Goal: Information Seeking & Learning: Learn about a topic

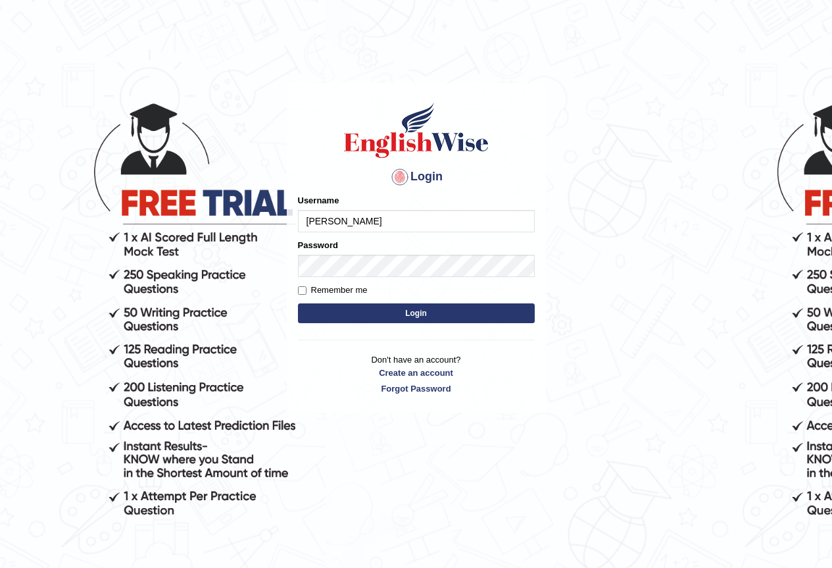
type input "Ayyazameer"
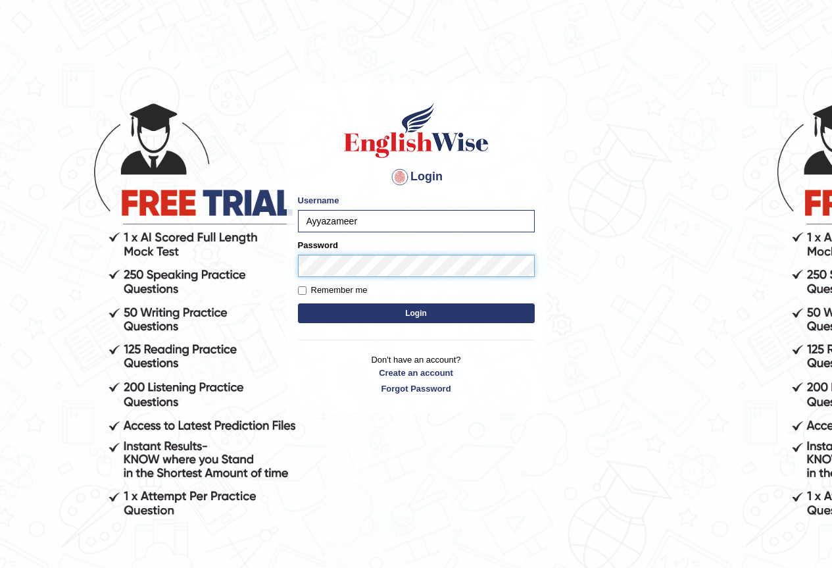
click at [298, 303] on button "Login" at bounding box center [416, 313] width 237 height 20
click at [339, 316] on button "Login" at bounding box center [416, 313] width 237 height 20
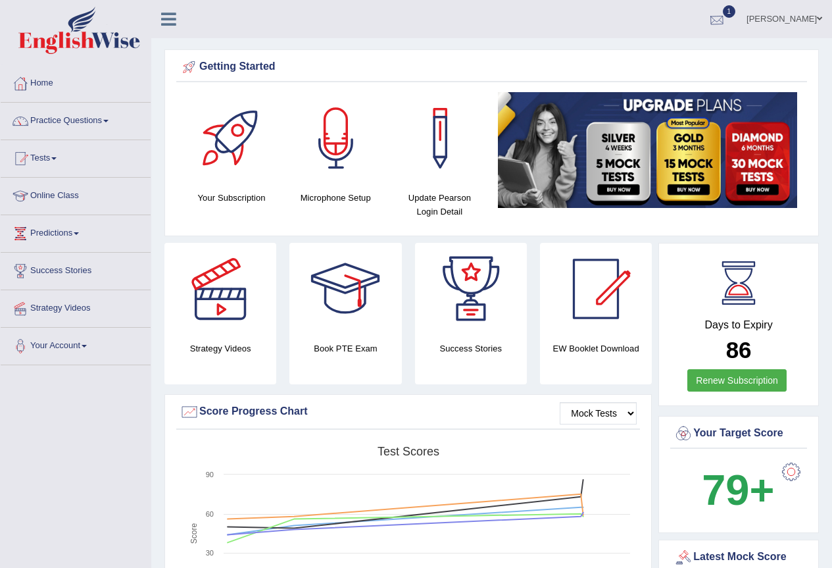
click at [727, 26] on div at bounding box center [717, 20] width 20 height 20
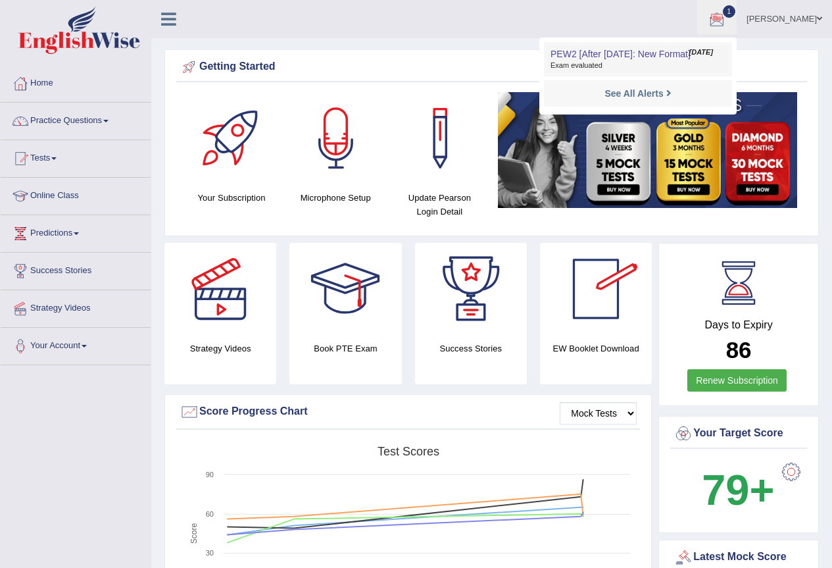
click at [692, 68] on span "Exam evaluated" at bounding box center [637, 65] width 175 height 11
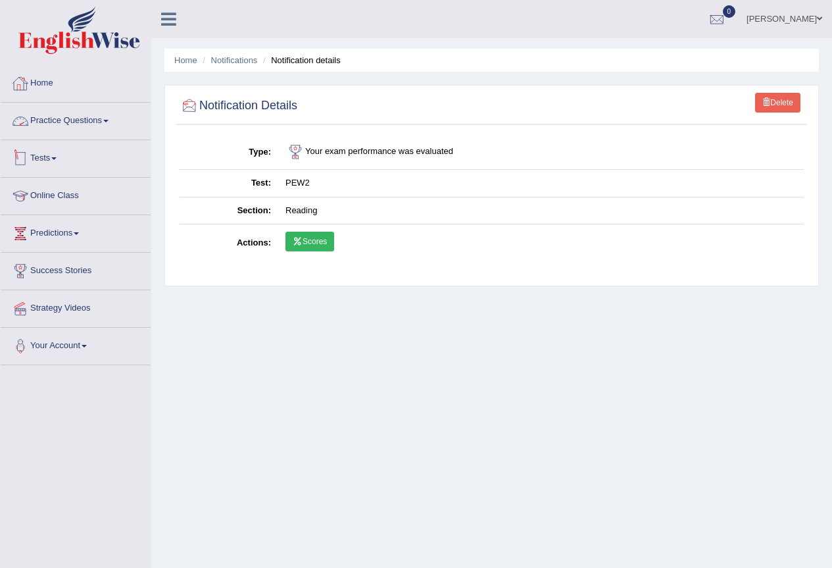
click at [46, 88] on link "Home" at bounding box center [76, 81] width 150 height 33
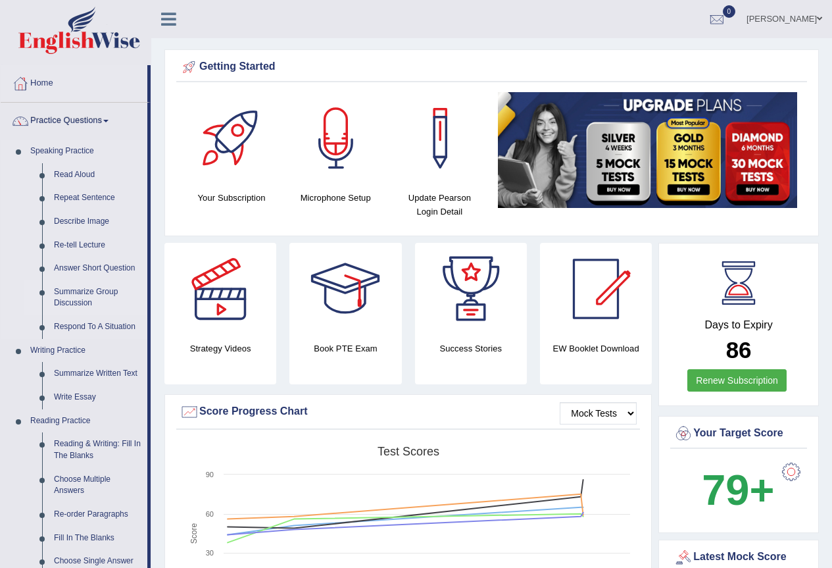
click at [82, 293] on link "Summarize Group Discussion" at bounding box center [97, 297] width 99 height 35
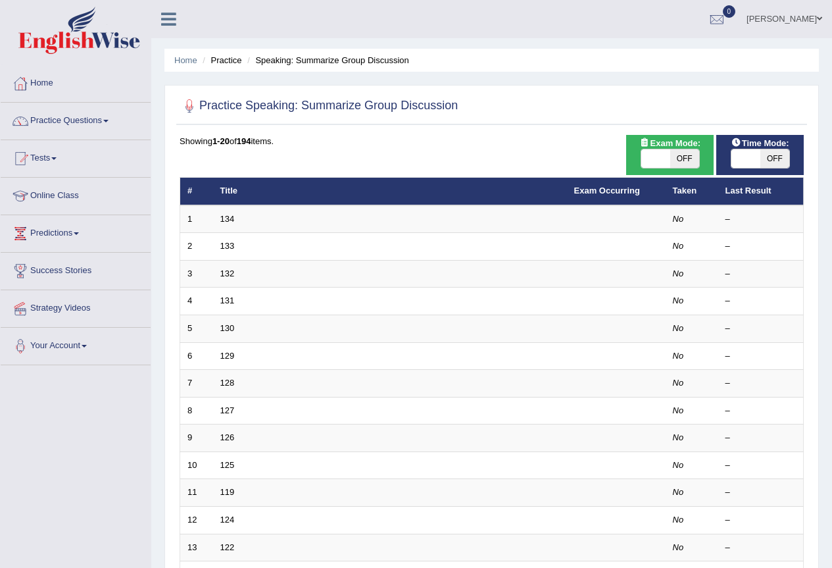
click at [244, 221] on td "134" at bounding box center [390, 219] width 354 height 28
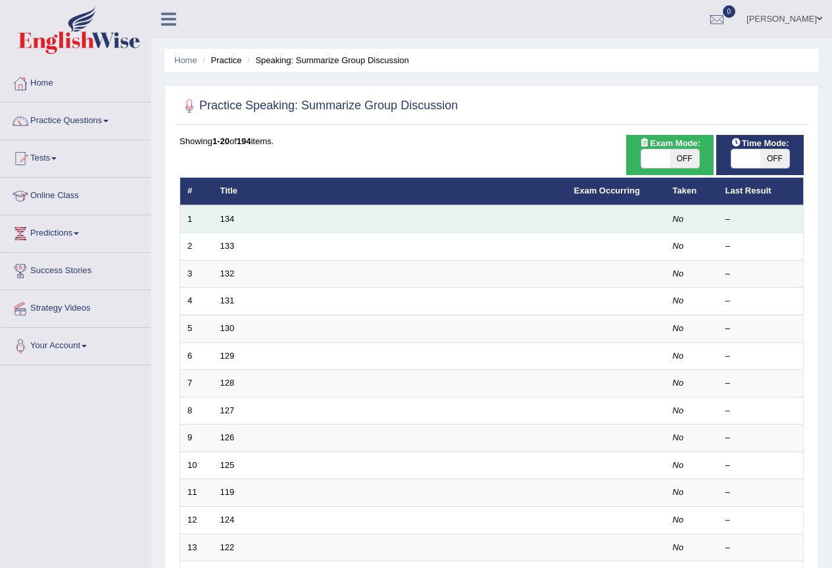
click at [226, 224] on td "134" at bounding box center [390, 219] width 354 height 28
click at [225, 222] on link "134" at bounding box center [227, 219] width 14 height 10
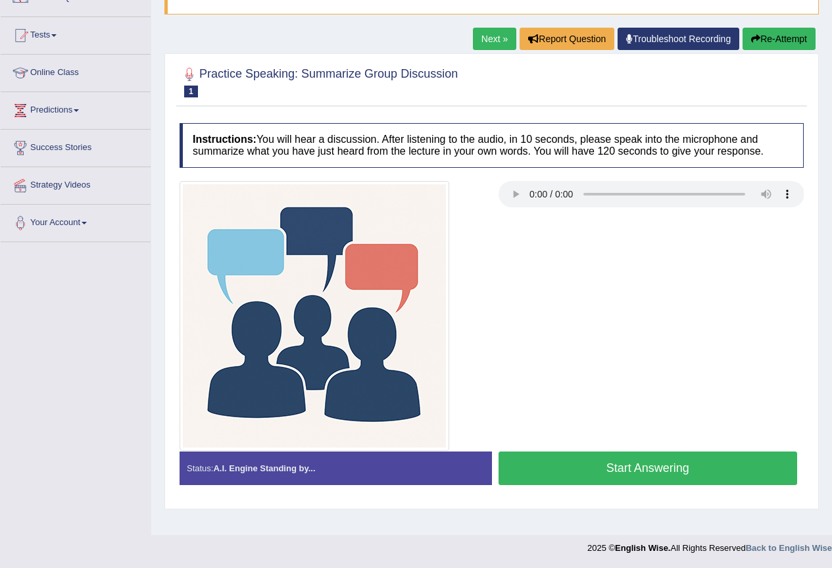
click at [601, 473] on button "Start Answering" at bounding box center [647, 468] width 299 height 34
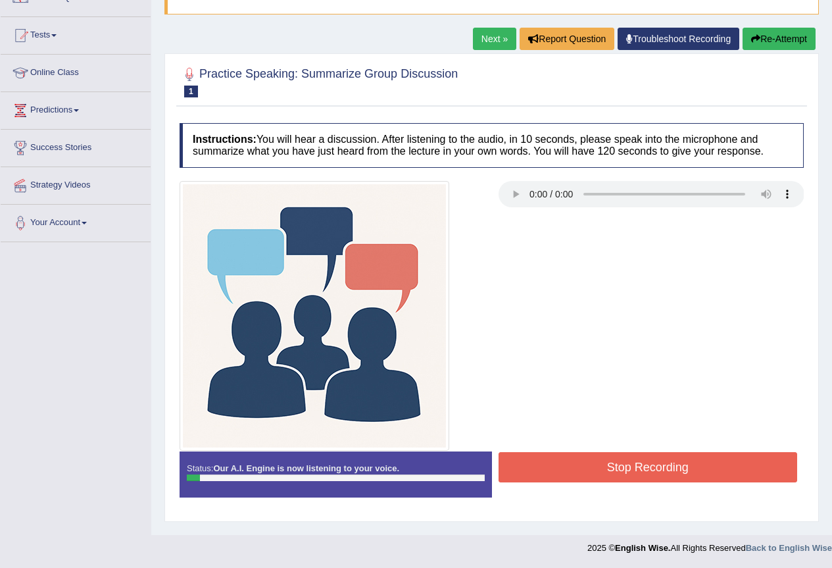
click at [612, 481] on button "Stop Recording" at bounding box center [647, 467] width 299 height 30
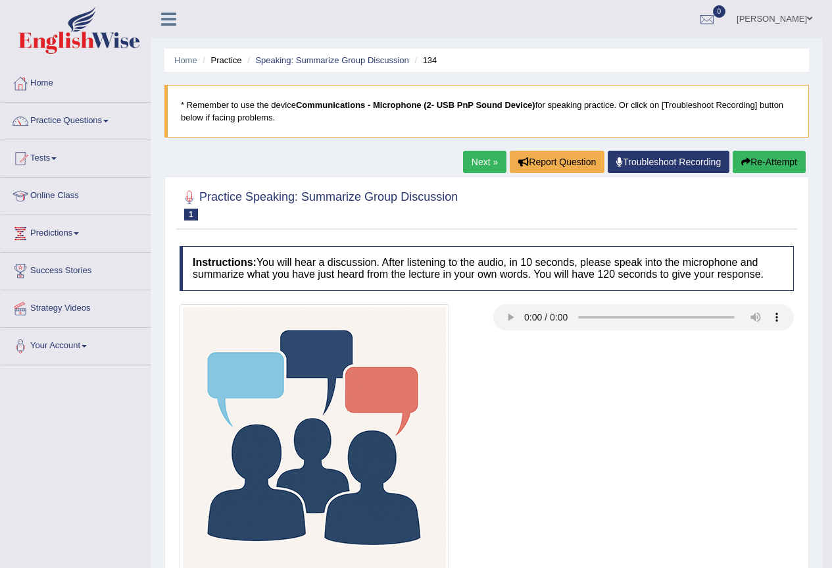
click at [752, 159] on button "Re-Attempt" at bounding box center [769, 162] width 73 height 22
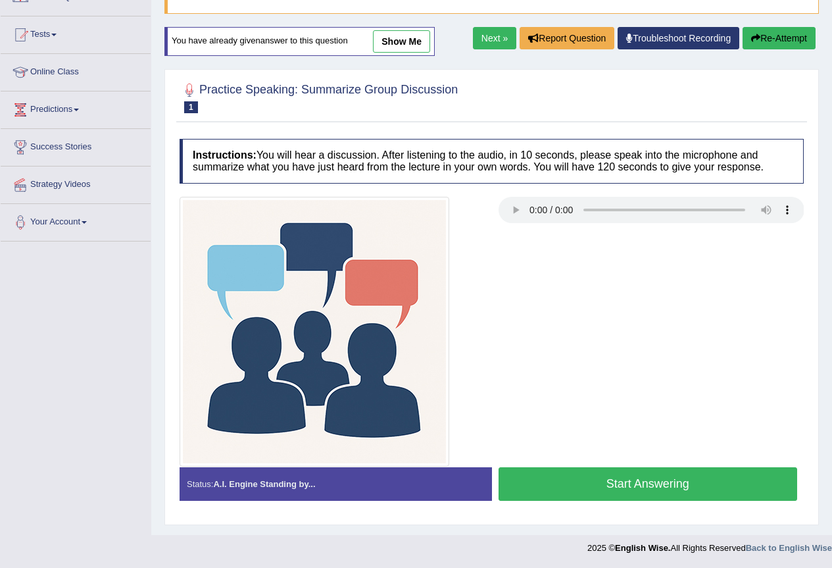
click at [535, 483] on button "Start Answering" at bounding box center [647, 484] width 299 height 34
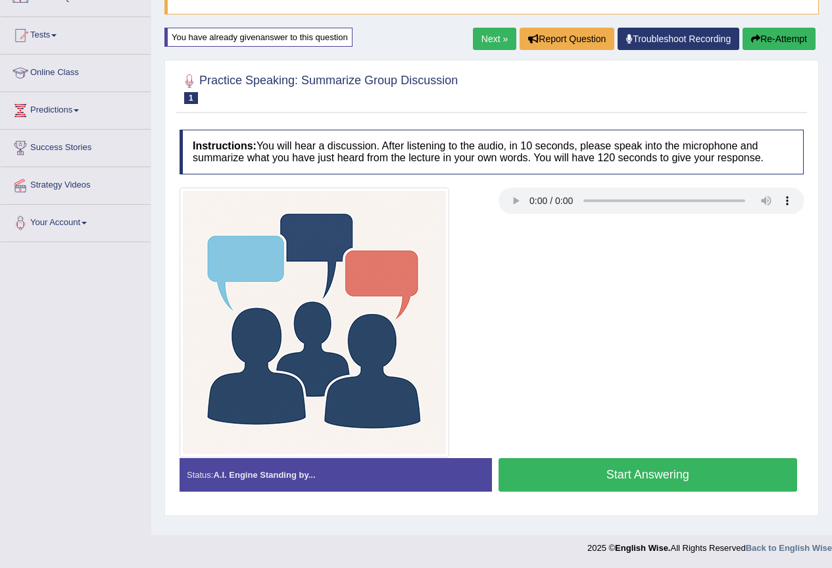
scroll to position [123, 0]
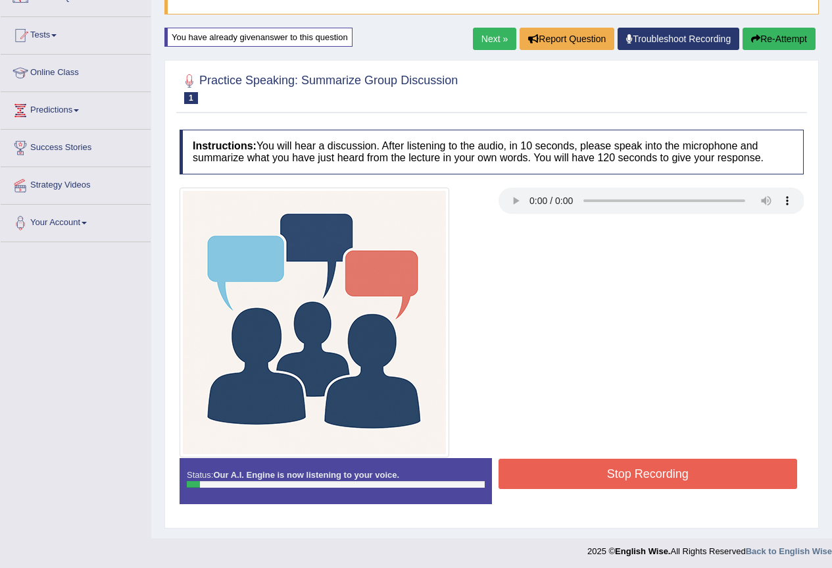
click at [535, 483] on button "Stop Recording" at bounding box center [647, 473] width 299 height 30
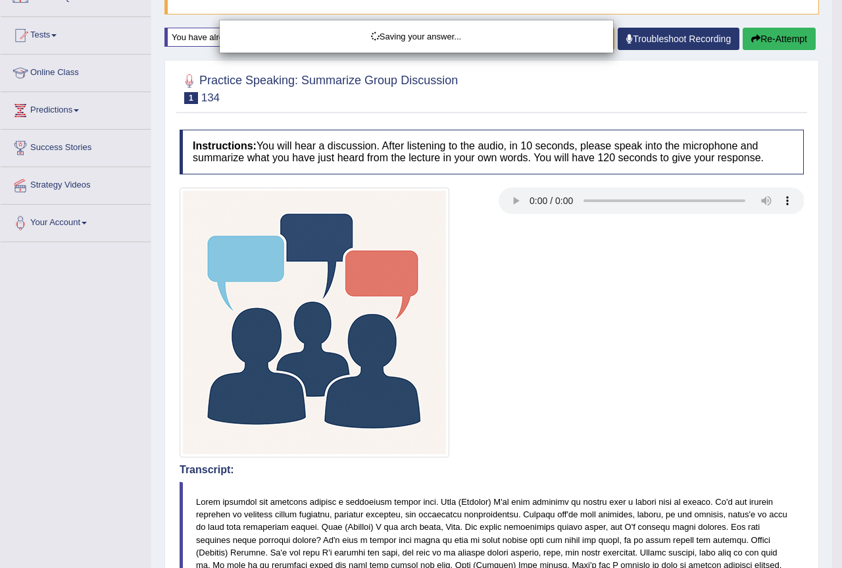
click at [754, 47] on div "Saving your answer..." at bounding box center [421, 284] width 842 height 568
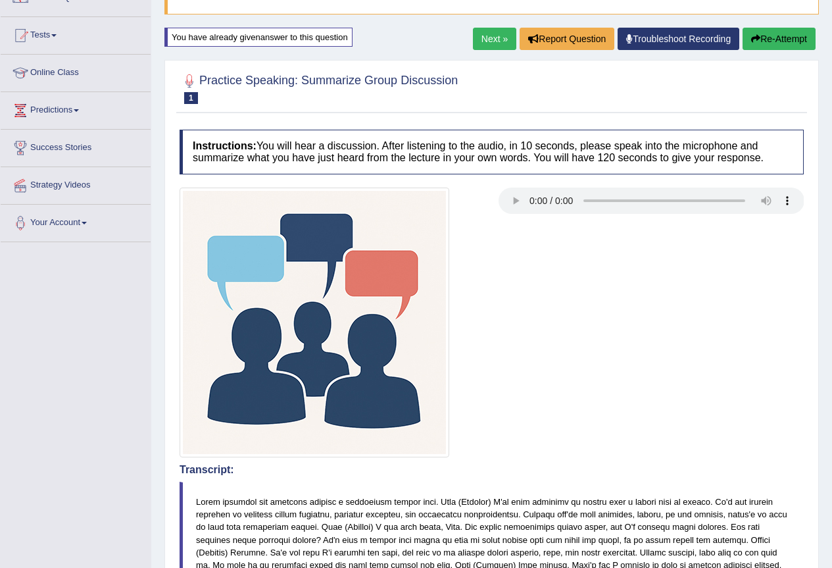
click at [0, 0] on div "Our A.I. Engine is working on your speech analysis! Please be patient. It may t…" at bounding box center [0, 0] width 0 height 0
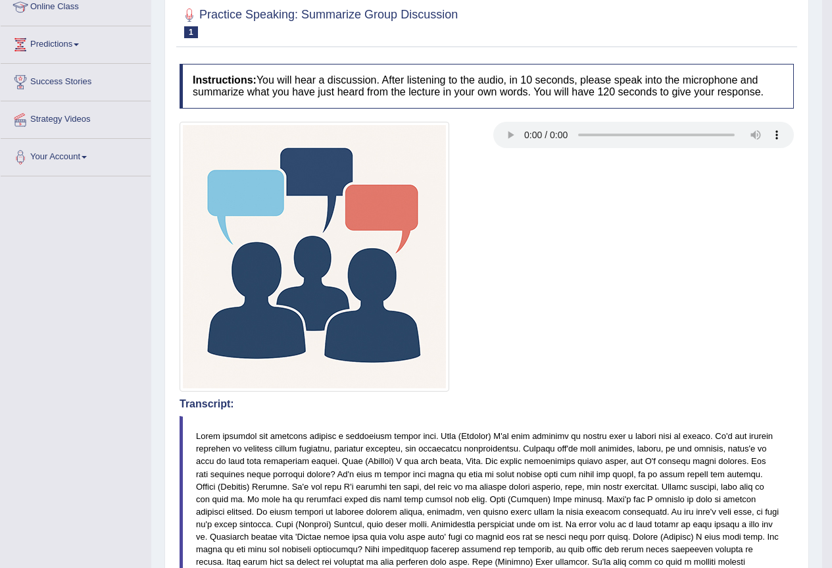
scroll to position [0, 0]
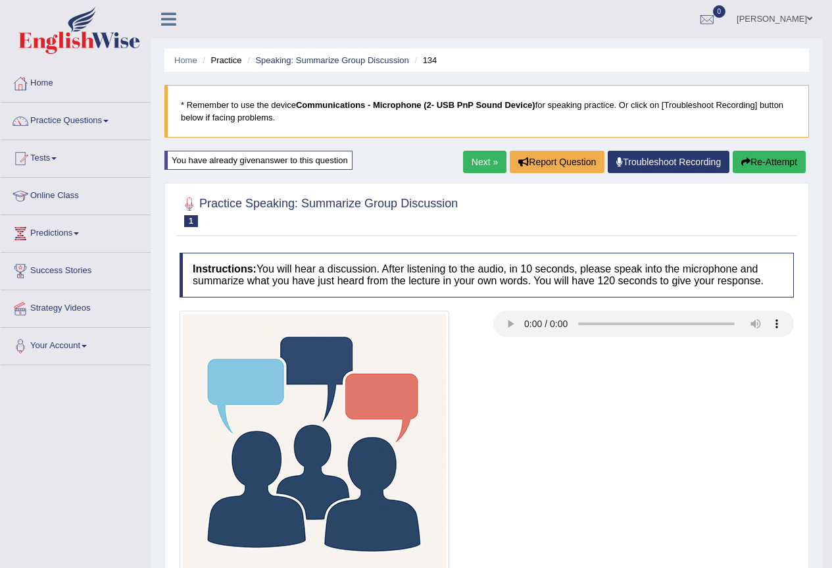
click at [762, 160] on button "Re-Attempt" at bounding box center [769, 162] width 73 height 22
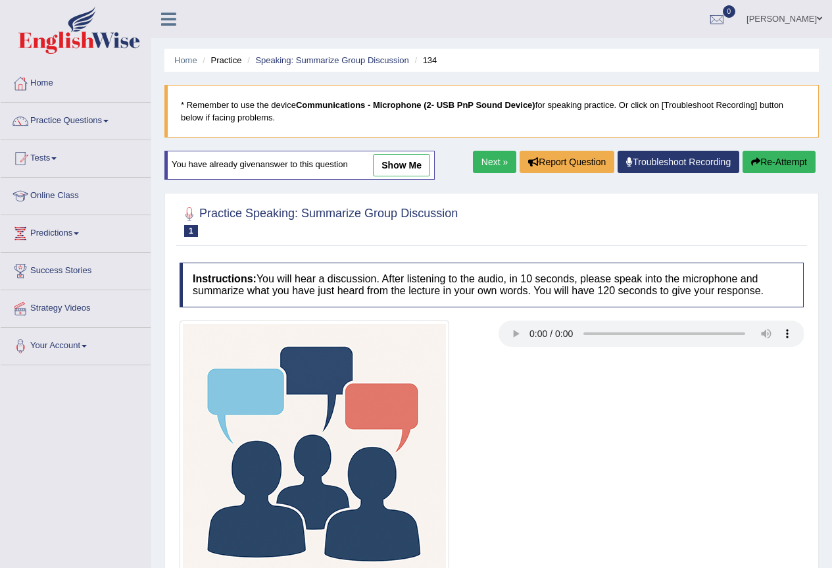
scroll to position [124, 0]
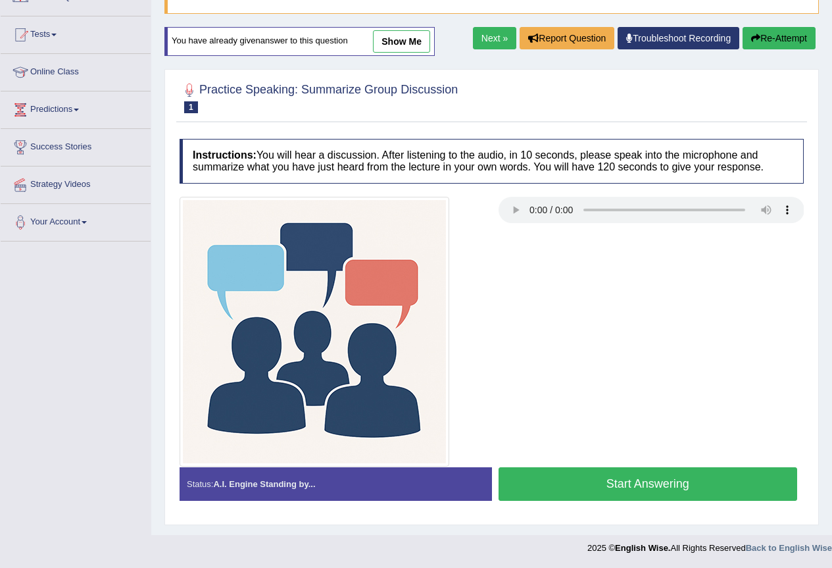
click at [560, 489] on button "Start Answering" at bounding box center [647, 484] width 299 height 34
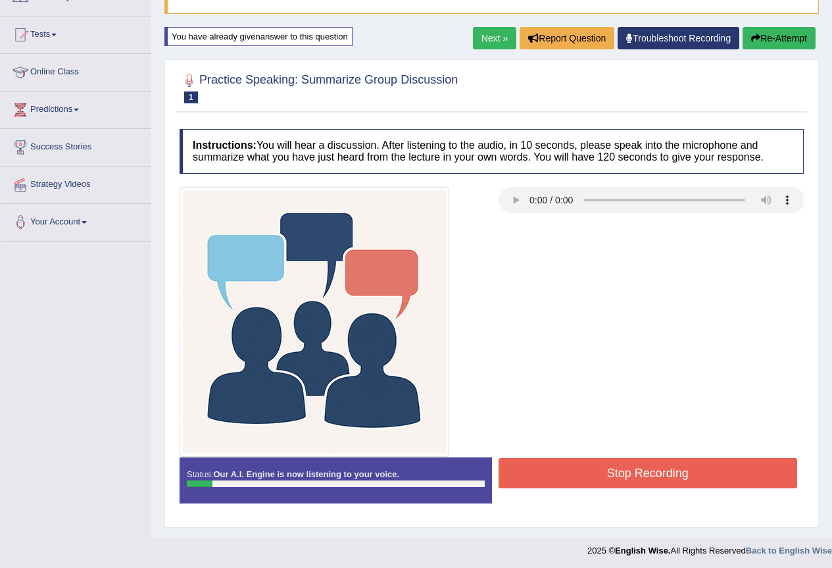
click at [599, 477] on button "Stop Recording" at bounding box center [647, 473] width 299 height 30
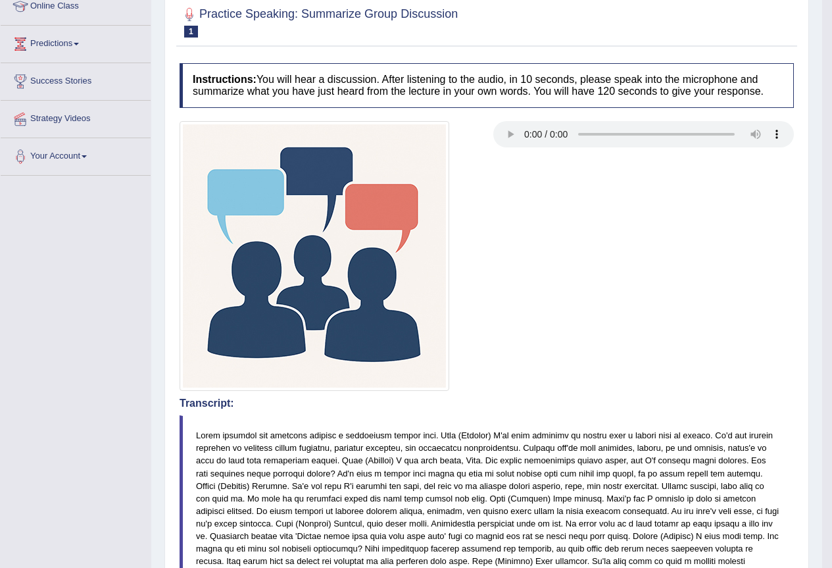
scroll to position [0, 0]
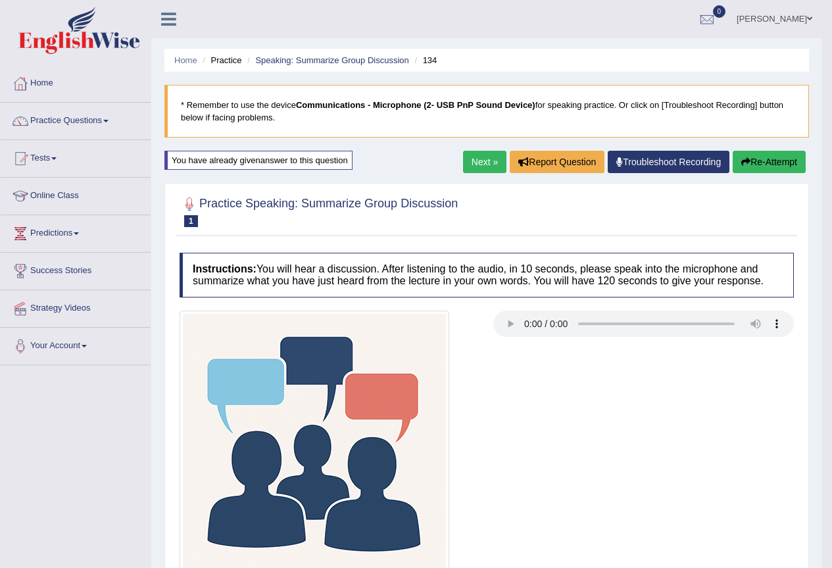
click at [754, 168] on button "Re-Attempt" at bounding box center [769, 162] width 73 height 22
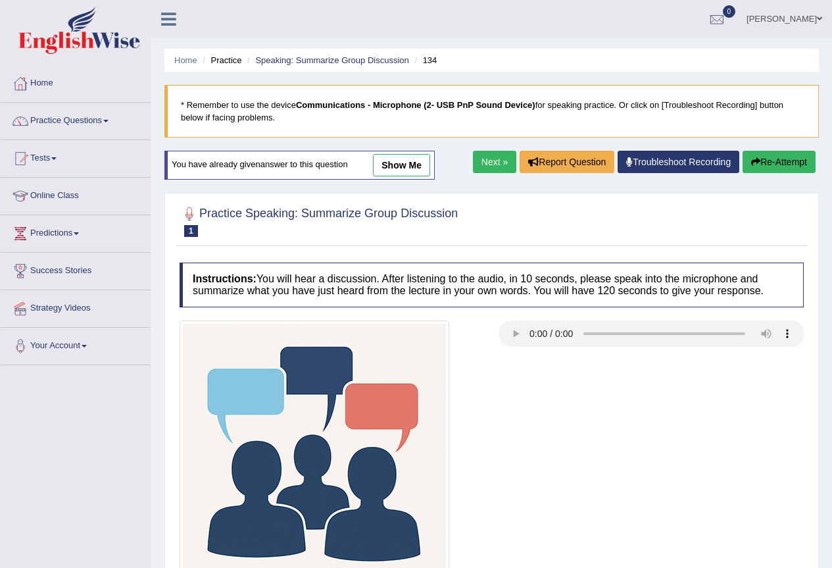
scroll to position [124, 0]
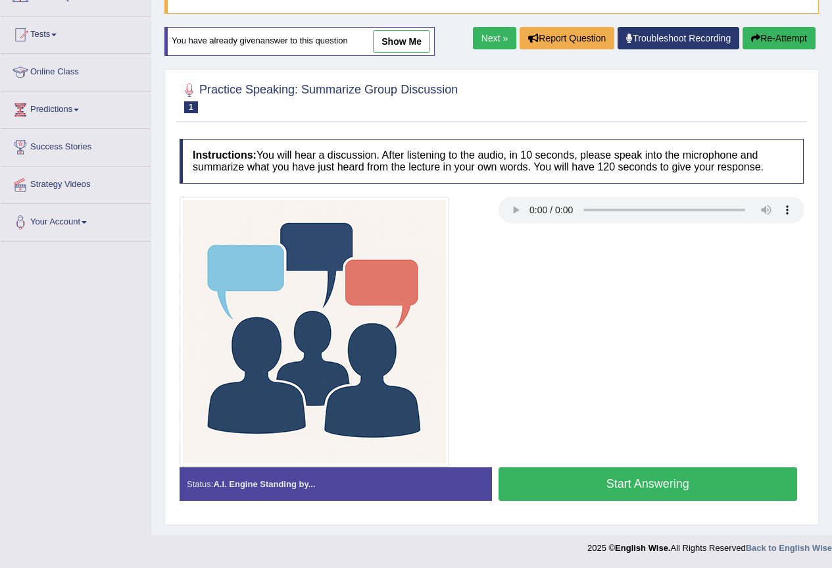
click at [609, 482] on button "Start Answering" at bounding box center [647, 484] width 299 height 34
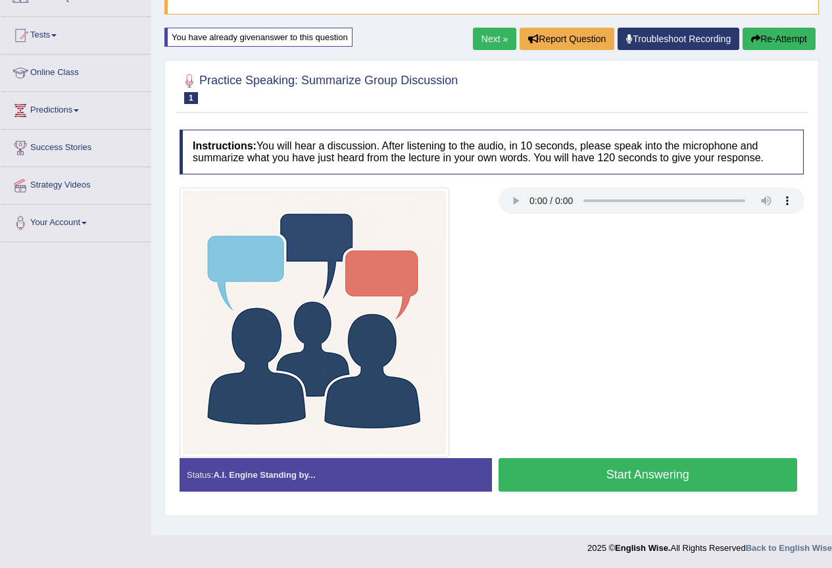
scroll to position [123, 0]
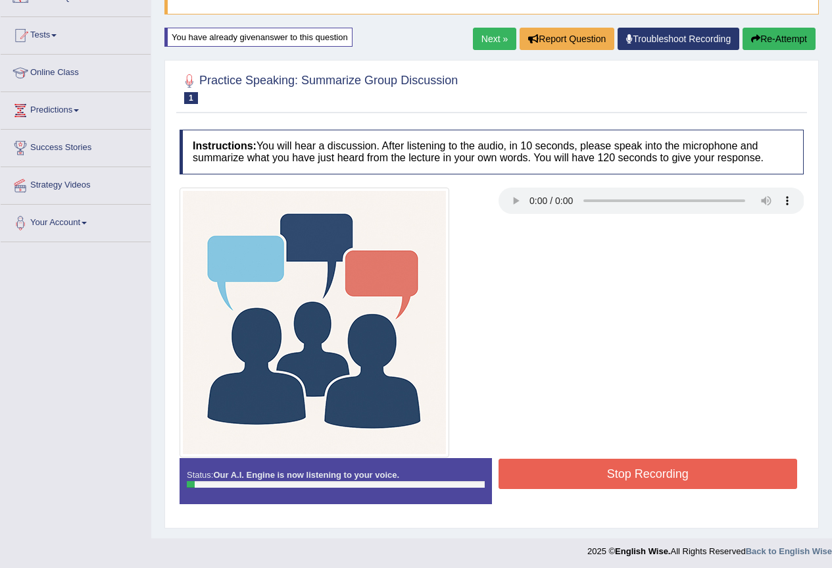
click at [601, 479] on button "Stop Recording" at bounding box center [647, 473] width 299 height 30
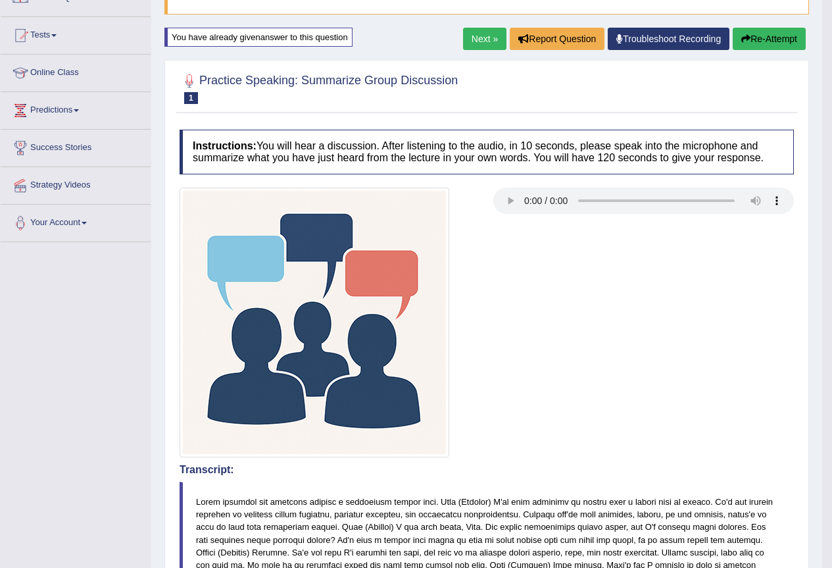
scroll to position [57, 0]
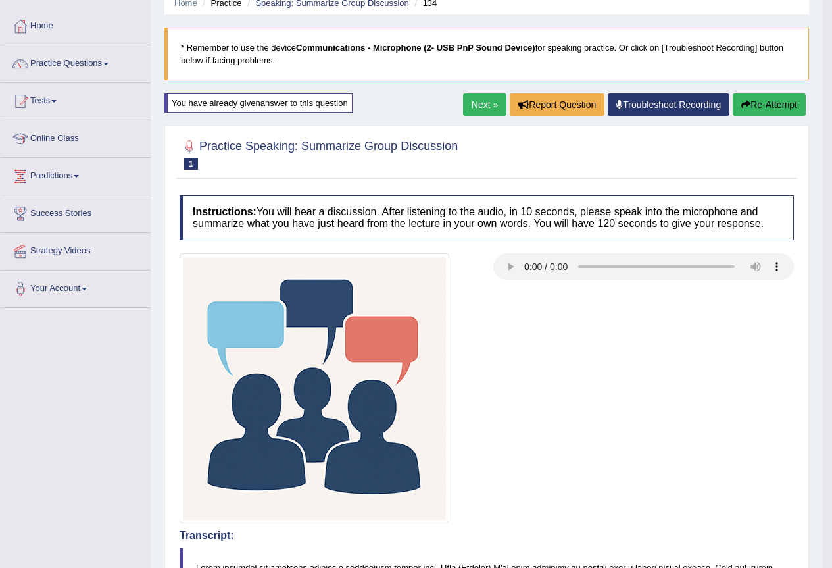
click at [769, 105] on button "Re-Attempt" at bounding box center [769, 104] width 73 height 22
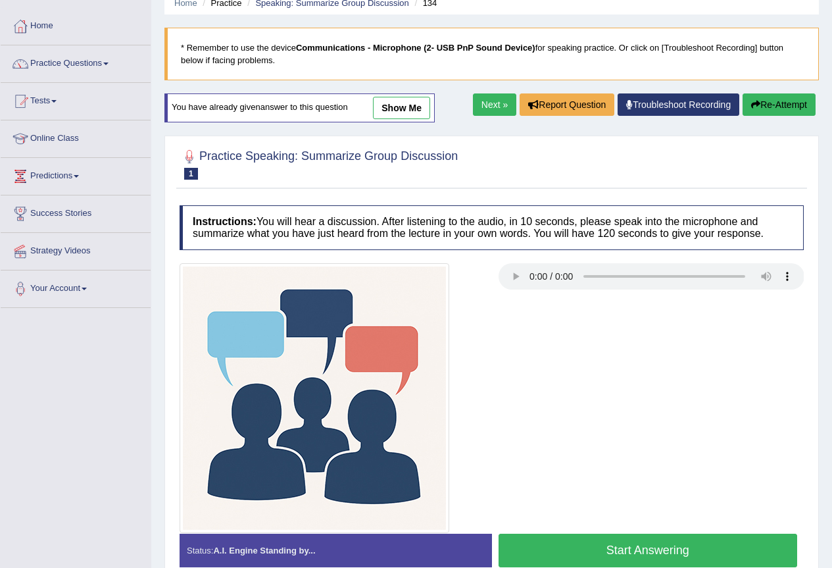
click at [583, 539] on button "Start Answering" at bounding box center [647, 550] width 299 height 34
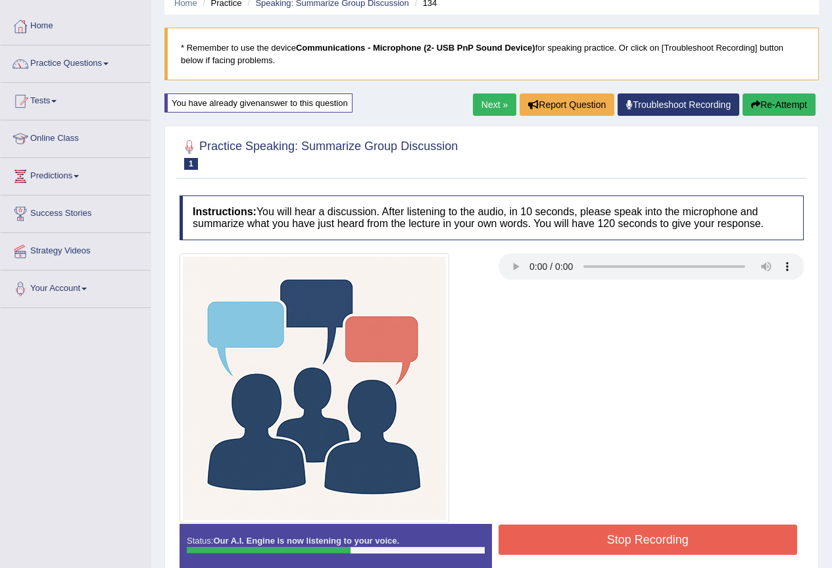
click at [583, 539] on button "Stop Recording" at bounding box center [647, 539] width 299 height 30
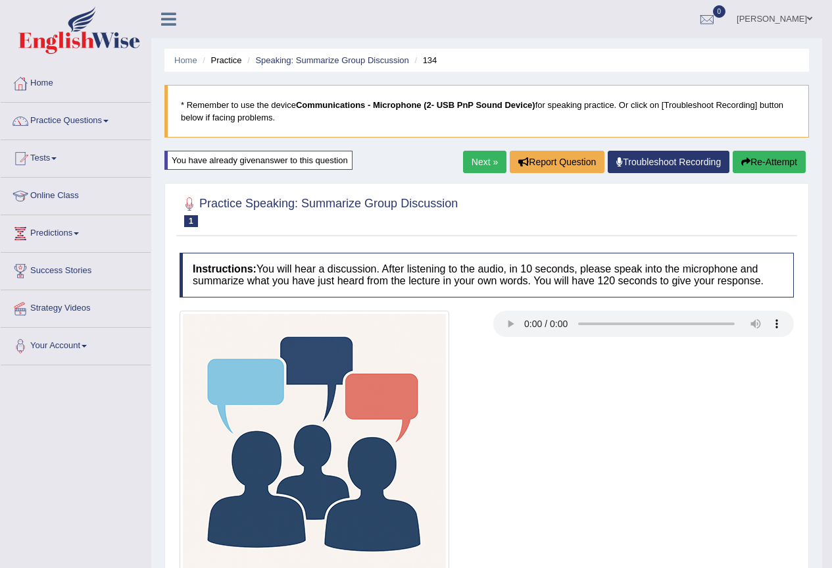
click at [761, 160] on button "Re-Attempt" at bounding box center [769, 162] width 73 height 22
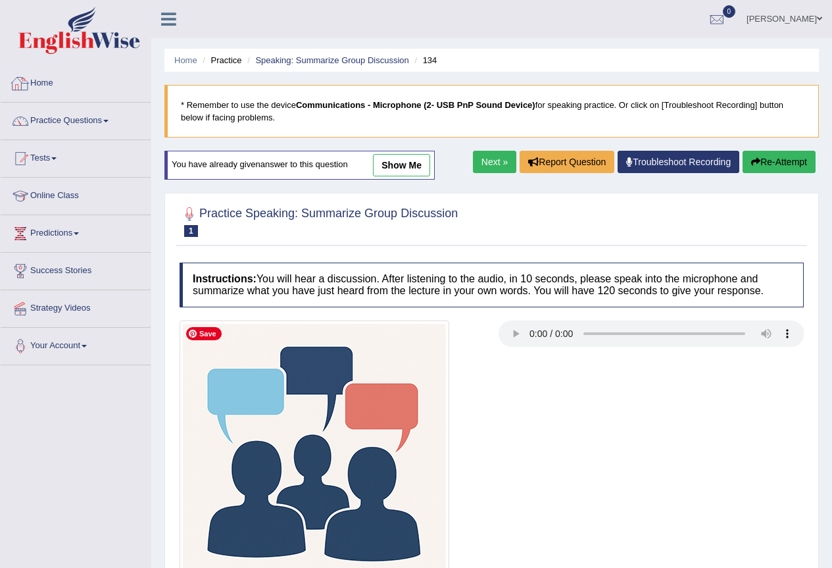
scroll to position [124, 0]
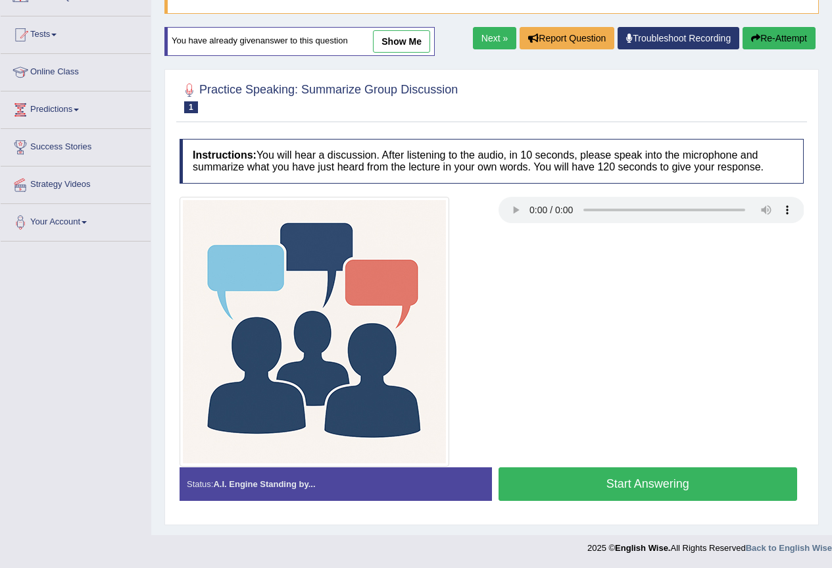
click at [642, 482] on button "Start Answering" at bounding box center [647, 484] width 299 height 34
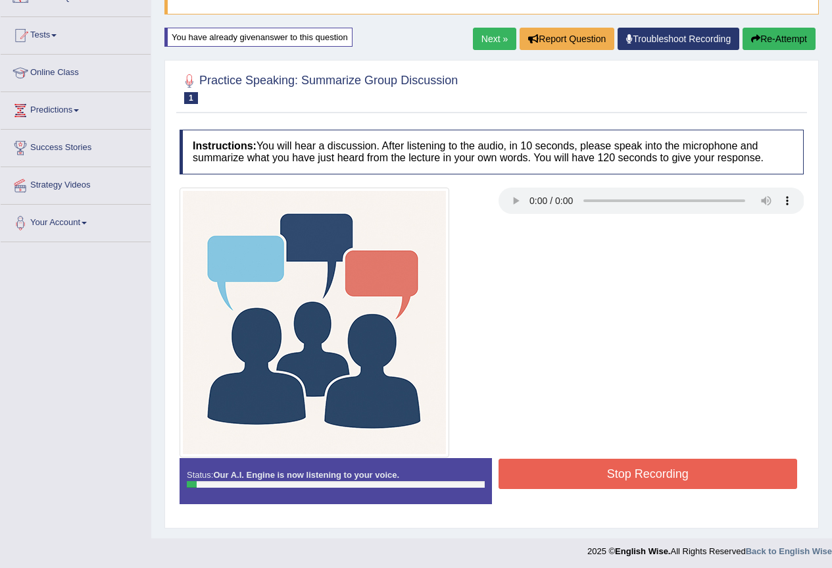
drag, startPoint x: 619, startPoint y: 491, endPoint x: 612, endPoint y: 495, distance: 8.6
click at [612, 495] on div "Status: Our A.I. Engine is now listening to your voice. Start Answering Stop Re…" at bounding box center [492, 487] width 624 height 59
click at [754, 42] on icon "button" at bounding box center [755, 38] width 9 height 9
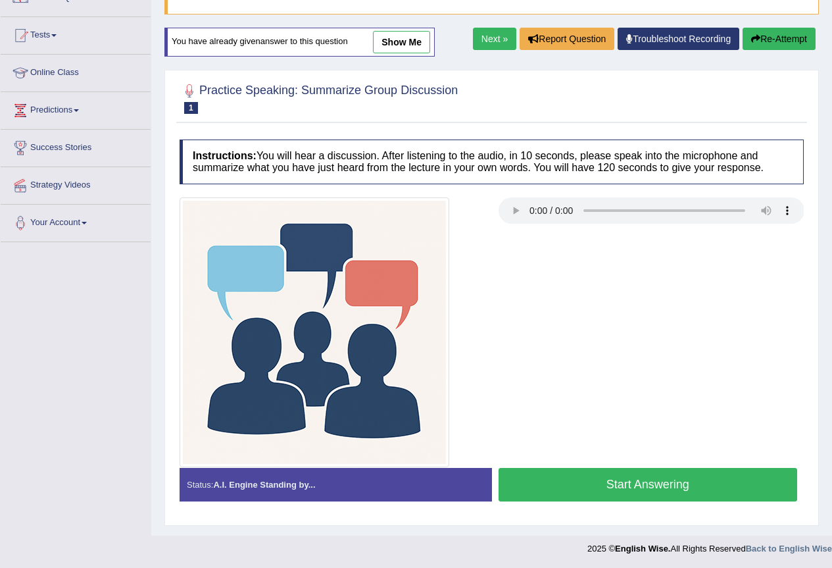
click at [579, 481] on button "Start Answering" at bounding box center [647, 485] width 299 height 34
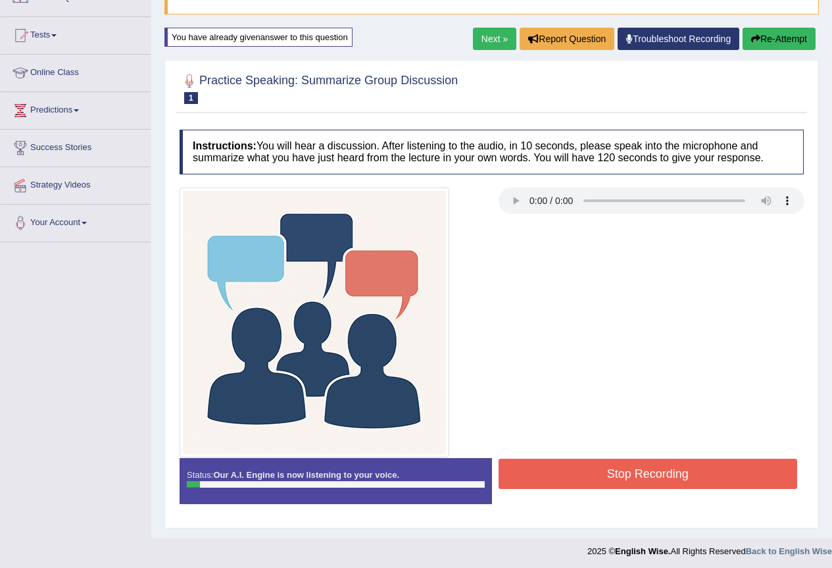
click at [579, 481] on button "Stop Recording" at bounding box center [647, 473] width 299 height 30
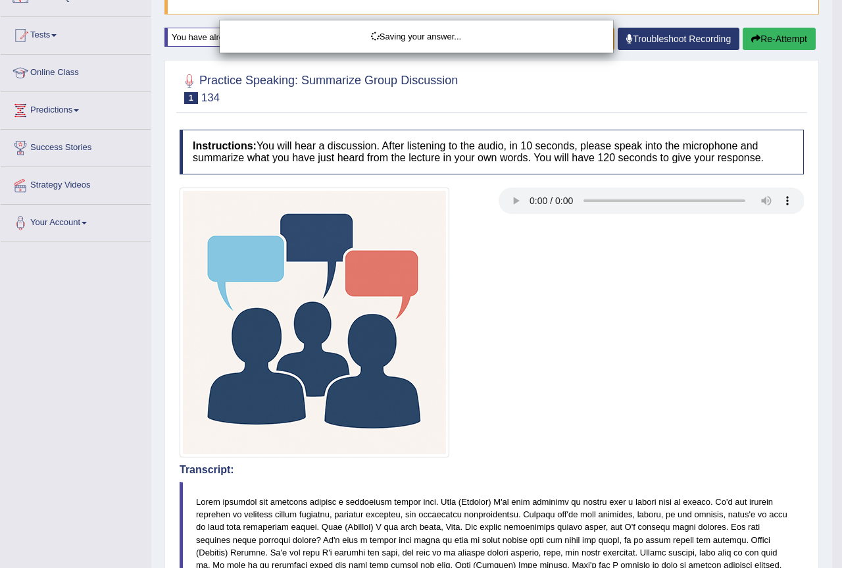
click at [779, 29] on div "Saving your answer..." at bounding box center [421, 284] width 842 height 568
click at [779, 37] on div "Saving your answer..." at bounding box center [421, 284] width 842 height 568
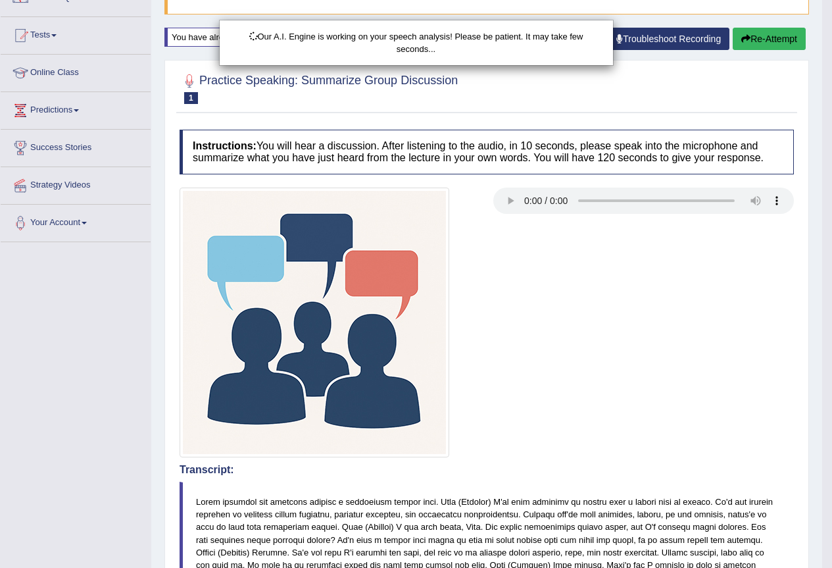
click at [779, 37] on div "Our A.I. Engine is working on your speech analysis! Please be patient. It may t…" at bounding box center [416, 284] width 832 height 568
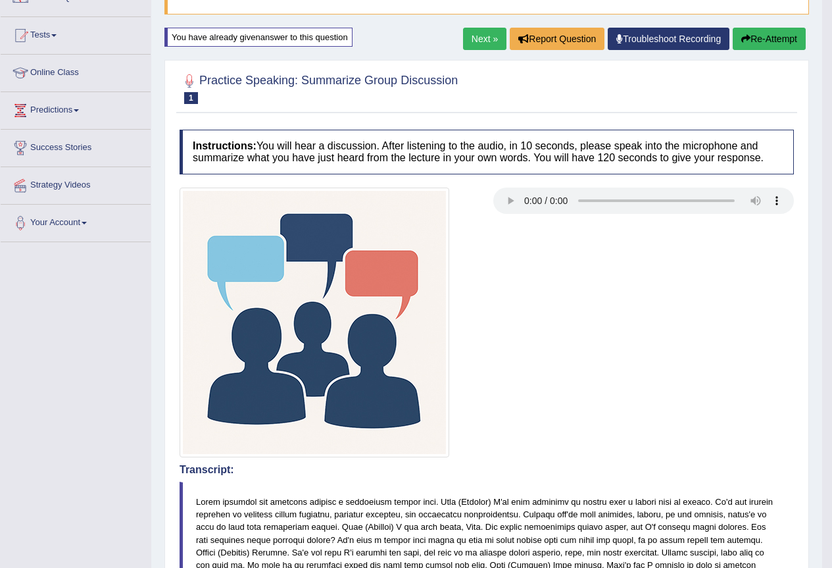
click at [760, 40] on button "Re-Attempt" at bounding box center [769, 39] width 73 height 22
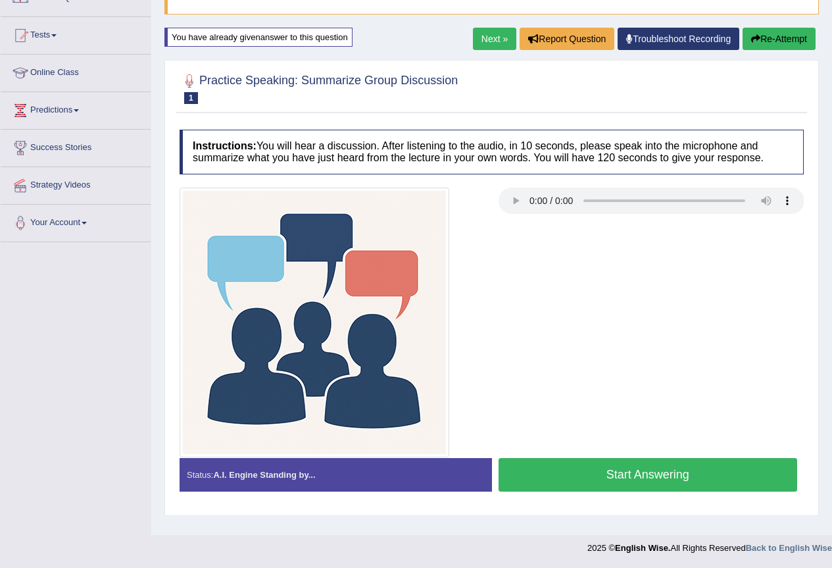
scroll to position [123, 0]
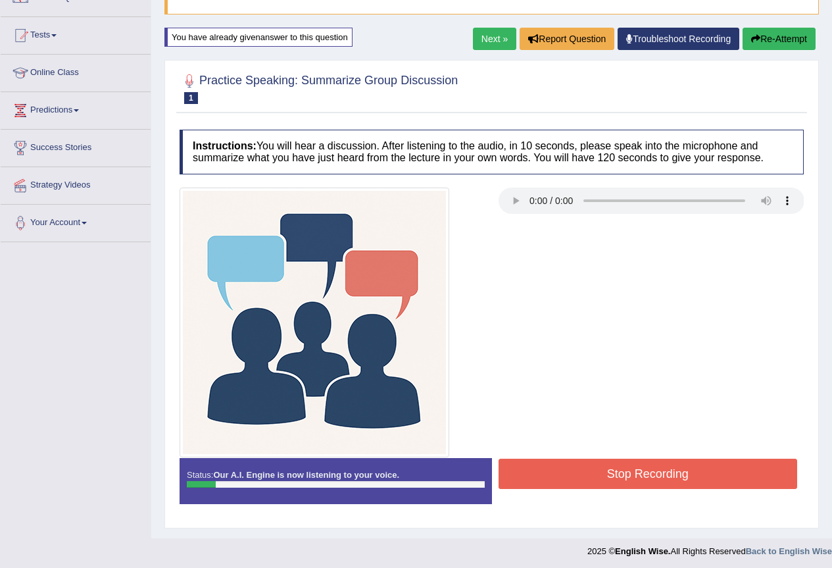
click at [572, 478] on button "Stop Recording" at bounding box center [647, 473] width 299 height 30
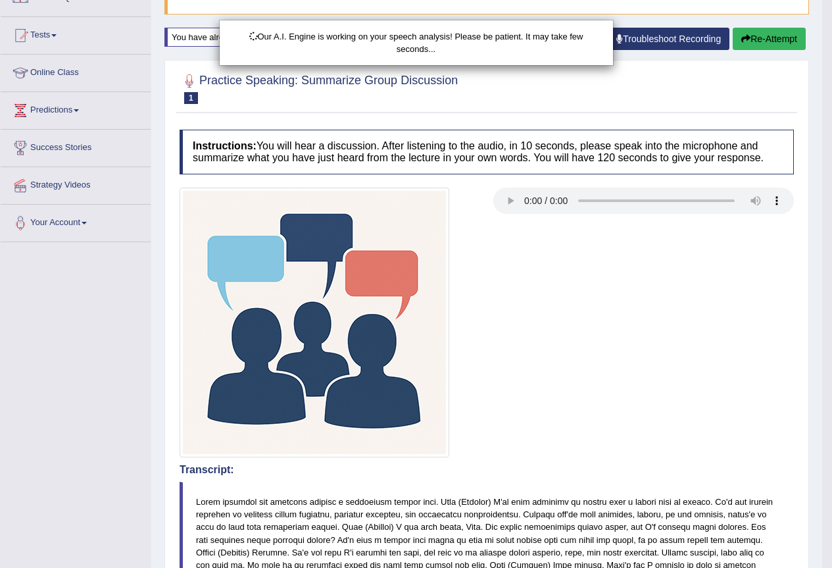
click at [781, 34] on div "Our A.I. Engine is working on your speech analysis! Please be patient. It may t…" at bounding box center [416, 284] width 832 height 568
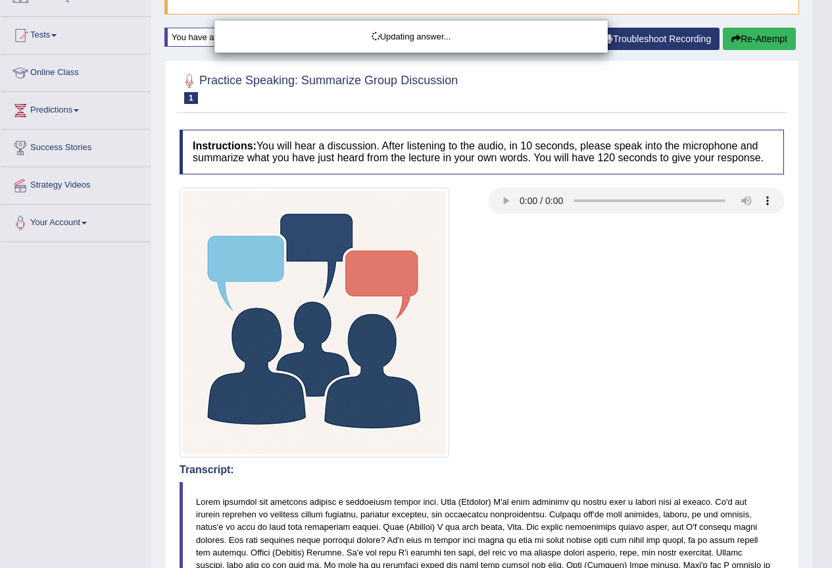
click at [768, 39] on body "Toggle navigation Home Practice Questions Speaking Practice Read Aloud Repeat S…" at bounding box center [416, 161] width 832 height 568
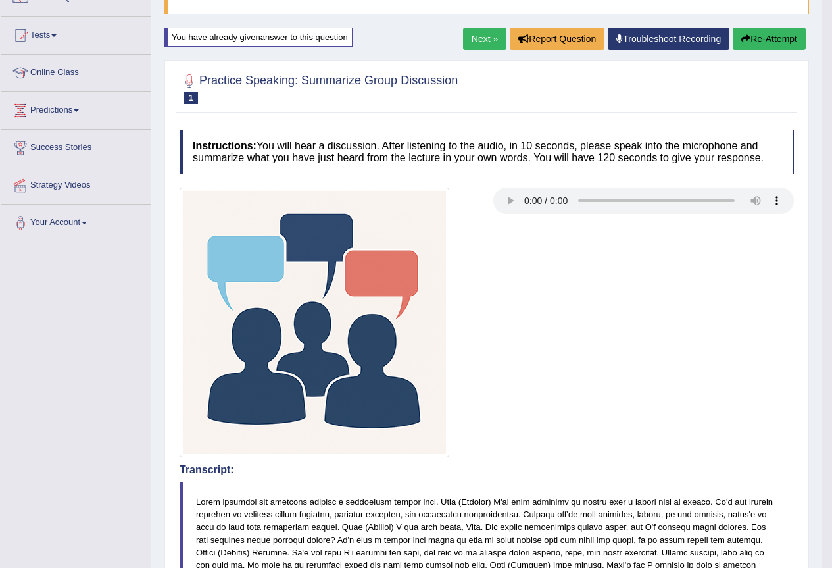
click at [764, 41] on button "Re-Attempt" at bounding box center [769, 39] width 73 height 22
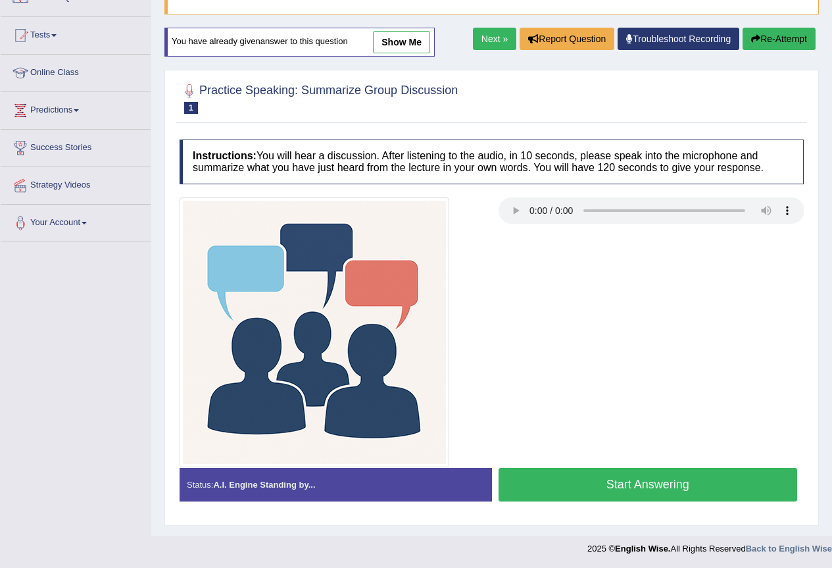
click at [551, 490] on button "Start Answering" at bounding box center [647, 485] width 299 height 34
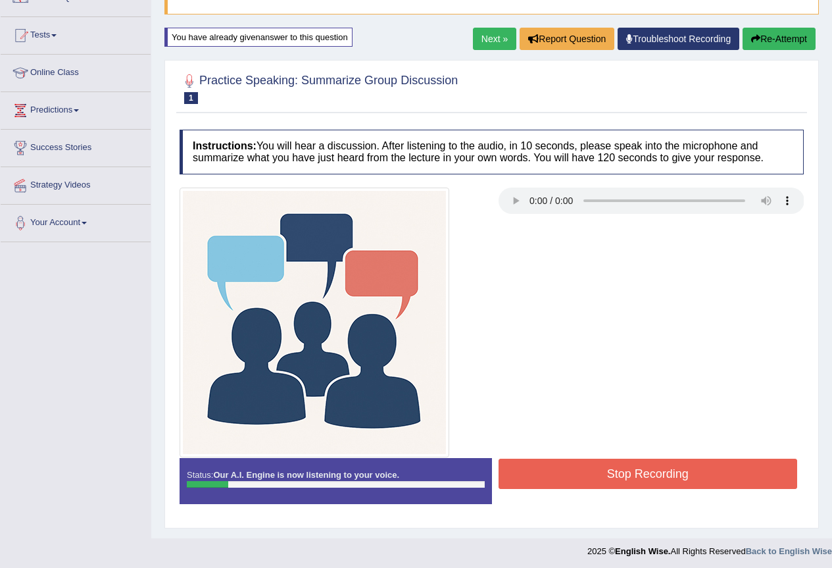
click at [559, 483] on button "Stop Recording" at bounding box center [647, 473] width 299 height 30
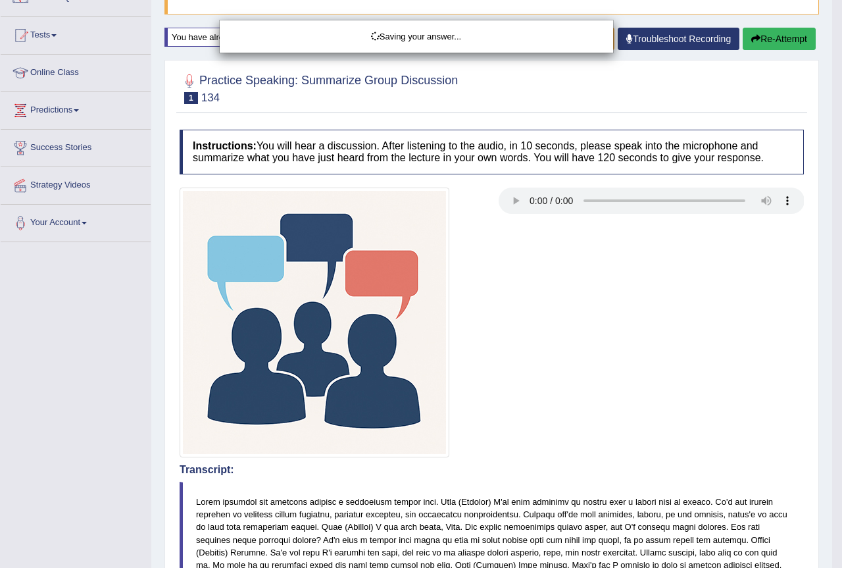
click at [771, 41] on div "Saving your answer..." at bounding box center [421, 284] width 842 height 568
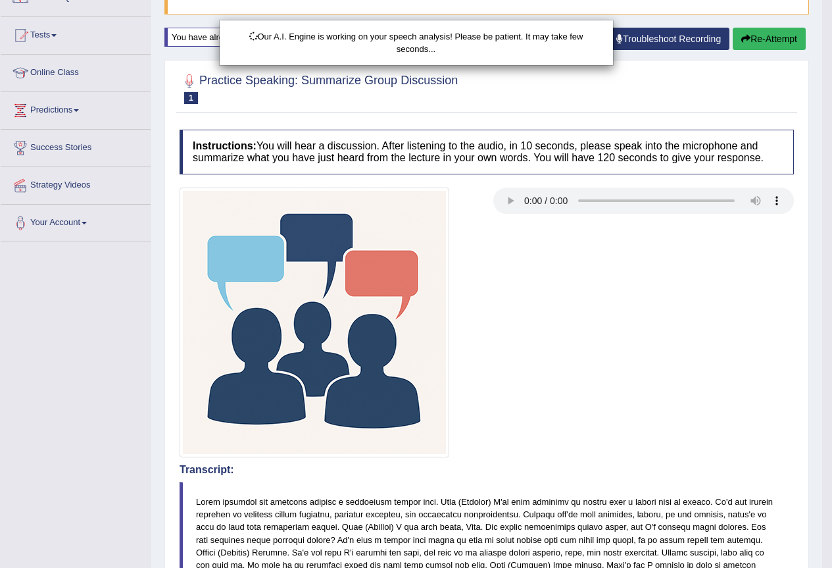
click at [762, 39] on div "Our A.I. Engine is working on your speech analysis! Please be patient. It may t…" at bounding box center [416, 284] width 832 height 568
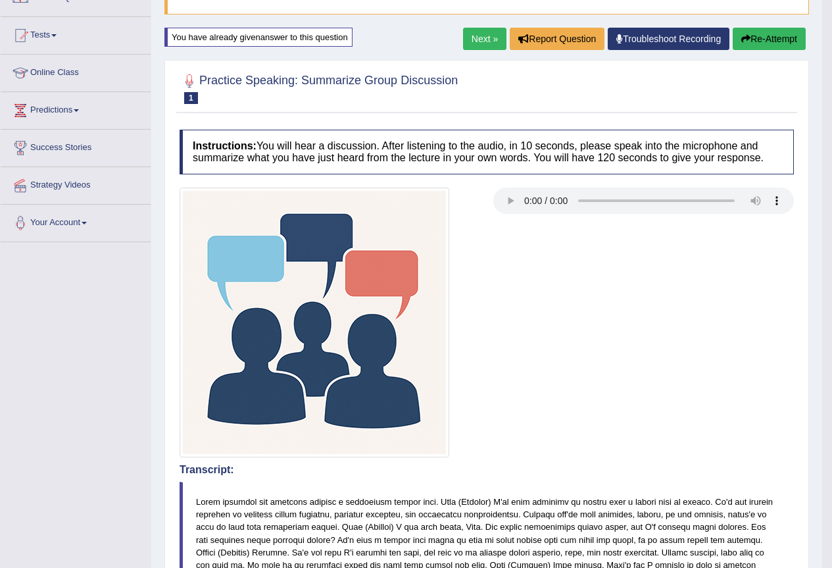
click at [756, 41] on button "Re-Attempt" at bounding box center [769, 39] width 73 height 22
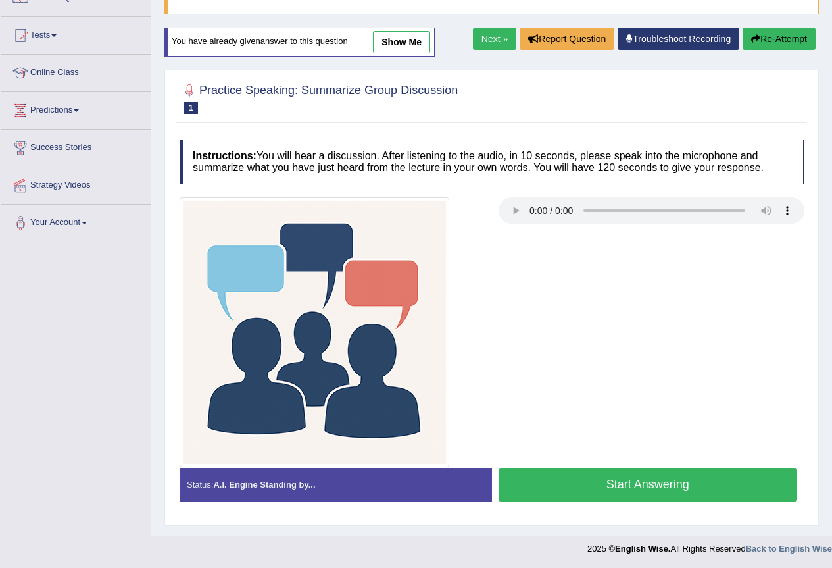
click at [603, 491] on button "Start Answering" at bounding box center [647, 485] width 299 height 34
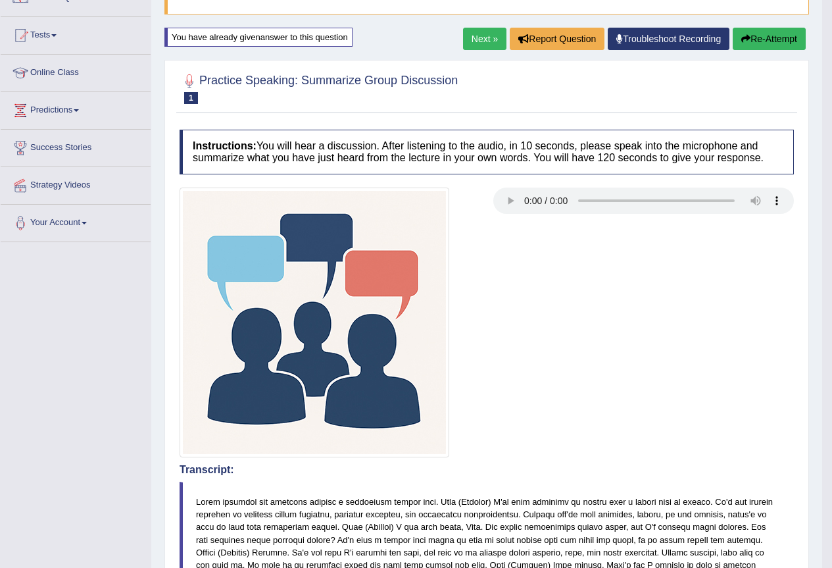
scroll to position [57, 0]
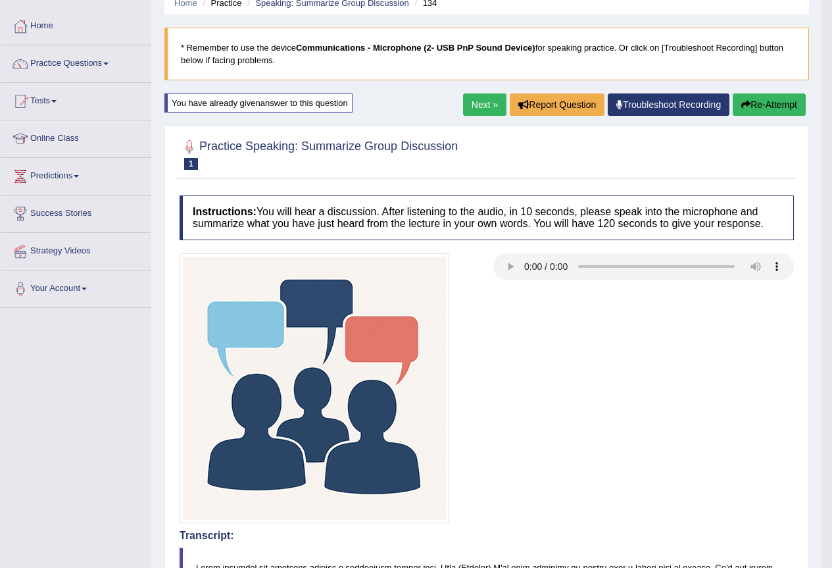
click at [752, 107] on button "Re-Attempt" at bounding box center [769, 104] width 73 height 22
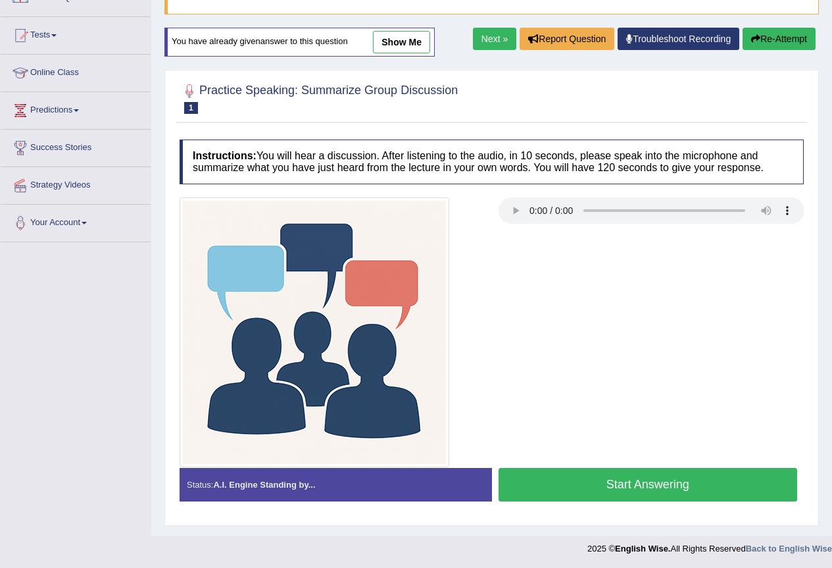
scroll to position [124, 0]
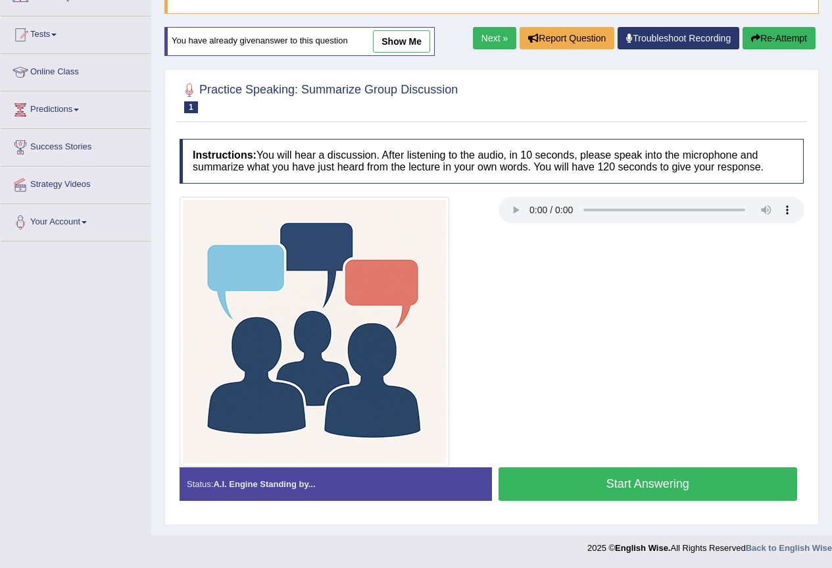
click at [554, 485] on button "Start Answering" at bounding box center [647, 484] width 299 height 34
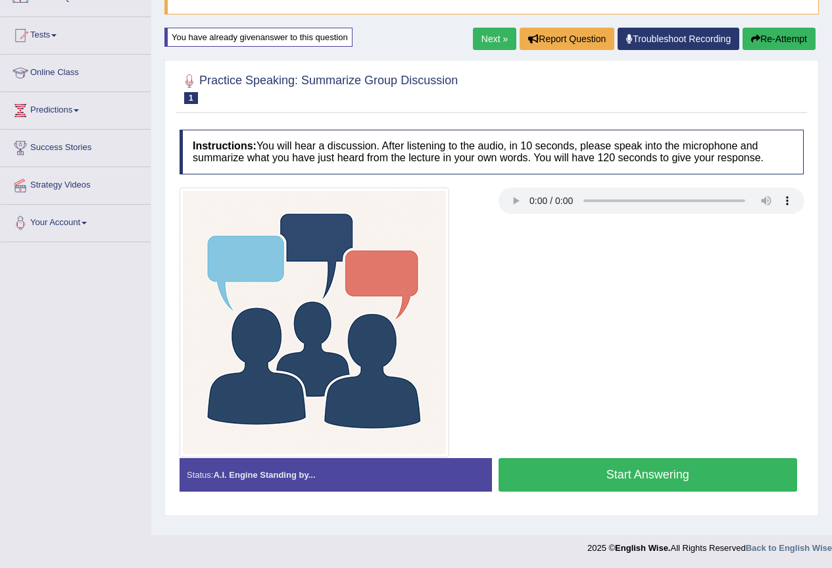
scroll to position [123, 0]
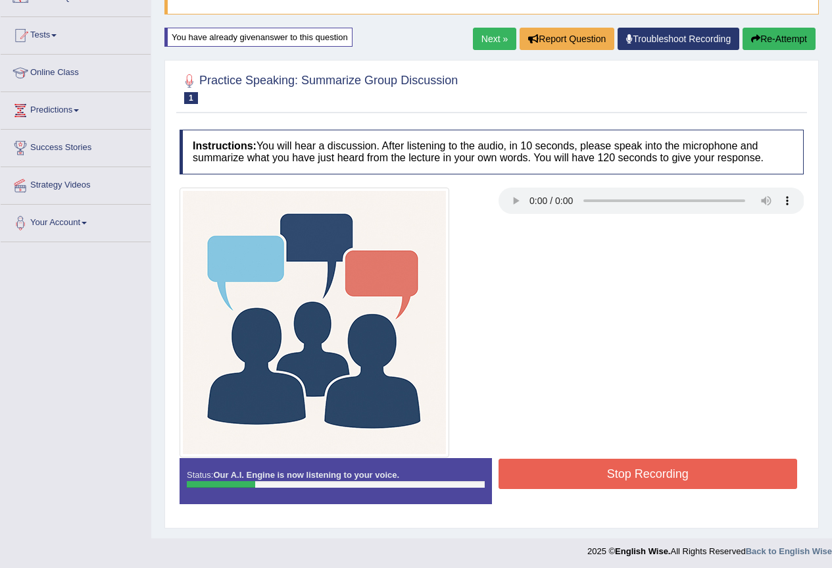
click at [554, 482] on button "Stop Recording" at bounding box center [647, 473] width 299 height 30
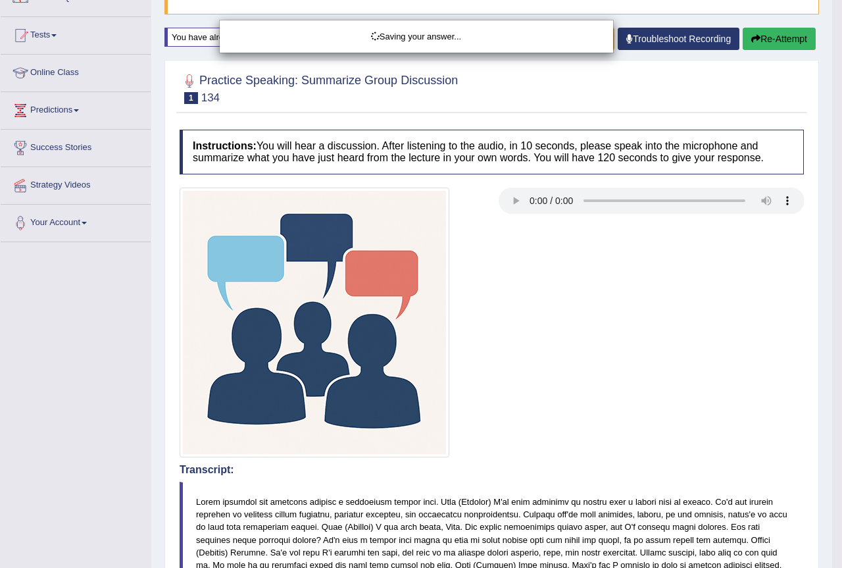
click at [788, 49] on div "Saving your answer..." at bounding box center [421, 284] width 842 height 568
click at [767, 41] on div "Saving your answer..." at bounding box center [421, 284] width 842 height 568
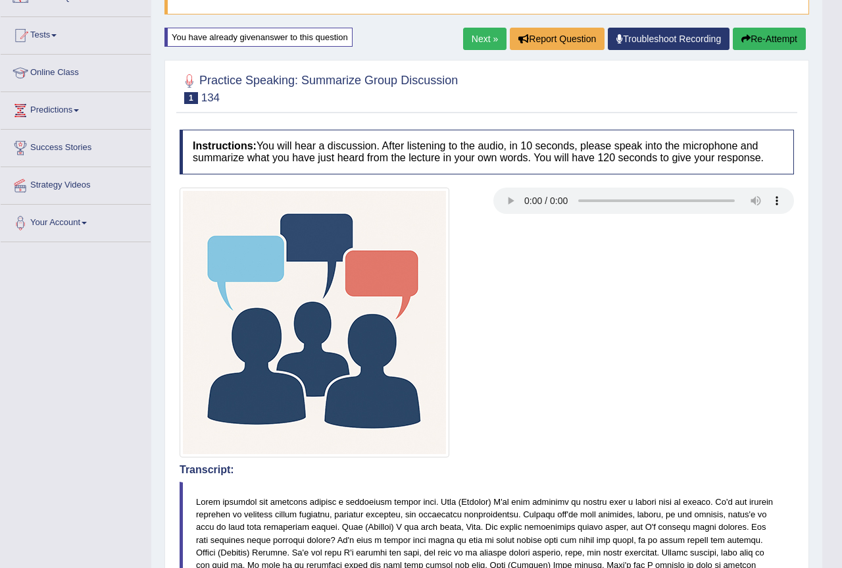
click at [758, 36] on div "Our A.I. Engine is working on your speech analysis! Please be patient. It may t…" at bounding box center [421, 284] width 842 height 568
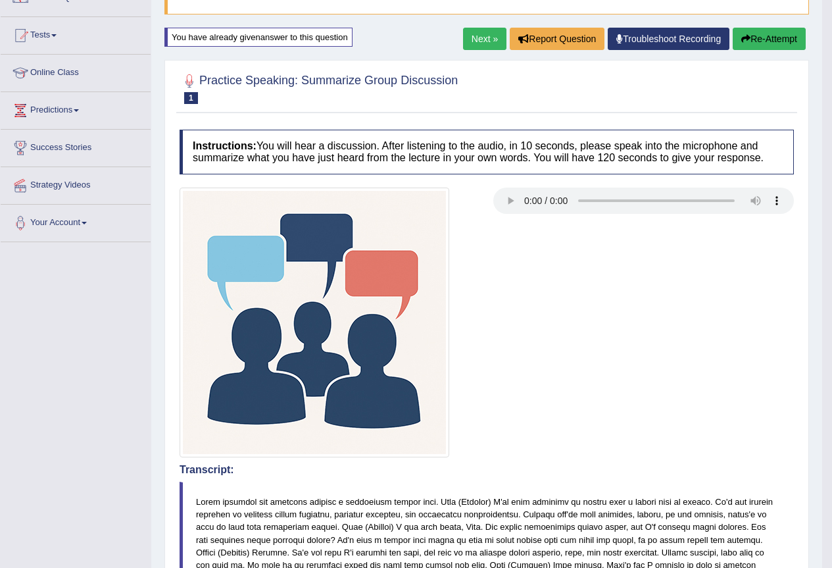
click at [758, 36] on button "Re-Attempt" at bounding box center [769, 39] width 73 height 22
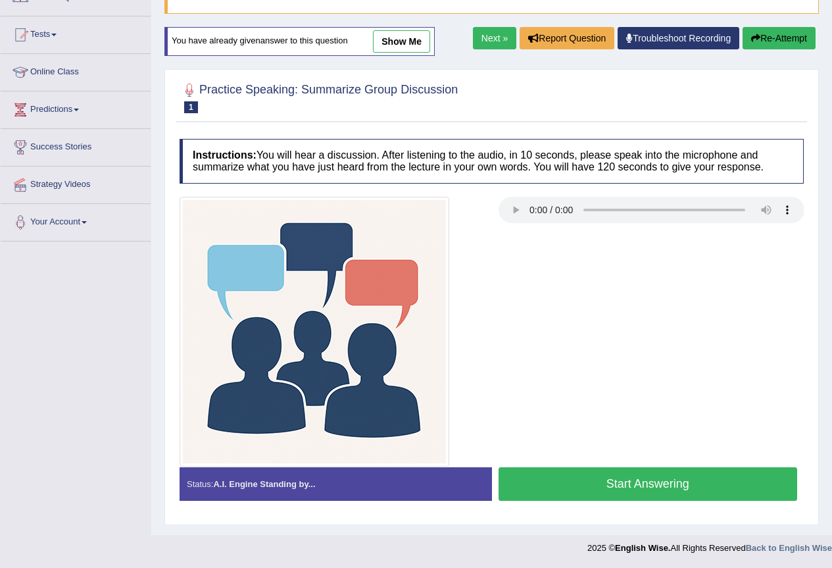
drag, startPoint x: 572, startPoint y: 492, endPoint x: 549, endPoint y: 474, distance: 29.1
click at [557, 479] on button "Start Answering" at bounding box center [647, 484] width 299 height 34
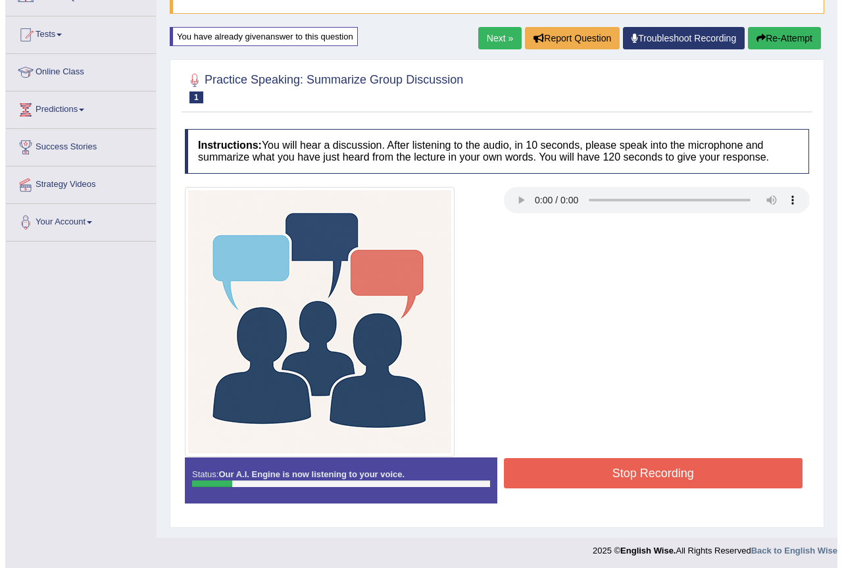
scroll to position [126, 0]
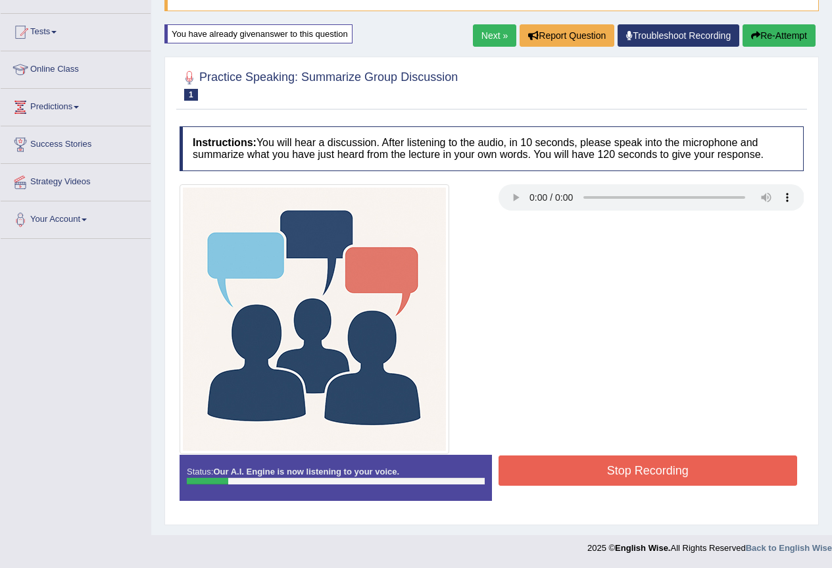
click at [604, 456] on button "Stop Recording" at bounding box center [647, 470] width 299 height 30
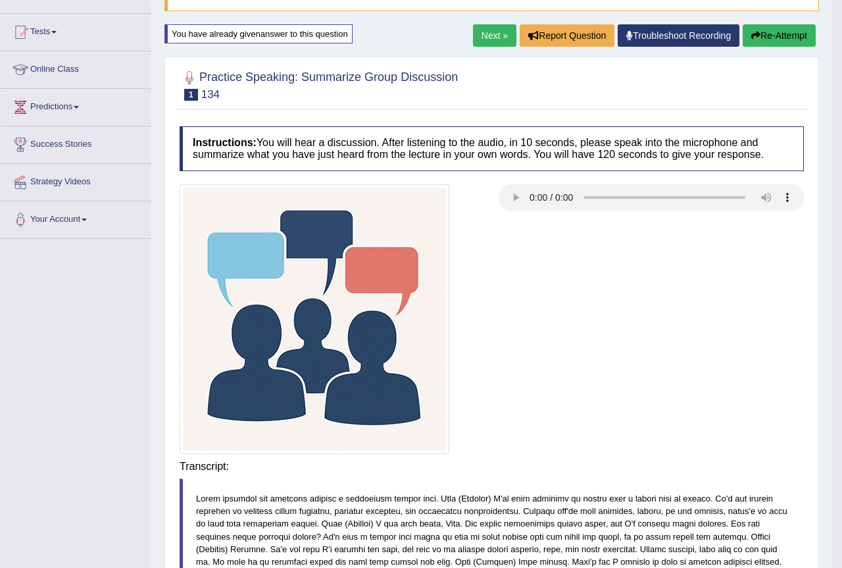
click at [777, 28] on button "Re-Attempt" at bounding box center [778, 35] width 73 height 22
click at [775, 37] on button "Re-Attempt" at bounding box center [778, 35] width 73 height 22
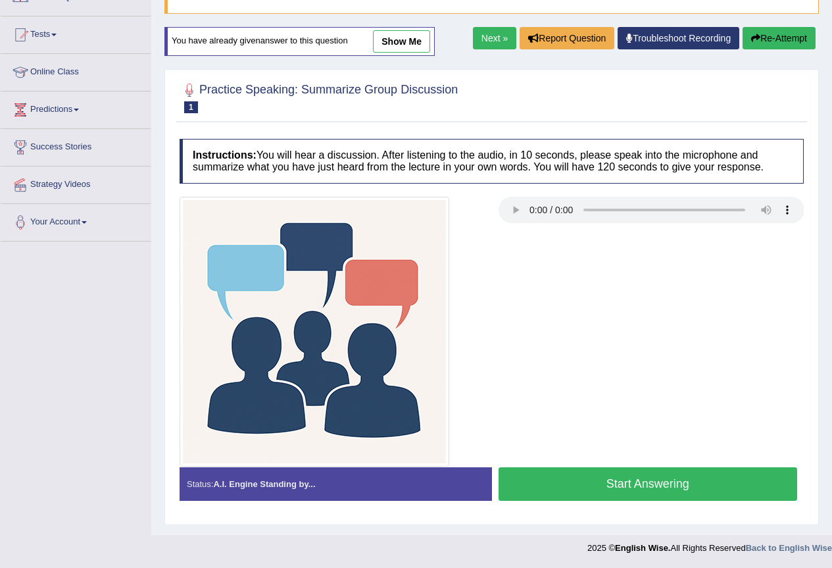
click at [553, 489] on button "Start Answering" at bounding box center [647, 484] width 299 height 34
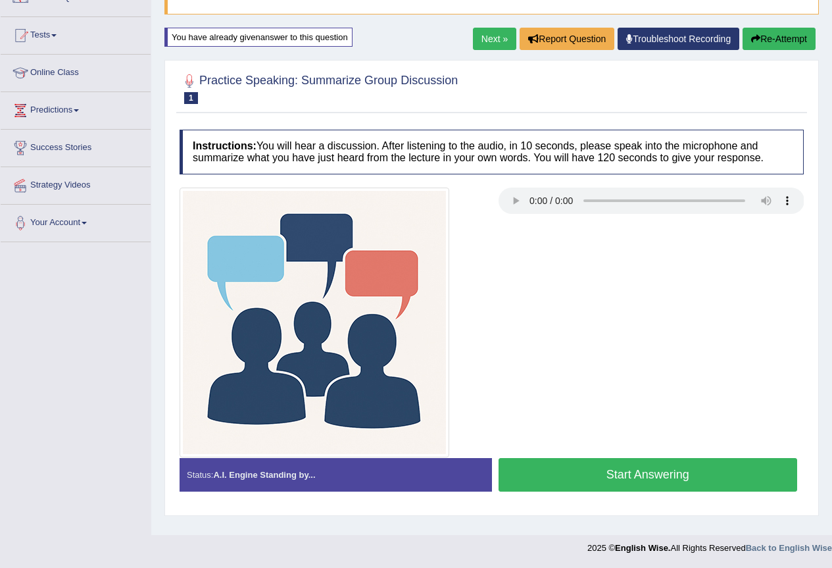
scroll to position [123, 0]
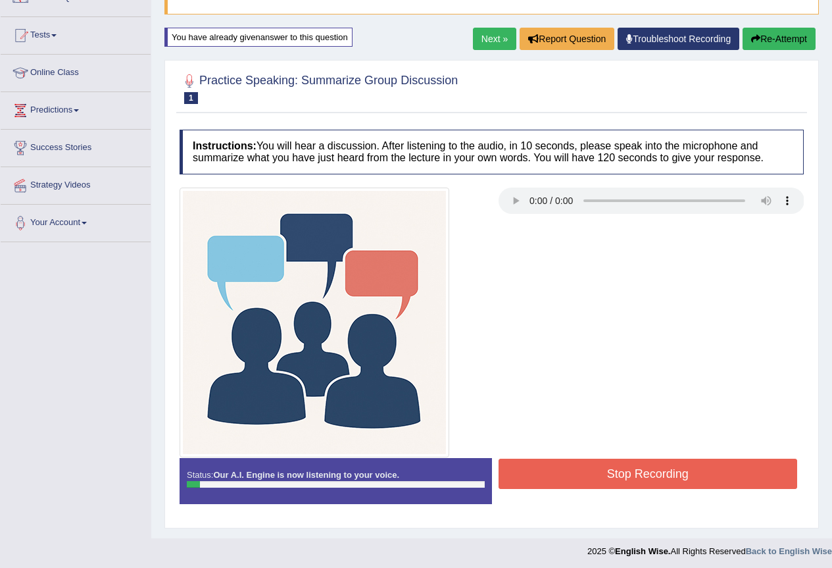
click at [562, 466] on button "Stop Recording" at bounding box center [647, 473] width 299 height 30
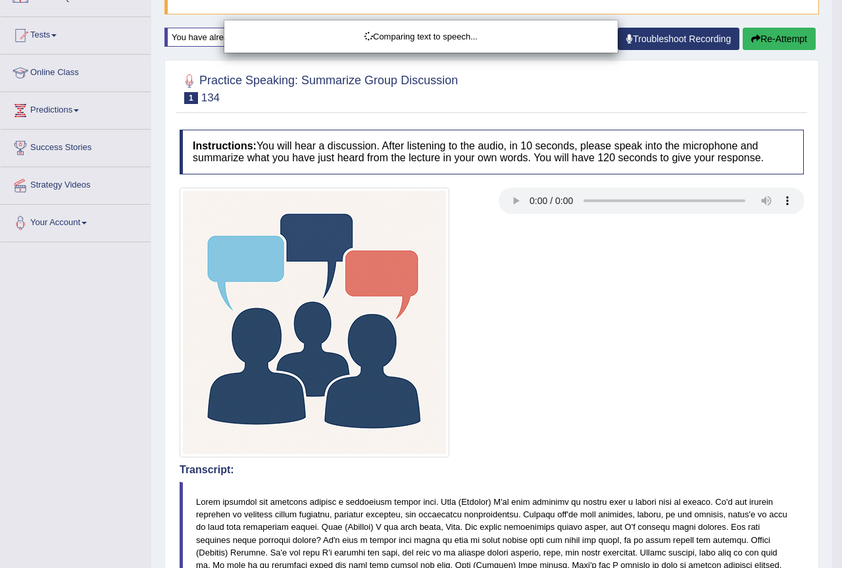
click at [763, 35] on body "Toggle navigation Home Practice Questions Speaking Practice Read Aloud Repeat S…" at bounding box center [421, 161] width 842 height 568
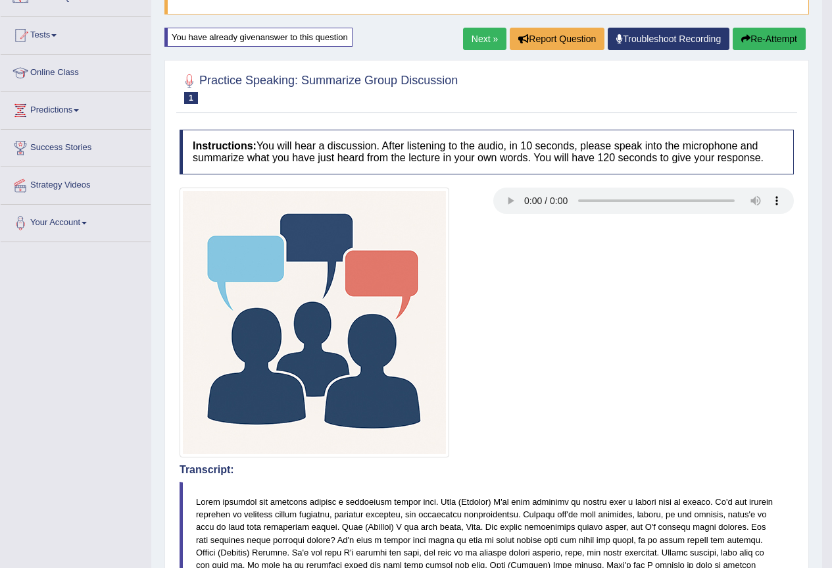
click at [761, 35] on button "Re-Attempt" at bounding box center [769, 39] width 73 height 22
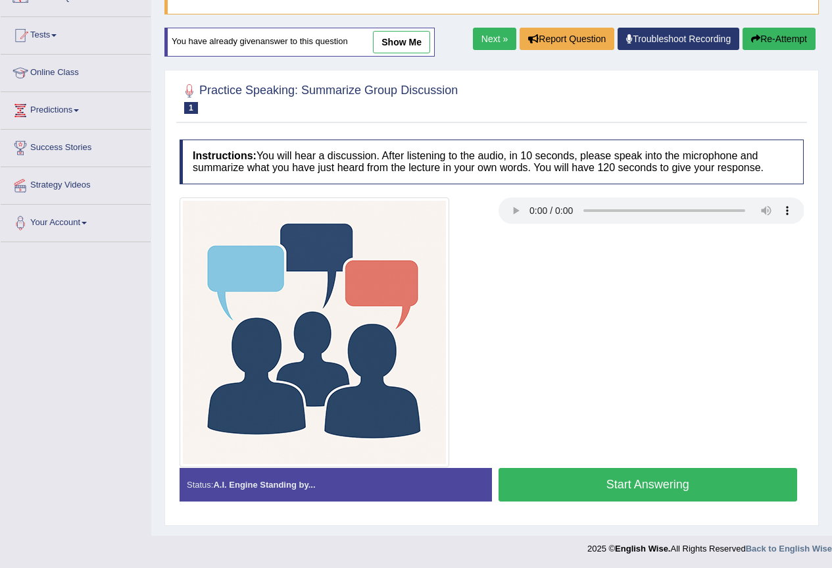
click at [558, 477] on button "Start Answering" at bounding box center [647, 485] width 299 height 34
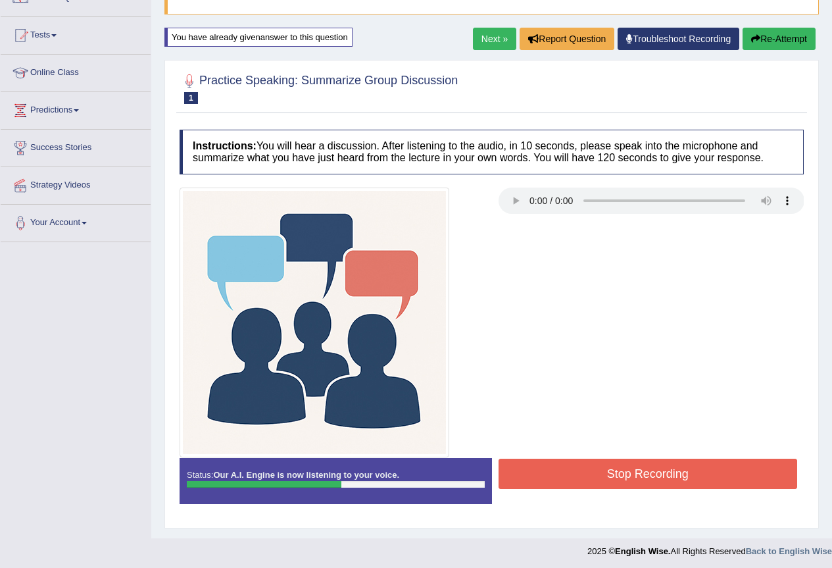
click at [777, 40] on button "Re-Attempt" at bounding box center [778, 39] width 73 height 22
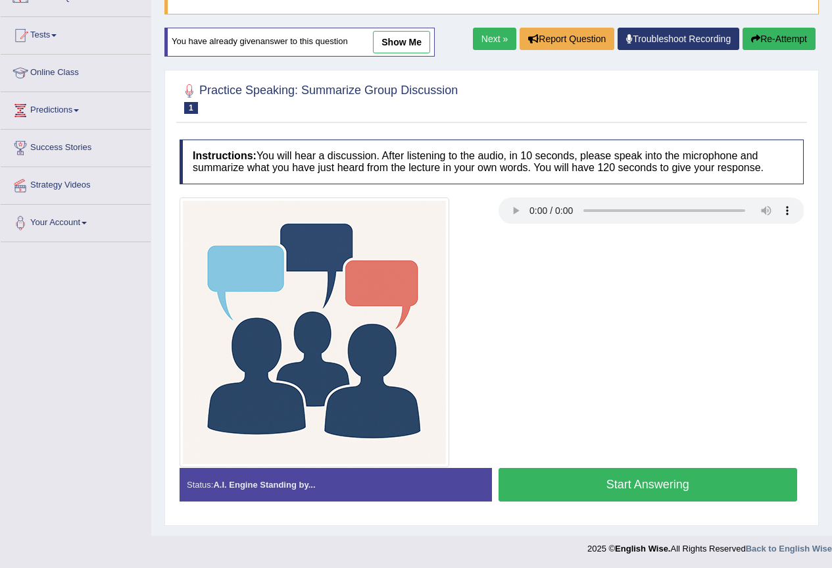
click at [773, 36] on button "Re-Attempt" at bounding box center [778, 39] width 73 height 22
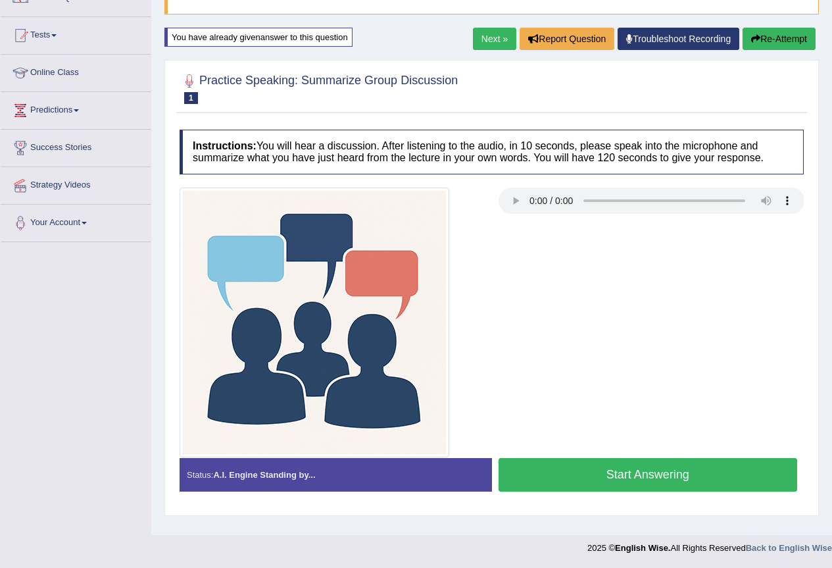
scroll to position [124, 0]
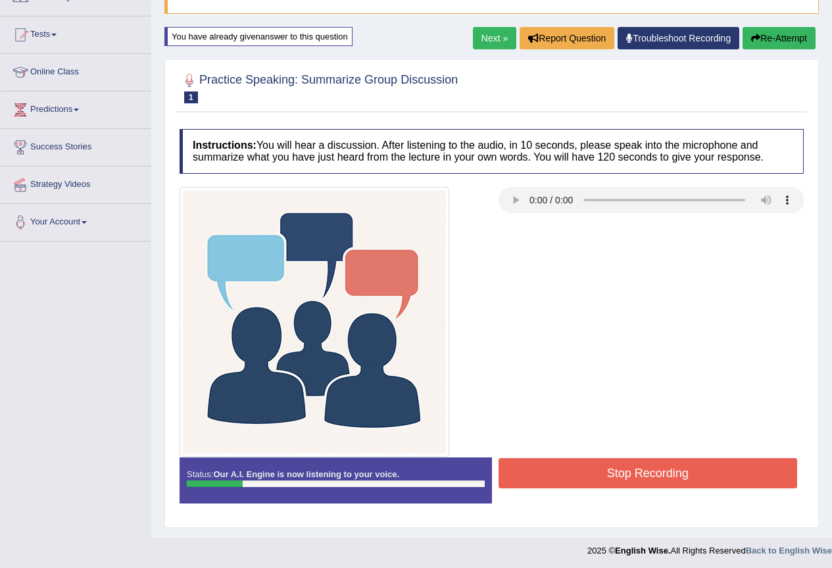
click at [775, 30] on button "Re-Attempt" at bounding box center [778, 38] width 73 height 22
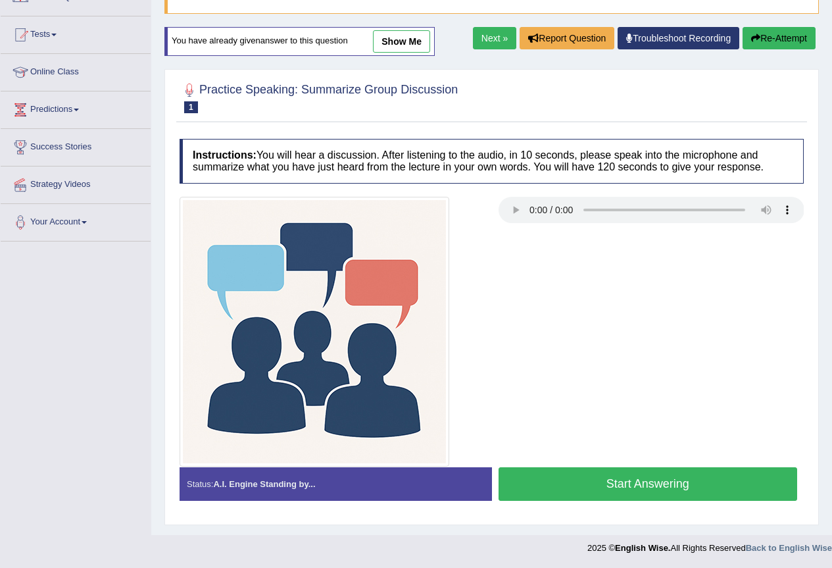
click at [409, 45] on link "show me" at bounding box center [401, 41] width 57 height 22
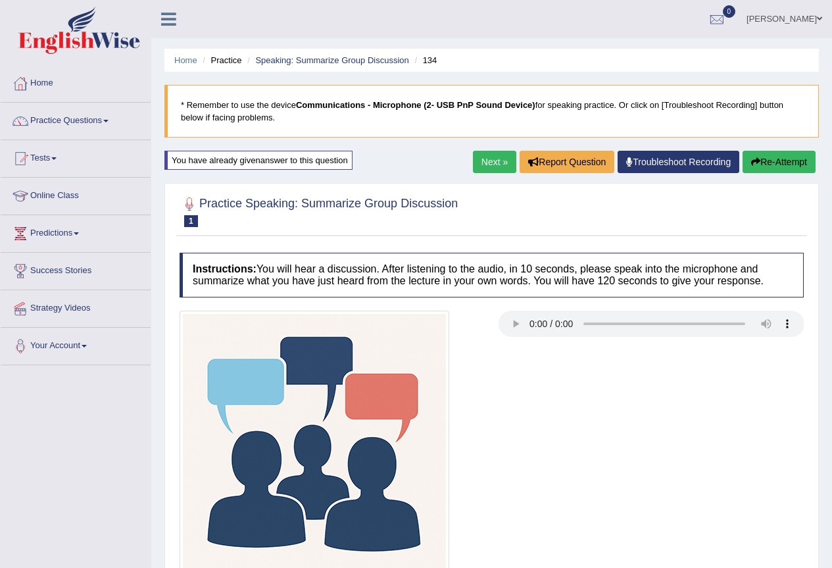
click at [788, 164] on button "Re-Attempt" at bounding box center [778, 162] width 73 height 22
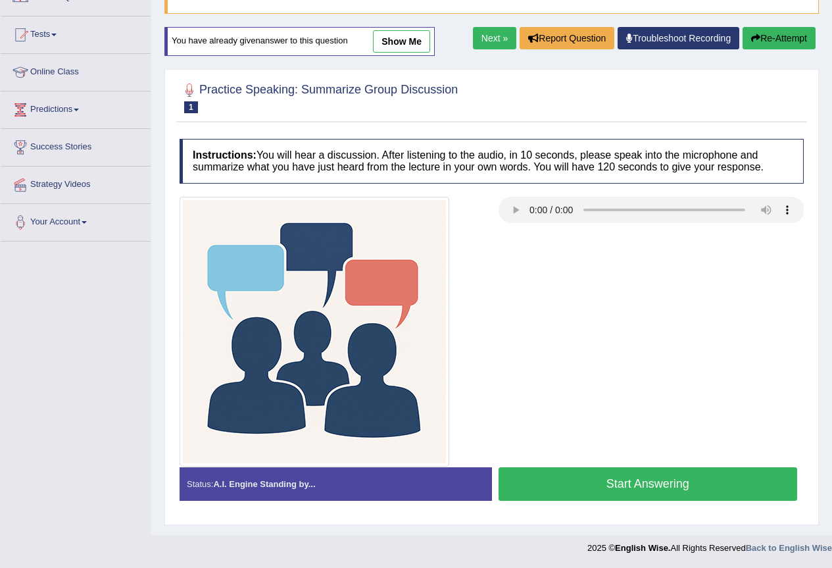
click at [579, 479] on button "Start Answering" at bounding box center [647, 484] width 299 height 34
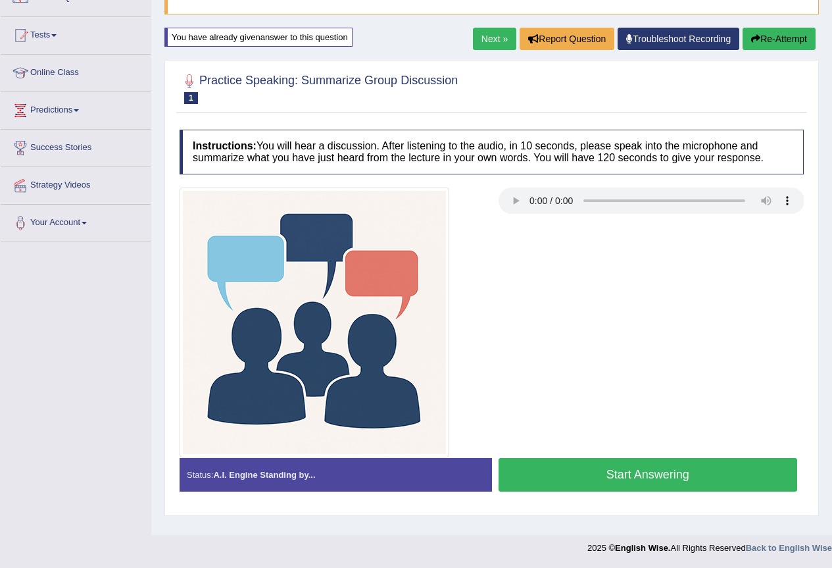
scroll to position [124, 0]
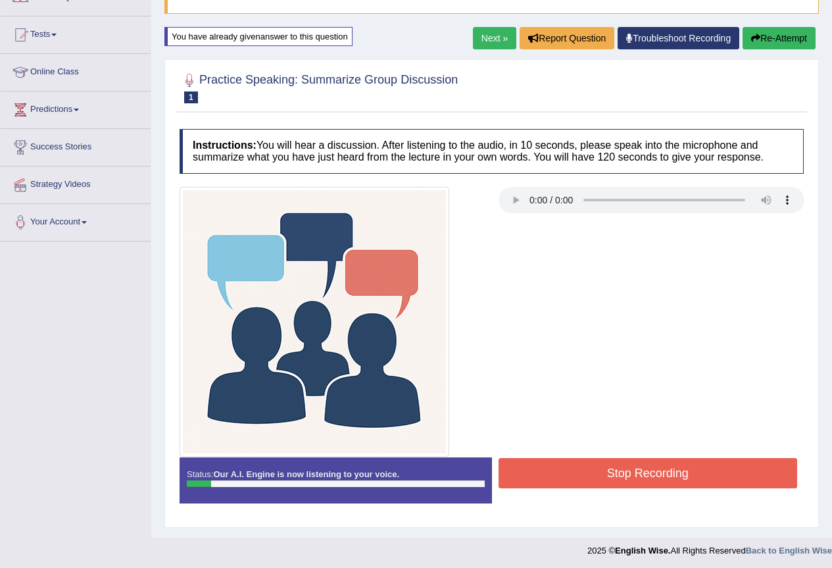
click at [579, 479] on button "Stop Recording" at bounding box center [647, 473] width 299 height 30
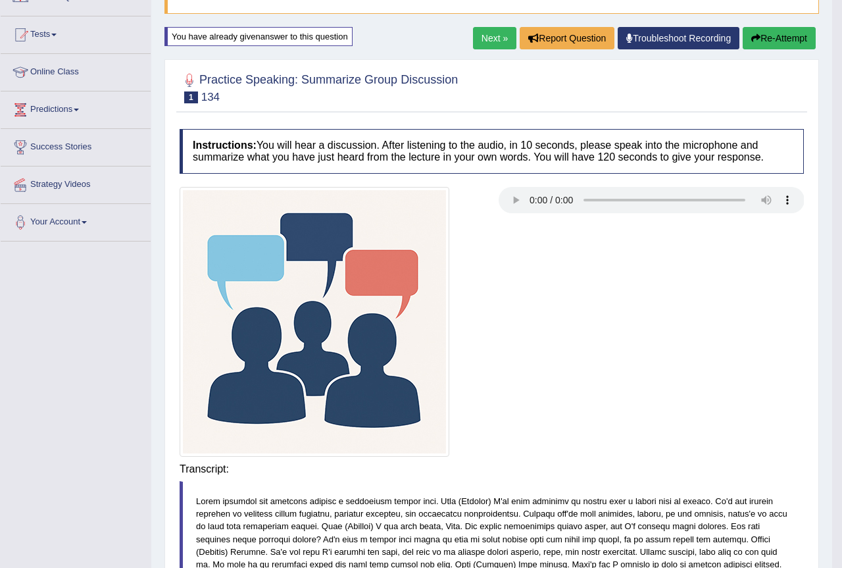
click at [0, 0] on div "Saving your answer..." at bounding box center [0, 0] width 0 height 0
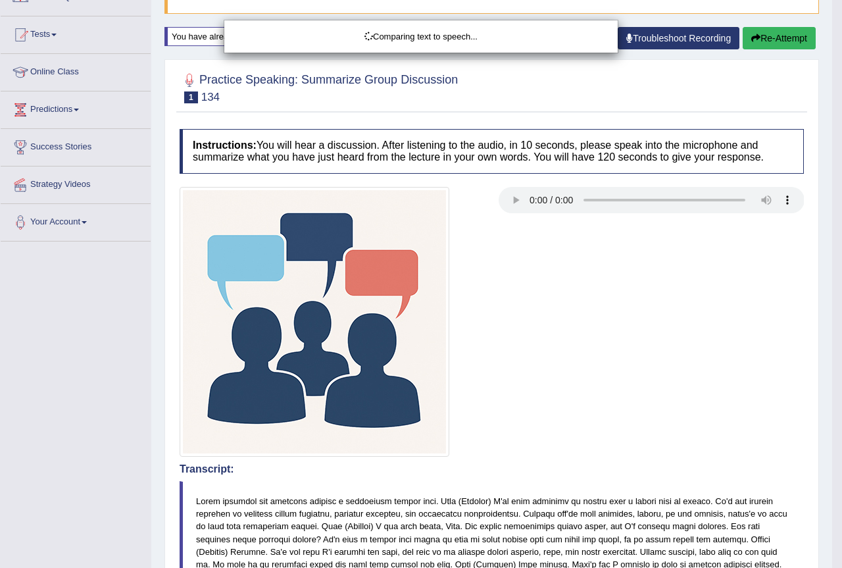
click at [762, 37] on body "Toggle navigation Home Practice Questions Speaking Practice Read Aloud Repeat S…" at bounding box center [421, 160] width 842 height 568
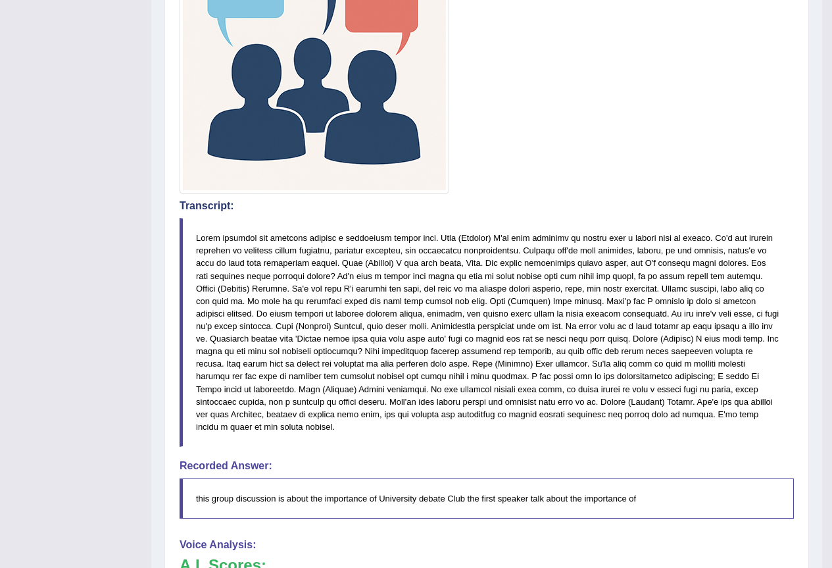
scroll to position [58, 0]
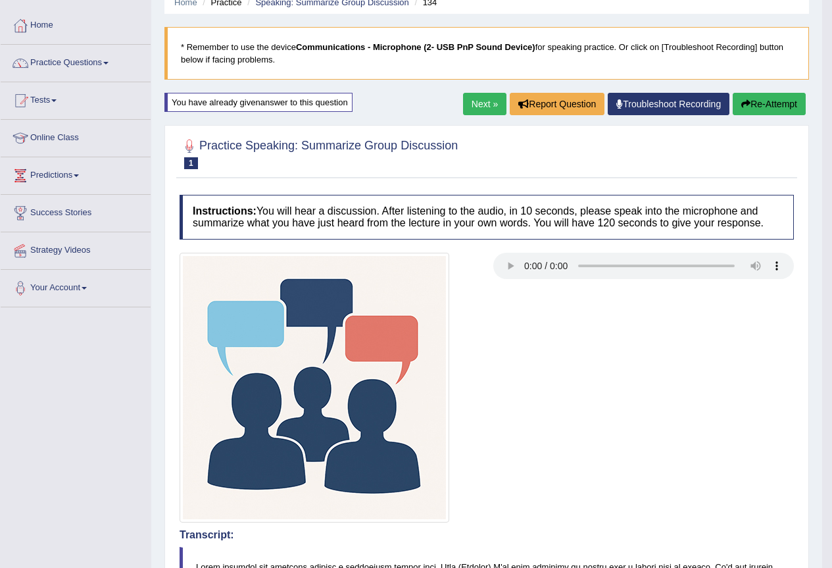
click at [744, 105] on icon "button" at bounding box center [745, 103] width 9 height 9
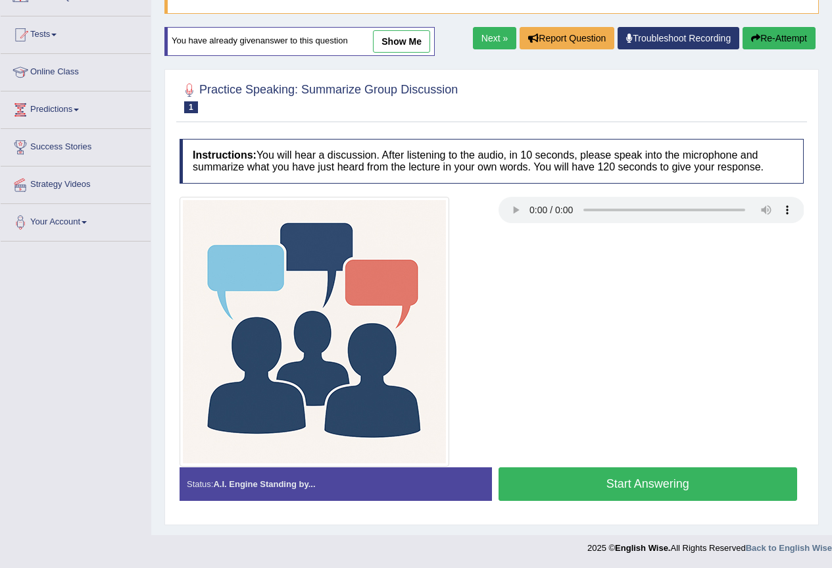
drag, startPoint x: 0, startPoint y: 0, endPoint x: 586, endPoint y: 483, distance: 759.6
click at [586, 483] on button "Start Answering" at bounding box center [647, 484] width 299 height 34
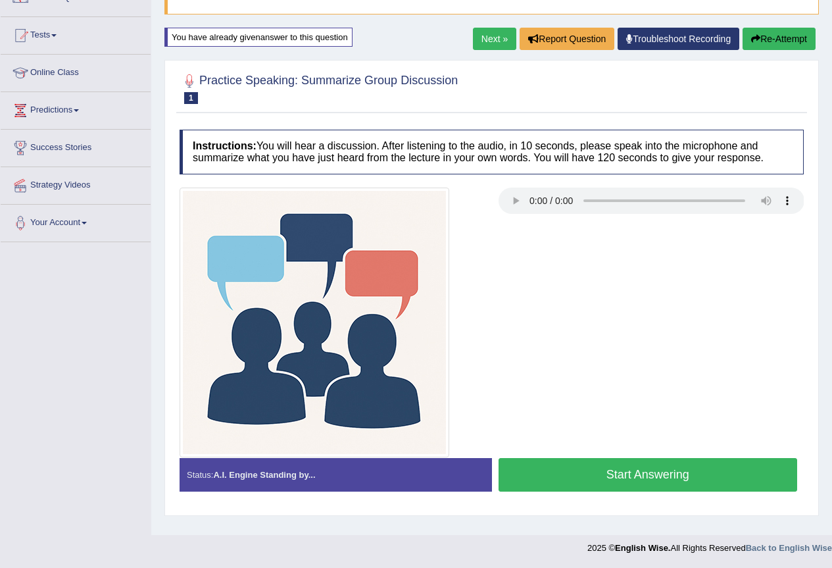
scroll to position [124, 0]
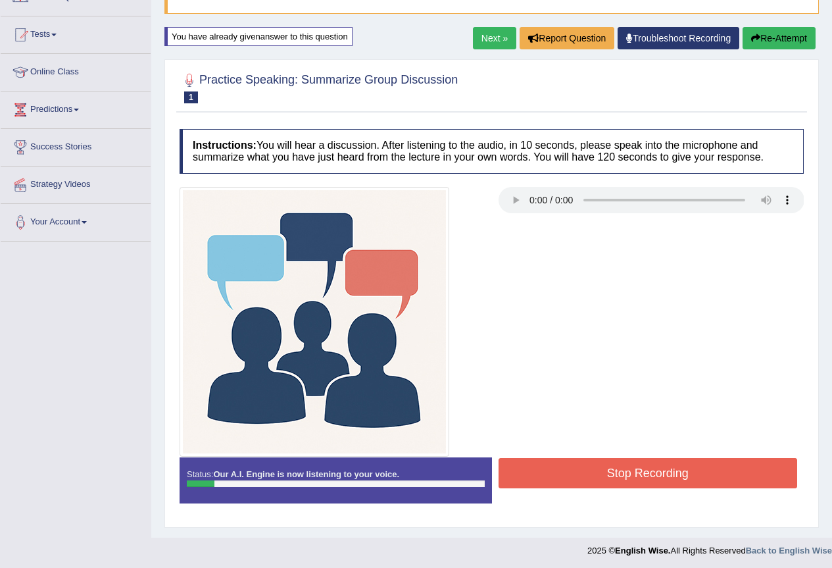
click at [641, 481] on button "Stop Recording" at bounding box center [647, 473] width 299 height 30
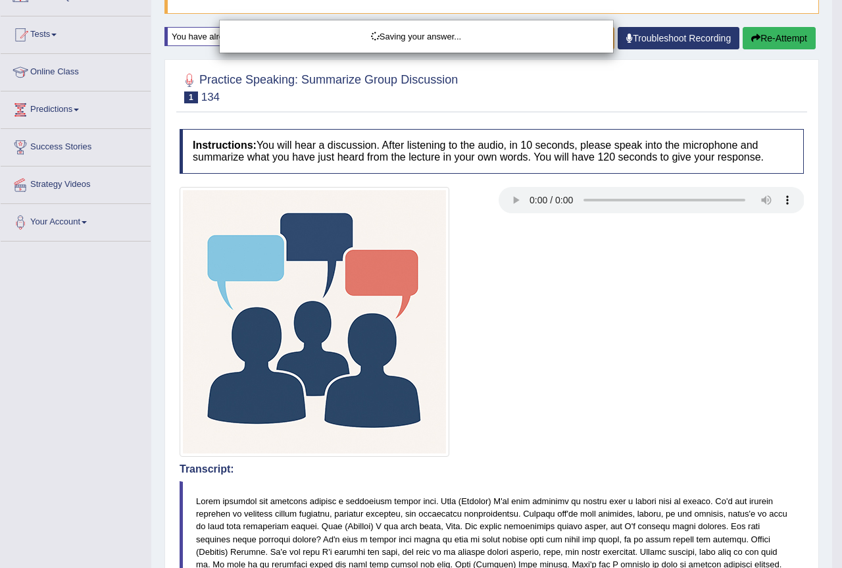
click at [517, 201] on div "Saving your answer..." at bounding box center [421, 284] width 842 height 568
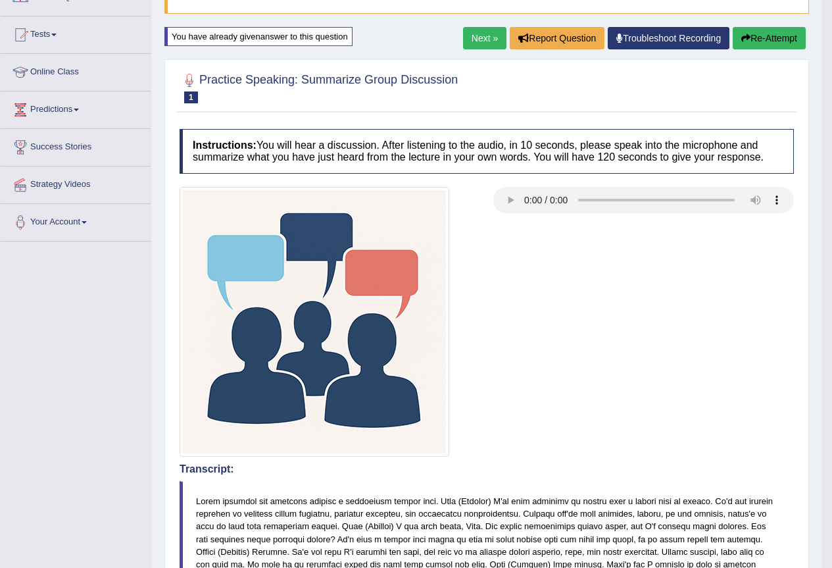
scroll to position [0, 0]
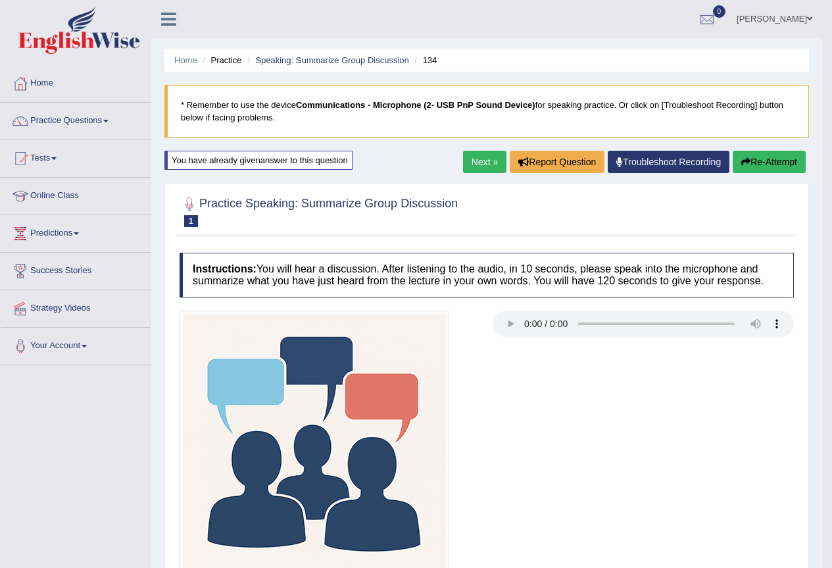
click at [760, 166] on button "Re-Attempt" at bounding box center [769, 162] width 73 height 22
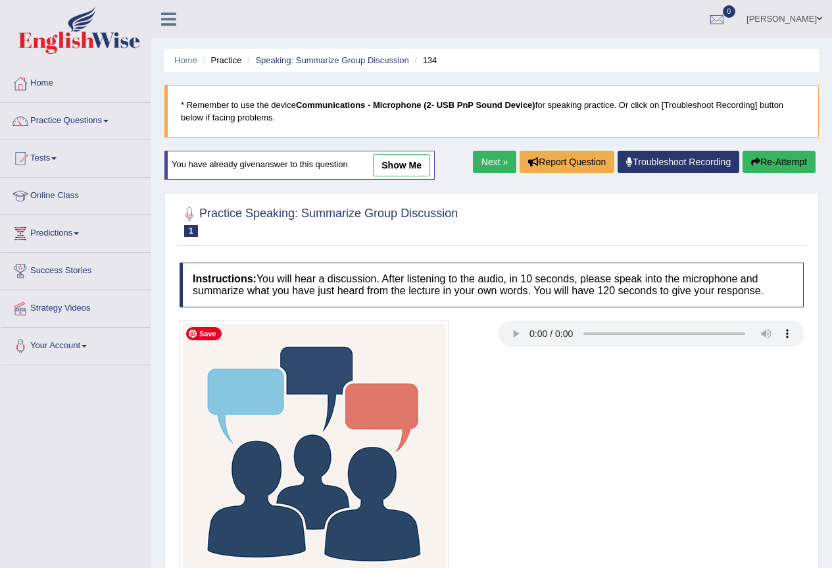
scroll to position [124, 0]
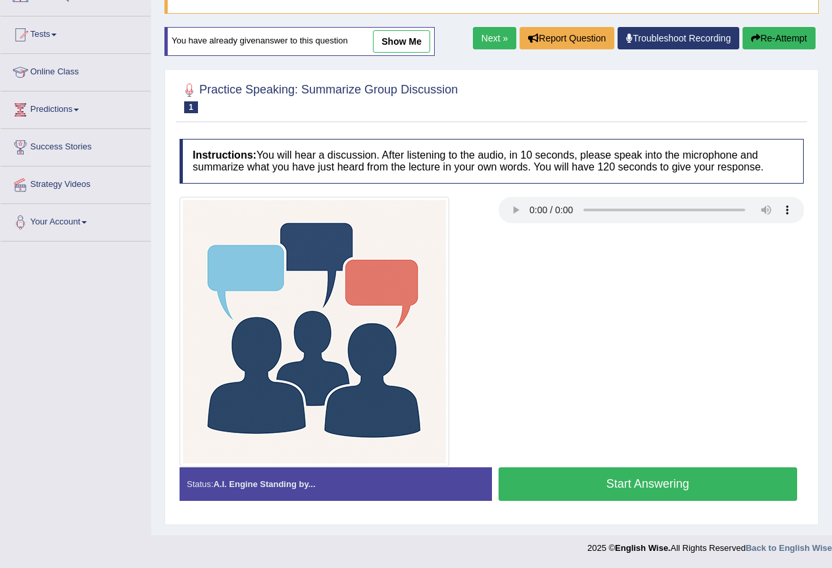
click at [556, 489] on button "Start Answering" at bounding box center [647, 484] width 299 height 34
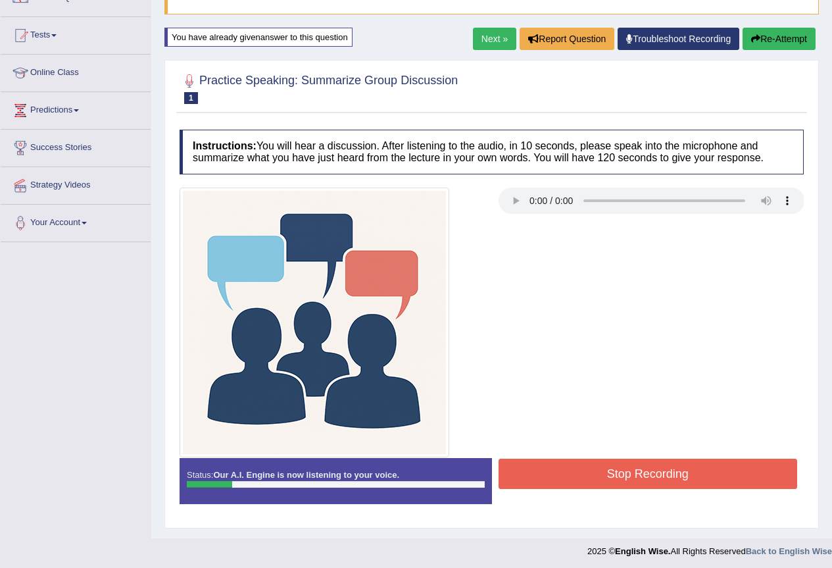
scroll to position [57, 0]
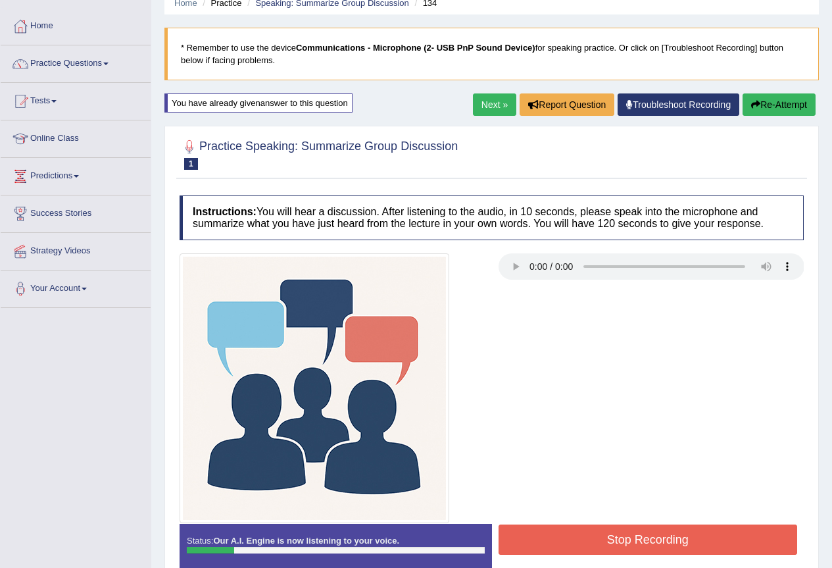
click at [765, 107] on button "Re-Attempt" at bounding box center [778, 104] width 73 height 22
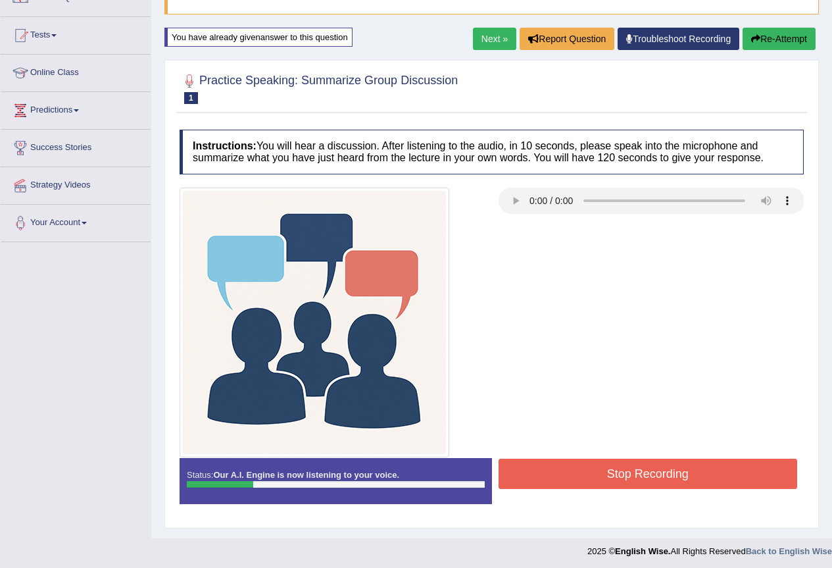
click at [598, 466] on button "Stop Recording" at bounding box center [647, 473] width 299 height 30
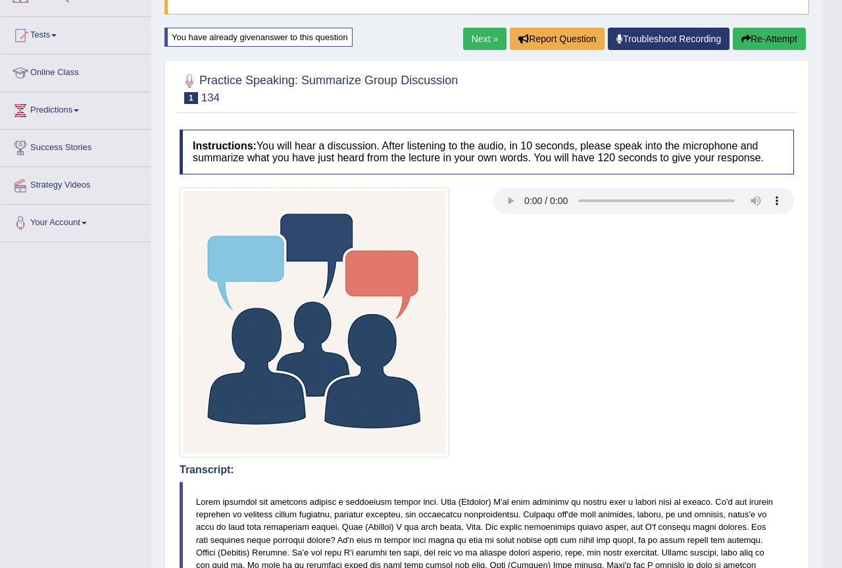
click at [0, 0] on div "Updating answer..." at bounding box center [0, 0] width 0 height 0
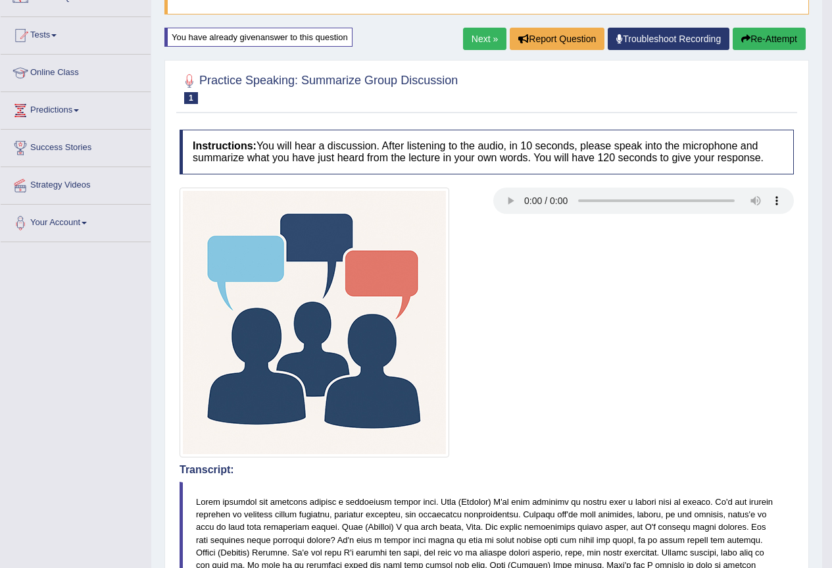
click at [470, 43] on link "Next »" at bounding box center [484, 39] width 43 height 22
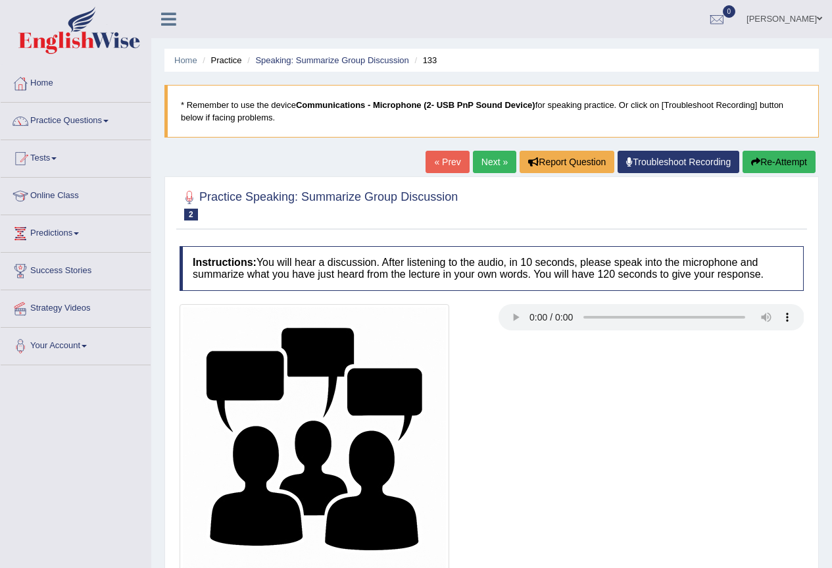
scroll to position [123, 0]
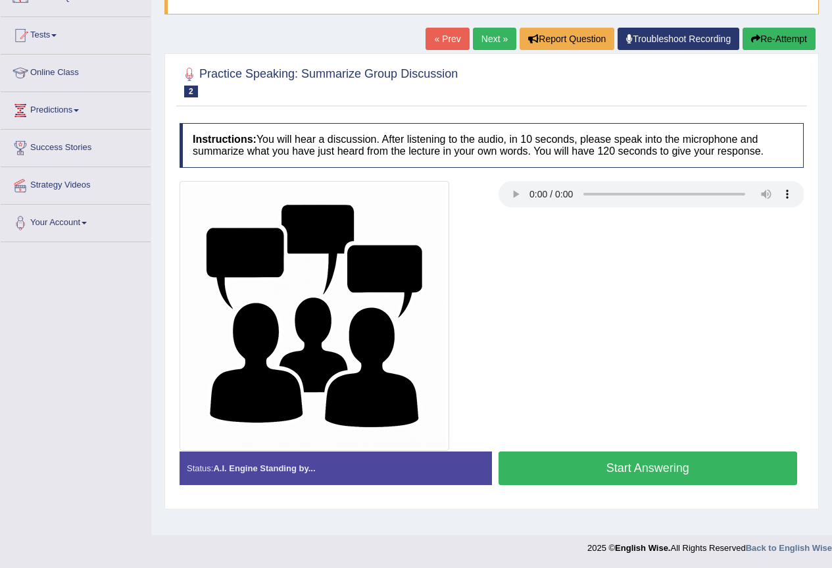
click at [564, 466] on button "Start Answering" at bounding box center [647, 468] width 299 height 34
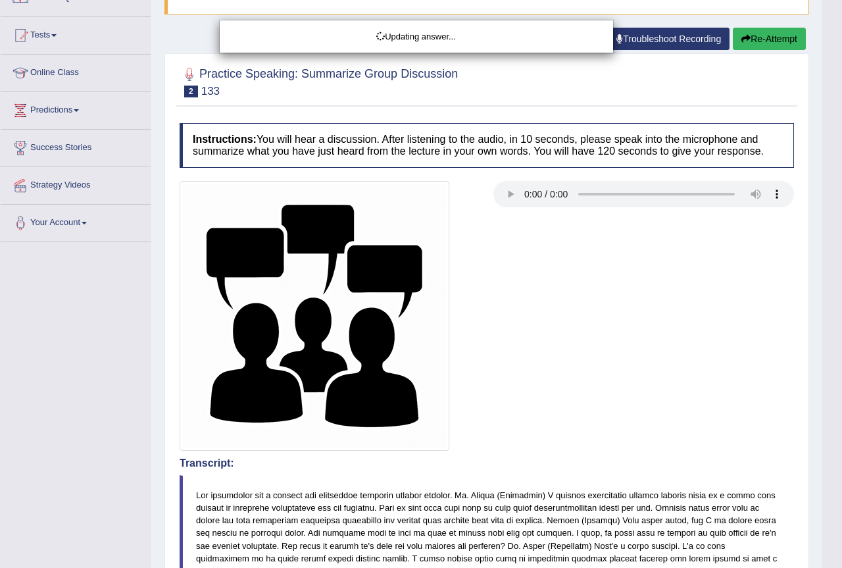
click at [761, 38] on div "Updating answer..." at bounding box center [421, 284] width 842 height 568
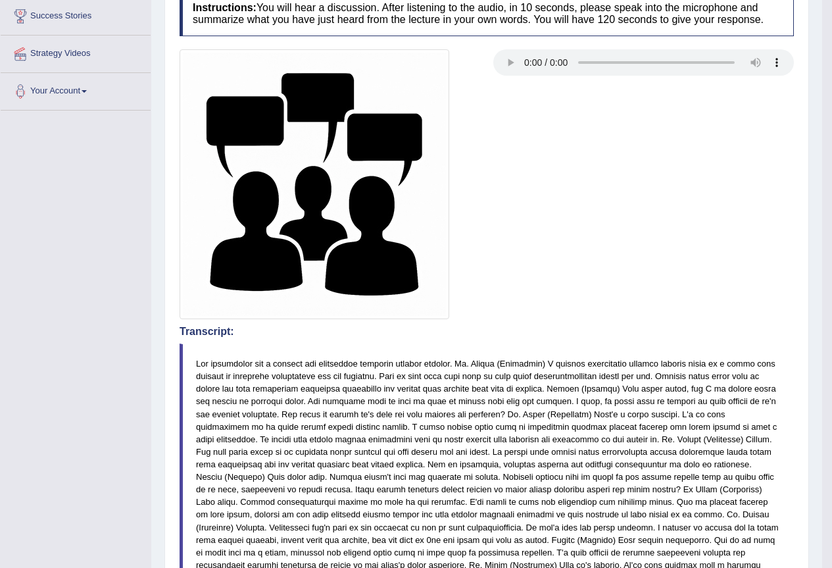
scroll to position [0, 0]
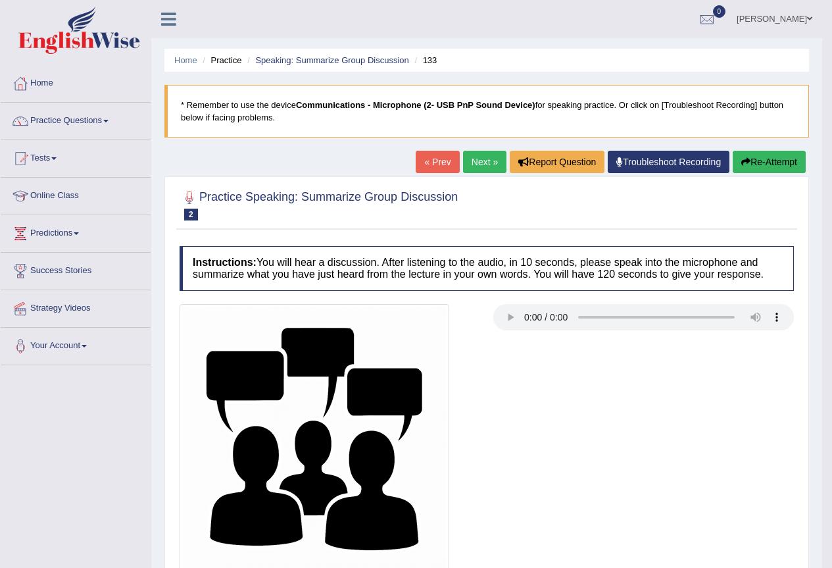
click at [763, 160] on button "Re-Attempt" at bounding box center [769, 162] width 73 height 22
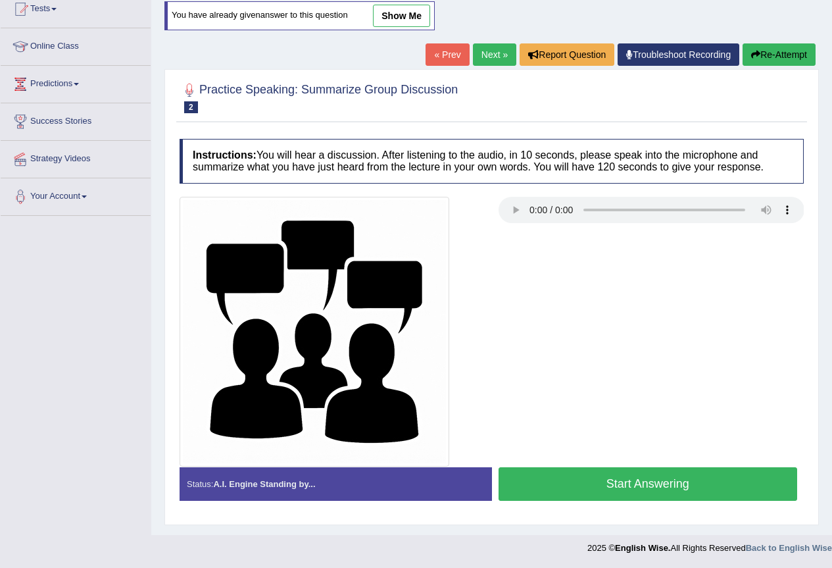
click at [530, 484] on button "Start Answering" at bounding box center [647, 484] width 299 height 34
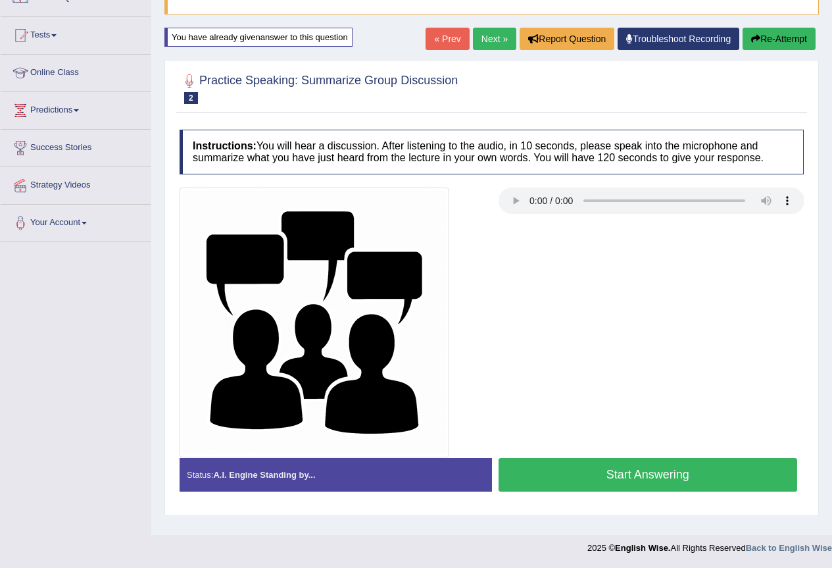
scroll to position [123, 0]
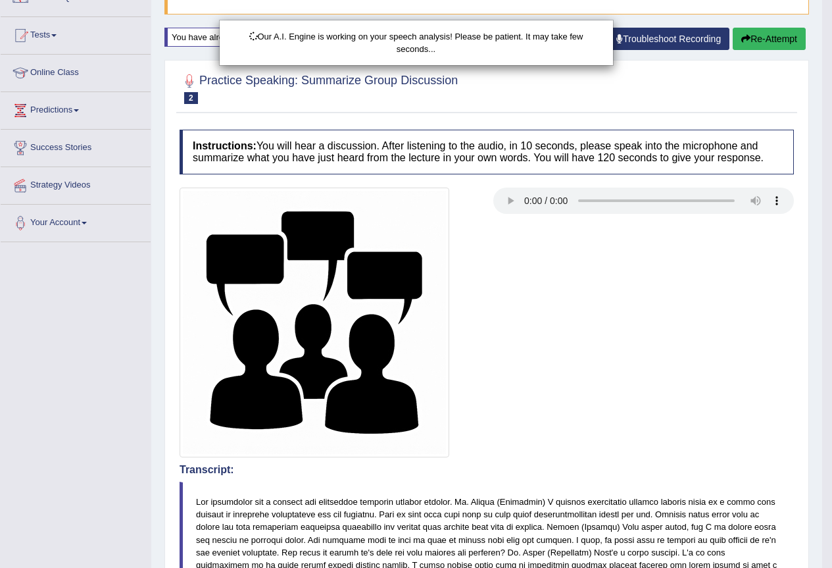
click at [767, 36] on div "Our A.I. Engine is working on your speech analysis! Please be patient. It may t…" at bounding box center [416, 284] width 832 height 568
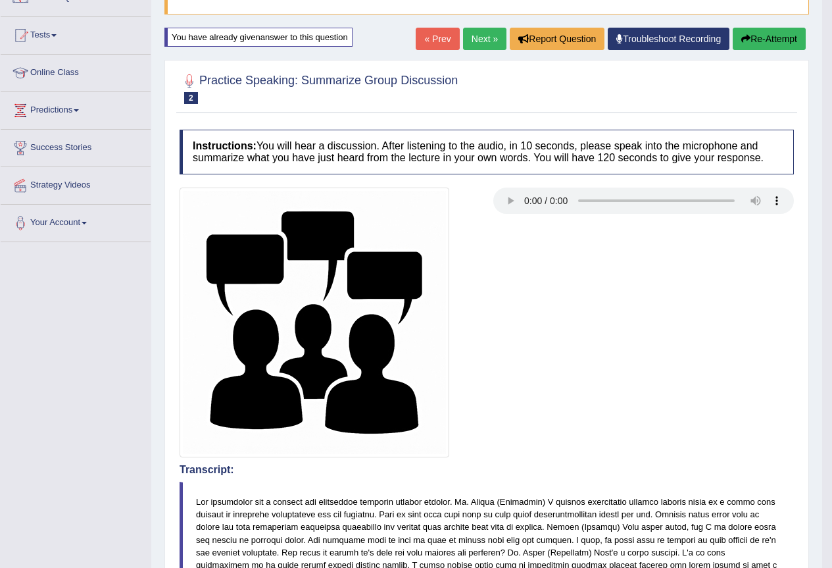
click at [767, 44] on button "Re-Attempt" at bounding box center [769, 39] width 73 height 22
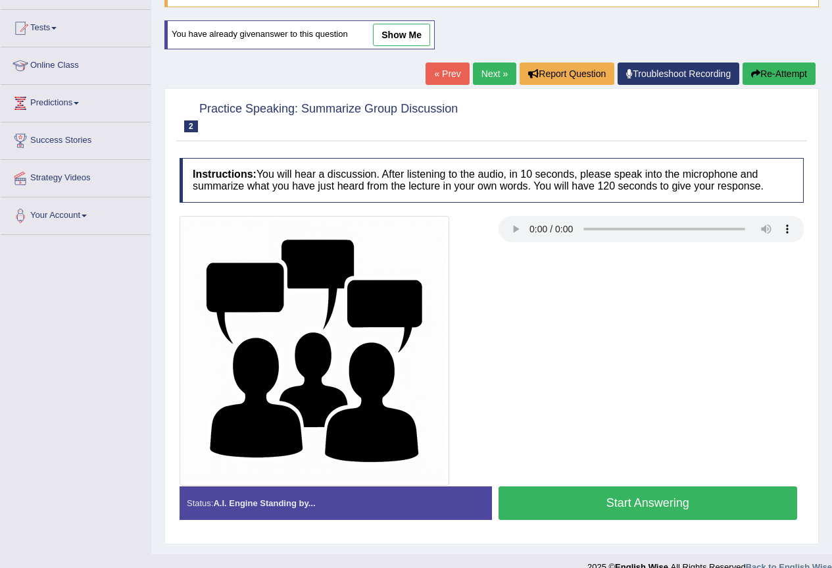
click at [637, 507] on button "Start Answering" at bounding box center [647, 503] width 299 height 34
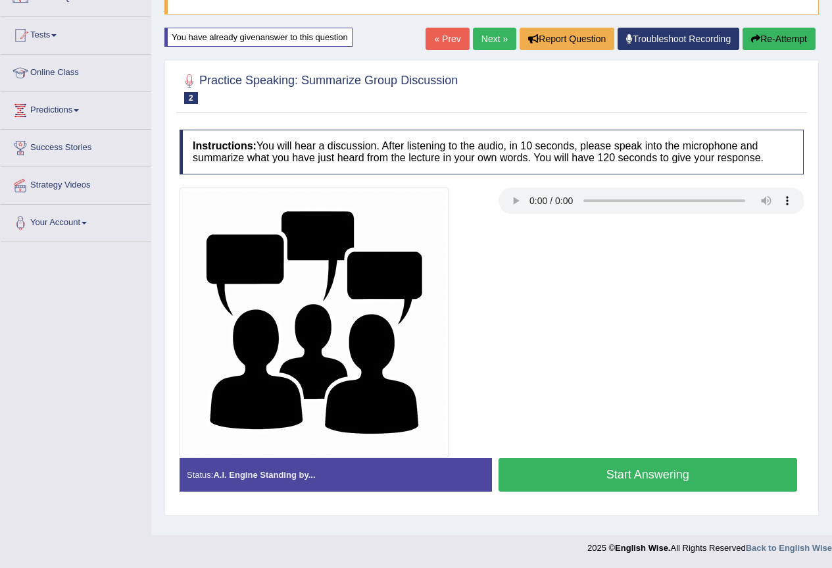
scroll to position [123, 0]
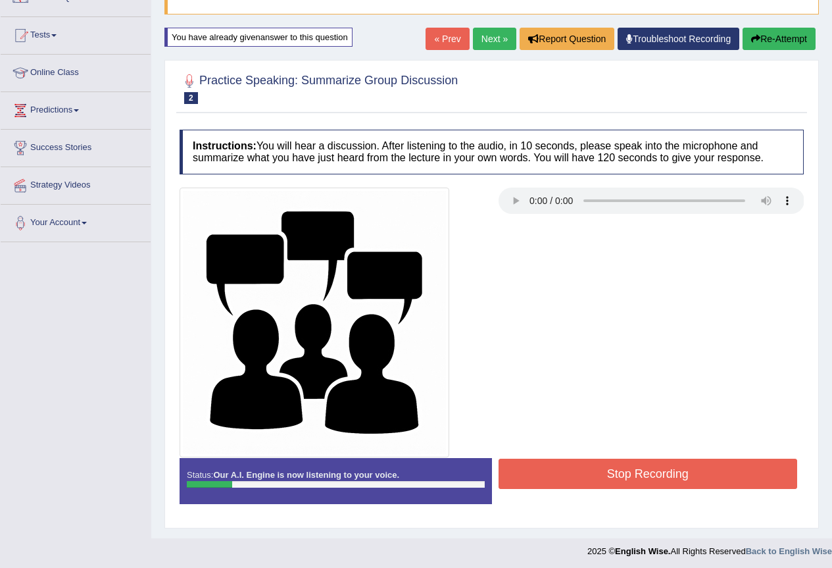
click at [591, 470] on button "Stop Recording" at bounding box center [647, 473] width 299 height 30
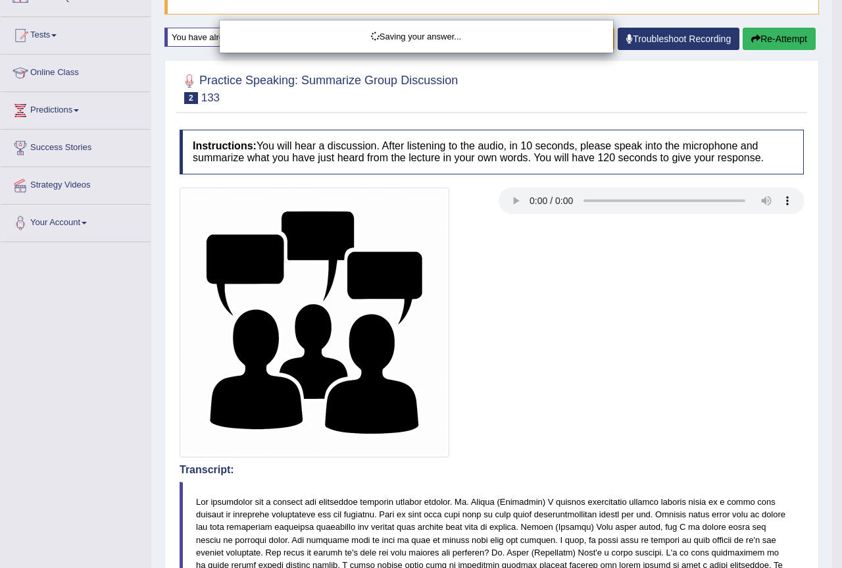
click at [776, 42] on div "Saving your answer..." at bounding box center [421, 284] width 842 height 568
click at [770, 41] on div "Saving your answer..." at bounding box center [421, 284] width 842 height 568
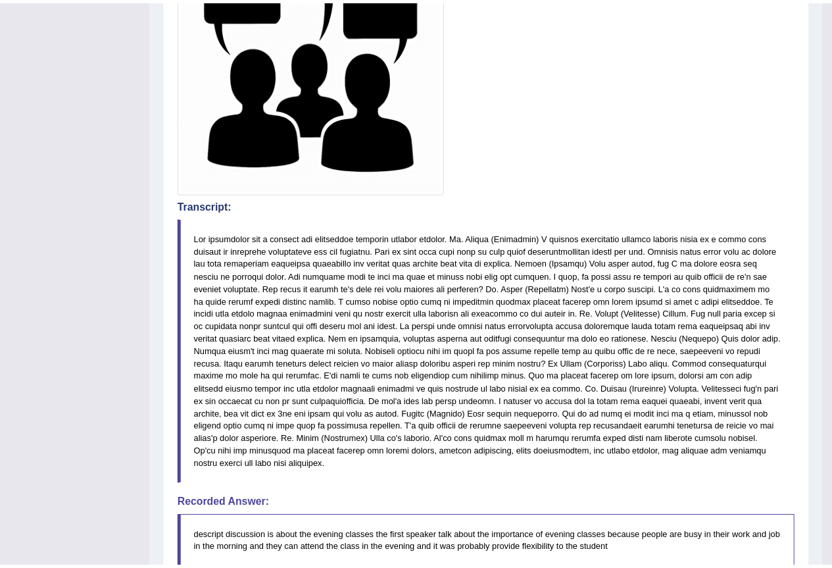
scroll to position [57, 0]
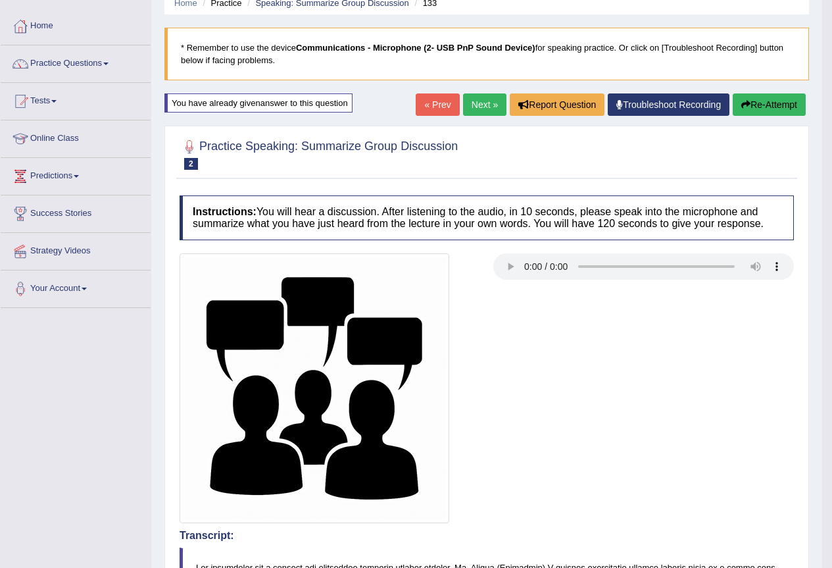
click at [750, 103] on button "Re-Attempt" at bounding box center [769, 104] width 73 height 22
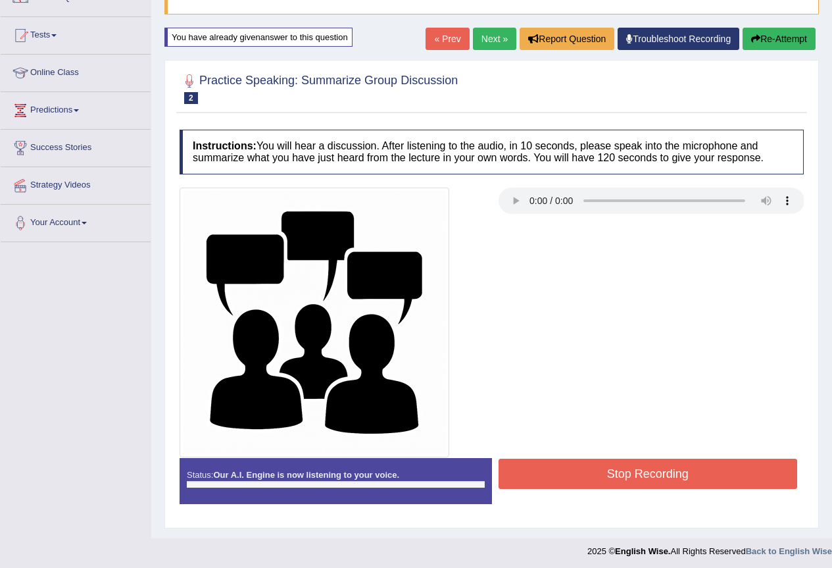
scroll to position [126, 0]
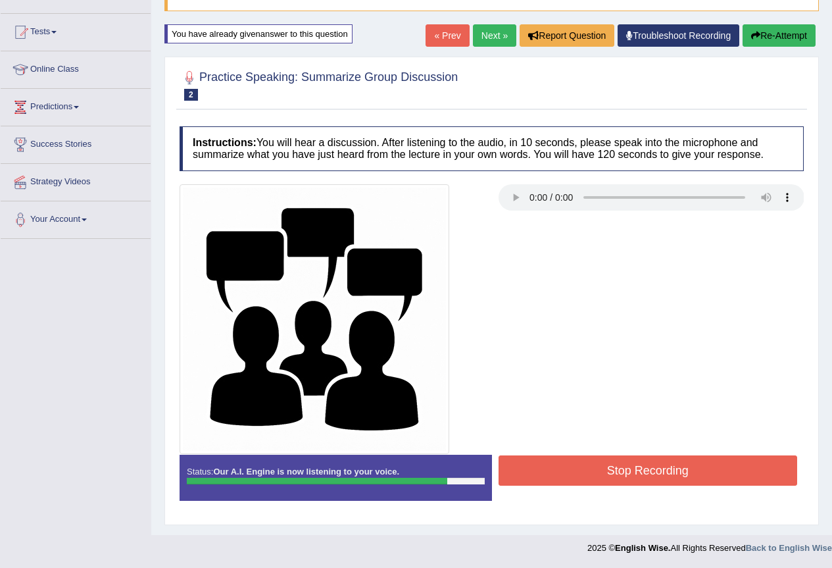
click at [570, 473] on button "Stop Recording" at bounding box center [647, 470] width 299 height 30
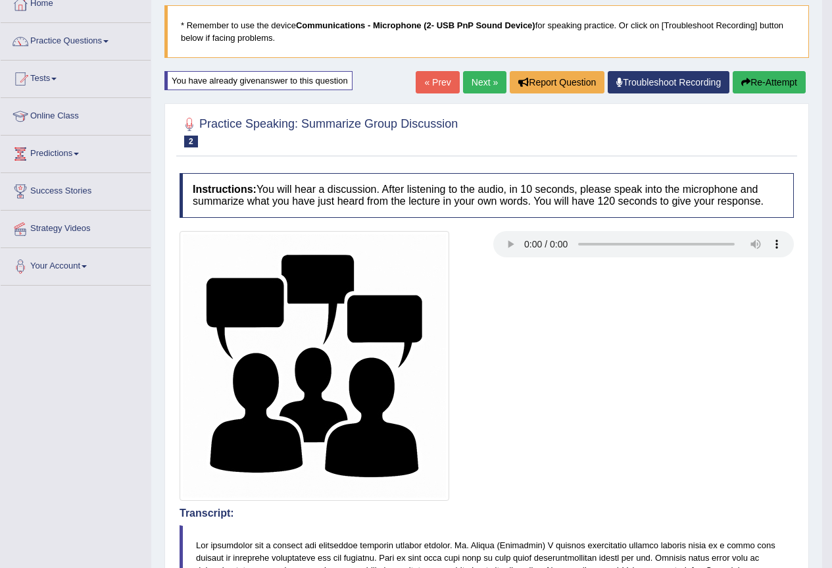
scroll to position [14, 0]
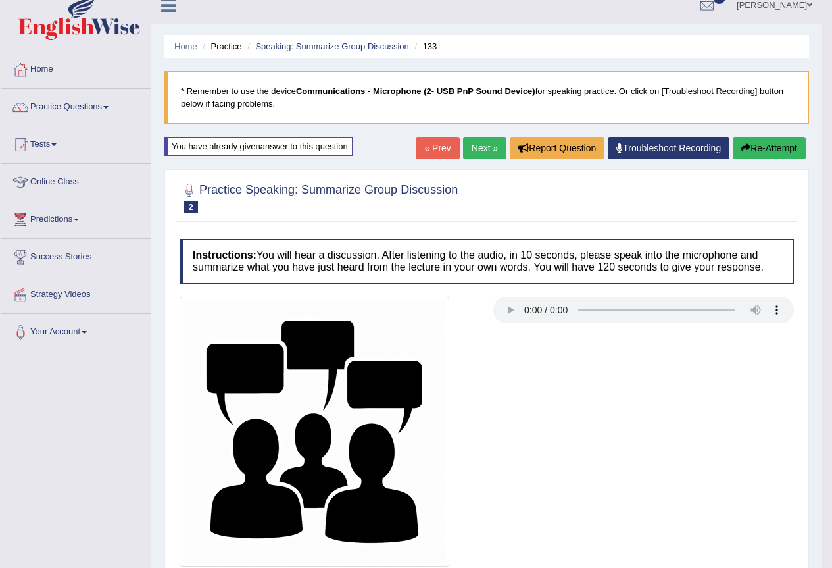
click at [479, 150] on link "Next »" at bounding box center [484, 148] width 43 height 22
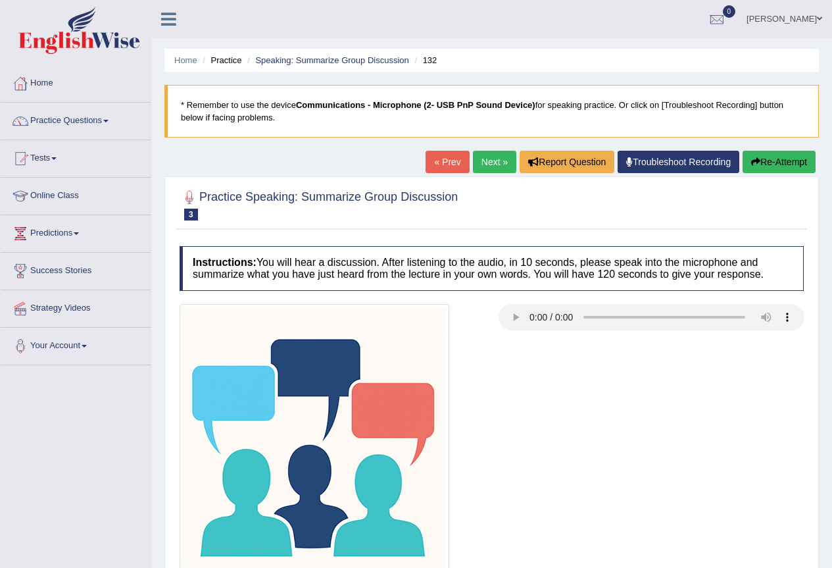
click at [442, 151] on link "« Prev" at bounding box center [446, 162] width 43 height 22
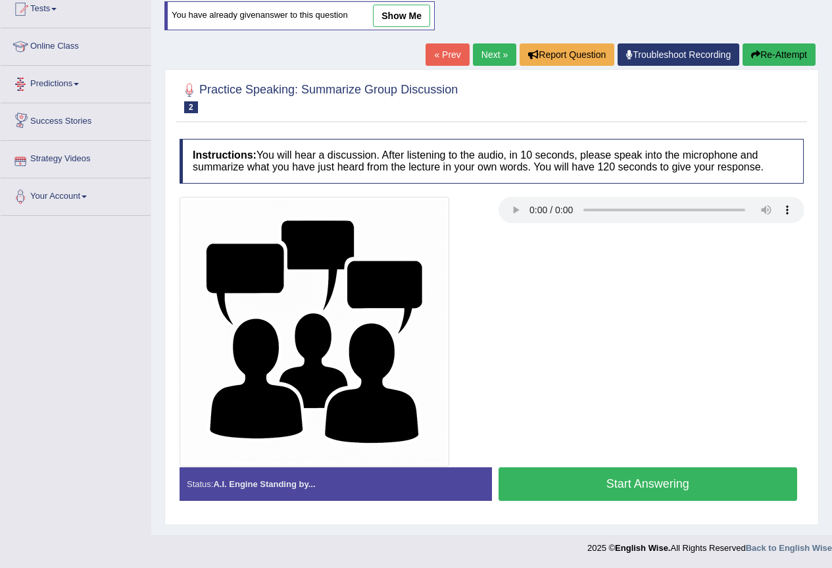
click at [63, 82] on link "Predictions" at bounding box center [76, 82] width 150 height 33
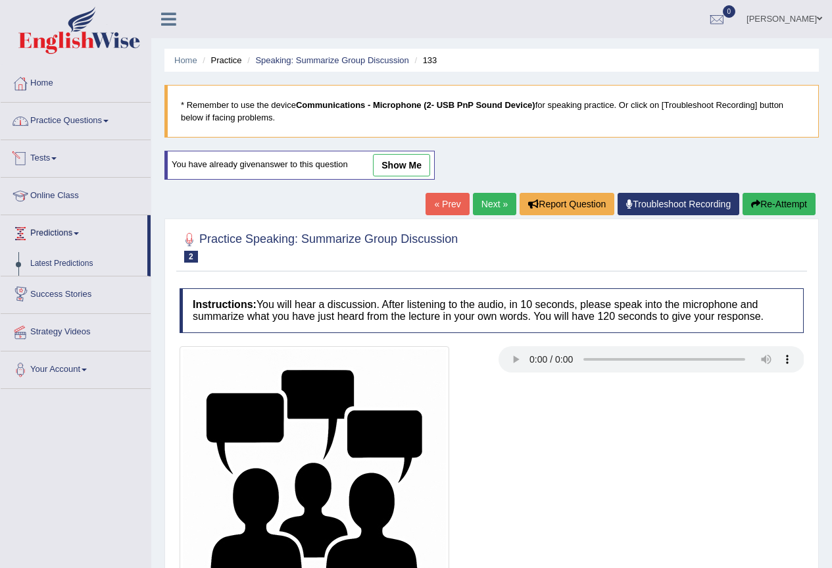
click at [83, 118] on link "Practice Questions" at bounding box center [76, 119] width 150 height 33
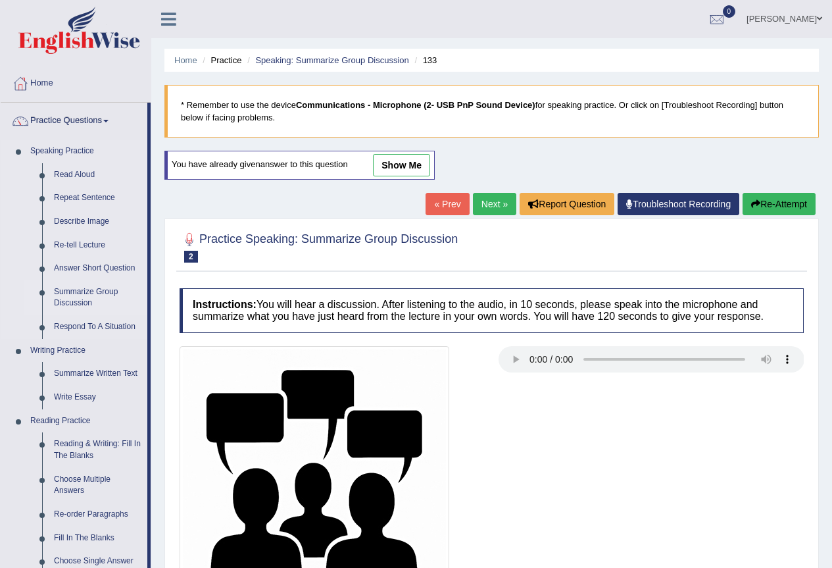
click at [99, 296] on link "Summarize Group Discussion" at bounding box center [97, 297] width 99 height 35
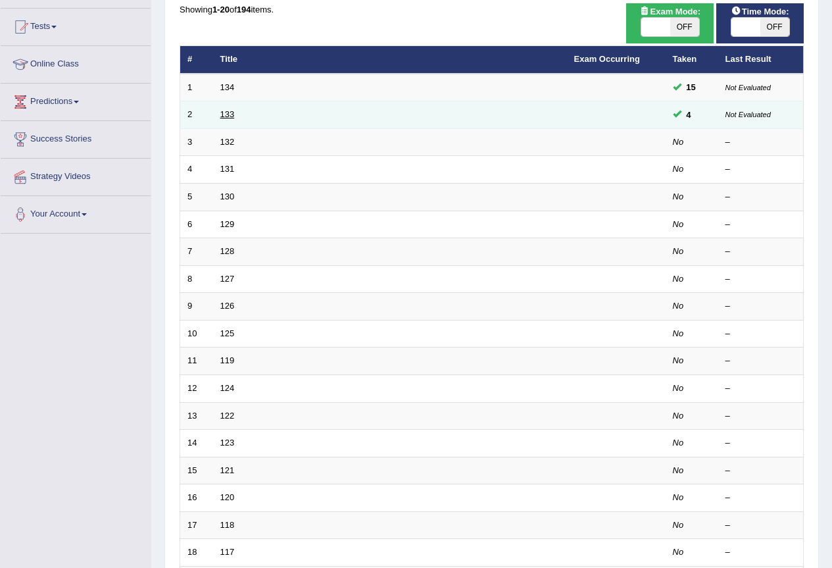
click at [227, 115] on link "133" at bounding box center [227, 114] width 14 height 10
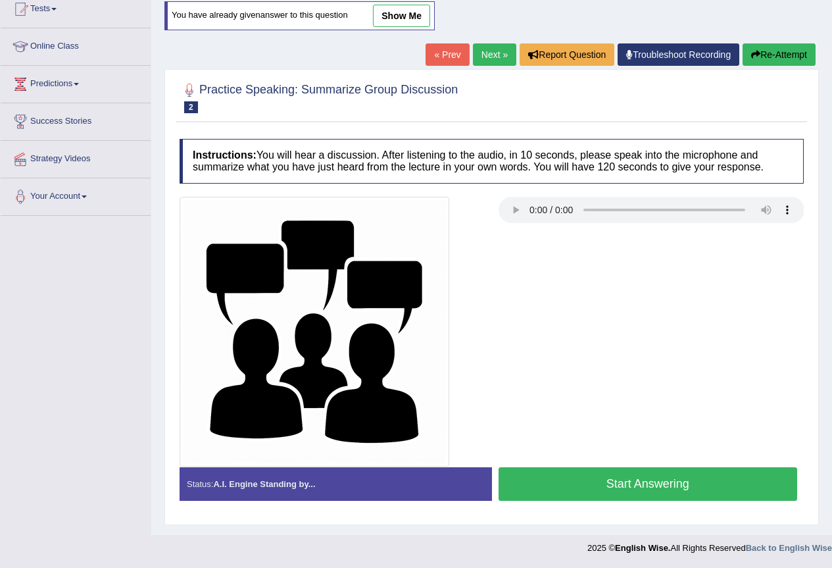
click at [307, 491] on div "Status: A.I. Engine Standing by..." at bounding box center [336, 484] width 312 height 34
click at [0, 0] on small "133" at bounding box center [0, 0] width 0 height 0
click at [186, 106] on span "2" at bounding box center [191, 107] width 14 height 12
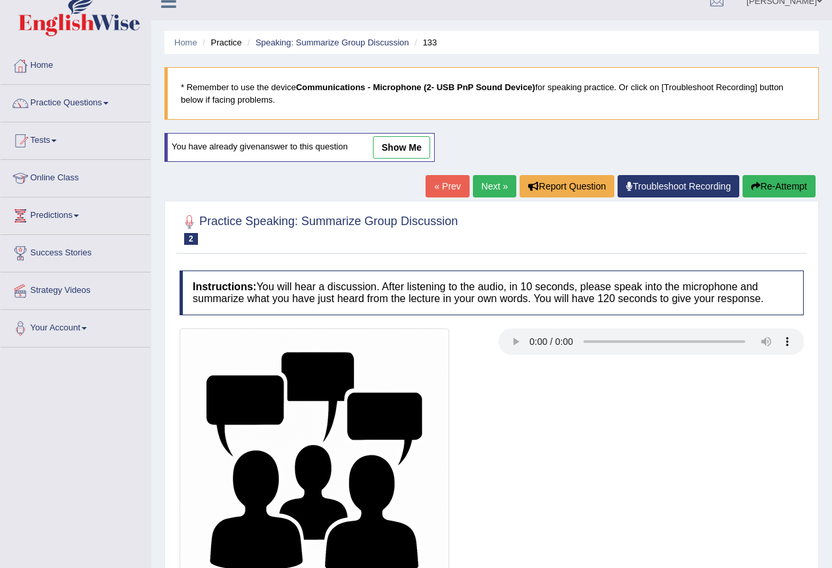
click at [473, 184] on link "Next »" at bounding box center [494, 186] width 43 height 22
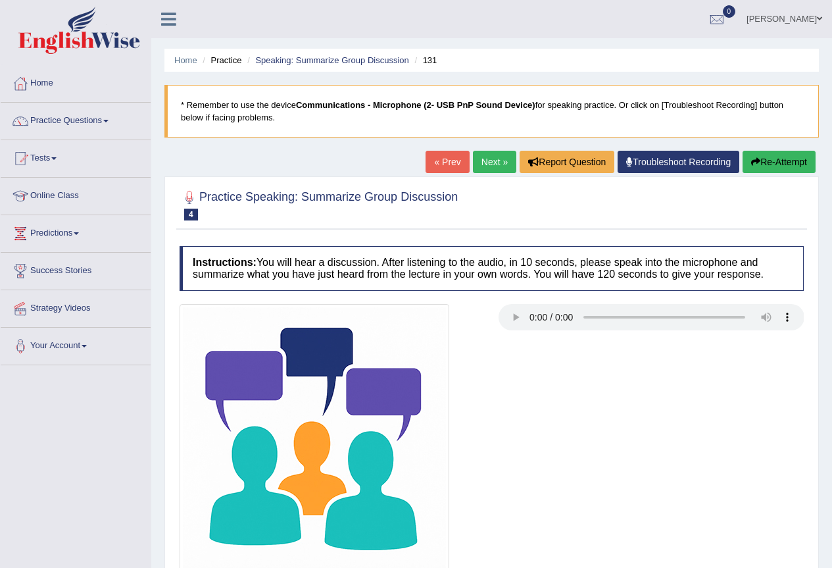
click at [198, 216] on h2 "Practice Speaking: Summarize Group Discussion 4 131" at bounding box center [319, 203] width 278 height 33
click at [230, 216] on h2 "Practice Speaking: Summarize Group Discussion 4 131" at bounding box center [319, 203] width 278 height 33
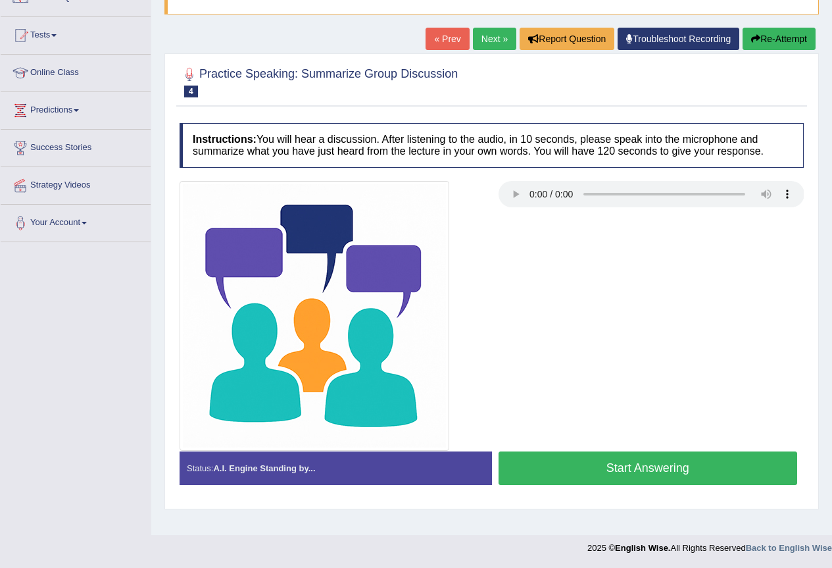
click at [436, 43] on link "« Prev" at bounding box center [446, 39] width 43 height 22
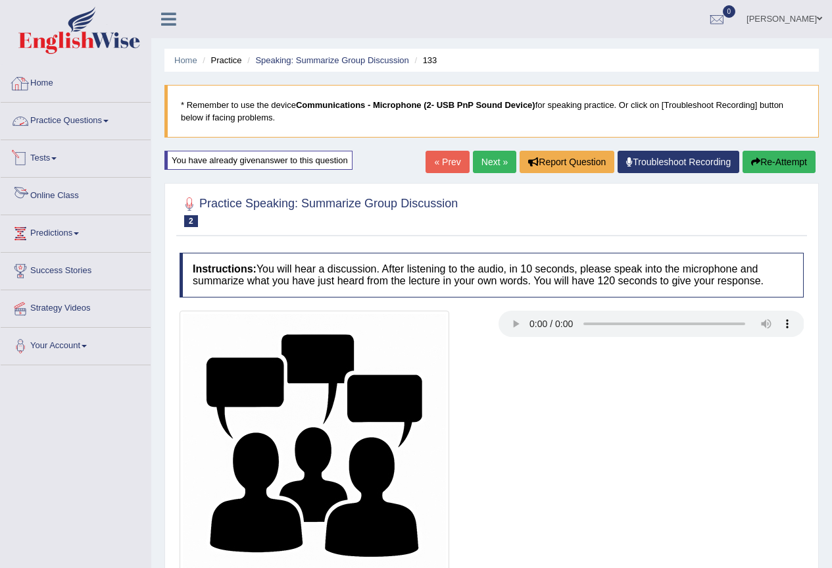
click at [108, 119] on link "Practice Questions" at bounding box center [76, 119] width 150 height 33
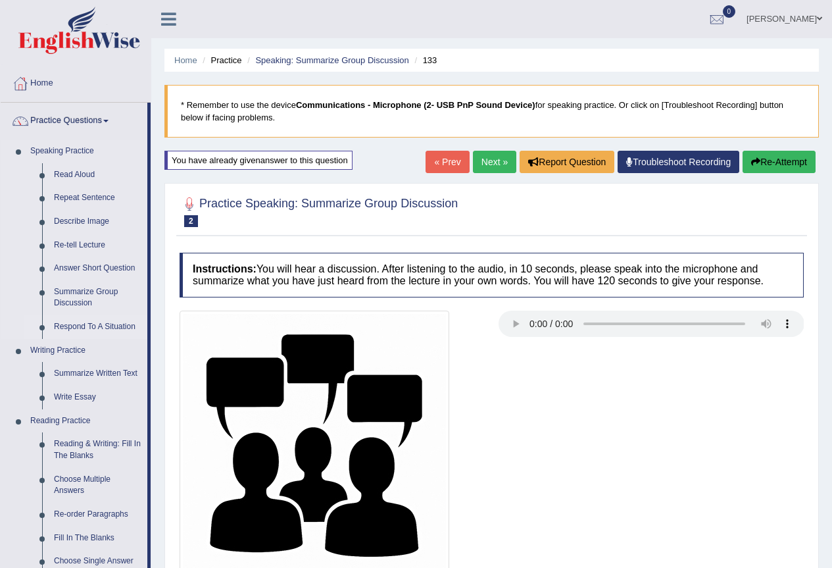
click at [86, 327] on link "Respond To A Situation" at bounding box center [97, 327] width 99 height 24
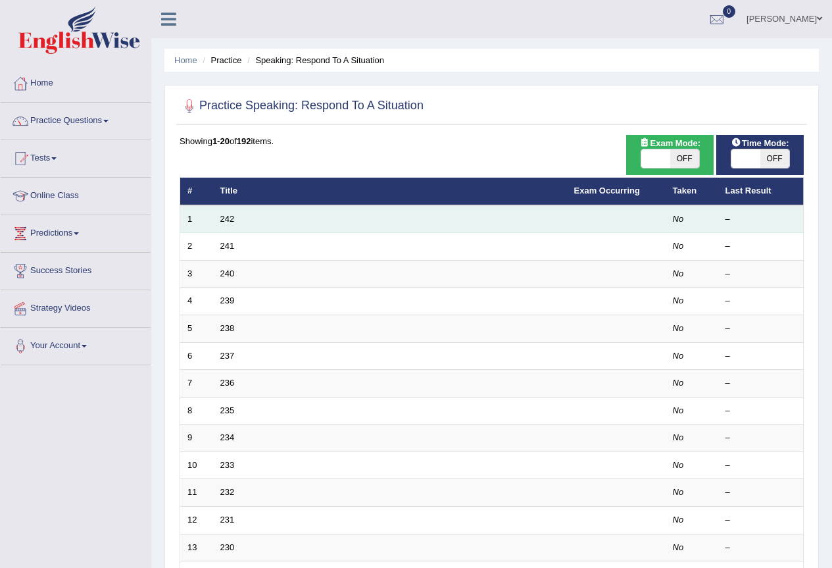
click at [222, 227] on td "242" at bounding box center [390, 219] width 354 height 28
click at [226, 221] on link "242" at bounding box center [227, 219] width 14 height 10
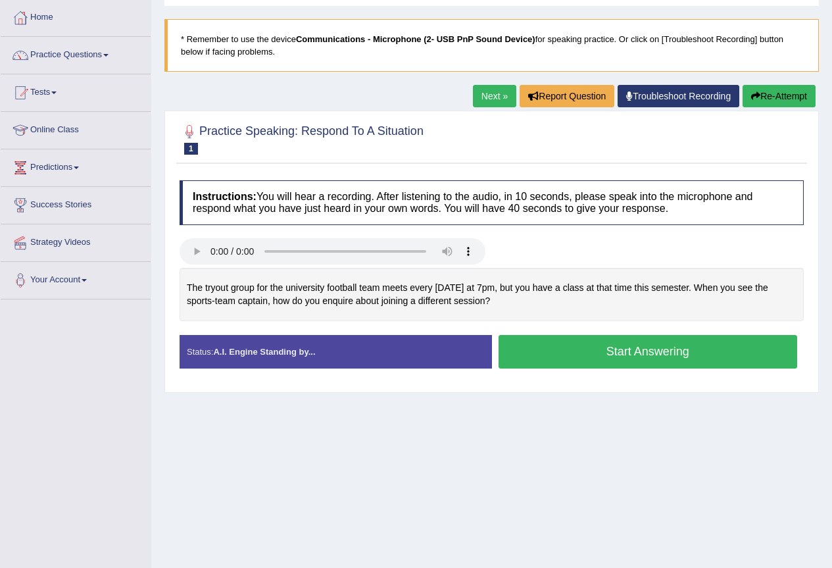
click at [634, 360] on button "Start Answering" at bounding box center [647, 352] width 299 height 34
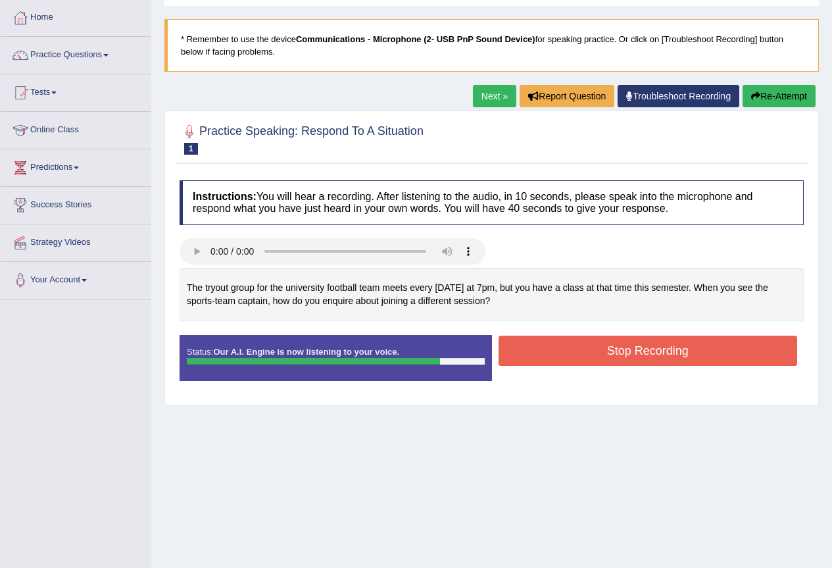
click at [565, 351] on button "Stop Recording" at bounding box center [647, 350] width 299 height 30
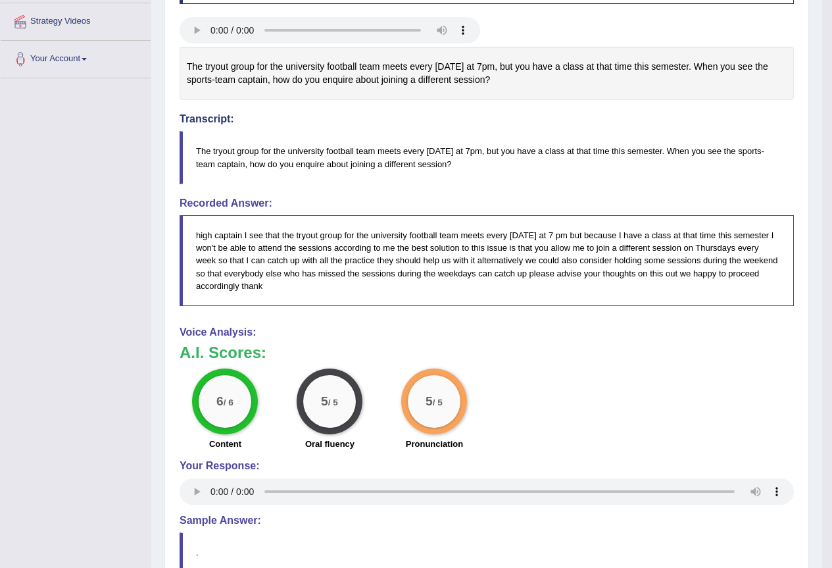
scroll to position [24, 0]
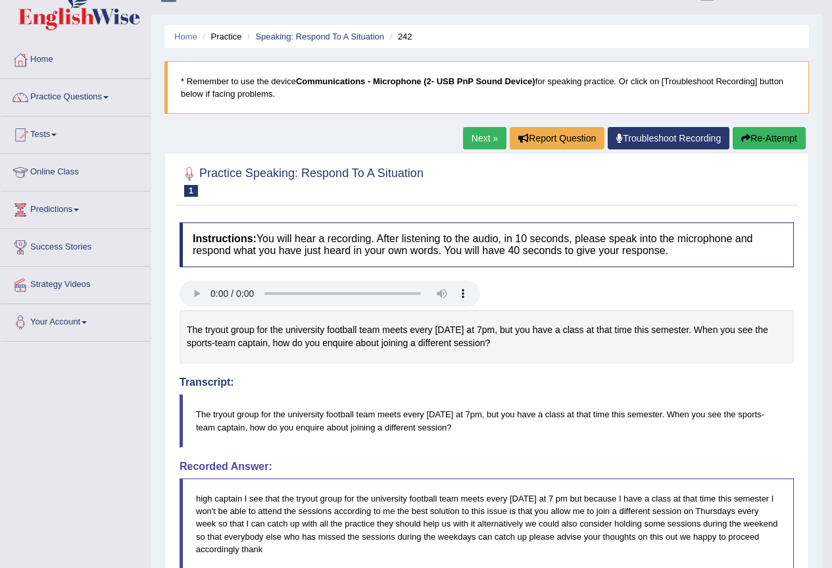
click at [481, 147] on link "Next »" at bounding box center [484, 138] width 43 height 22
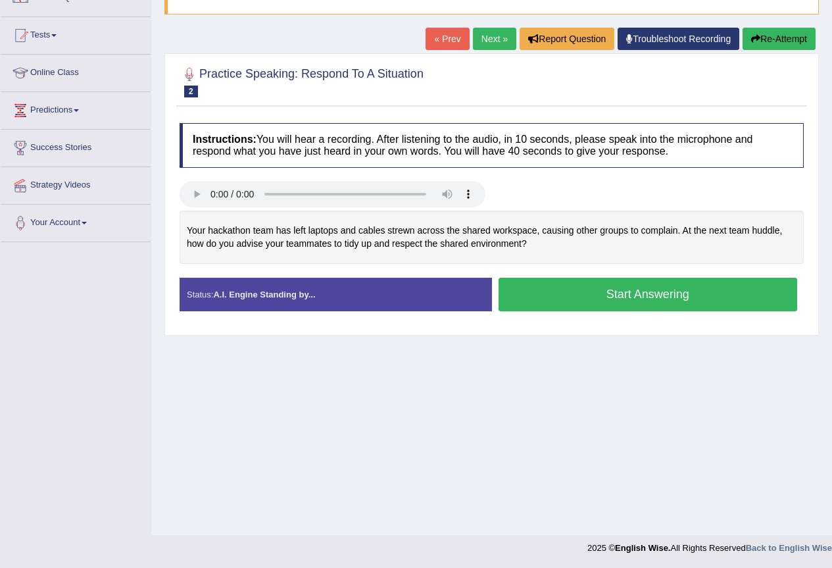
click at [562, 292] on button "Start Answering" at bounding box center [647, 295] width 299 height 34
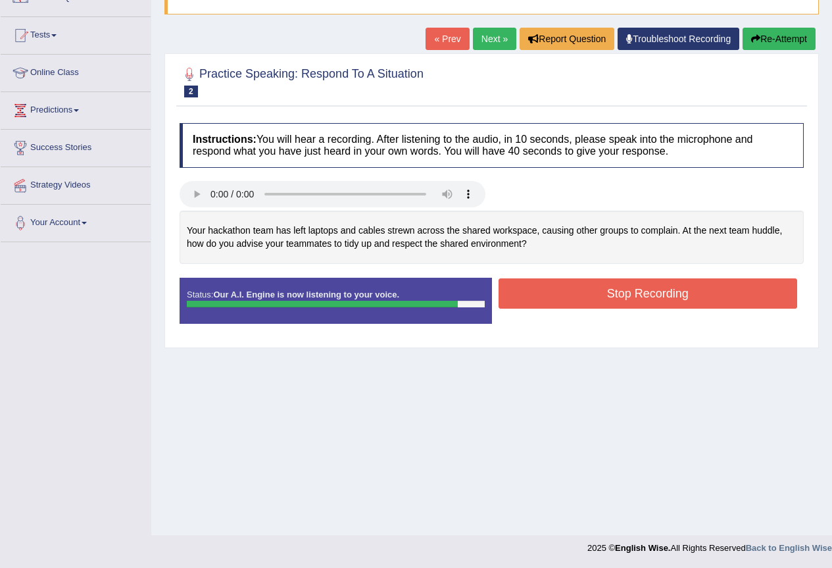
click at [569, 295] on button "Stop Recording" at bounding box center [647, 293] width 299 height 30
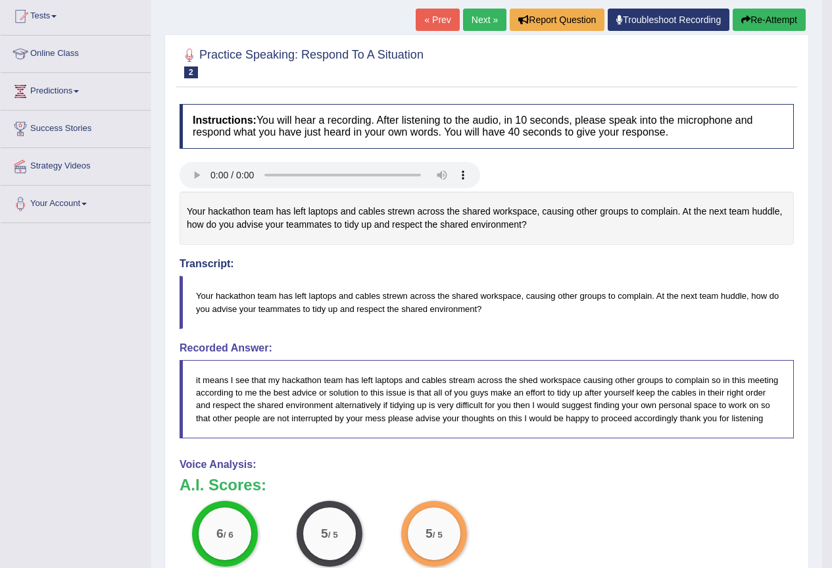
scroll to position [76, 0]
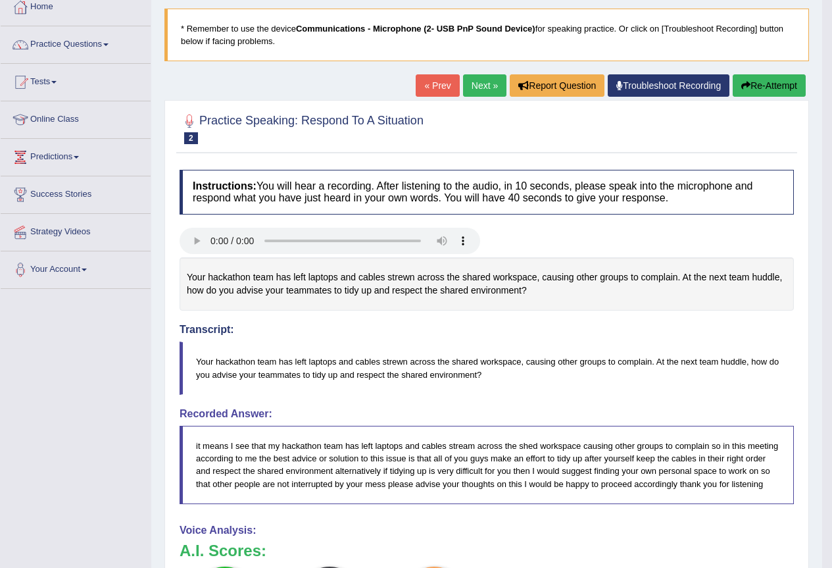
click at [463, 93] on link "Next »" at bounding box center [484, 85] width 43 height 22
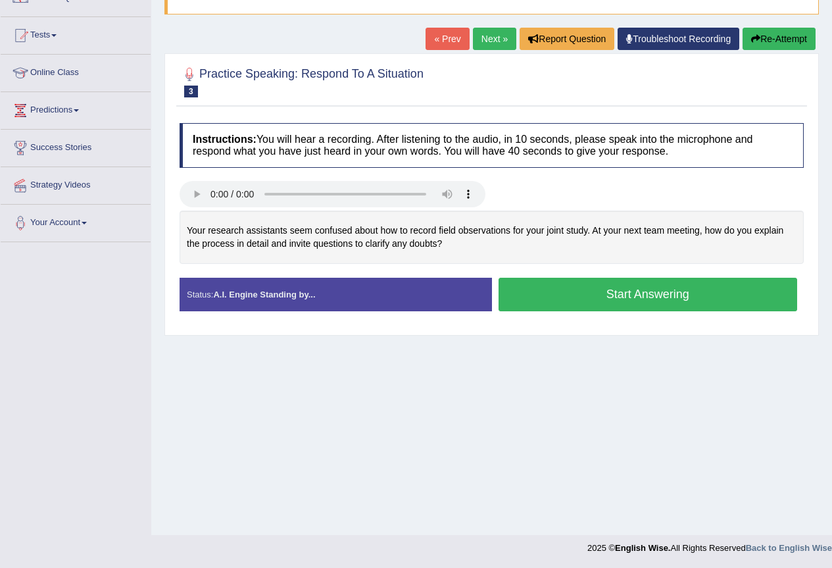
click at [604, 293] on button "Start Answering" at bounding box center [647, 295] width 299 height 34
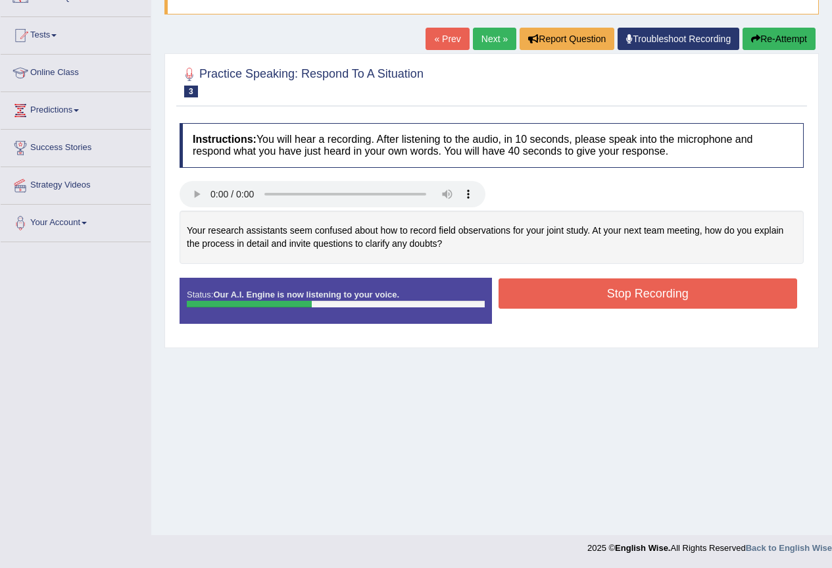
click at [776, 44] on button "Re-Attempt" at bounding box center [778, 39] width 73 height 22
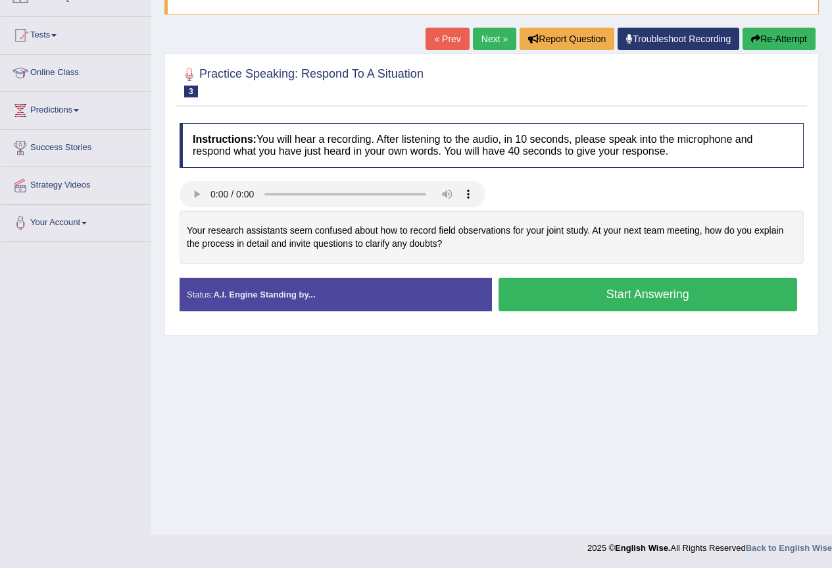
click at [535, 287] on button "Start Answering" at bounding box center [647, 295] width 299 height 34
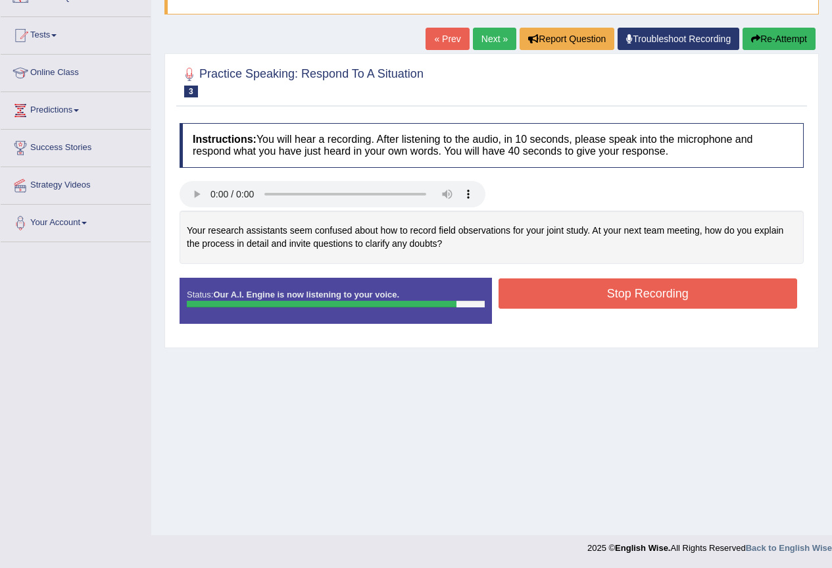
click at [535, 287] on button "Stop Recording" at bounding box center [647, 293] width 299 height 30
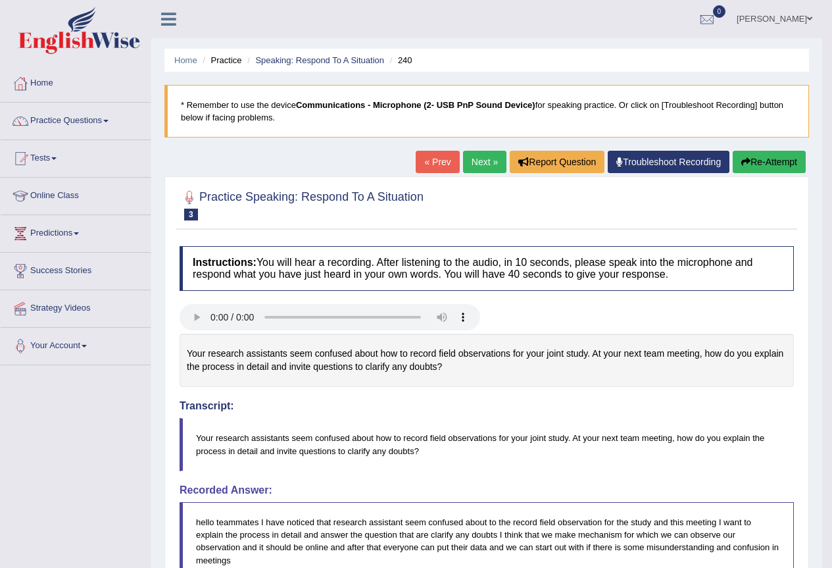
click at [761, 164] on button "Re-Attempt" at bounding box center [769, 162] width 73 height 22
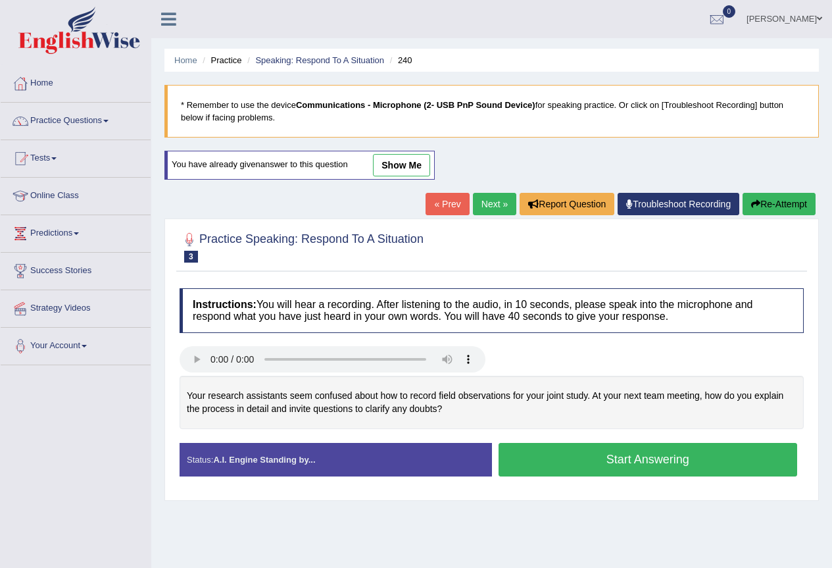
click at [614, 460] on button "Start Answering" at bounding box center [647, 460] width 299 height 34
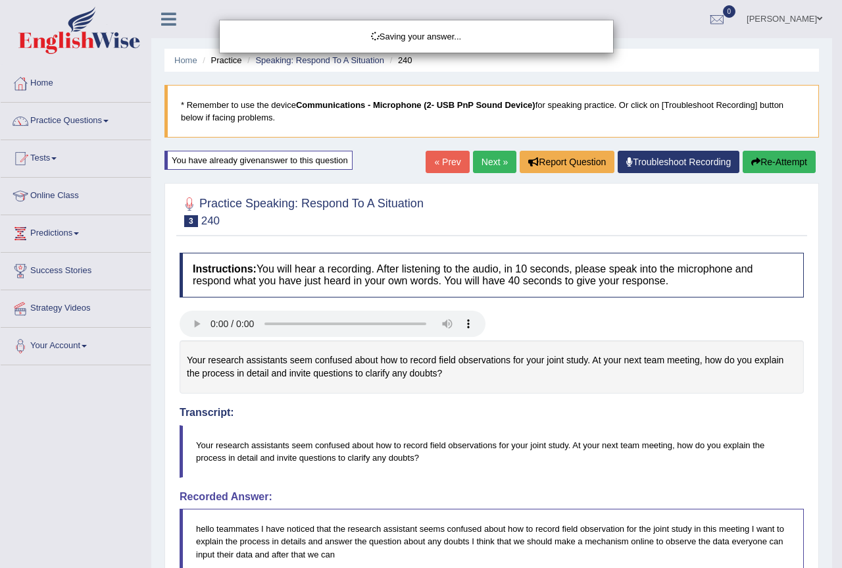
click at [474, 460] on div "Saving your answer..." at bounding box center [421, 284] width 842 height 568
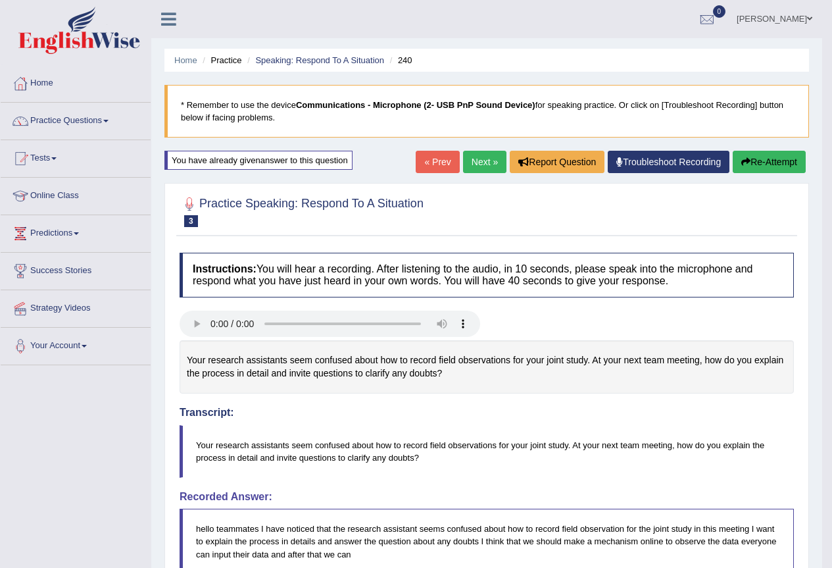
click at [767, 162] on button "Re-Attempt" at bounding box center [769, 162] width 73 height 22
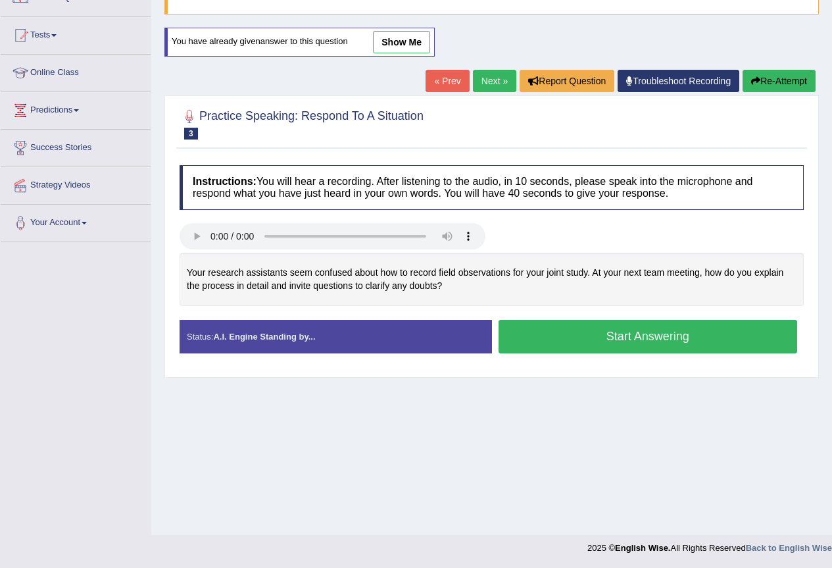
click at [518, 340] on button "Start Answering" at bounding box center [647, 337] width 299 height 34
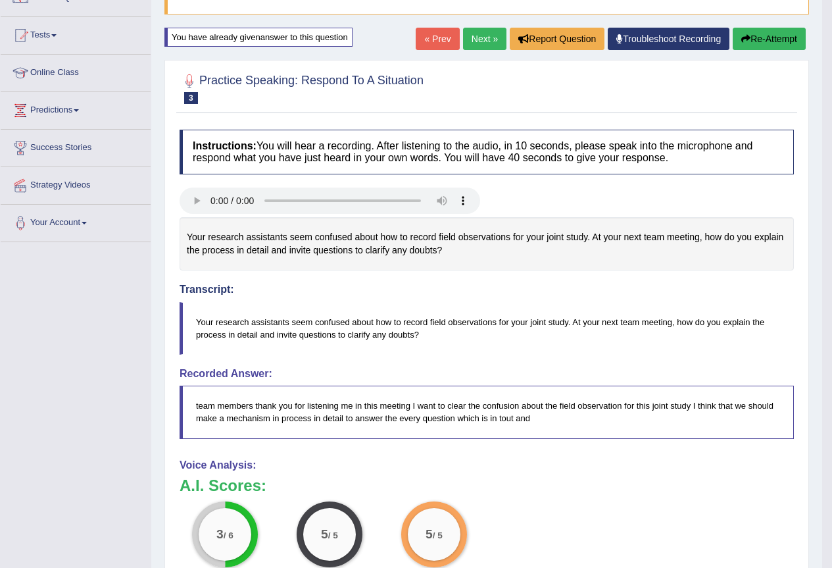
click at [773, 34] on button "Re-Attempt" at bounding box center [769, 39] width 73 height 22
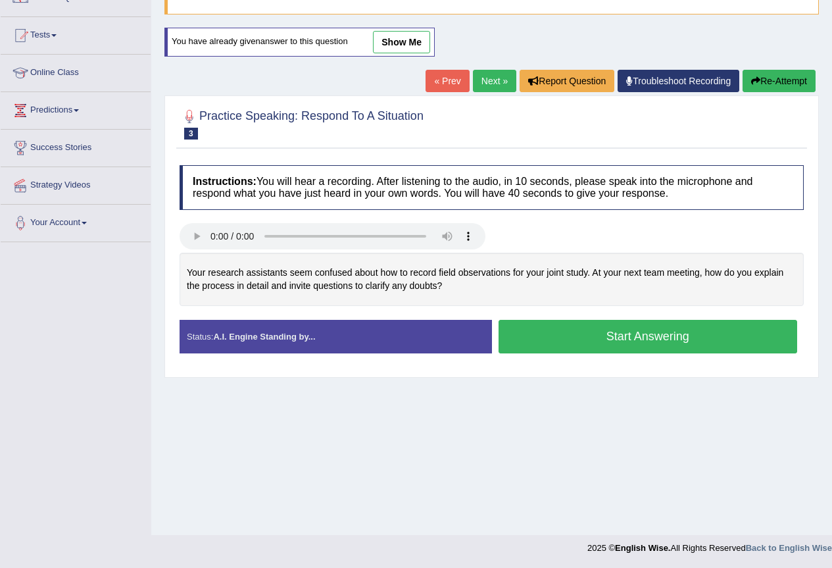
click at [571, 352] on button "Start Answering" at bounding box center [647, 337] width 299 height 34
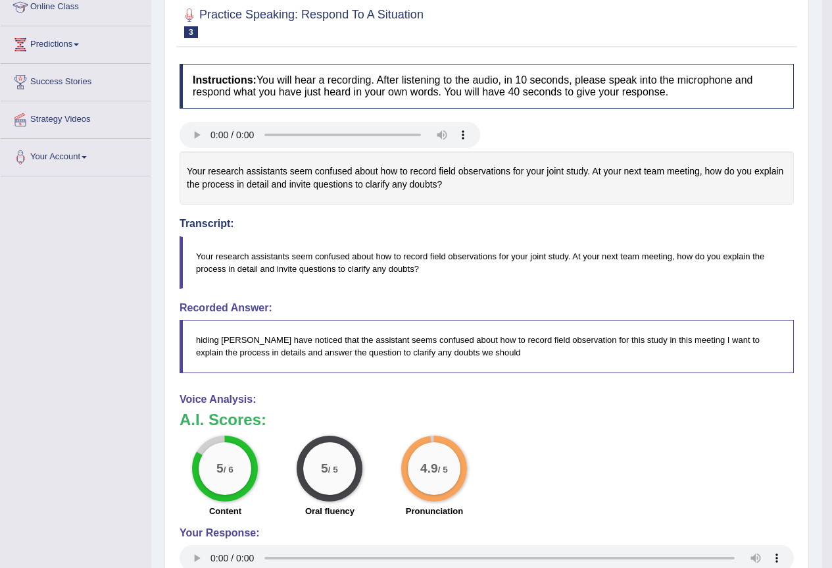
scroll to position [123, 0]
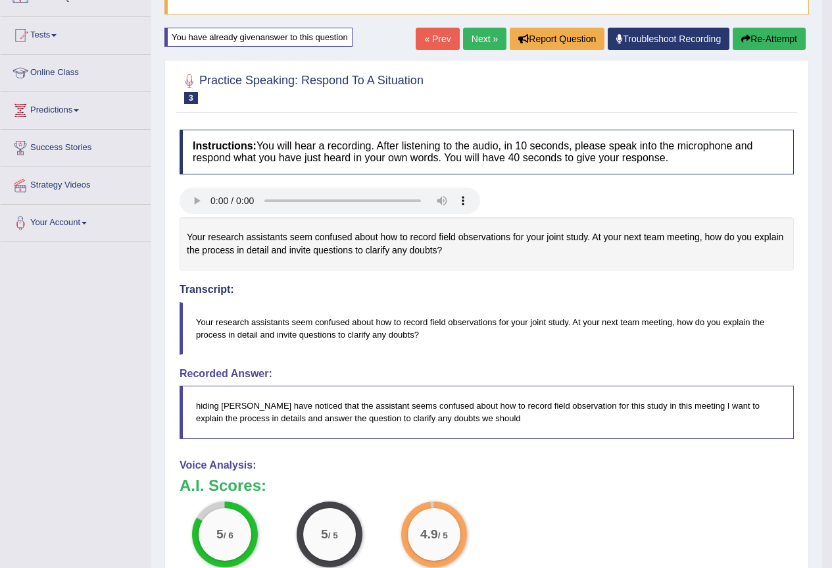
click at [753, 38] on button "Re-Attempt" at bounding box center [769, 39] width 73 height 22
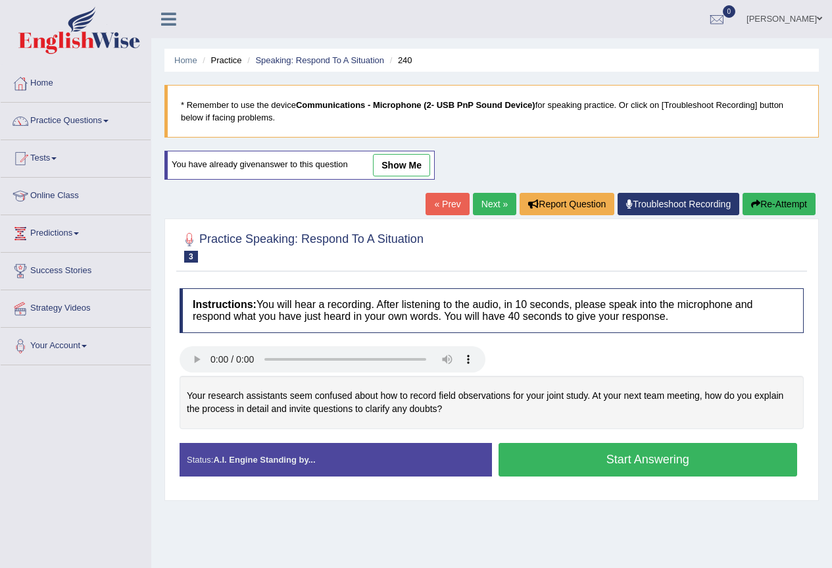
click at [590, 443] on button "Start Answering" at bounding box center [647, 460] width 299 height 34
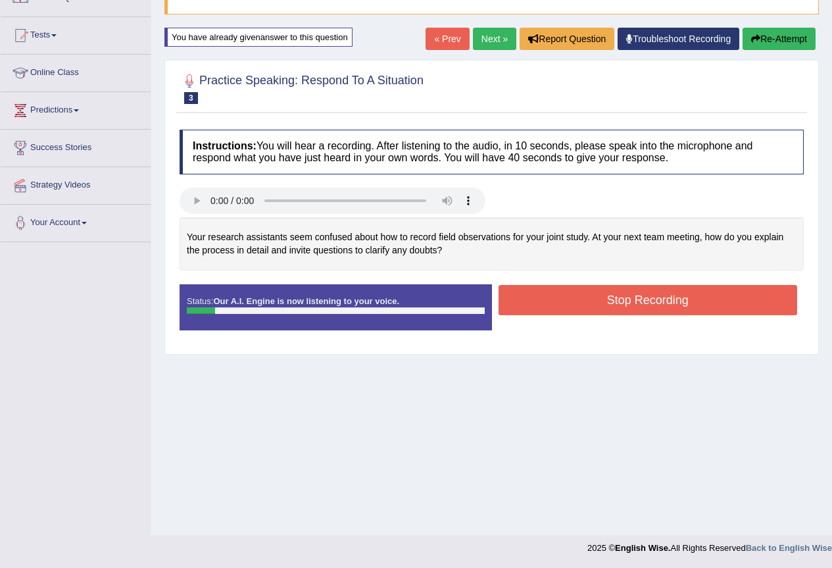
click at [529, 295] on button "Stop Recording" at bounding box center [647, 300] width 299 height 30
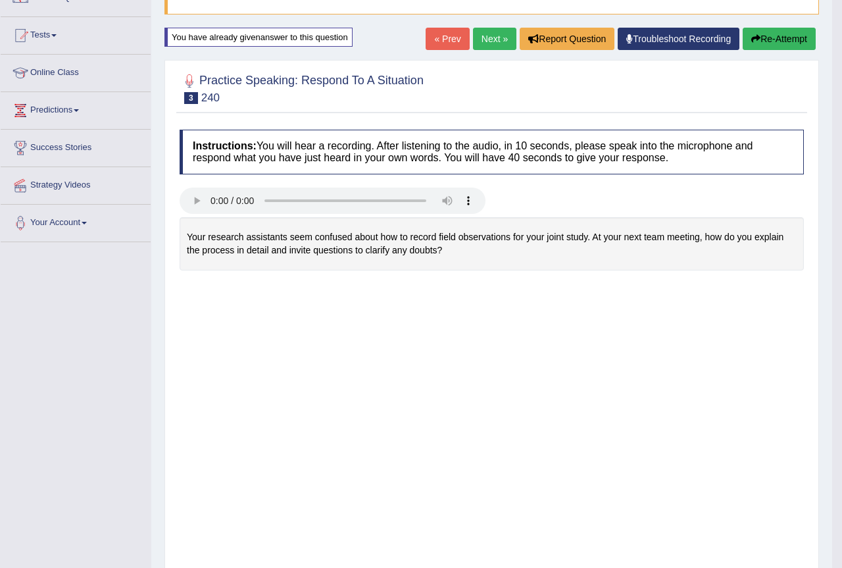
click at [0, 0] on div "Saving your answer..." at bounding box center [0, 0] width 0 height 0
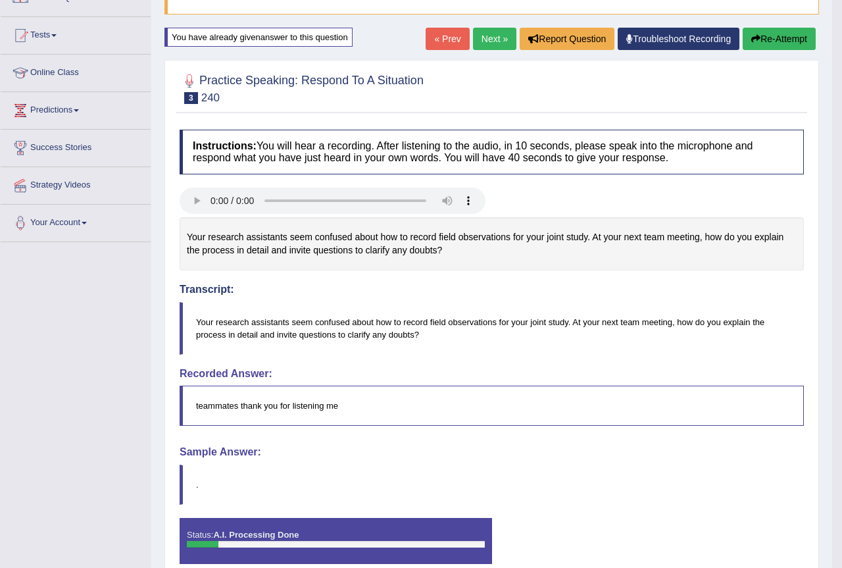
click at [753, 39] on body "Toggle navigation Home Practice Questions Speaking Practice Read Aloud Repeat S…" at bounding box center [421, 161] width 842 height 568
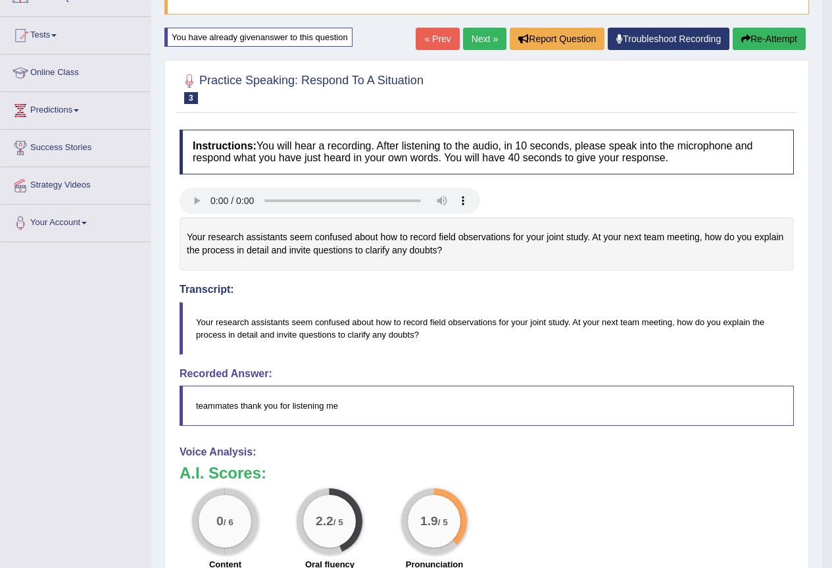
click at [754, 39] on button "Re-Attempt" at bounding box center [769, 39] width 73 height 22
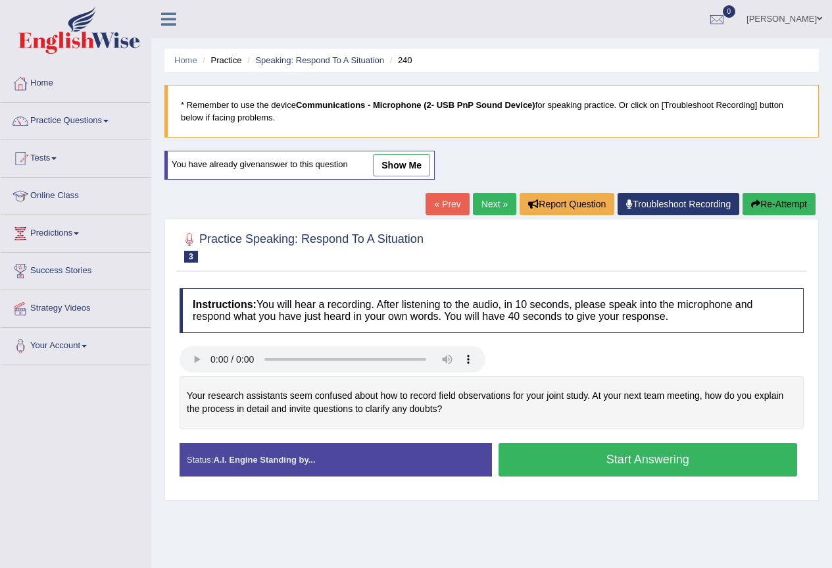
click at [557, 443] on button "Start Answering" at bounding box center [647, 460] width 299 height 34
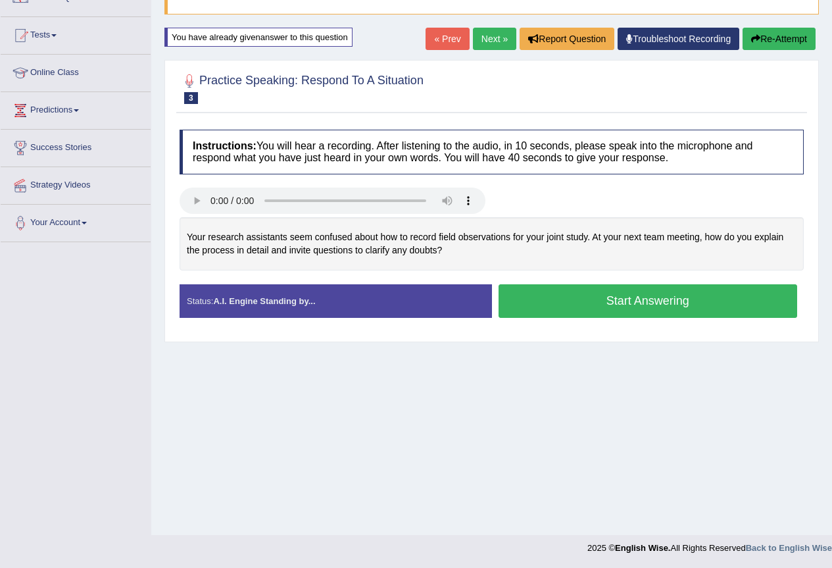
scroll to position [123, 0]
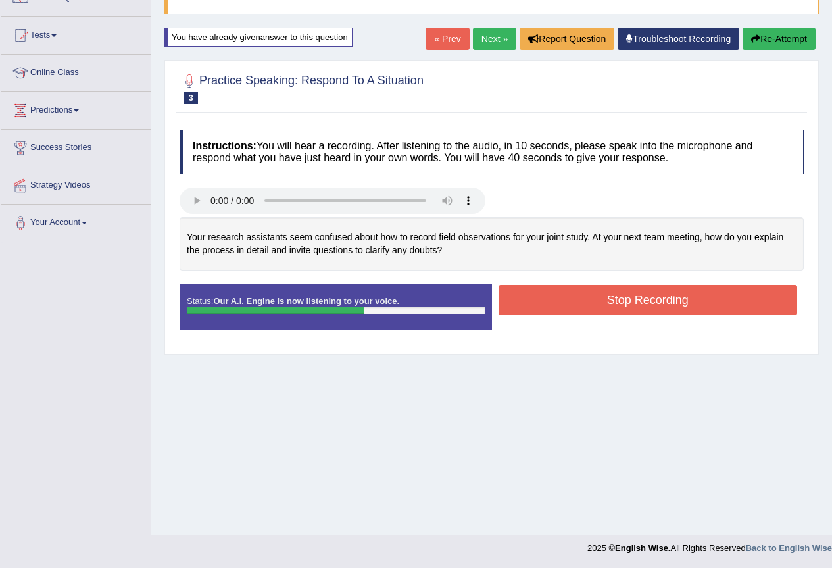
click at [777, 40] on button "Re-Attempt" at bounding box center [778, 39] width 73 height 22
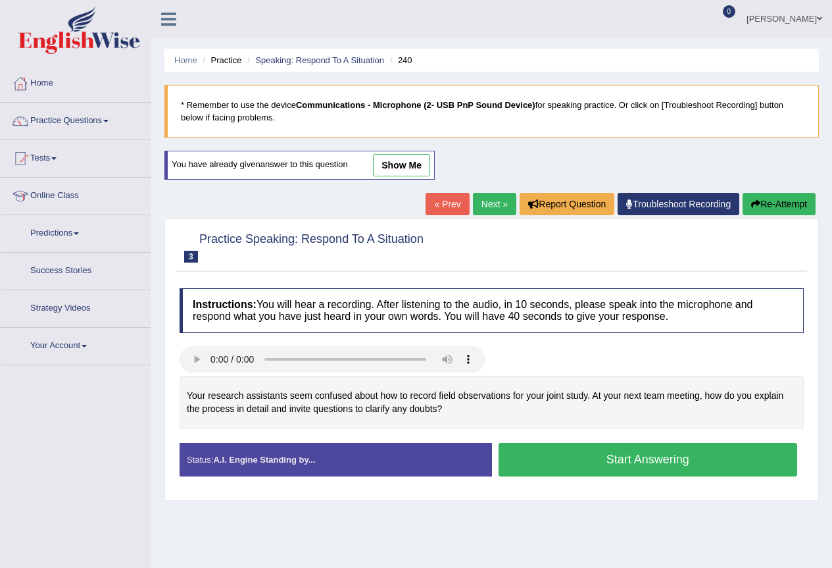
click at [548, 443] on button "Start Answering" at bounding box center [647, 460] width 299 height 34
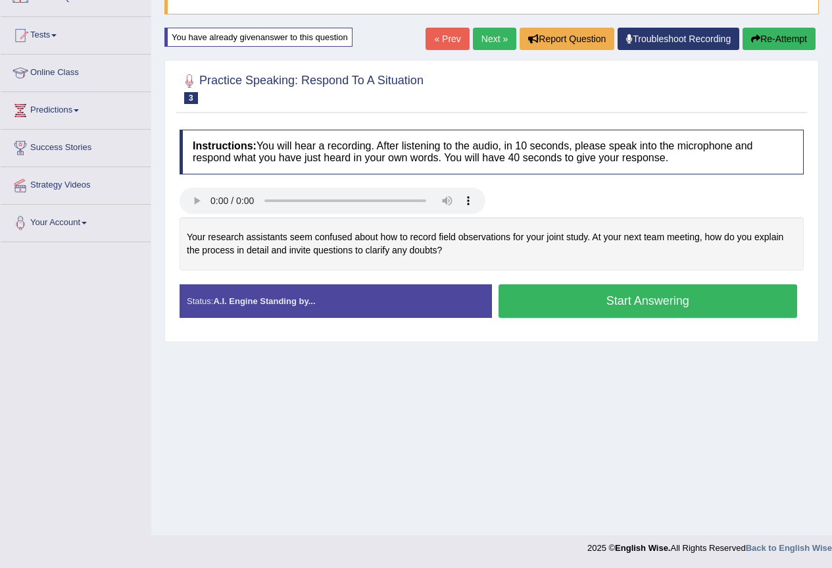
scroll to position [123, 0]
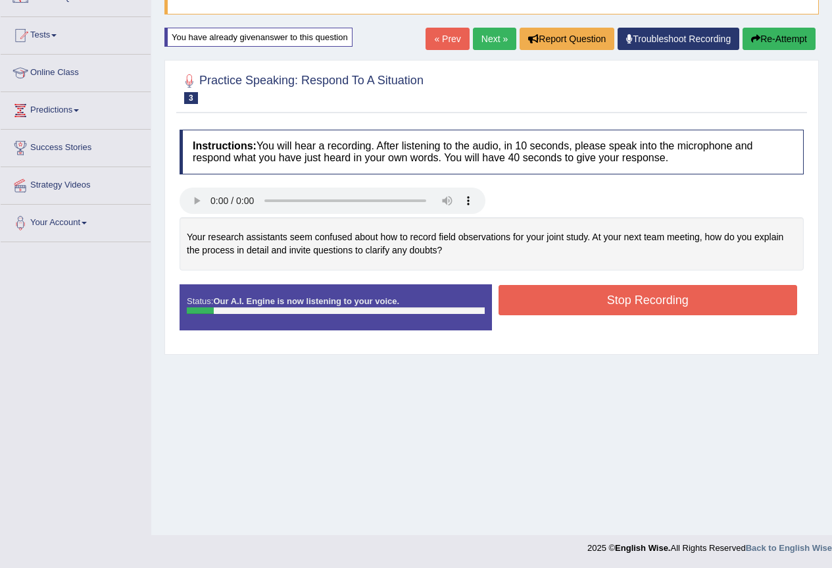
click at [556, 297] on button "Stop Recording" at bounding box center [647, 300] width 299 height 30
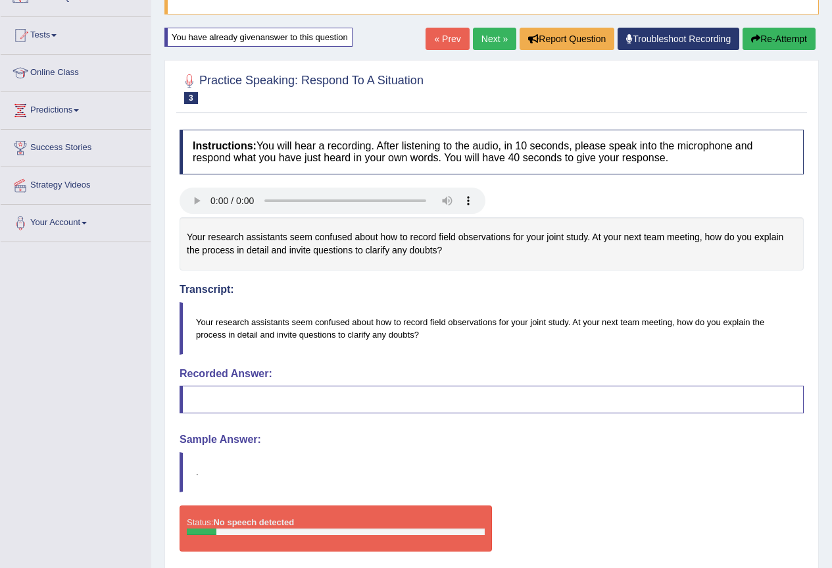
click at [773, 39] on button "Re-Attempt" at bounding box center [778, 39] width 73 height 22
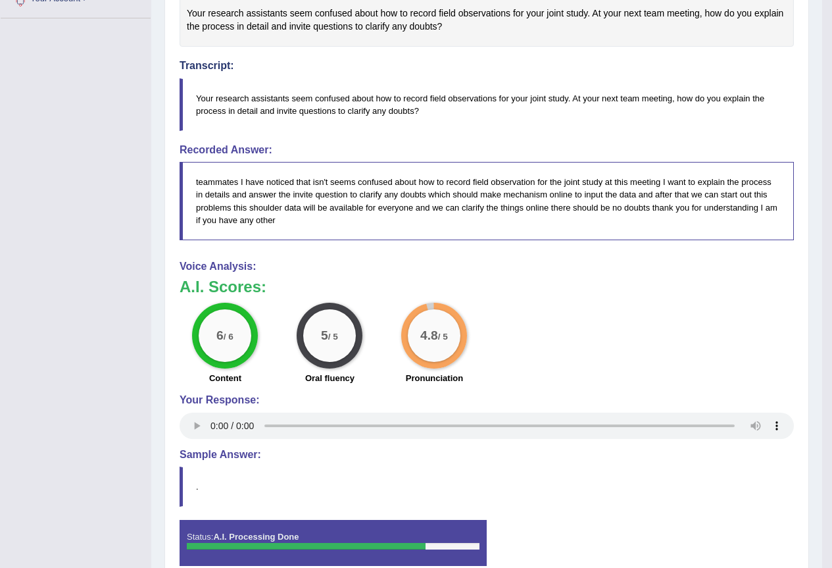
scroll to position [84, 0]
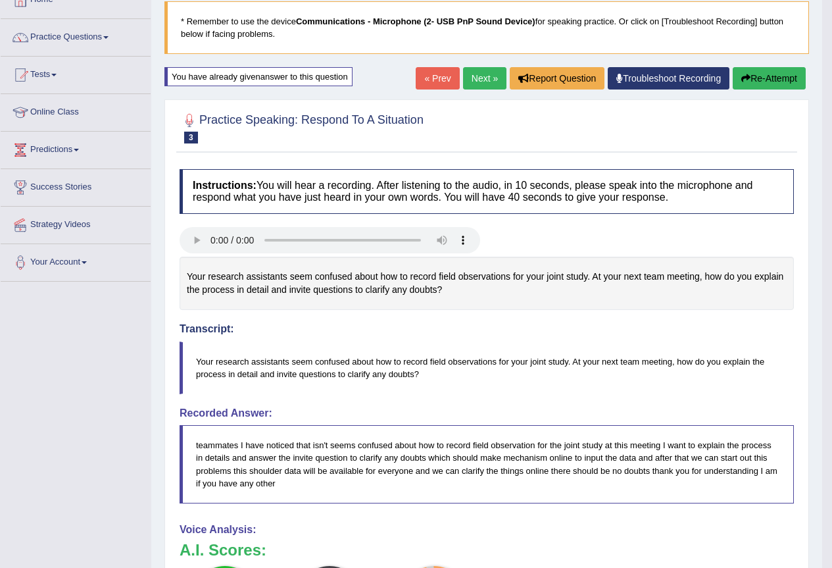
click at [762, 82] on button "Re-Attempt" at bounding box center [769, 78] width 73 height 22
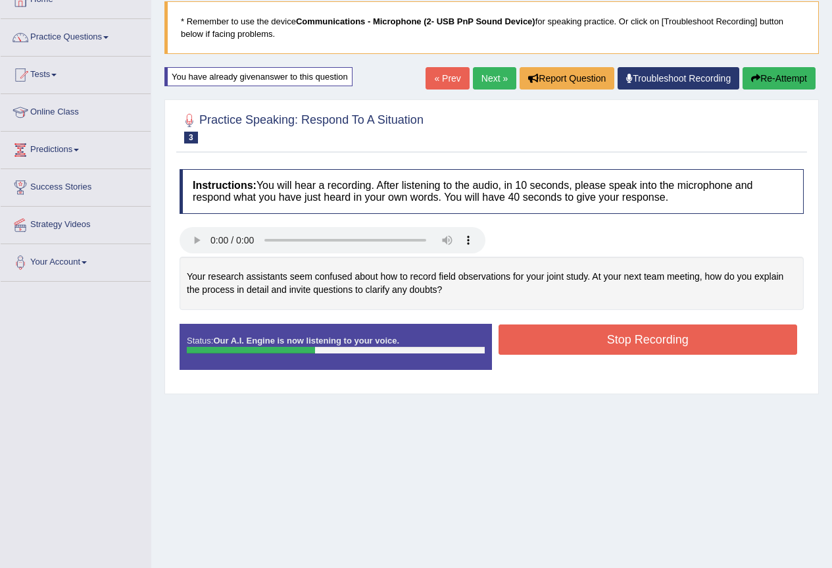
click at [798, 78] on button "Re-Attempt" at bounding box center [778, 78] width 73 height 22
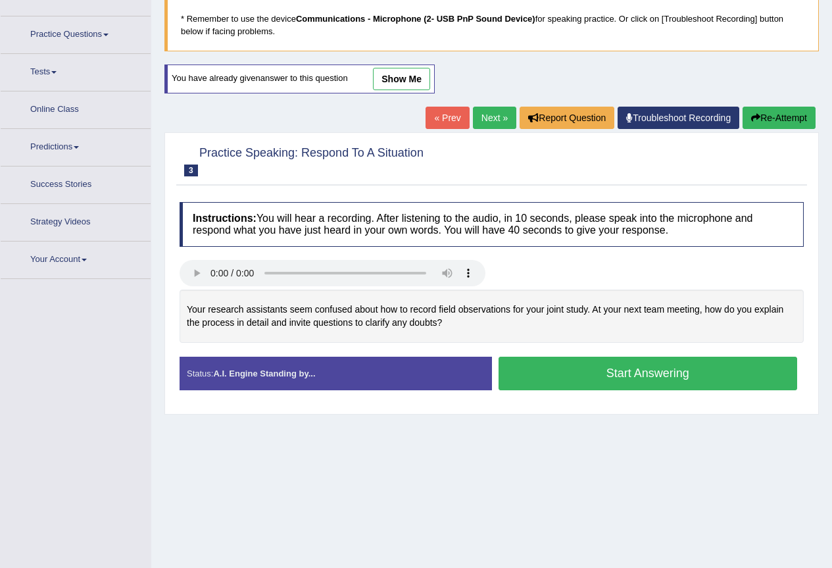
click at [556, 372] on button "Start Answering" at bounding box center [647, 373] width 299 height 34
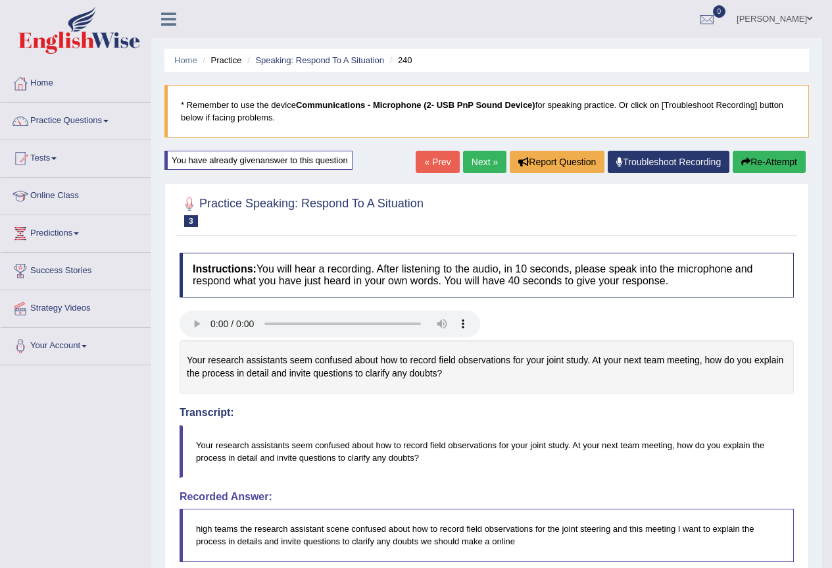
click at [473, 160] on link "Next »" at bounding box center [484, 162] width 43 height 22
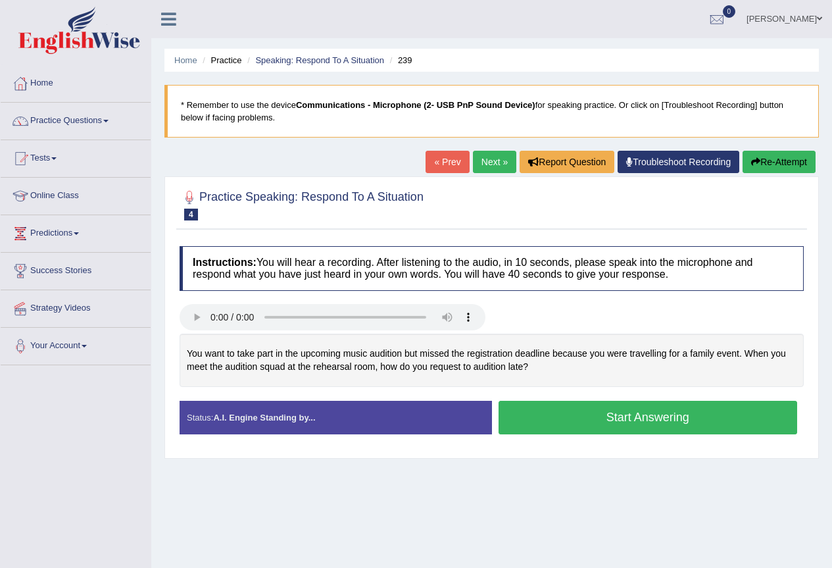
click at [567, 420] on button "Start Answering" at bounding box center [647, 417] width 299 height 34
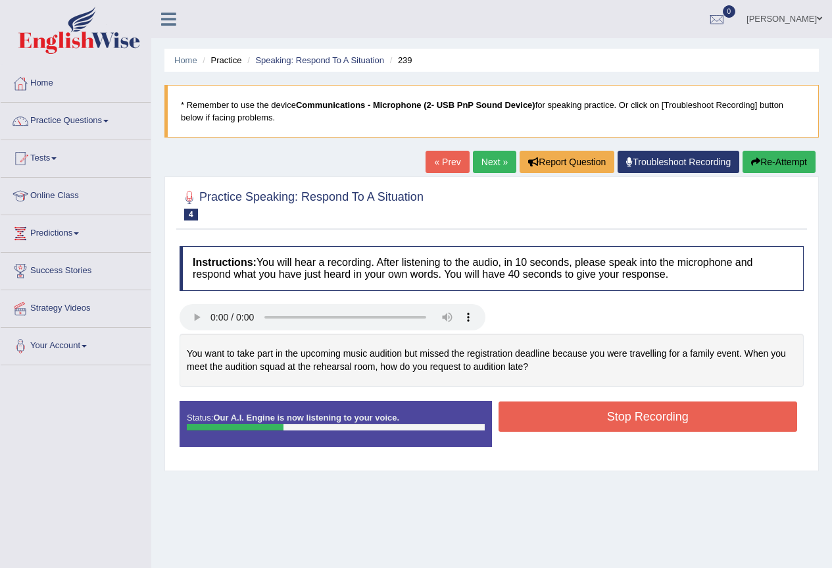
click at [552, 416] on button "Stop Recording" at bounding box center [647, 416] width 299 height 30
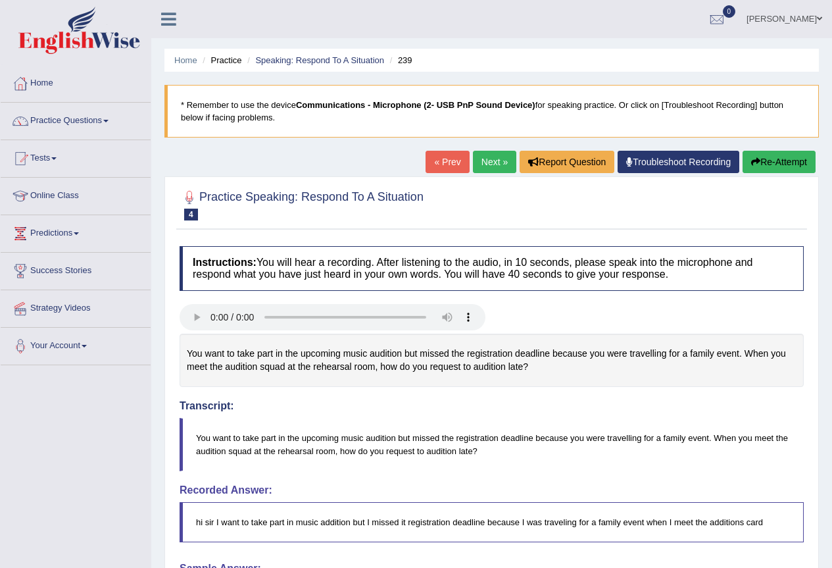
click at [772, 162] on div "Comparing text to speech..." at bounding box center [416, 284] width 832 height 568
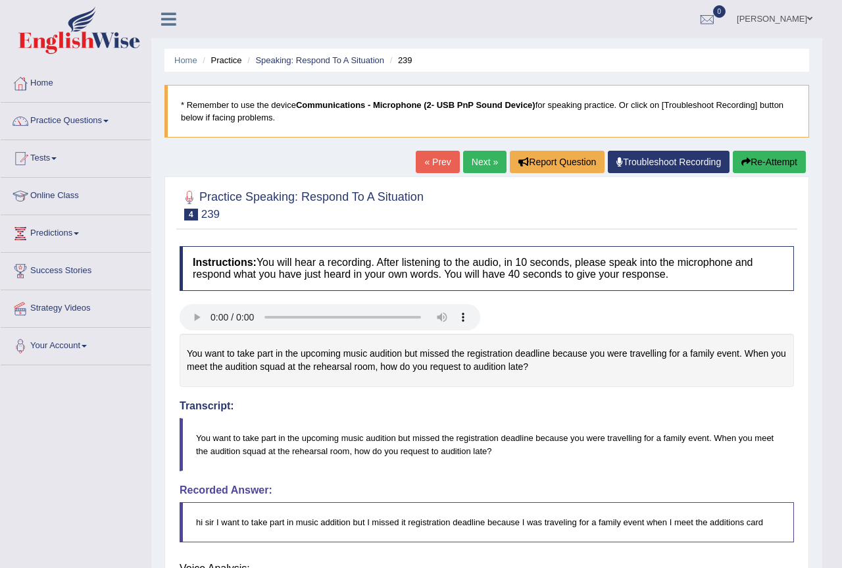
click at [760, 163] on body "Toggle navigation Home Practice Questions Speaking Practice Read Aloud Repeat S…" at bounding box center [421, 284] width 842 height 568
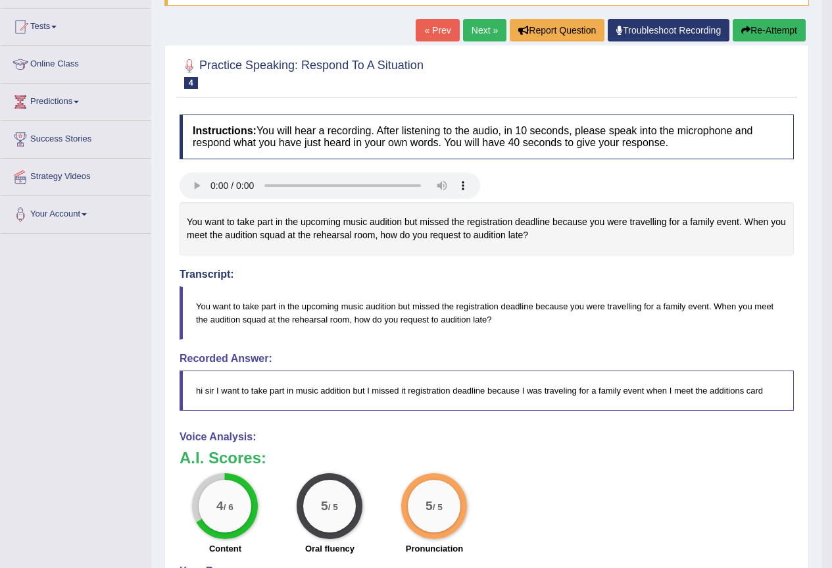
scroll to position [66, 0]
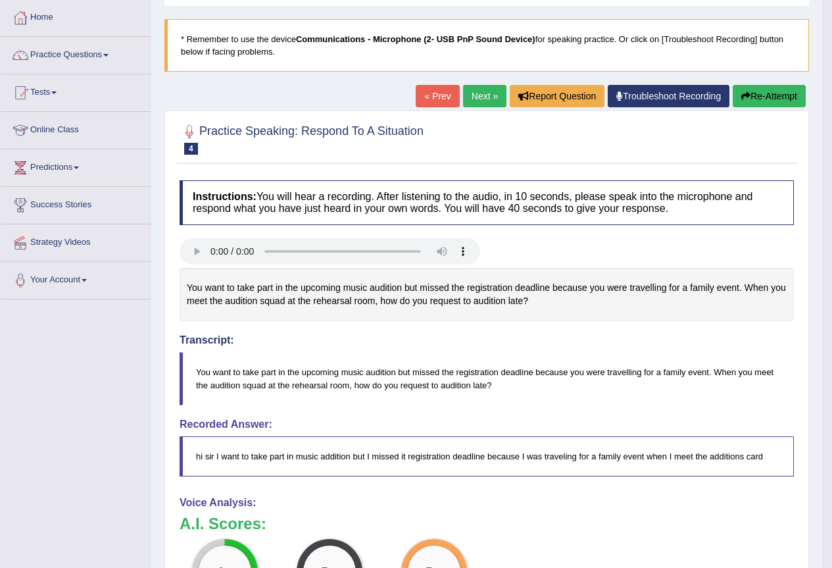
click at [741, 85] on button "Re-Attempt" at bounding box center [769, 96] width 73 height 22
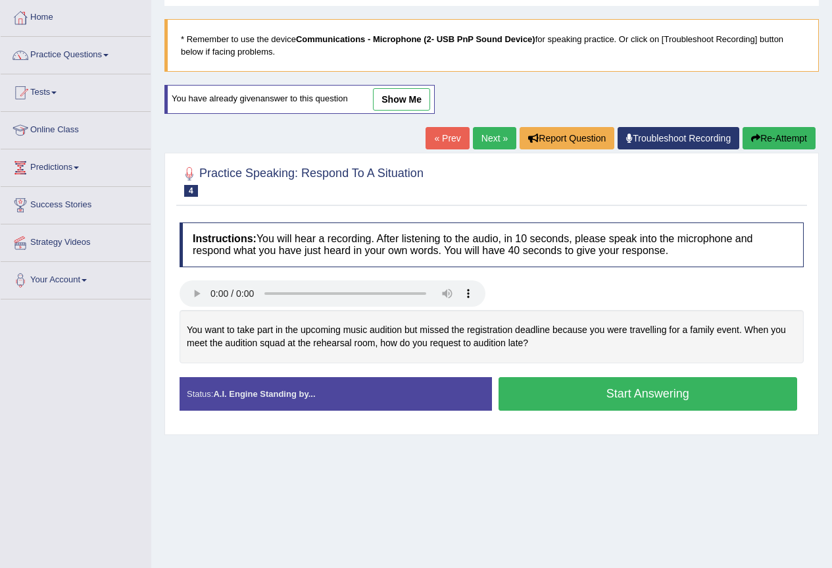
click at [533, 385] on button "Start Answering" at bounding box center [647, 394] width 299 height 34
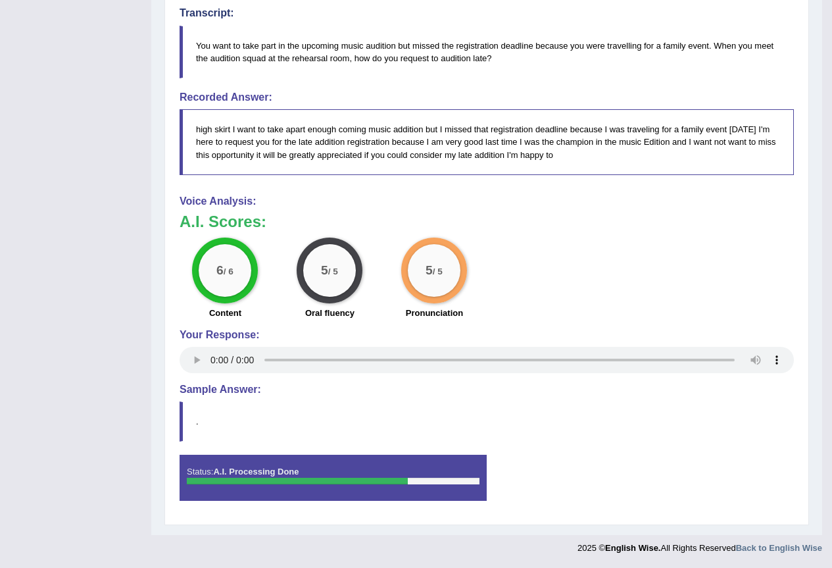
scroll to position [5, 0]
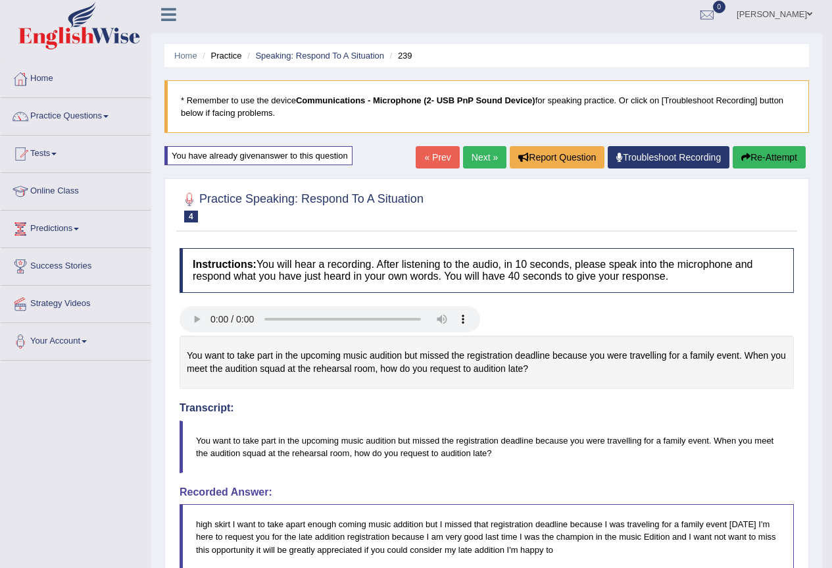
click at [767, 158] on button "Re-Attempt" at bounding box center [769, 157] width 73 height 22
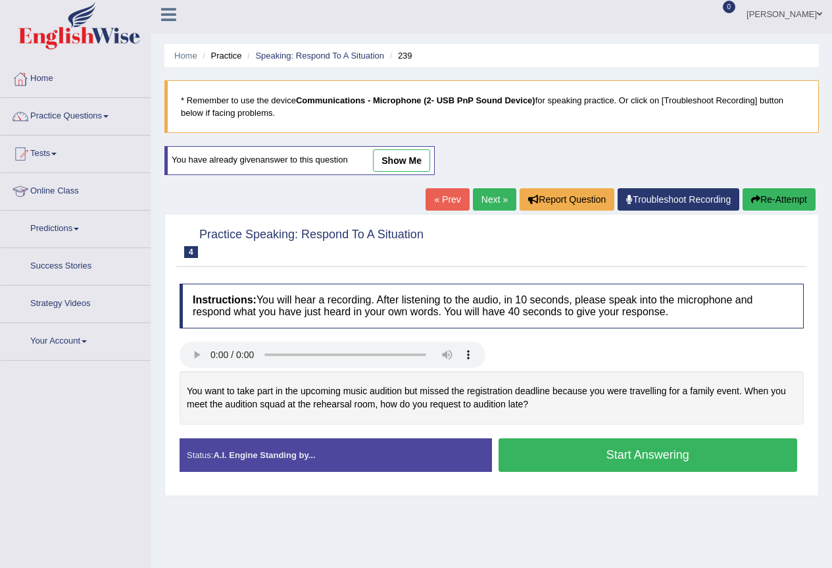
click at [492, 195] on link "Next »" at bounding box center [494, 199] width 43 height 22
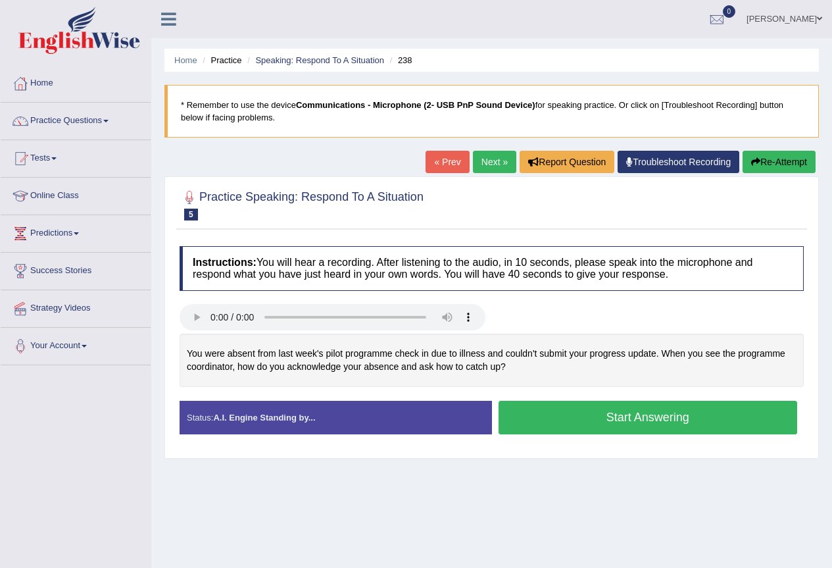
click at [544, 417] on button "Start Answering" at bounding box center [647, 417] width 299 height 34
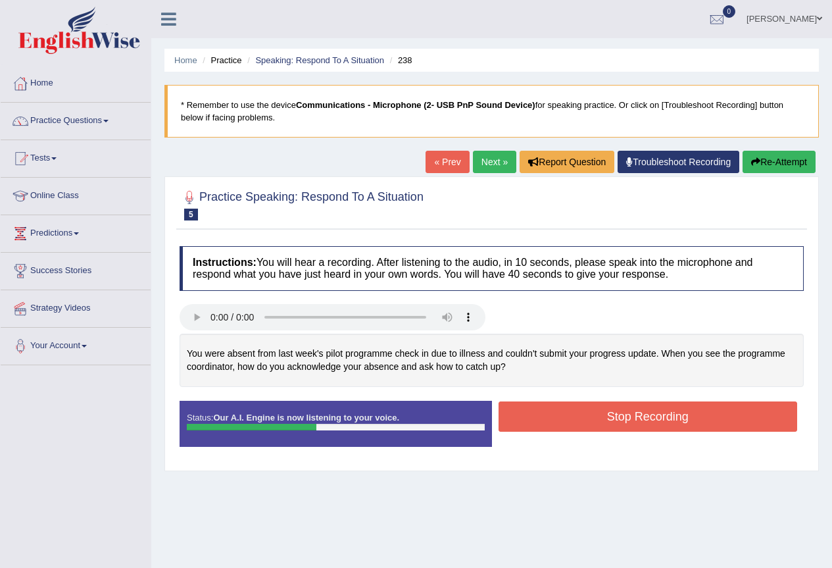
click at [570, 425] on button "Stop Recording" at bounding box center [647, 416] width 299 height 30
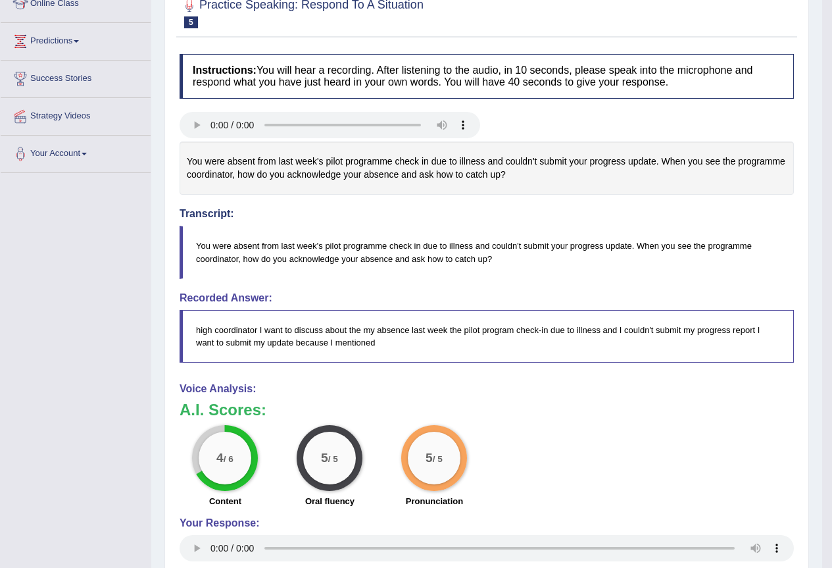
scroll to position [60, 0]
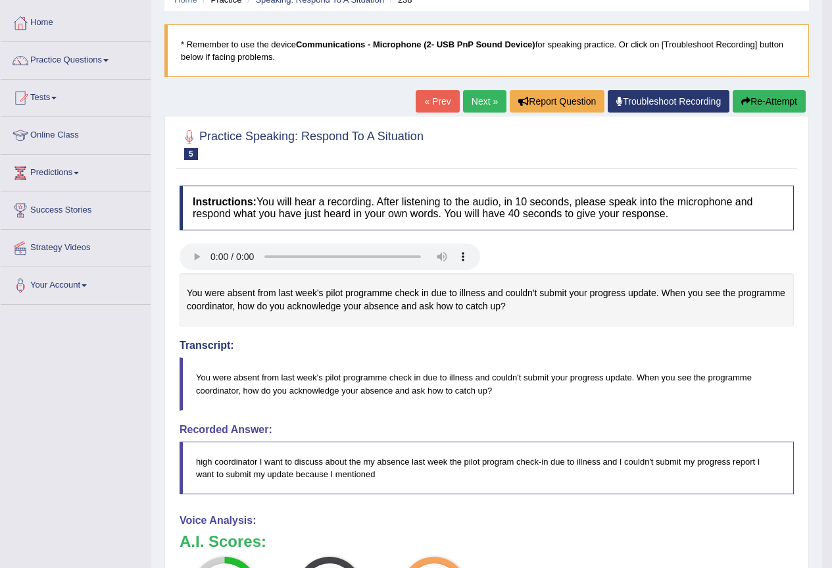
click at [750, 99] on button "Re-Attempt" at bounding box center [769, 101] width 73 height 22
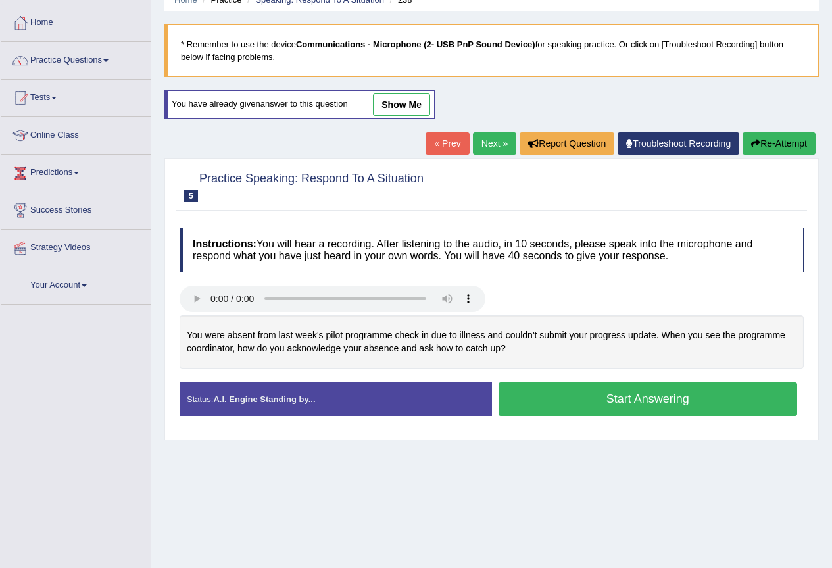
scroll to position [60, 0]
click at [551, 397] on button "Start Answering" at bounding box center [647, 399] width 299 height 34
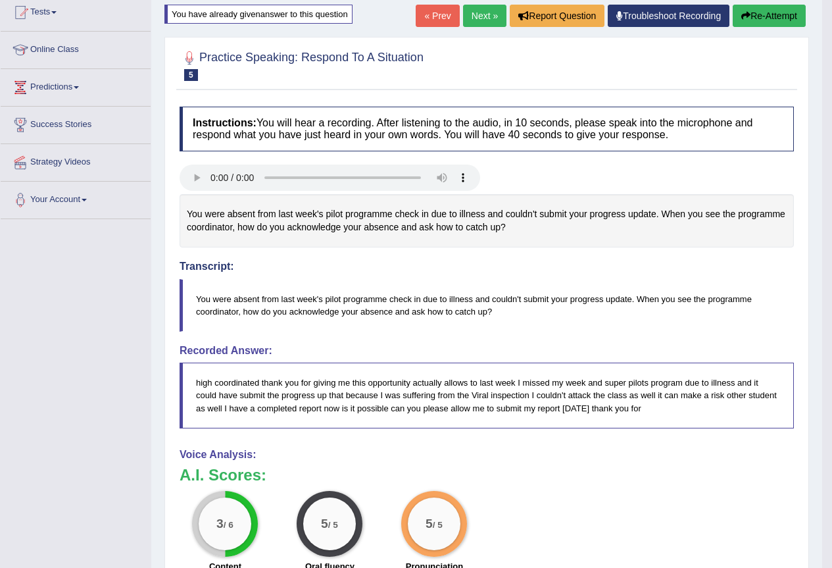
scroll to position [80, 0]
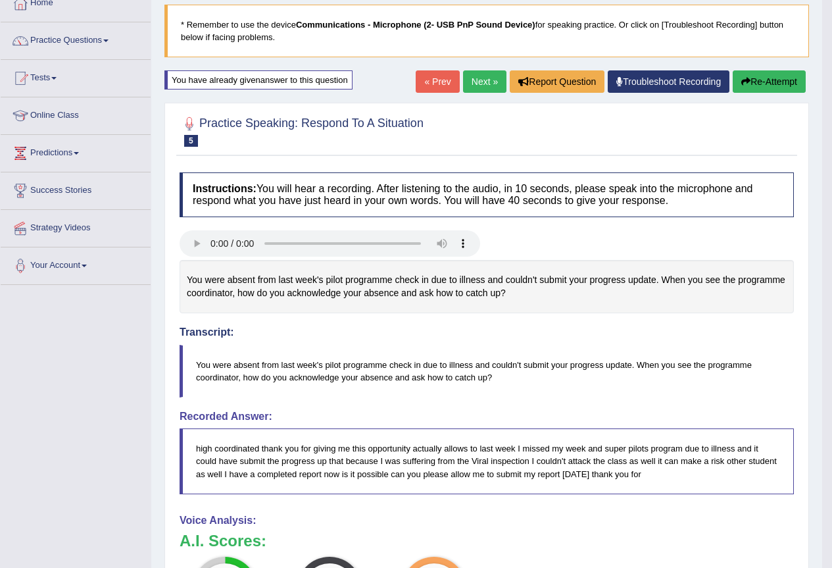
click at [755, 74] on button "Re-Attempt" at bounding box center [769, 81] width 73 height 22
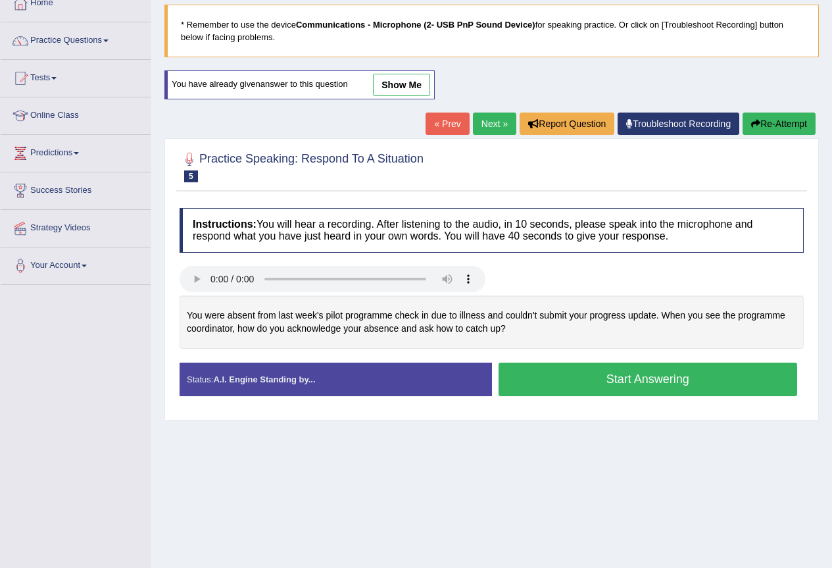
click at [580, 380] on button "Start Answering" at bounding box center [647, 379] width 299 height 34
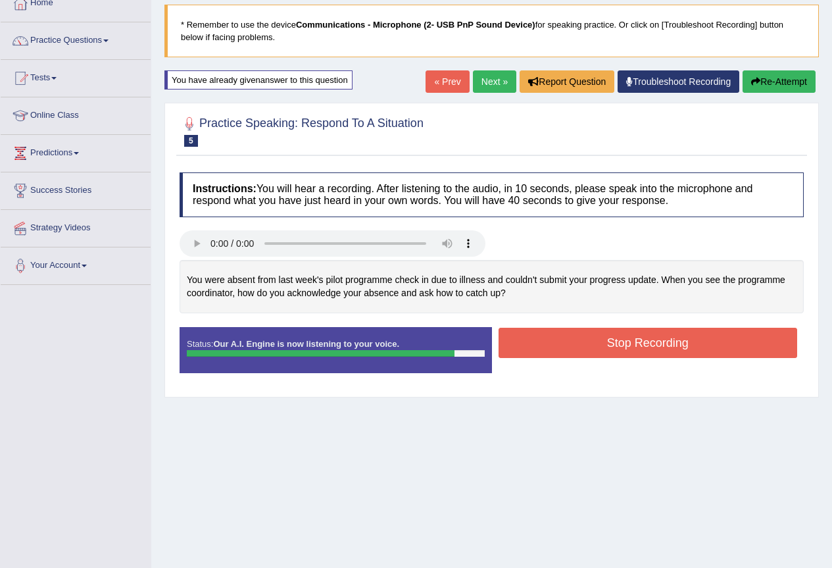
click at [581, 354] on button "Stop Recording" at bounding box center [647, 342] width 299 height 30
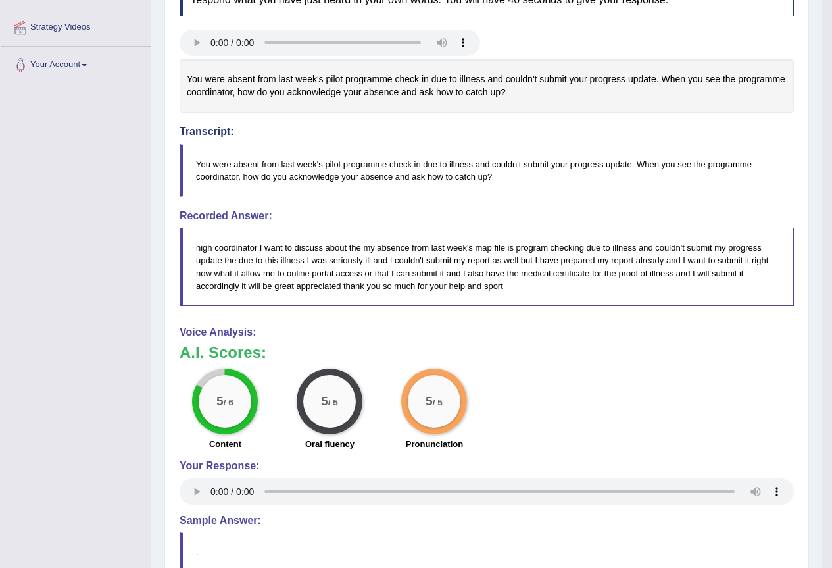
scroll to position [84, 0]
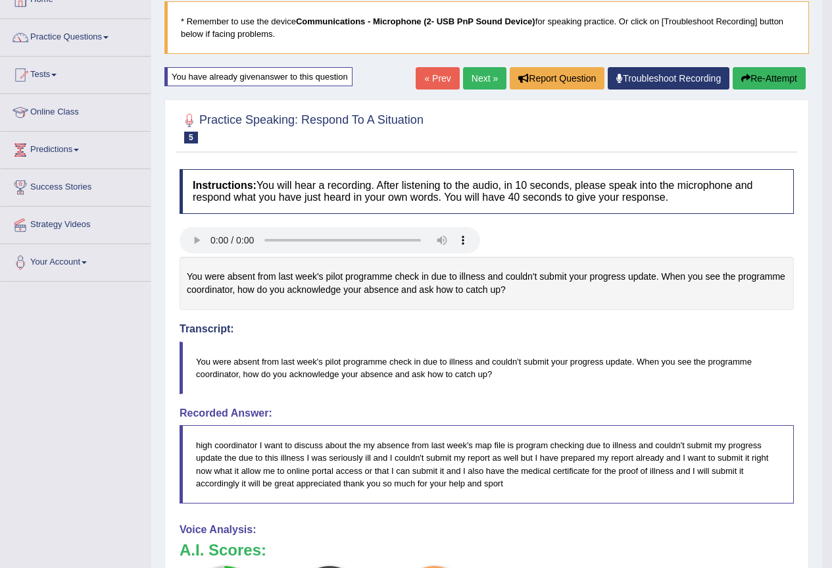
click at [485, 76] on link "Next »" at bounding box center [484, 78] width 43 height 22
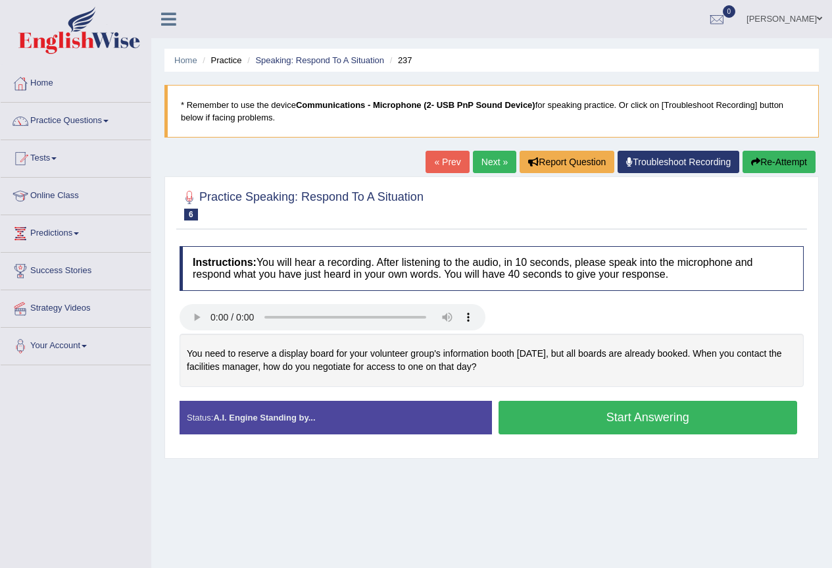
click at [562, 415] on button "Start Answering" at bounding box center [647, 417] width 299 height 34
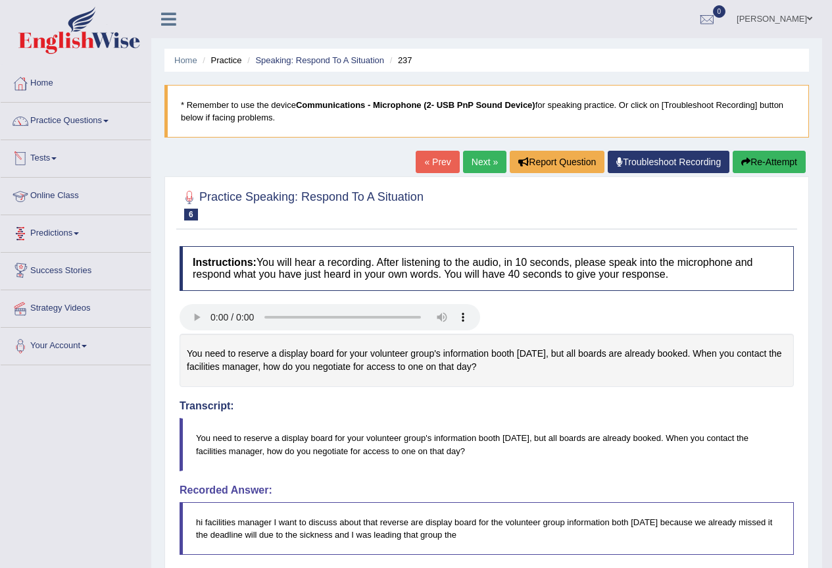
click at [477, 155] on link "Next »" at bounding box center [484, 162] width 43 height 22
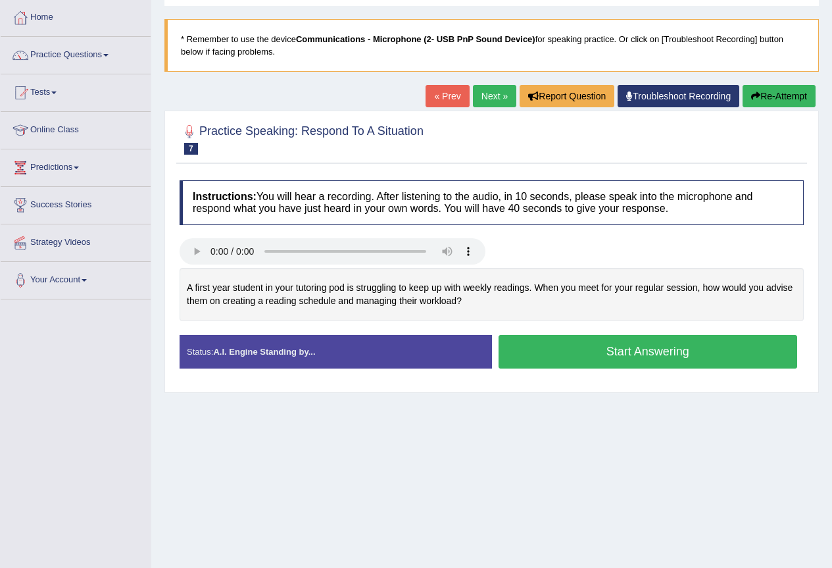
click at [529, 364] on button "Start Answering" at bounding box center [647, 352] width 299 height 34
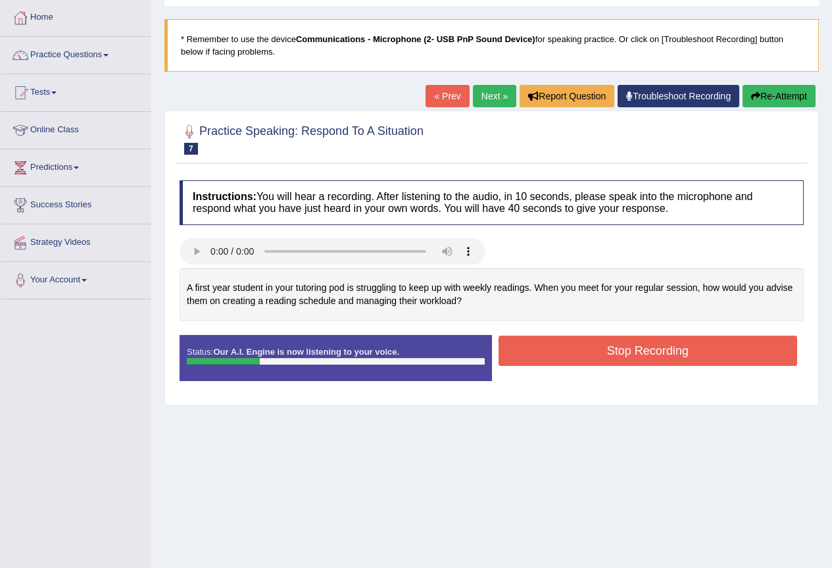
click at [524, 359] on button "Stop Recording" at bounding box center [647, 350] width 299 height 30
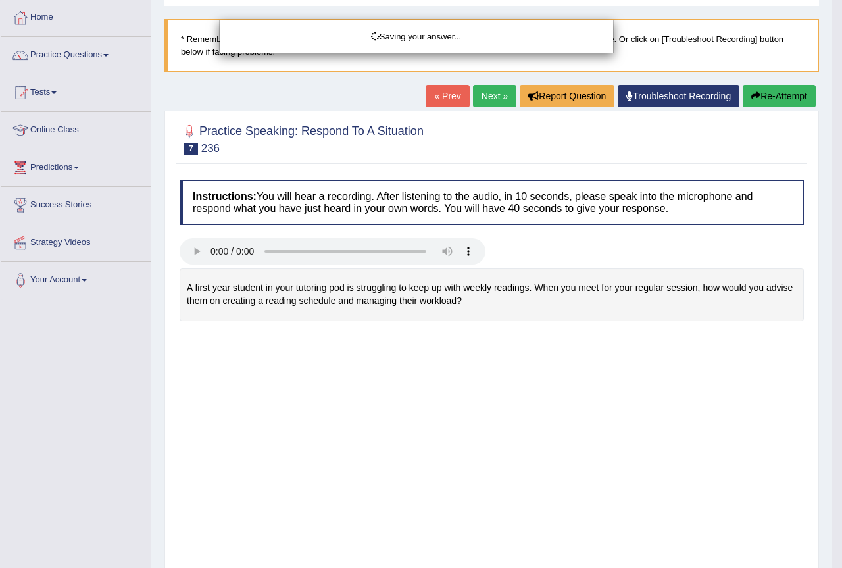
click at [770, 99] on div "Saving your answer..." at bounding box center [421, 284] width 842 height 568
click at [762, 101] on div "Saving your answer..." at bounding box center [421, 284] width 842 height 568
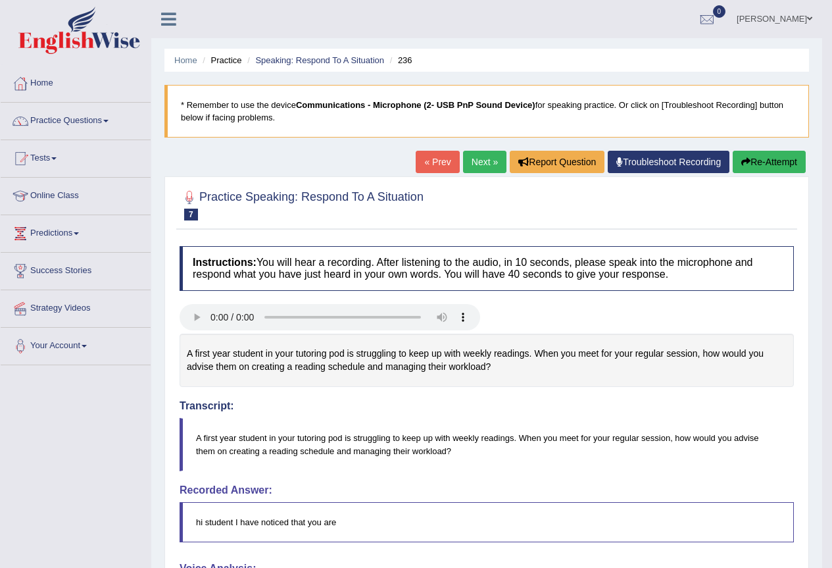
click at [754, 166] on button "Re-Attempt" at bounding box center [769, 162] width 73 height 22
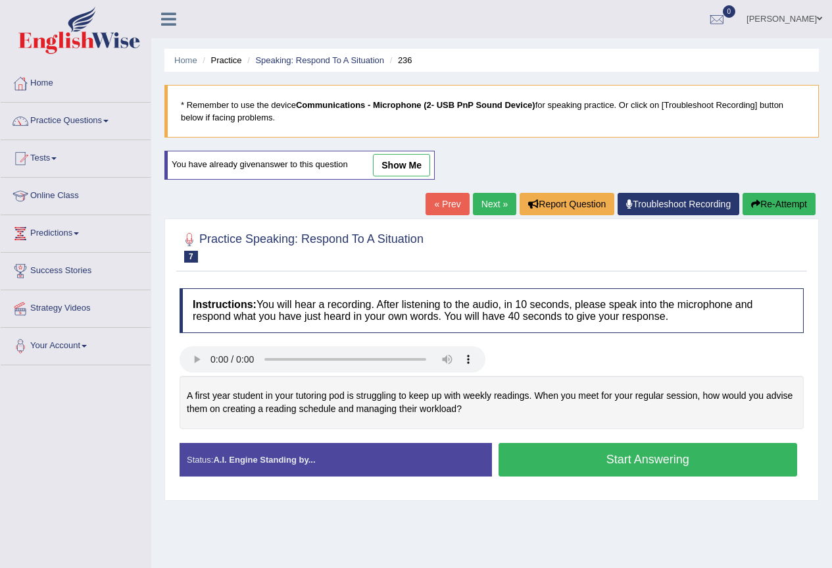
click at [514, 461] on button "Start Answering" at bounding box center [647, 460] width 299 height 34
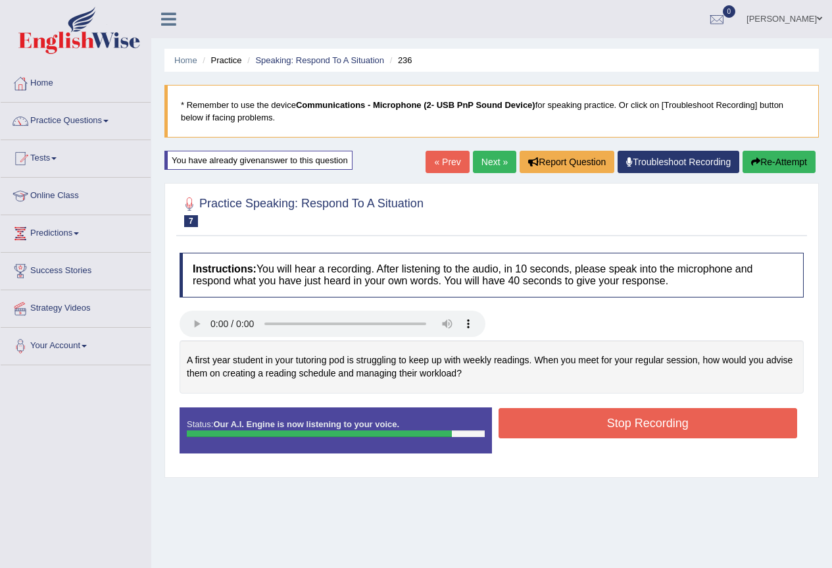
click at [546, 431] on button "Stop Recording" at bounding box center [647, 423] width 299 height 30
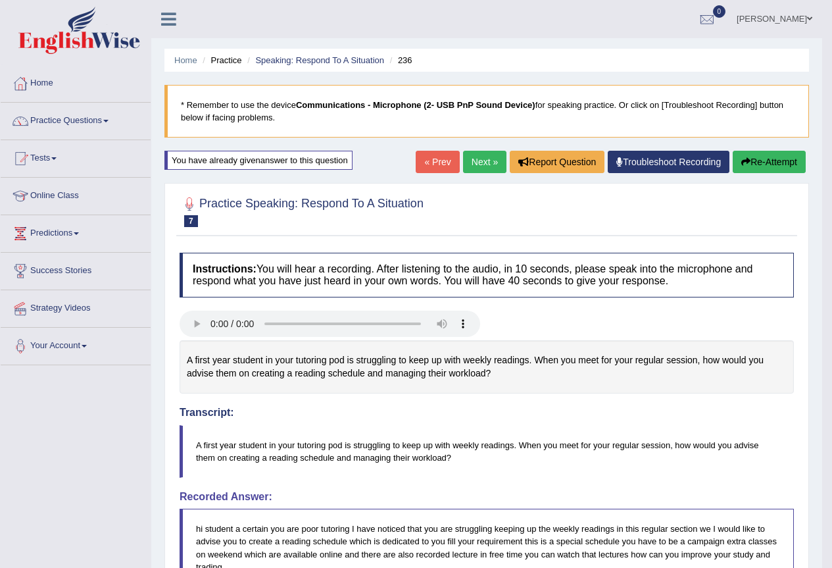
click at [483, 170] on link "Next »" at bounding box center [484, 162] width 43 height 22
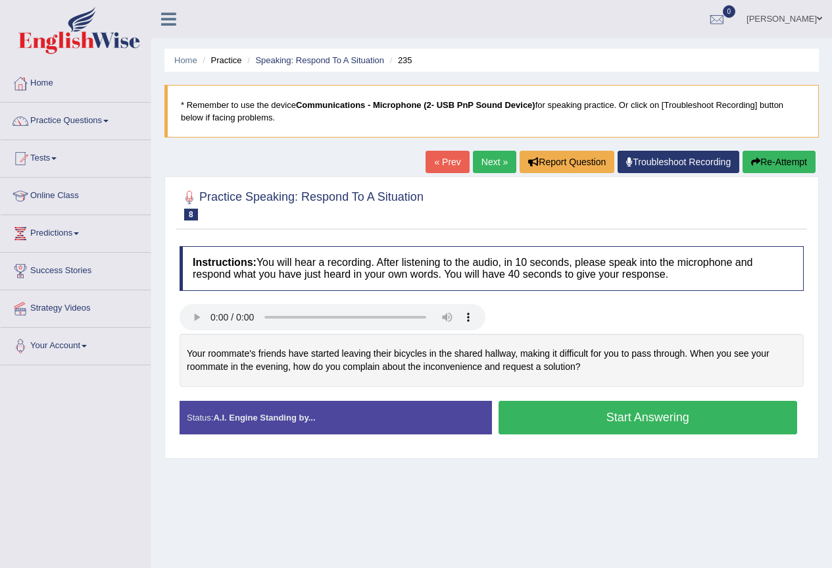
click at [554, 412] on button "Start Answering" at bounding box center [647, 417] width 299 height 34
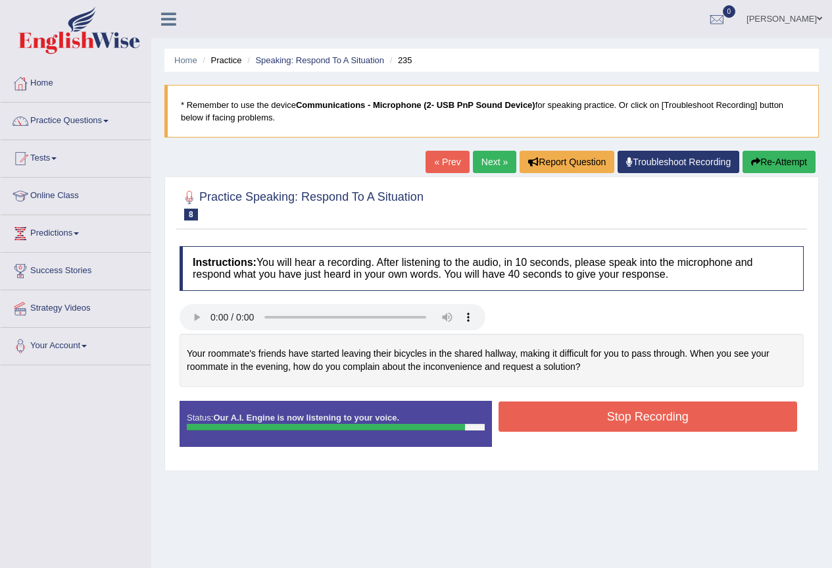
click at [548, 414] on button "Stop Recording" at bounding box center [647, 416] width 299 height 30
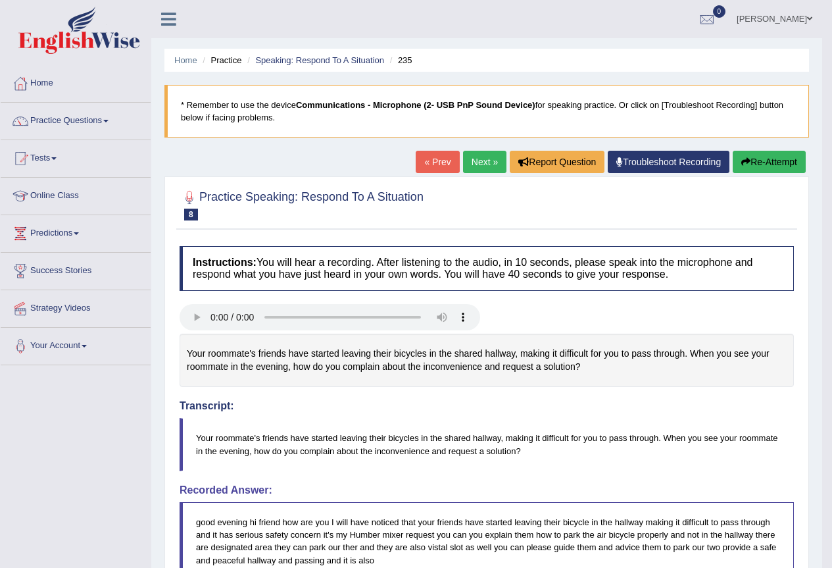
click at [482, 162] on link "Next »" at bounding box center [484, 162] width 43 height 22
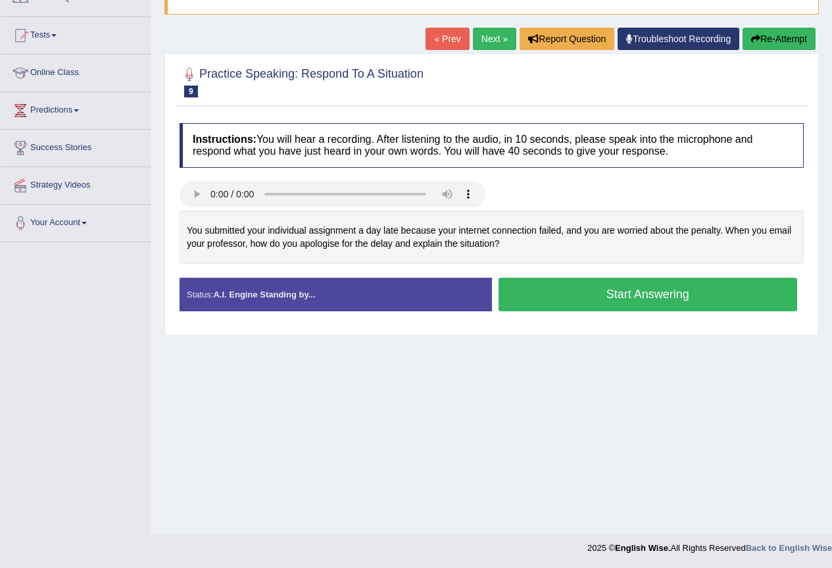
scroll to position [123, 0]
click at [544, 298] on button "Start Answering" at bounding box center [647, 295] width 299 height 34
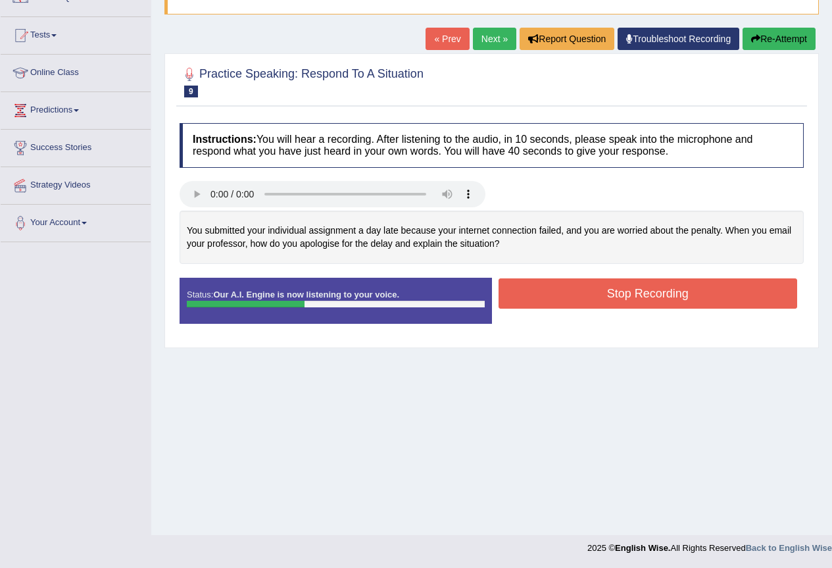
click at [530, 290] on button "Stop Recording" at bounding box center [647, 293] width 299 height 30
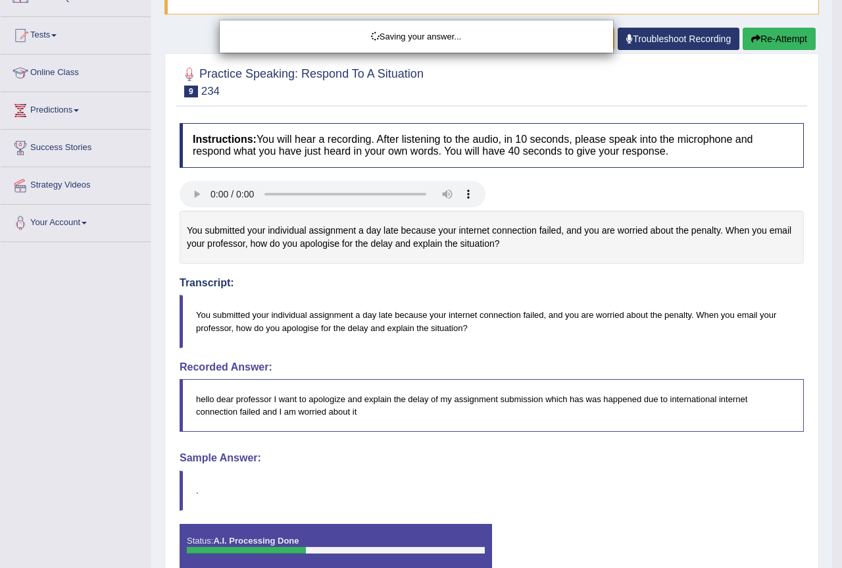
click at [771, 44] on div "Saving your answer..." at bounding box center [421, 284] width 842 height 568
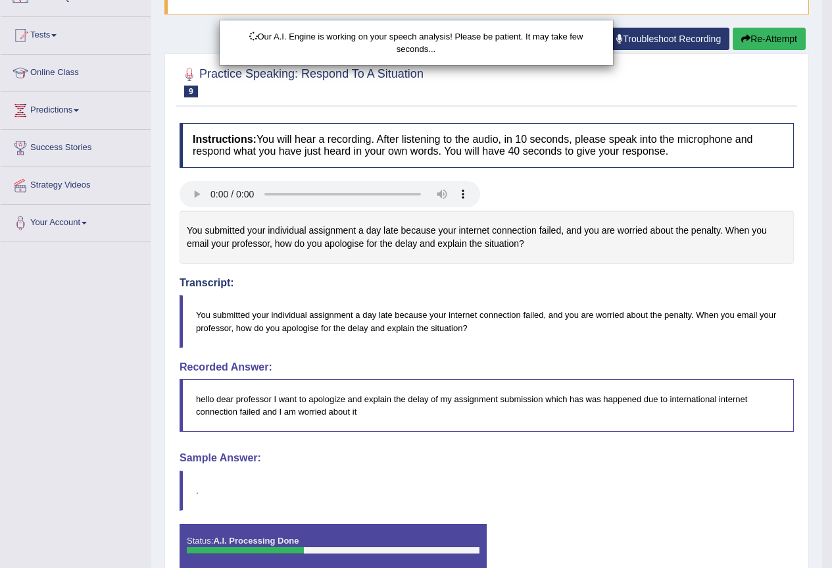
click at [771, 44] on div "Our A.I. Engine is working on your speech analysis! Please be patient. It may t…" at bounding box center [416, 284] width 832 height 568
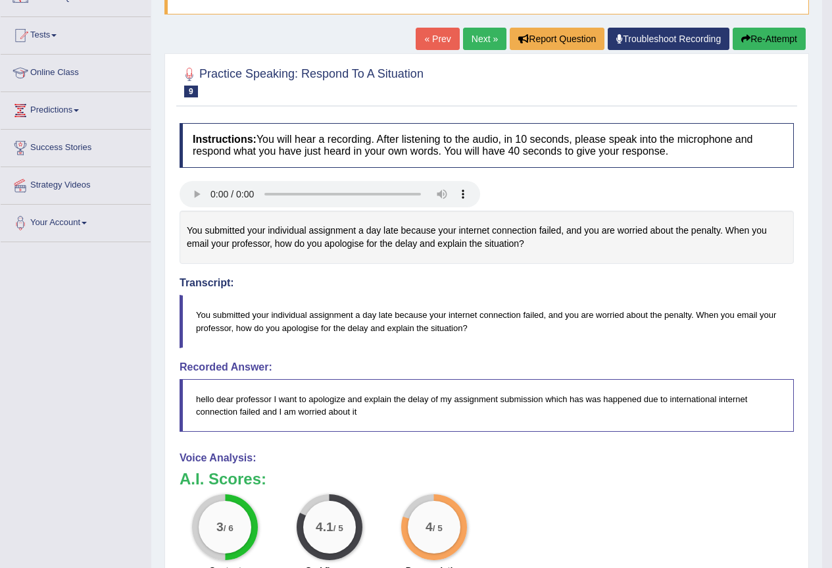
click at [766, 38] on button "Re-Attempt" at bounding box center [769, 39] width 73 height 22
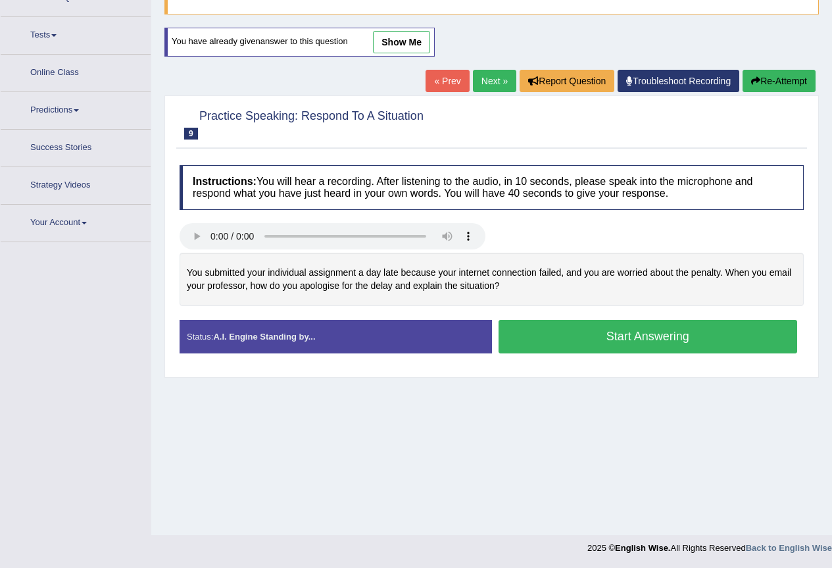
click at [576, 335] on button "Start Answering" at bounding box center [647, 337] width 299 height 34
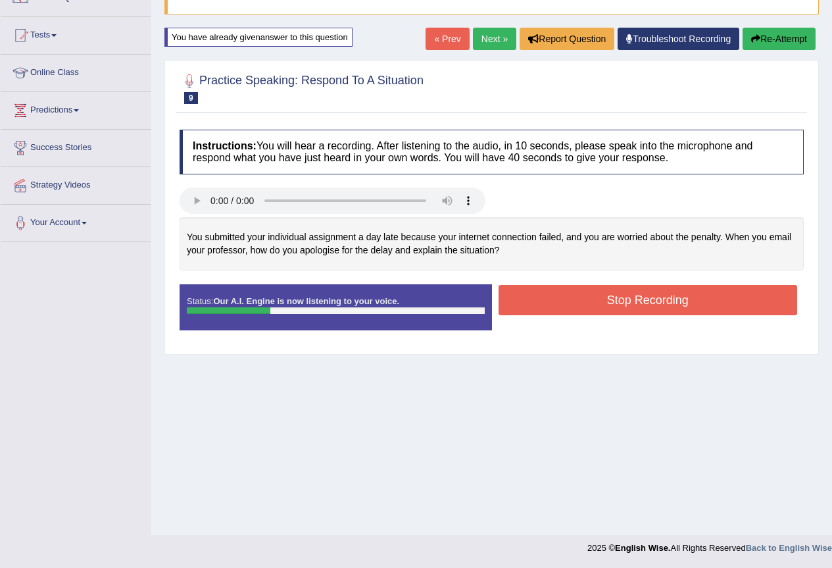
click at [796, 37] on button "Re-Attempt" at bounding box center [778, 39] width 73 height 22
click at [531, 310] on button "Stop Recording" at bounding box center [647, 300] width 299 height 30
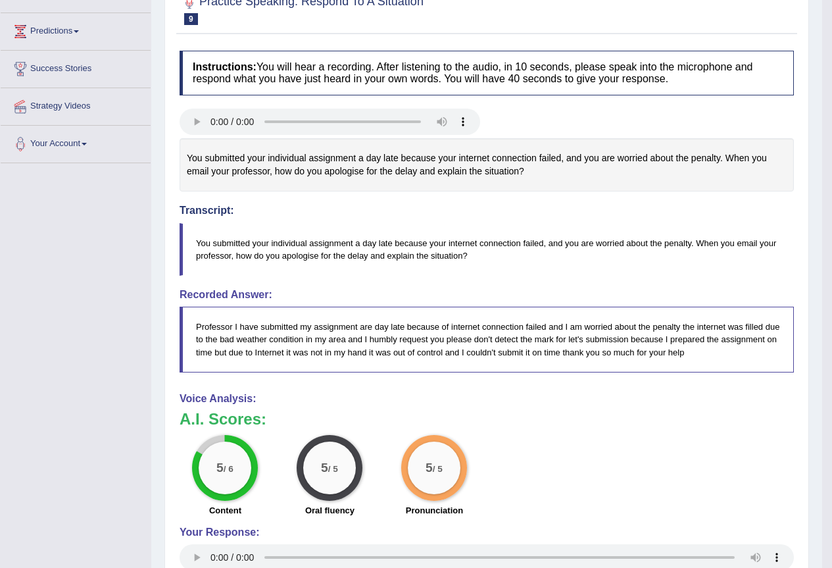
scroll to position [136, 0]
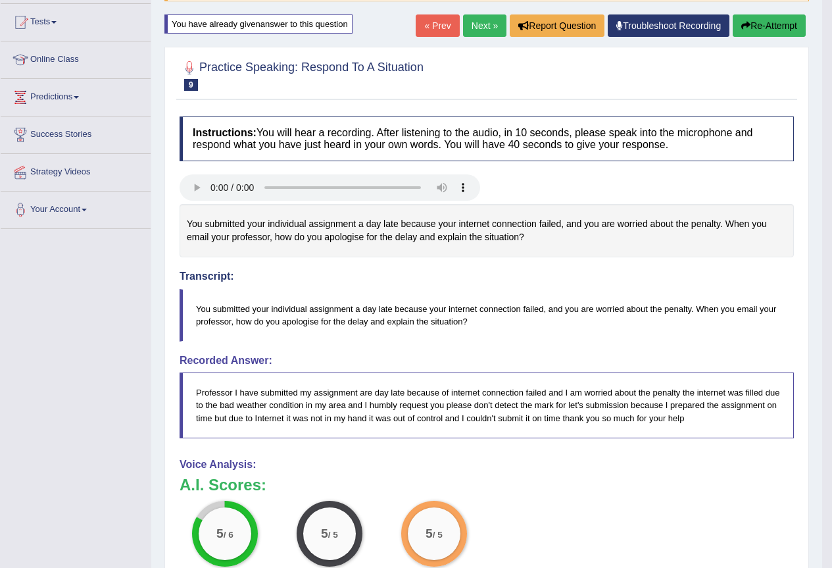
click at [767, 34] on button "Re-Attempt" at bounding box center [769, 25] width 73 height 22
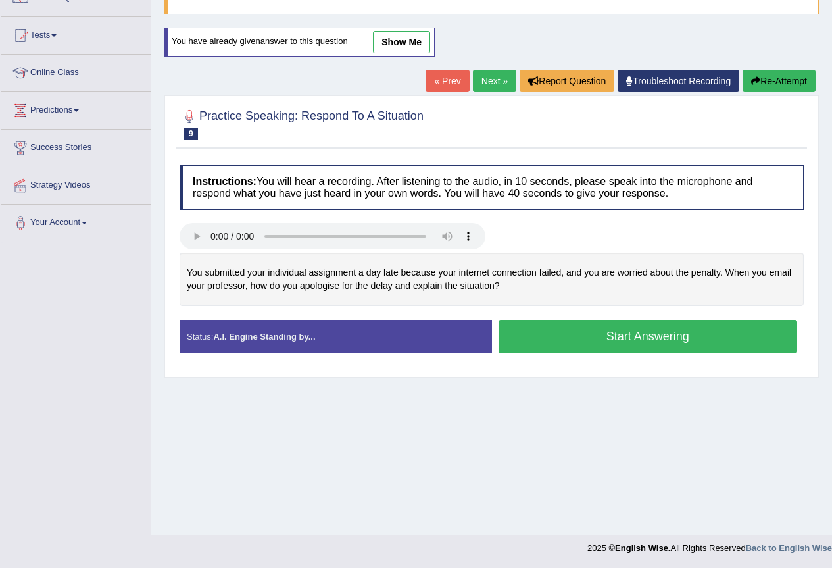
scroll to position [123, 0]
click at [583, 338] on button "Start Answering" at bounding box center [647, 337] width 299 height 34
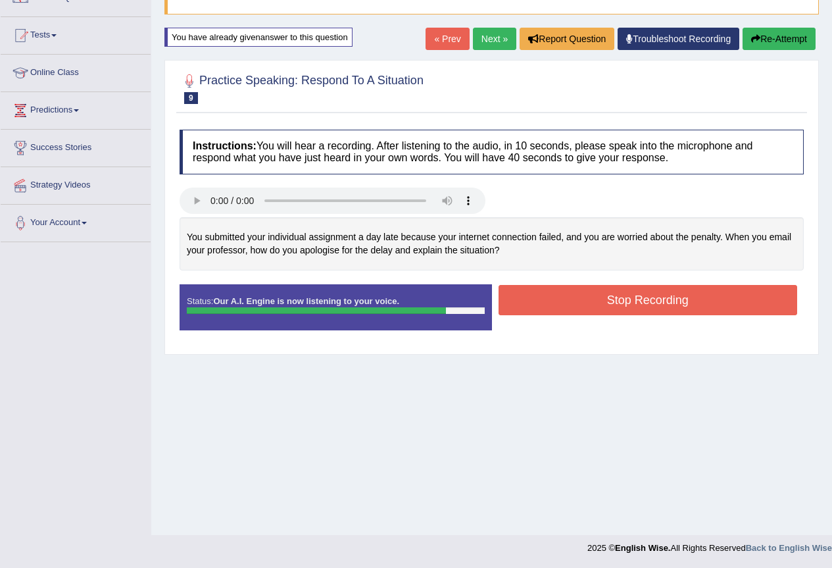
click at [560, 309] on button "Stop Recording" at bounding box center [647, 300] width 299 height 30
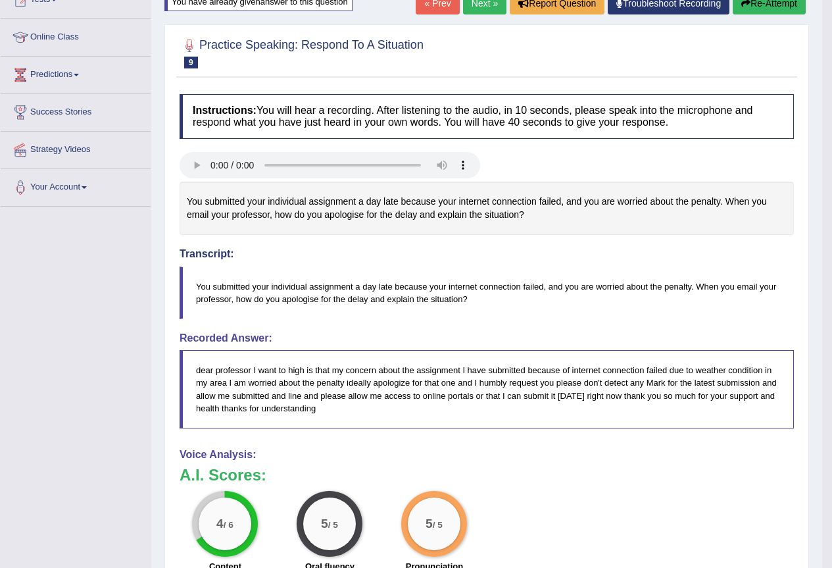
scroll to position [0, 0]
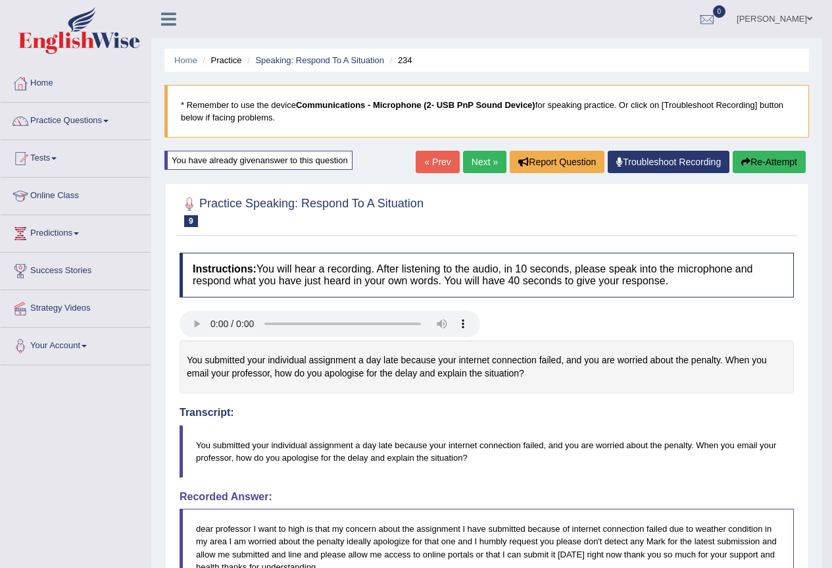
click at [756, 156] on button "Re-Attempt" at bounding box center [769, 162] width 73 height 22
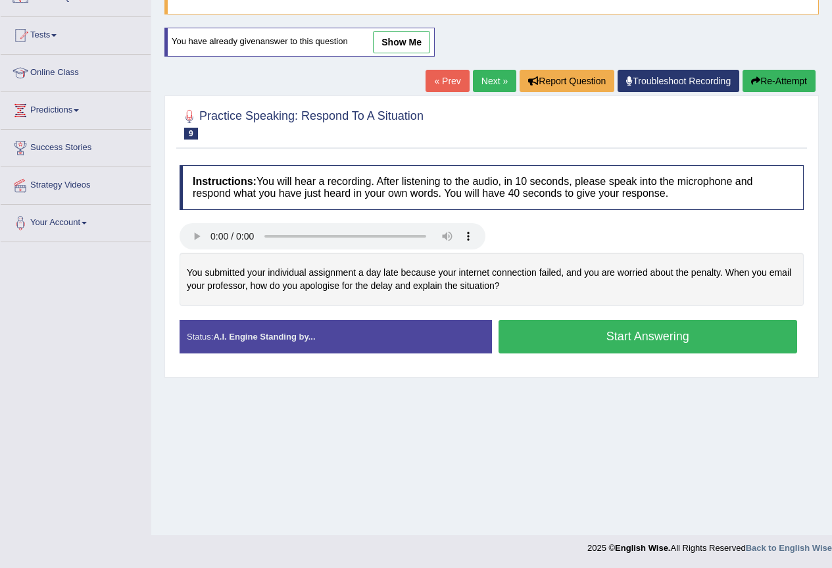
click at [529, 340] on button "Start Answering" at bounding box center [647, 337] width 299 height 34
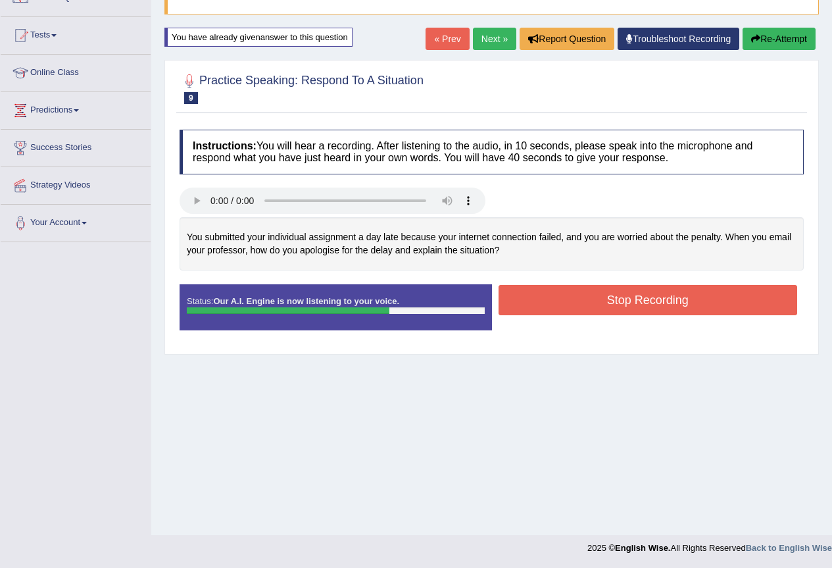
click at [545, 312] on button "Stop Recording" at bounding box center [647, 300] width 299 height 30
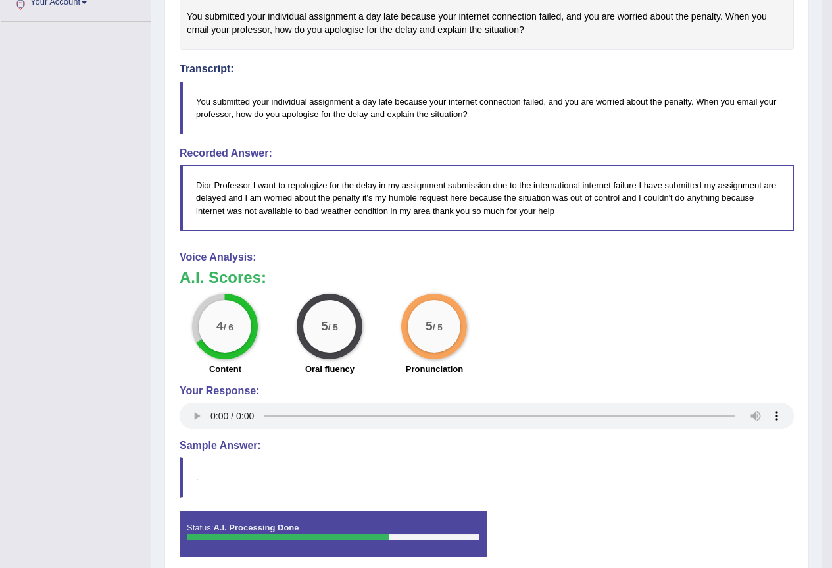
scroll to position [14, 0]
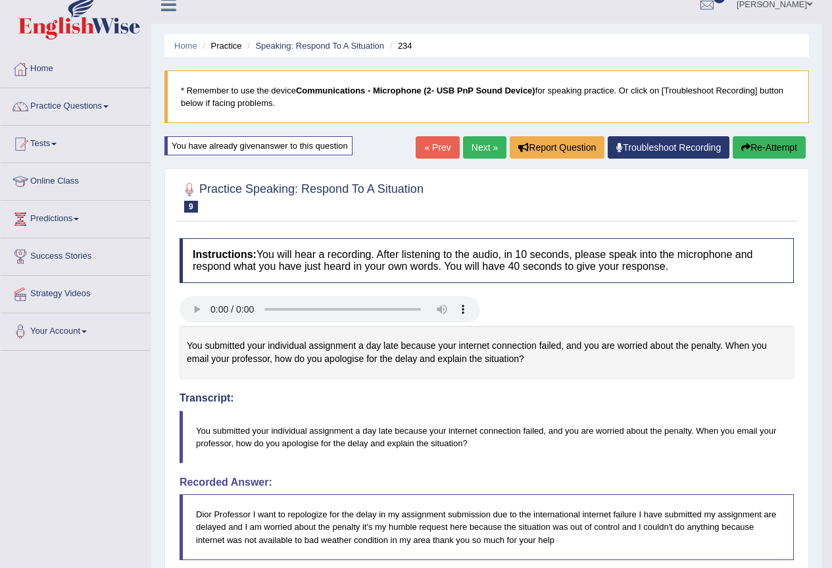
click at [470, 148] on link "Next »" at bounding box center [484, 147] width 43 height 22
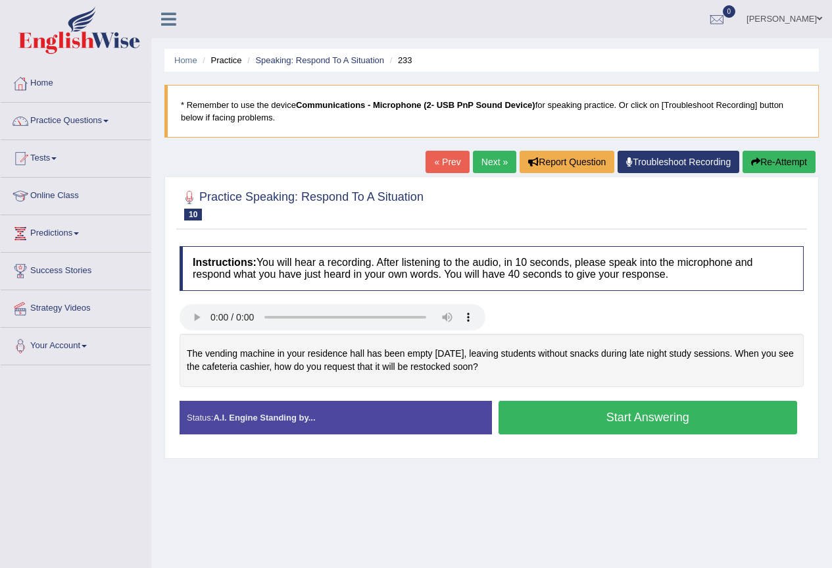
click at [588, 420] on button "Start Answering" at bounding box center [647, 417] width 299 height 34
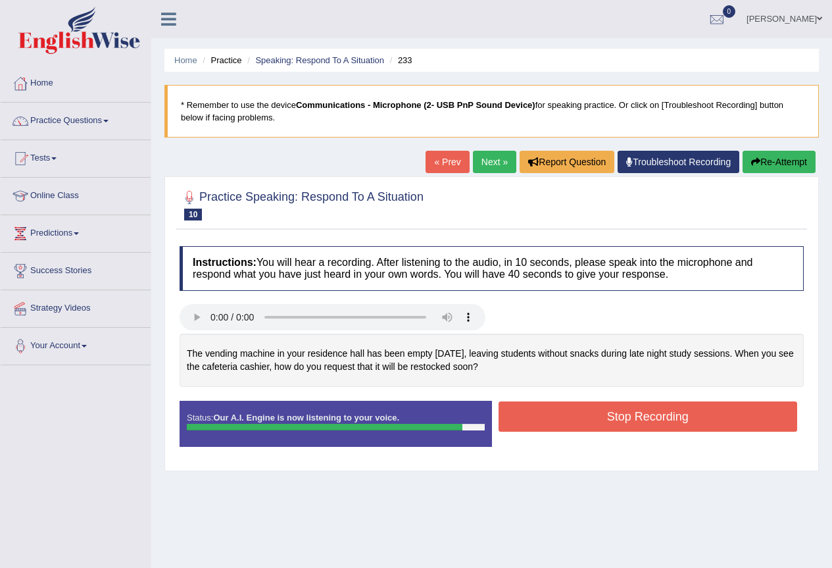
click at [588, 420] on button "Stop Recording" at bounding box center [647, 416] width 299 height 30
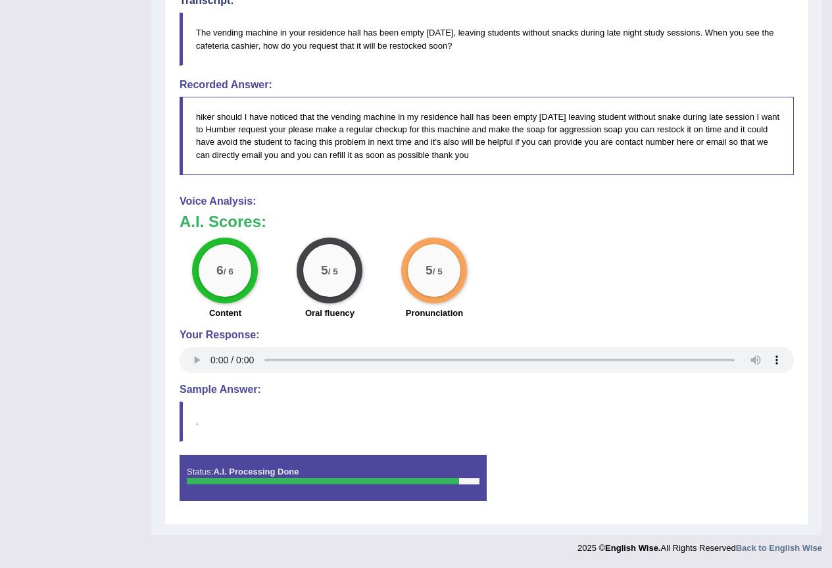
scroll to position [11, 0]
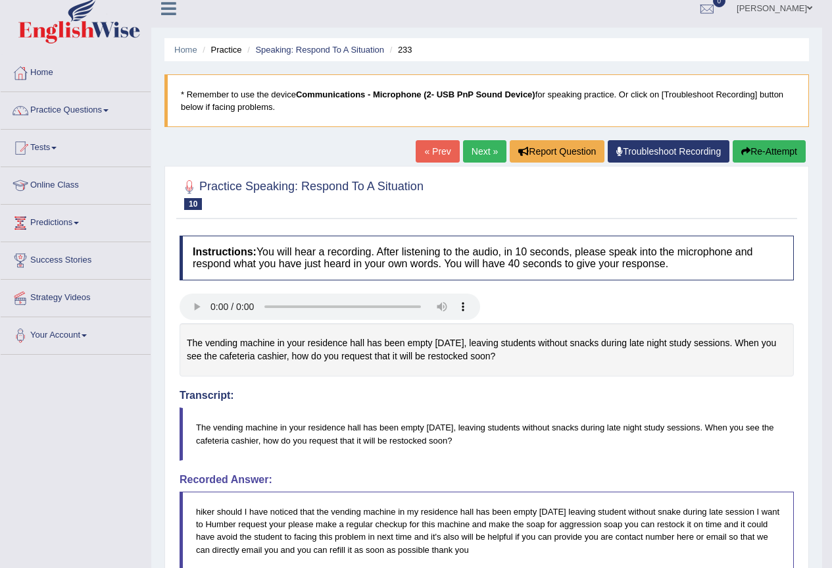
click at [485, 153] on link "Next »" at bounding box center [484, 151] width 43 height 22
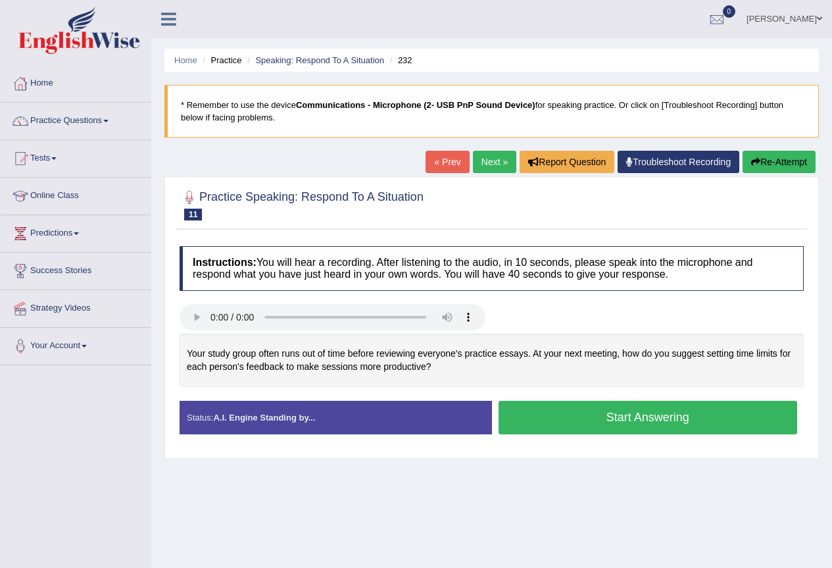
click at [505, 414] on button "Start Answering" at bounding box center [647, 417] width 299 height 34
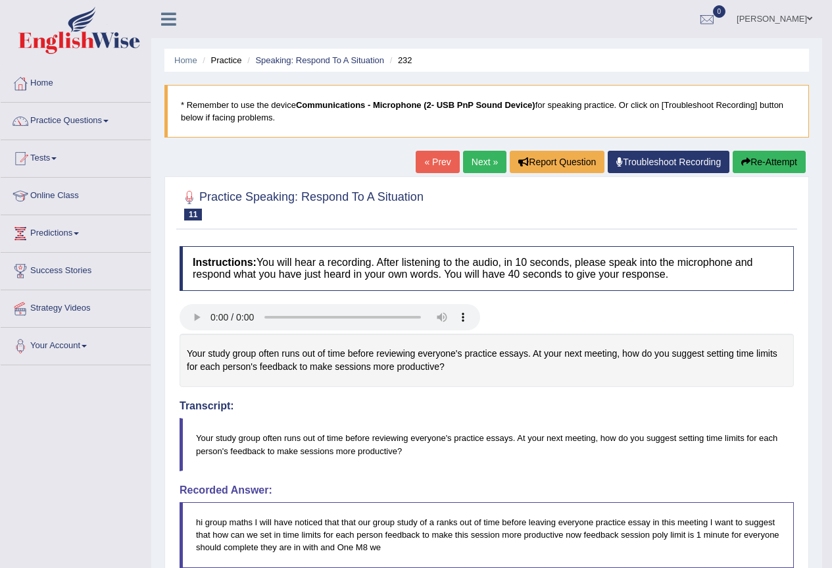
click at [468, 164] on link "Next »" at bounding box center [484, 162] width 43 height 22
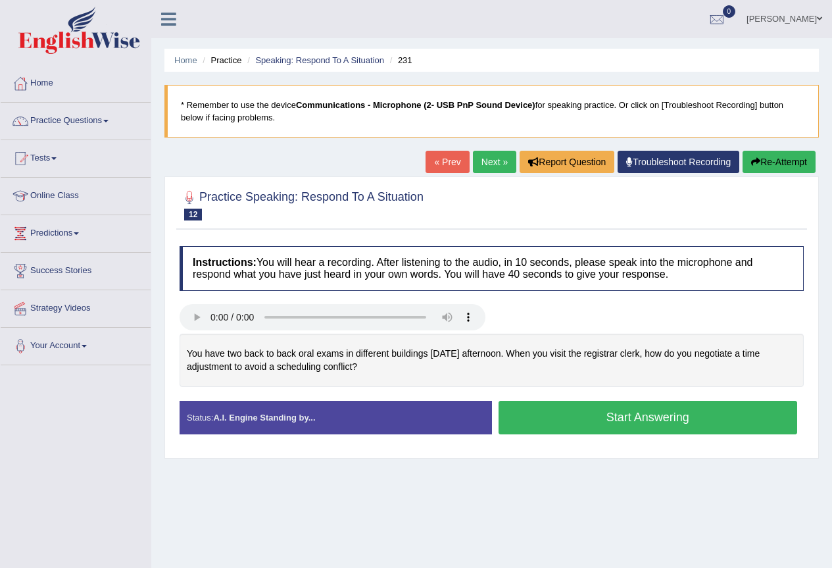
click at [589, 426] on button "Start Answering" at bounding box center [647, 417] width 299 height 34
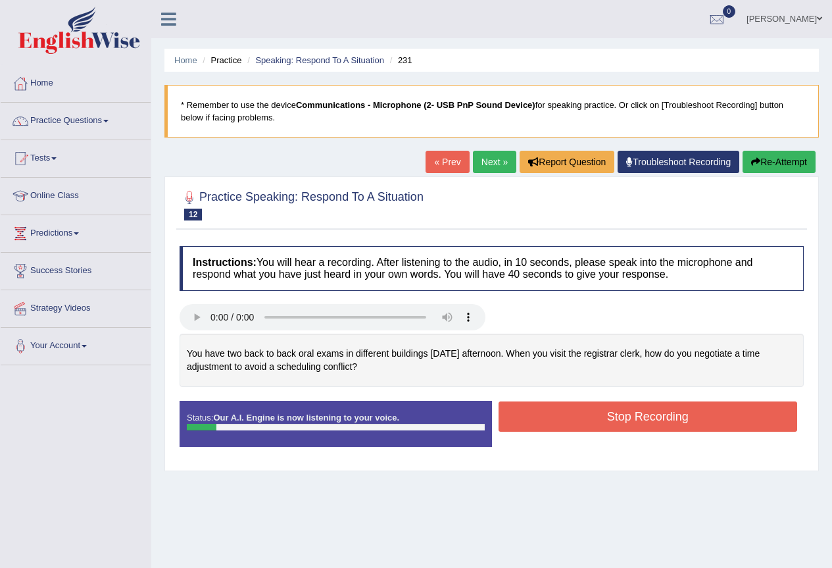
click at [589, 426] on button "Stop Recording" at bounding box center [647, 416] width 299 height 30
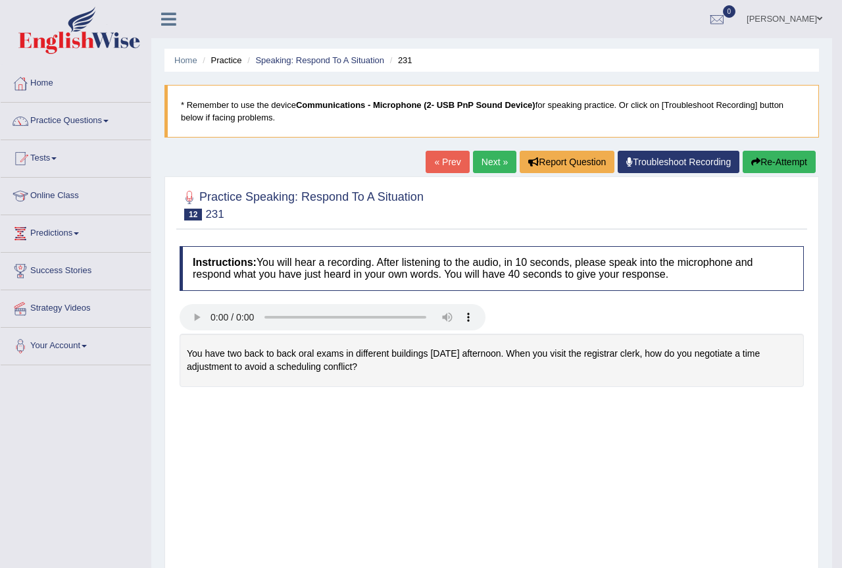
click at [786, 162] on button "Re-Attempt" at bounding box center [778, 162] width 73 height 22
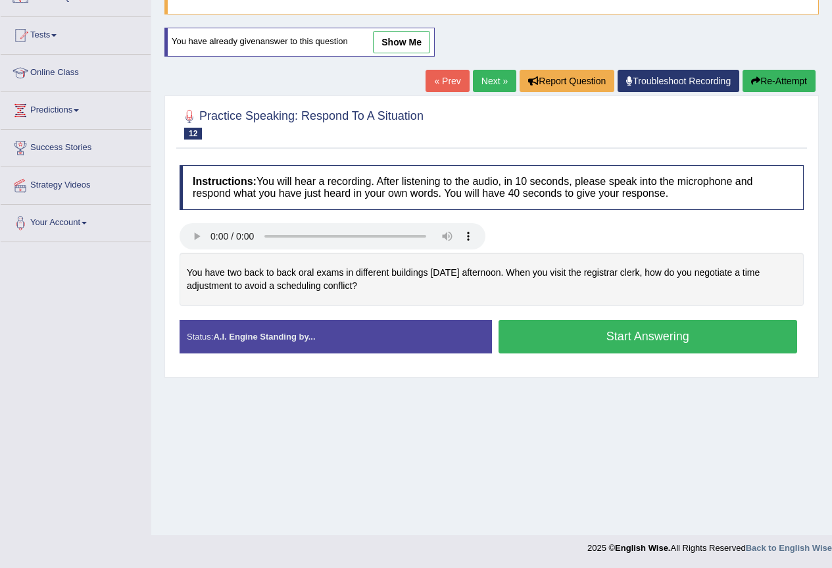
click at [538, 336] on button "Start Answering" at bounding box center [647, 337] width 299 height 34
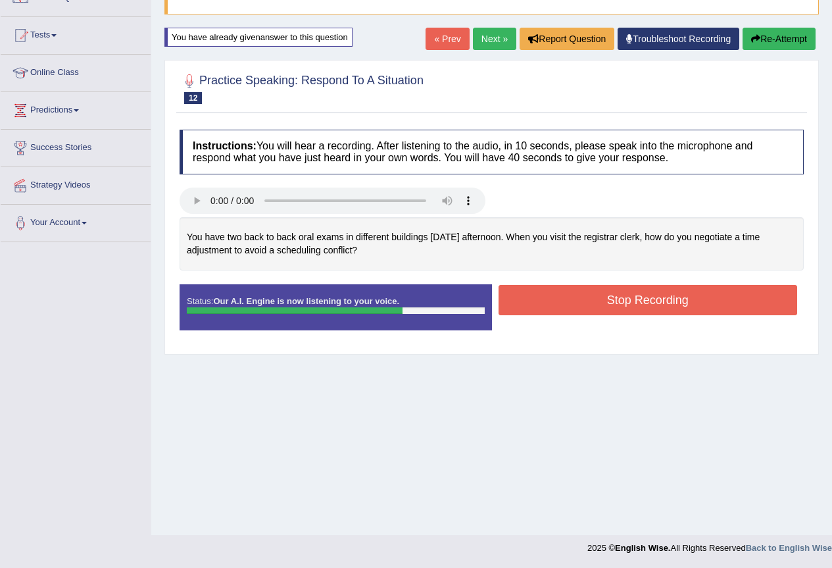
click at [566, 302] on button "Stop Recording" at bounding box center [647, 300] width 299 height 30
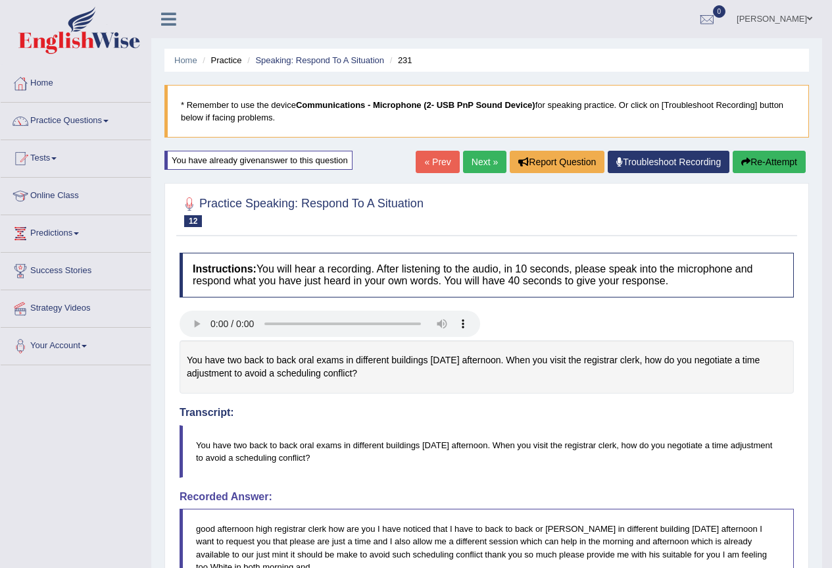
click at [481, 169] on link "Next »" at bounding box center [484, 162] width 43 height 22
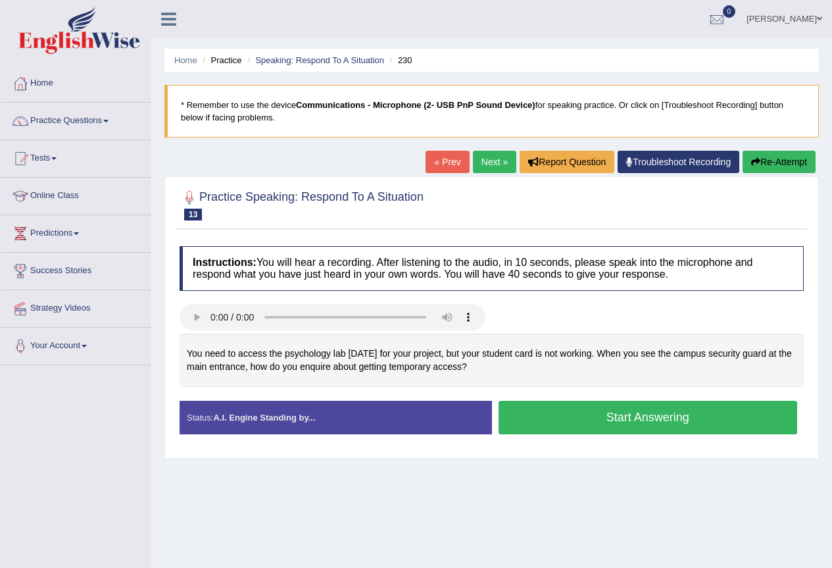
click at [616, 419] on button "Start Answering" at bounding box center [647, 417] width 299 height 34
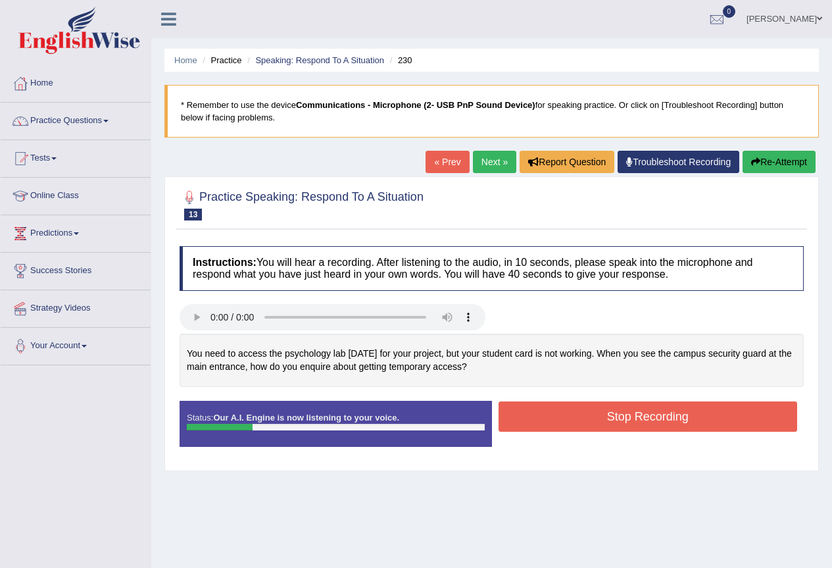
click at [767, 166] on button "Re-Attempt" at bounding box center [778, 162] width 73 height 22
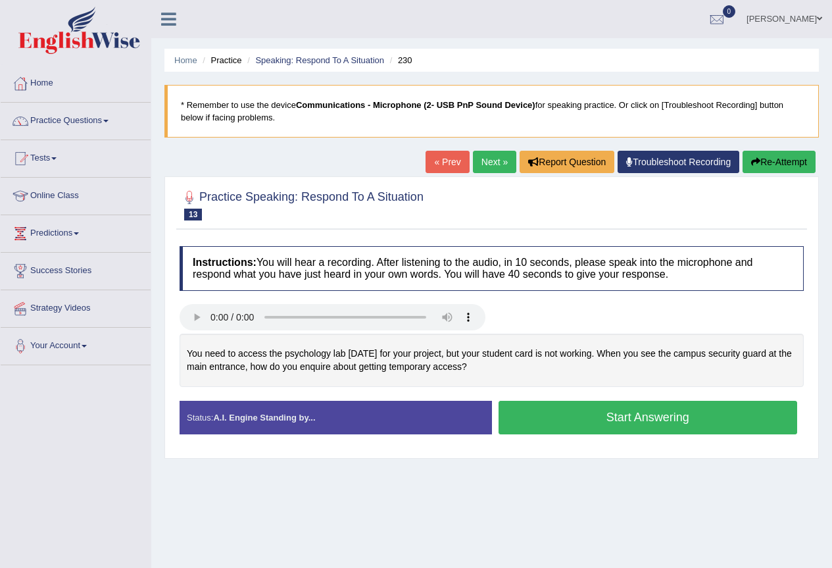
click at [581, 419] on button "Start Answering" at bounding box center [647, 417] width 299 height 34
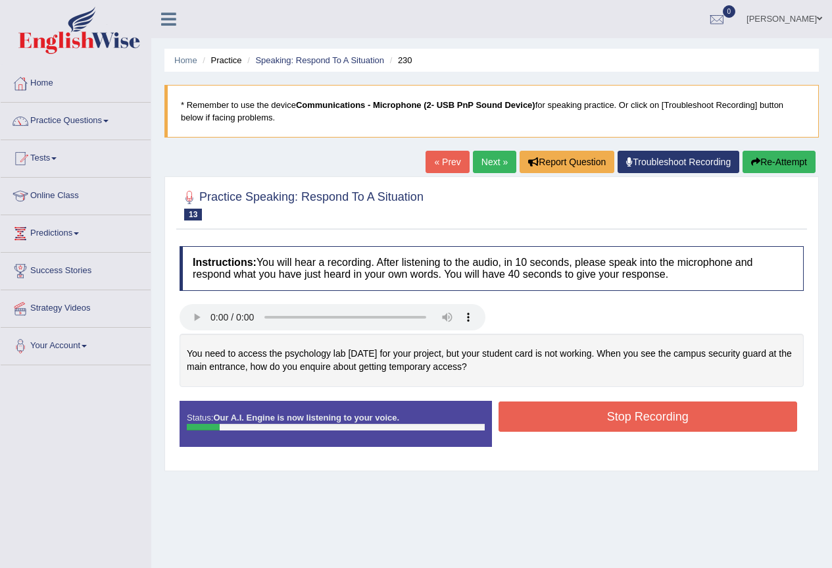
click at [779, 168] on button "Re-Attempt" at bounding box center [778, 162] width 73 height 22
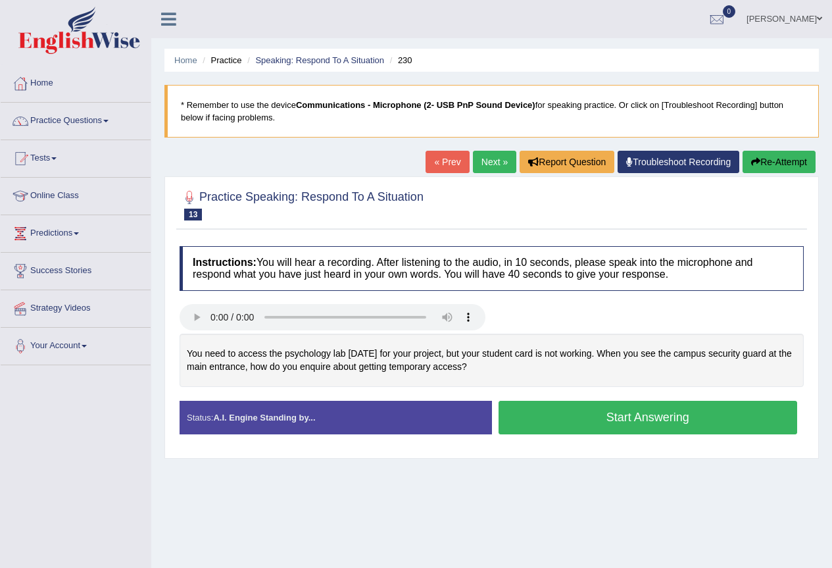
click at [648, 420] on button "Start Answering" at bounding box center [647, 417] width 299 height 34
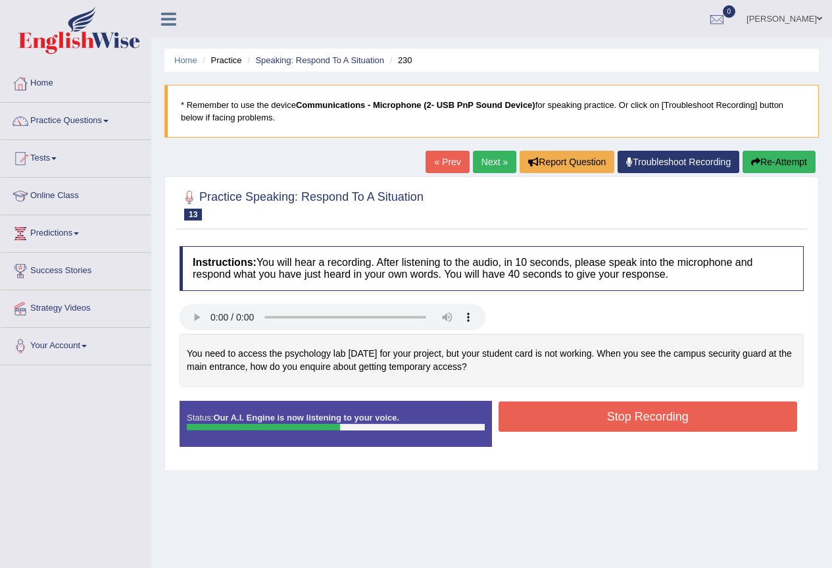
click at [776, 158] on button "Re-Attempt" at bounding box center [778, 162] width 73 height 22
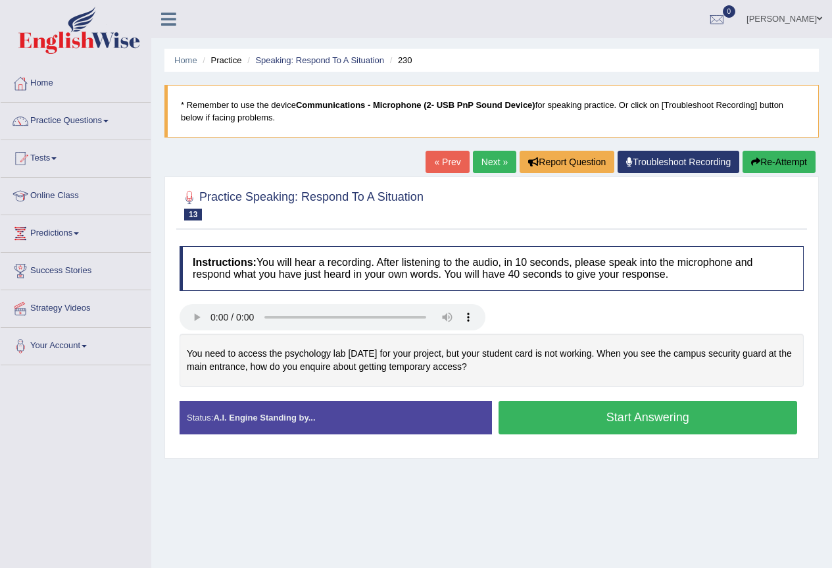
click at [528, 427] on button "Start Answering" at bounding box center [647, 417] width 299 height 34
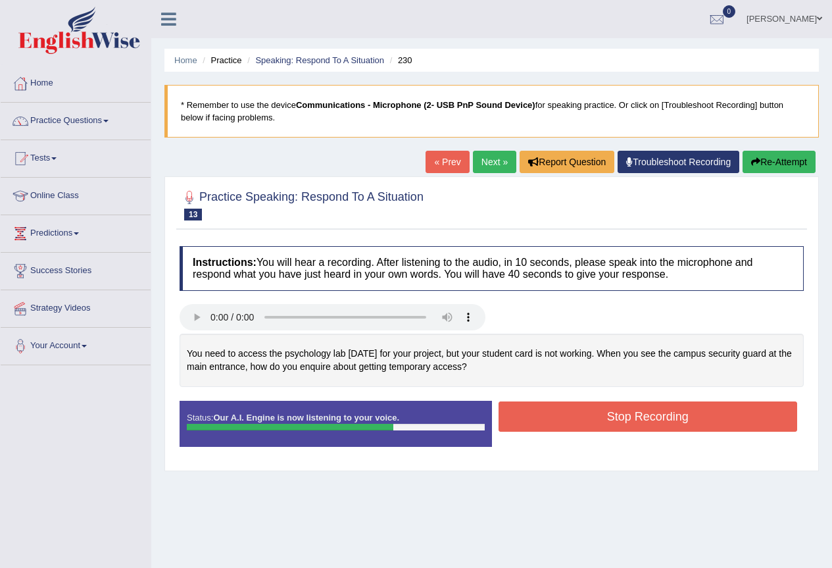
click at [535, 426] on button "Stop Recording" at bounding box center [647, 416] width 299 height 30
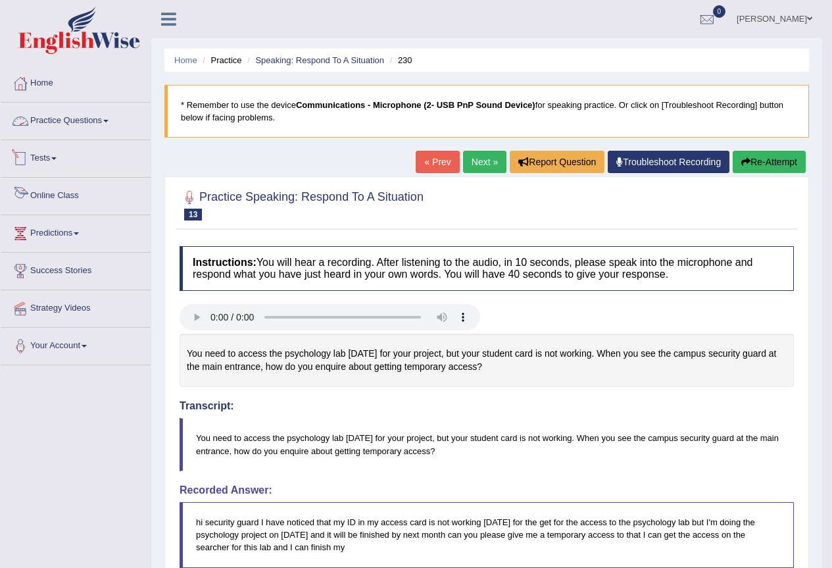
click at [54, 171] on link "Tests" at bounding box center [76, 156] width 150 height 33
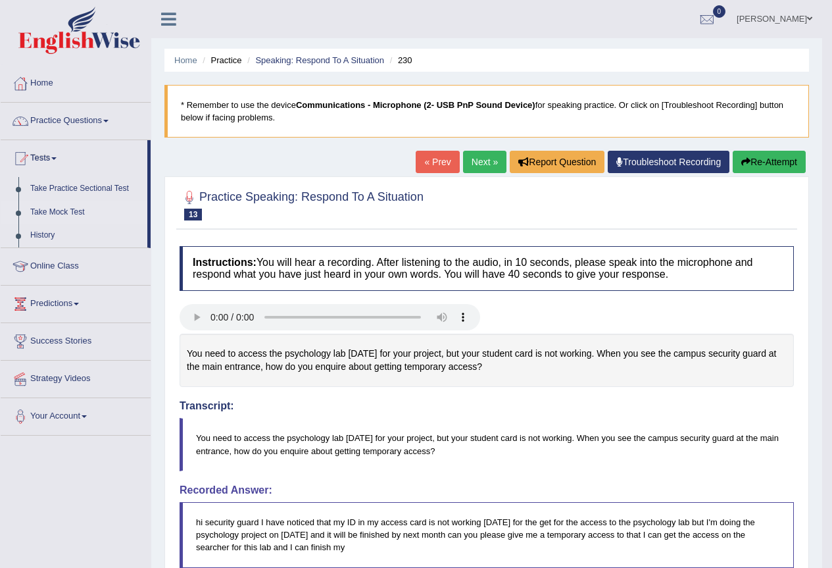
click at [59, 208] on link "Take Mock Test" at bounding box center [85, 213] width 123 height 24
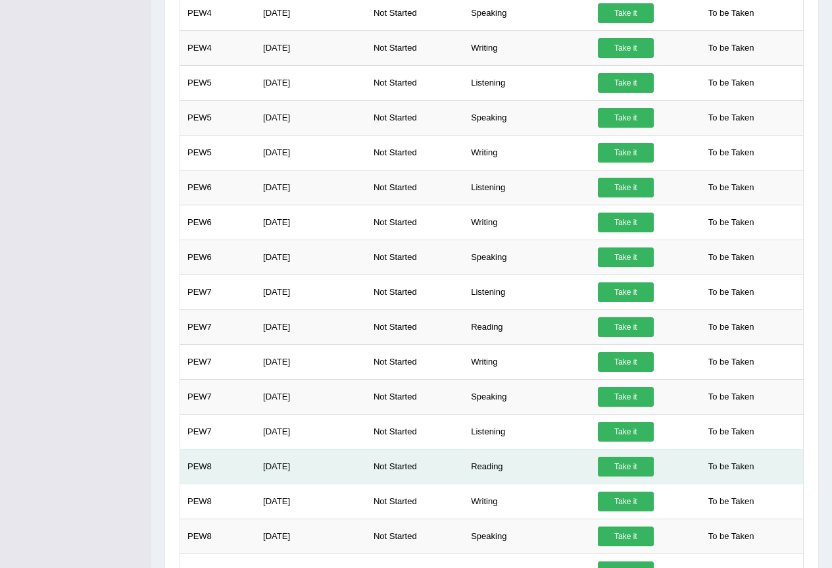
drag, startPoint x: 306, startPoint y: 473, endPoint x: 313, endPoint y: 472, distance: 6.6
click at [313, 472] on td "Apr 11, 2025" at bounding box center [311, 465] width 110 height 35
click at [316, 470] on td "Apr 11, 2025" at bounding box center [311, 465] width 110 height 35
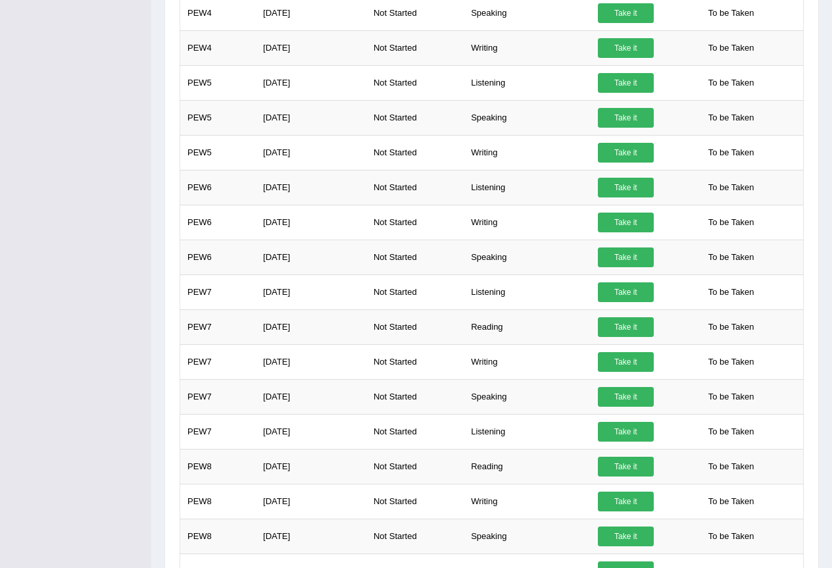
click at [149, 280] on div "Toggle navigation Home Practice Questions Speaking Practice Read Aloud Repeat S…" at bounding box center [416, 283] width 832 height 1497
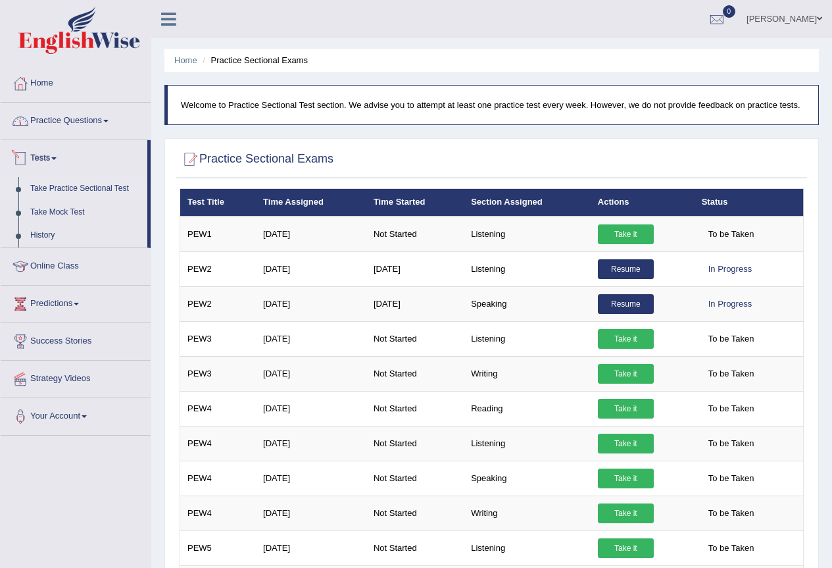
click at [65, 122] on link "Practice Questions" at bounding box center [76, 119] width 150 height 33
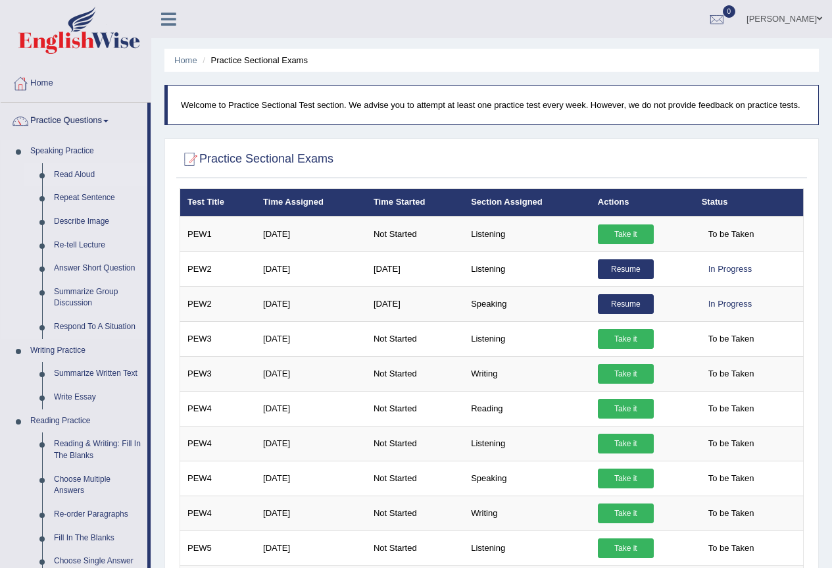
click at [78, 174] on link "Read Aloud" at bounding box center [97, 175] width 99 height 24
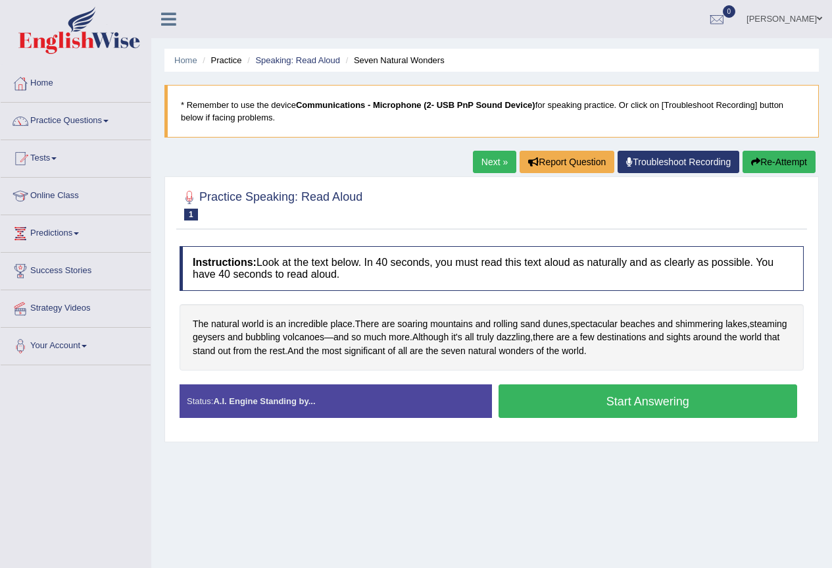
click at [538, 399] on button "Start Answering" at bounding box center [647, 401] width 299 height 34
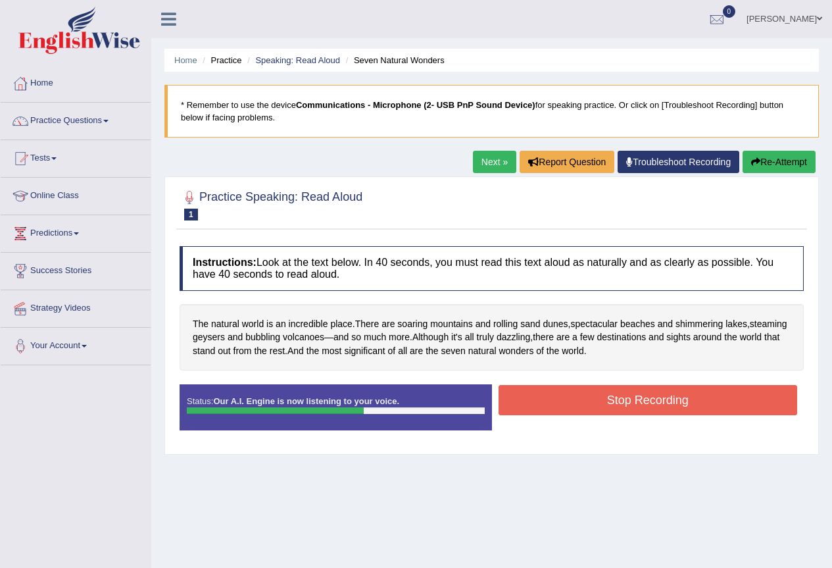
click at [538, 401] on button "Stop Recording" at bounding box center [647, 400] width 299 height 30
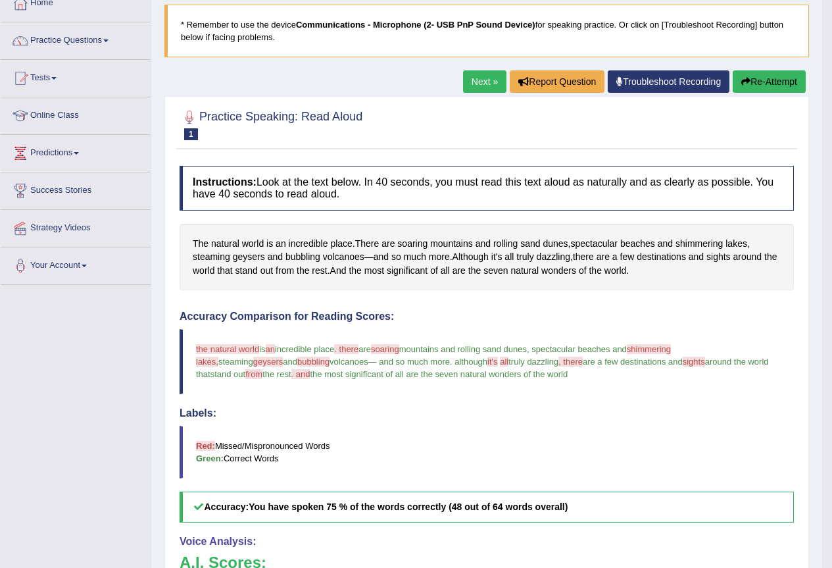
scroll to position [14, 0]
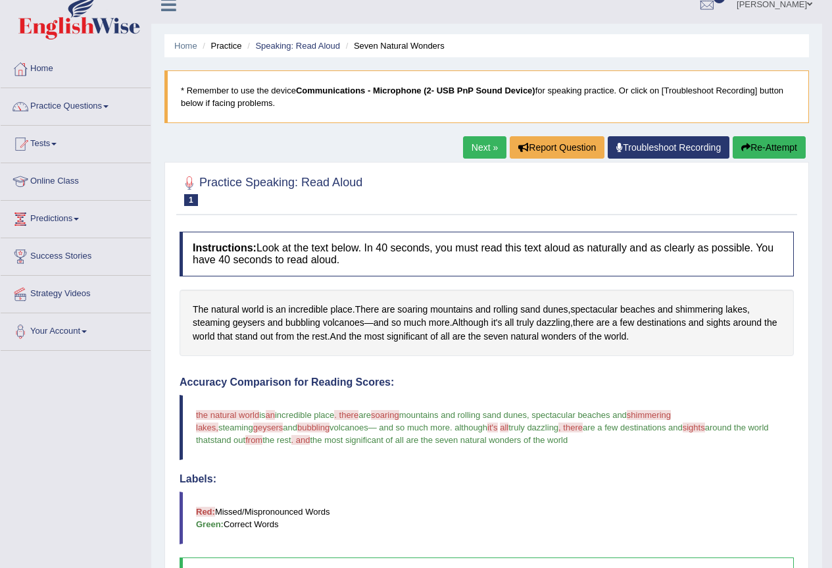
click at [485, 151] on link "Next »" at bounding box center [484, 147] width 43 height 22
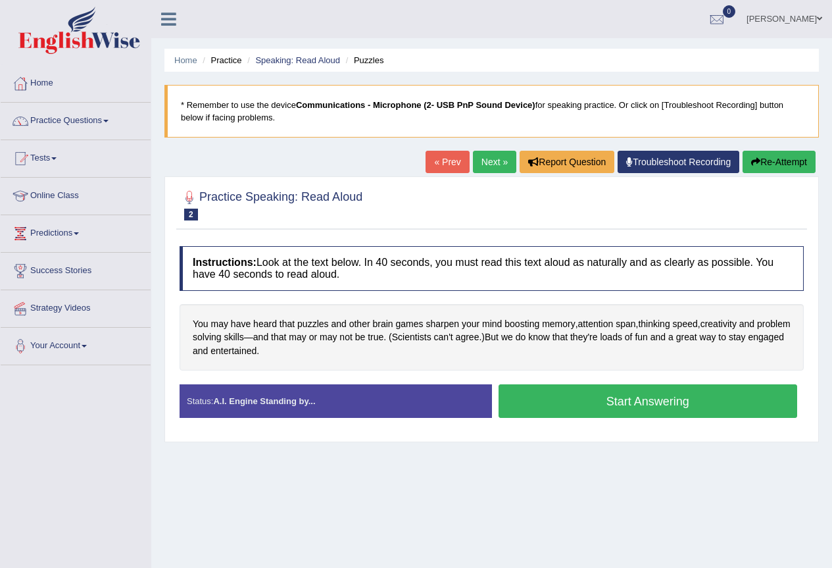
click at [537, 408] on button "Start Answering" at bounding box center [647, 401] width 299 height 34
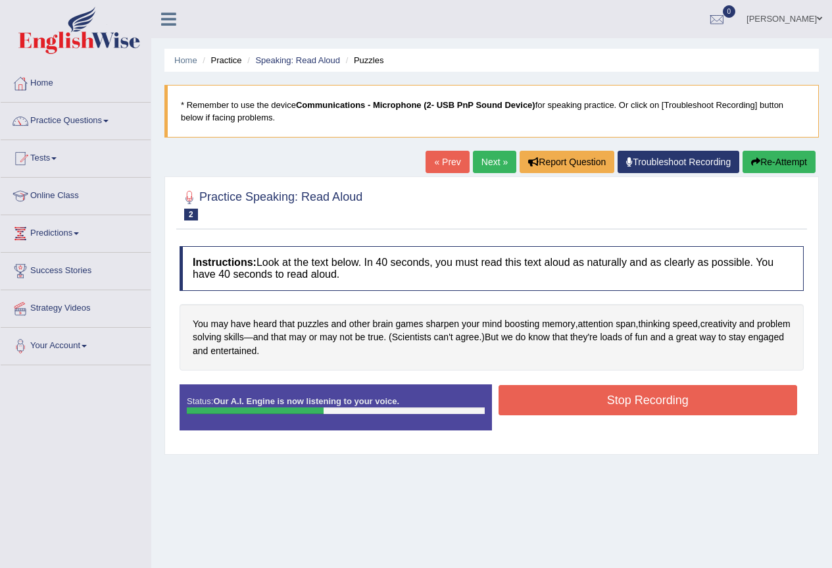
click at [533, 410] on button "Stop Recording" at bounding box center [647, 400] width 299 height 30
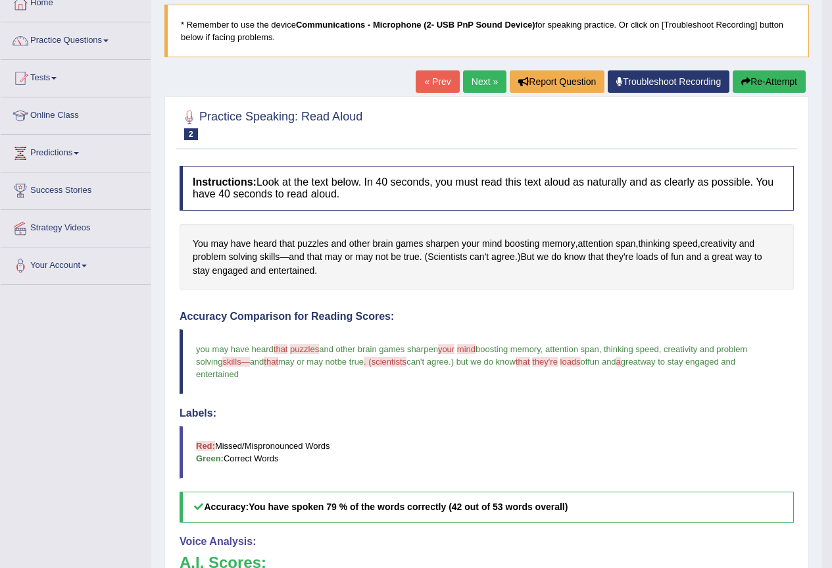
scroll to position [14, 0]
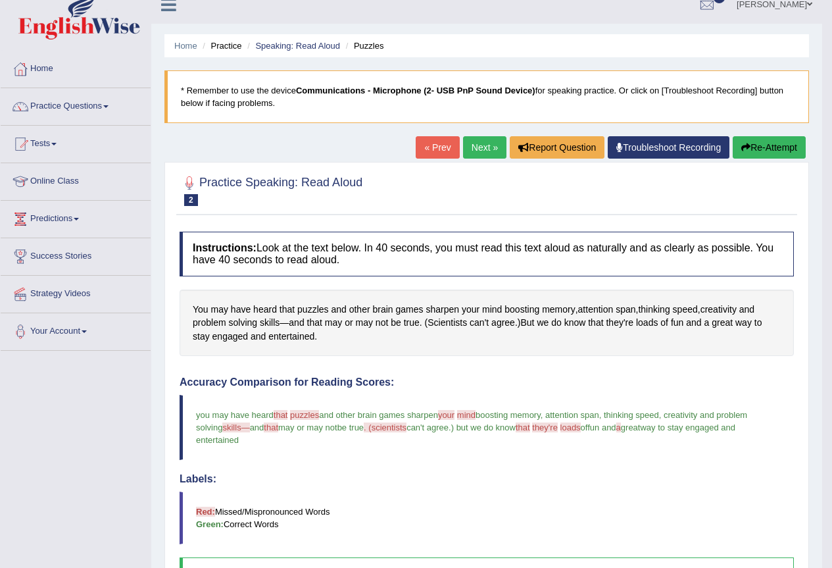
click at [477, 148] on link "Next »" at bounding box center [484, 147] width 43 height 22
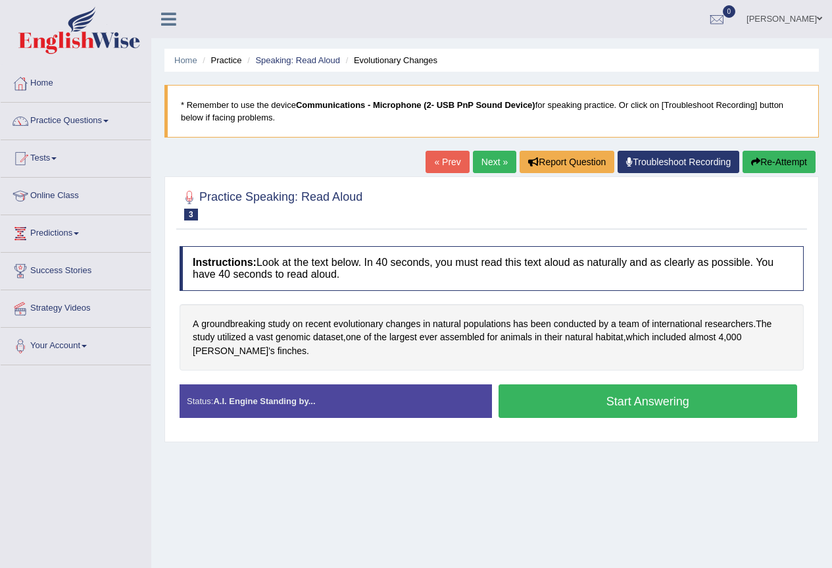
click at [548, 405] on button "Start Answering" at bounding box center [647, 401] width 299 height 34
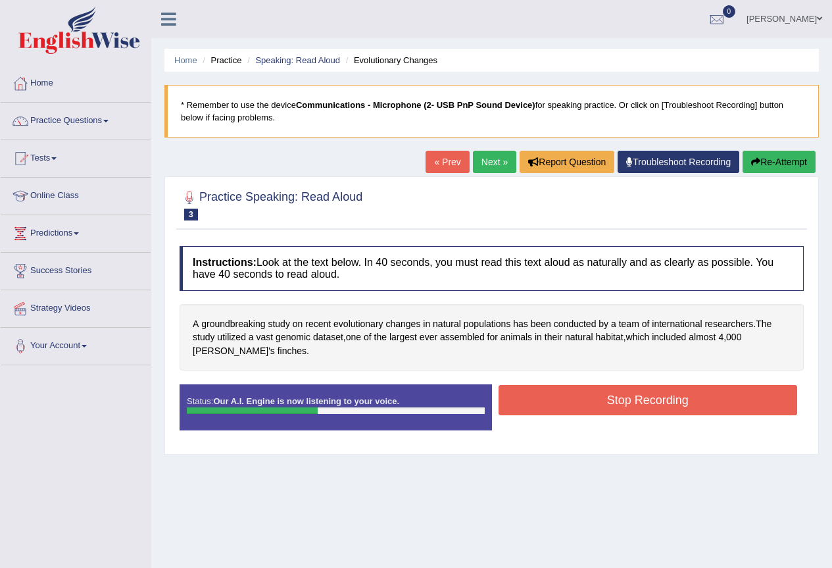
click at [550, 405] on button "Stop Recording" at bounding box center [647, 400] width 299 height 30
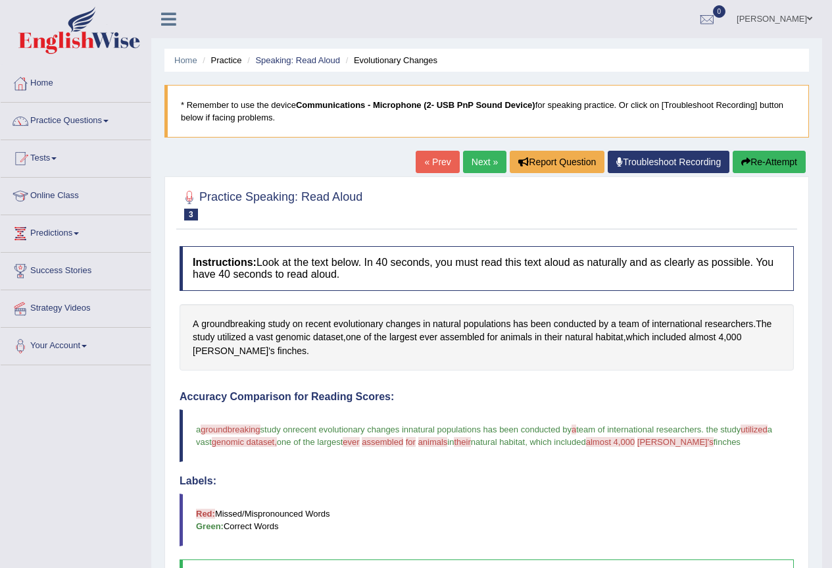
click at [486, 162] on link "Next »" at bounding box center [484, 162] width 43 height 22
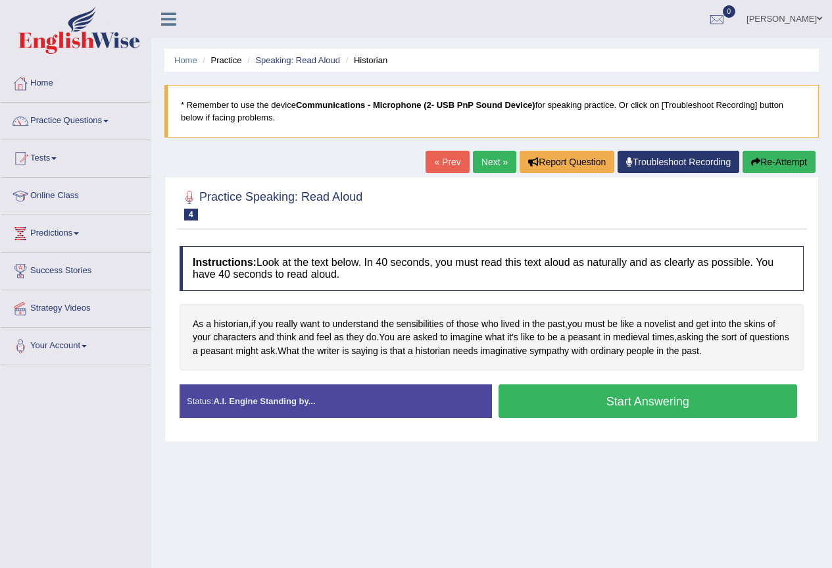
click at [522, 402] on button "Start Answering" at bounding box center [647, 401] width 299 height 34
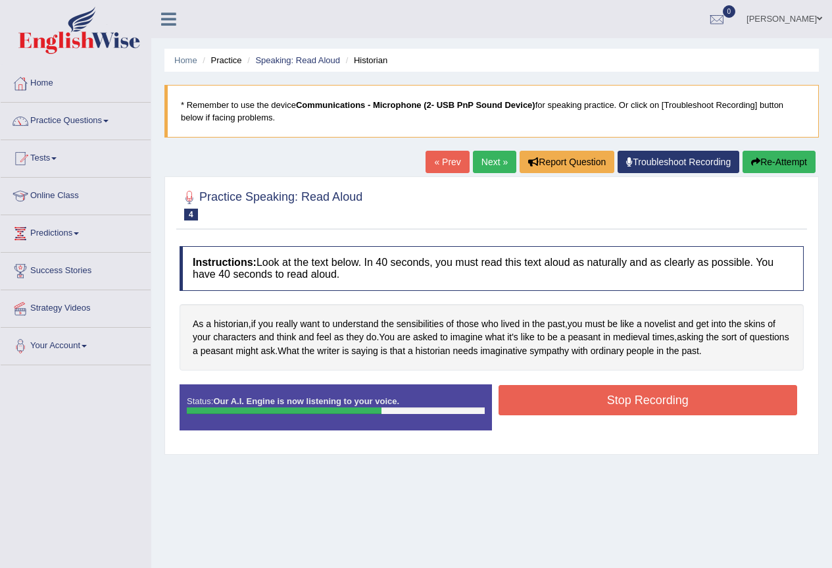
click at [762, 167] on button "Re-Attempt" at bounding box center [778, 162] width 73 height 22
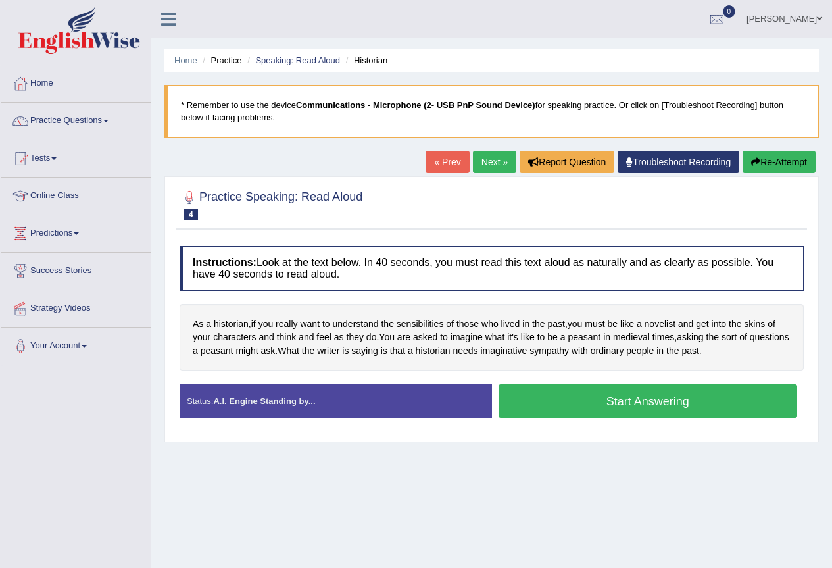
click at [483, 158] on link "Next »" at bounding box center [494, 162] width 43 height 22
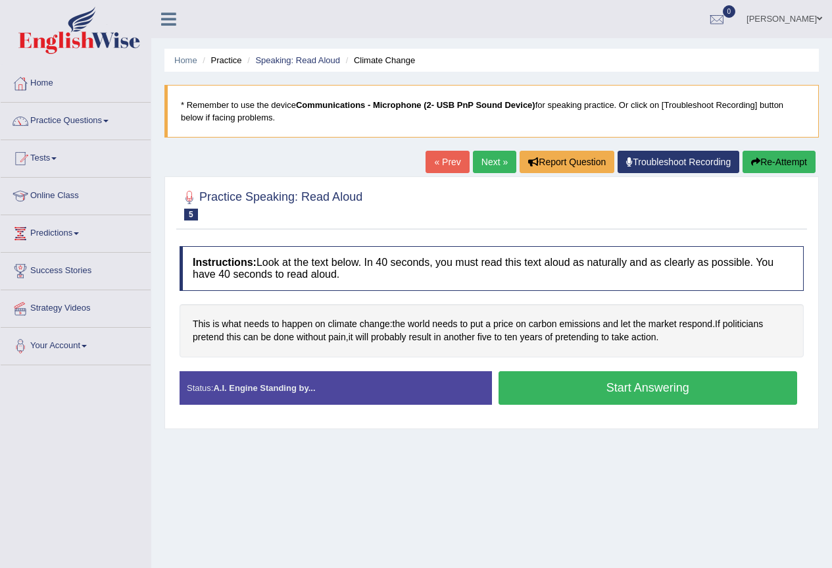
click at [535, 398] on button "Start Answering" at bounding box center [647, 388] width 299 height 34
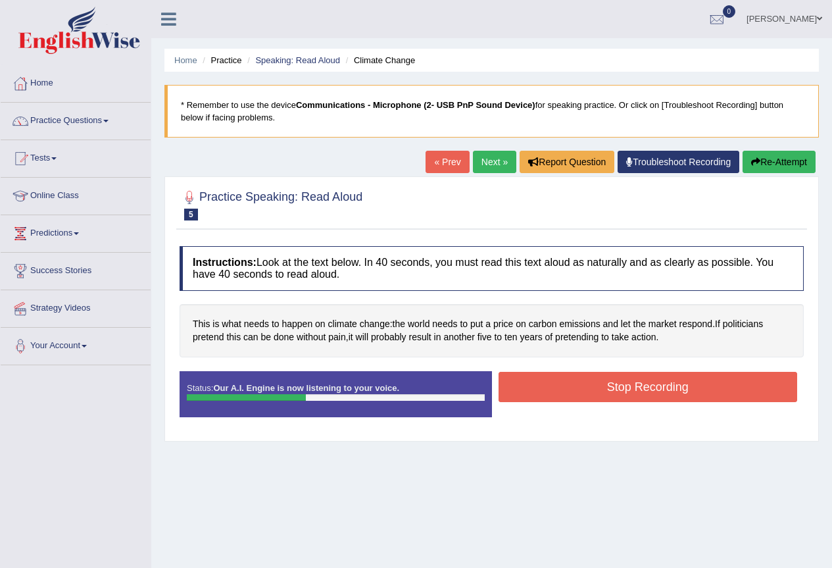
click at [532, 395] on button "Stop Recording" at bounding box center [647, 387] width 299 height 30
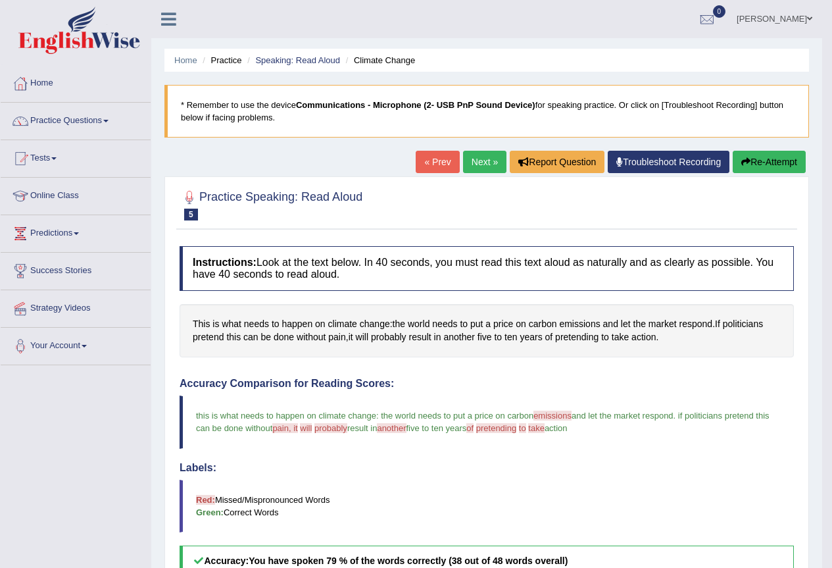
click at [469, 157] on link "Next »" at bounding box center [484, 162] width 43 height 22
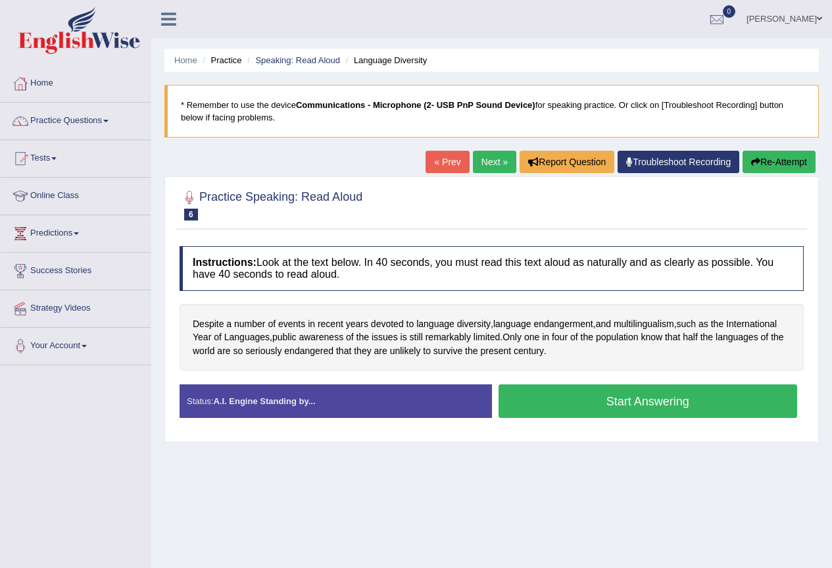
click at [530, 408] on button "Start Answering" at bounding box center [647, 401] width 299 height 34
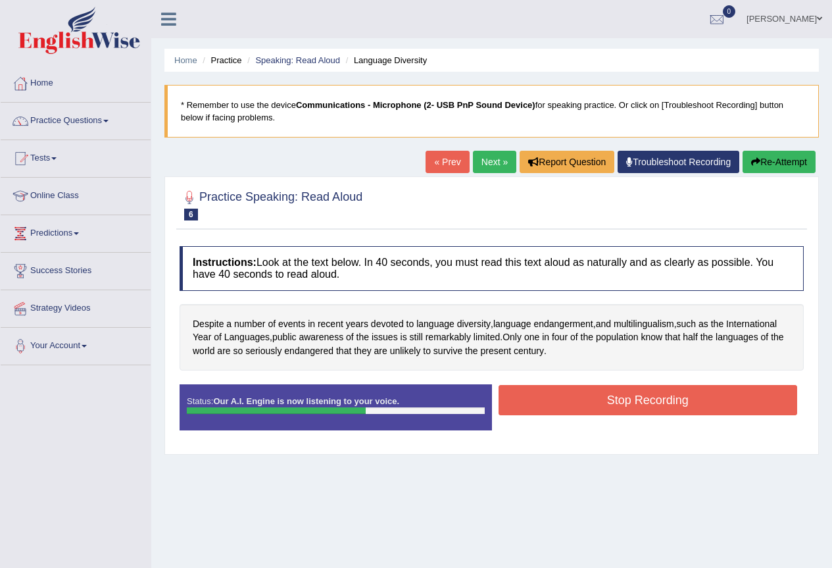
click at [530, 408] on button "Stop Recording" at bounding box center [647, 400] width 299 height 30
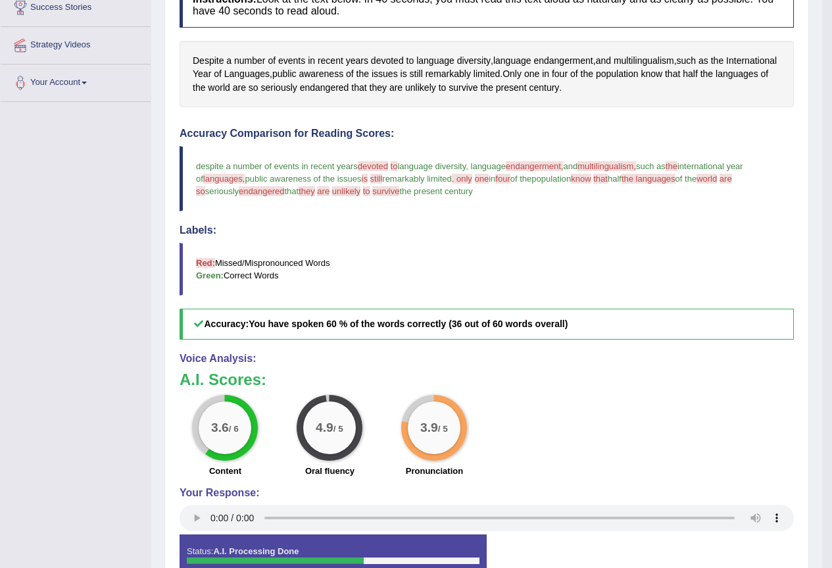
scroll to position [66, 0]
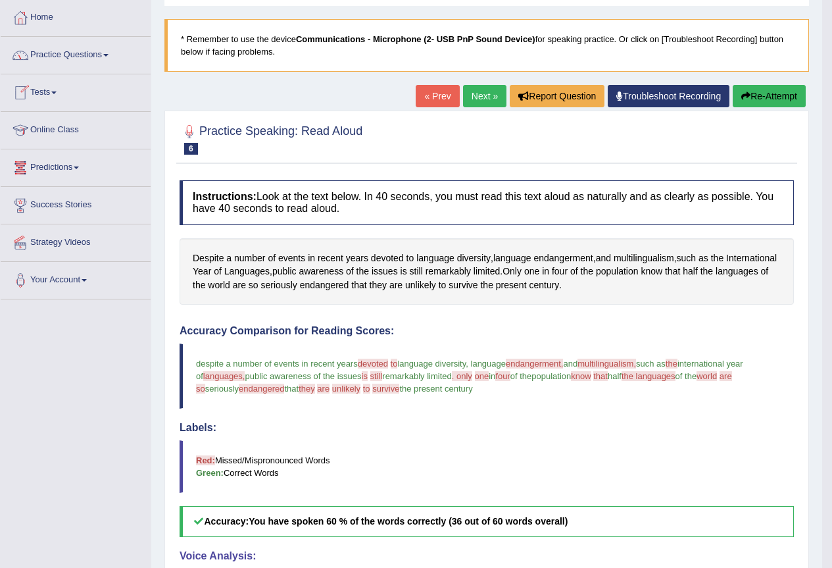
click at [124, 51] on link "Practice Questions" at bounding box center [76, 53] width 150 height 33
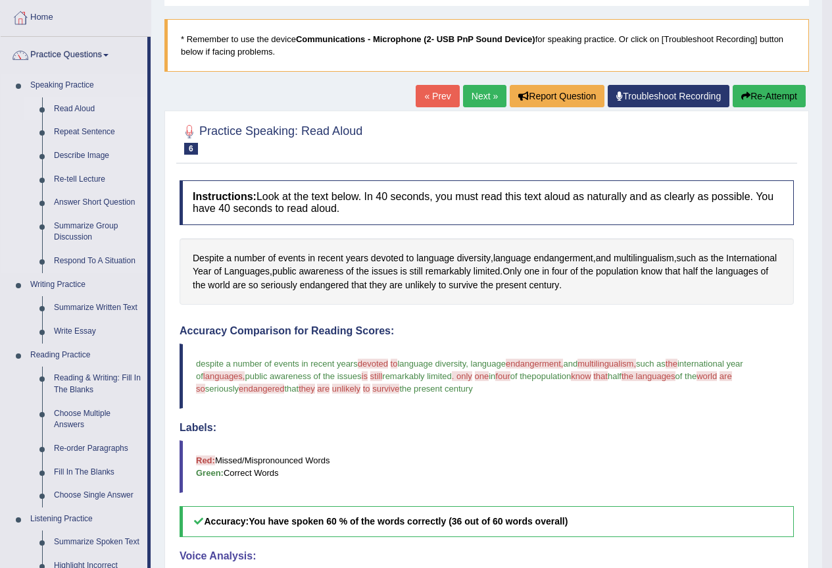
click at [83, 107] on link "Read Aloud" at bounding box center [97, 109] width 99 height 24
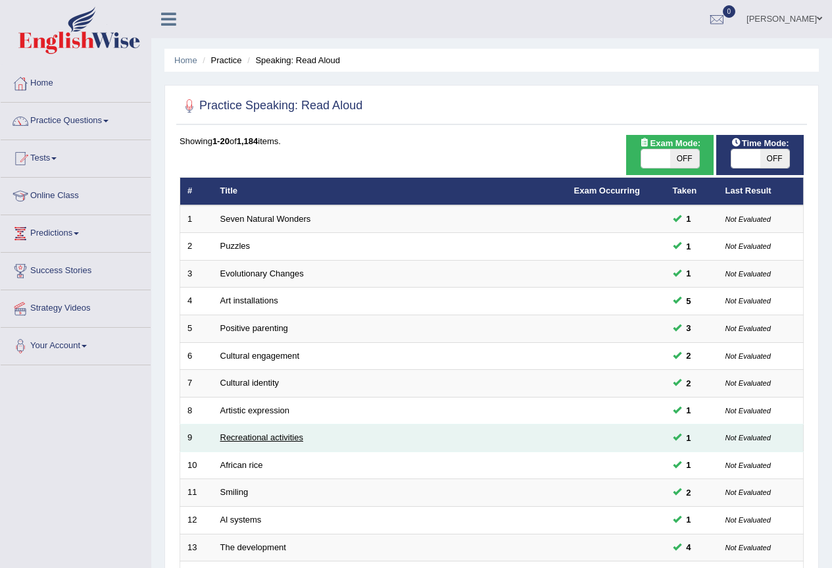
scroll to position [303, 0]
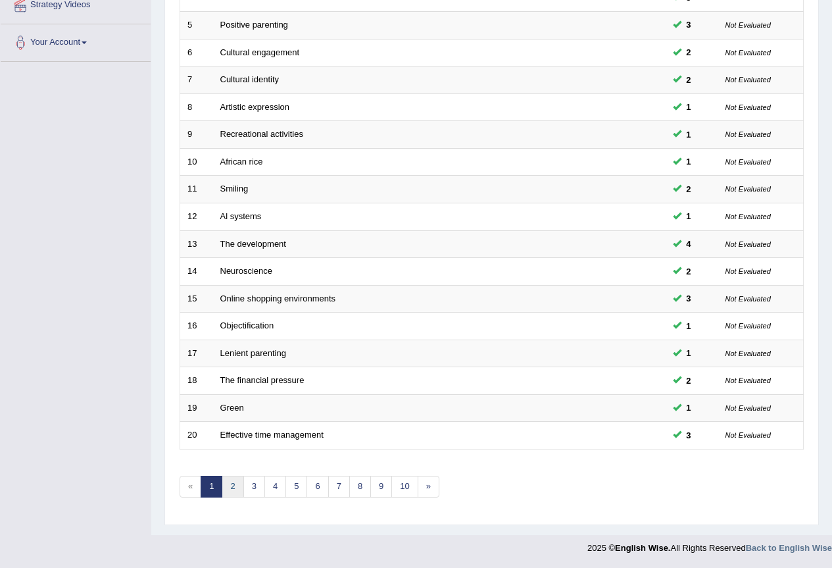
click at [228, 493] on link "2" at bounding box center [233, 486] width 22 height 22
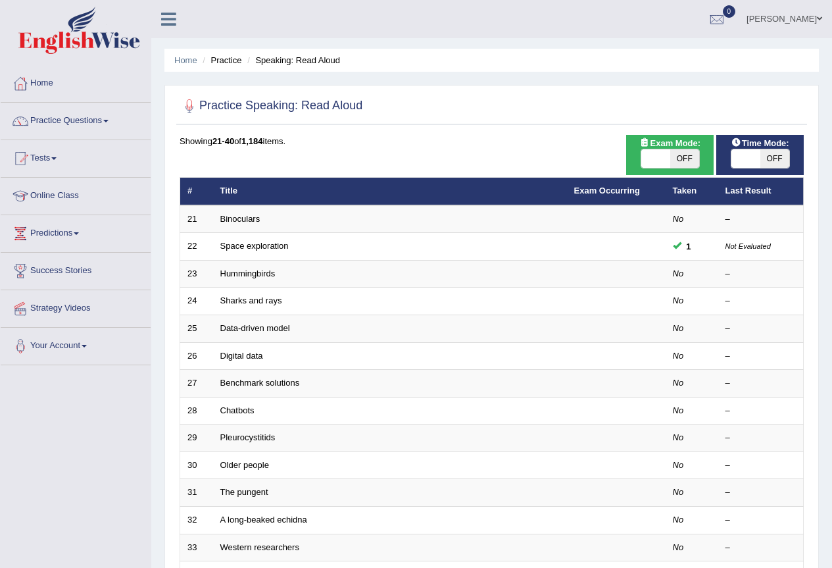
click at [237, 214] on link "Binoculars" at bounding box center [240, 219] width 40 height 10
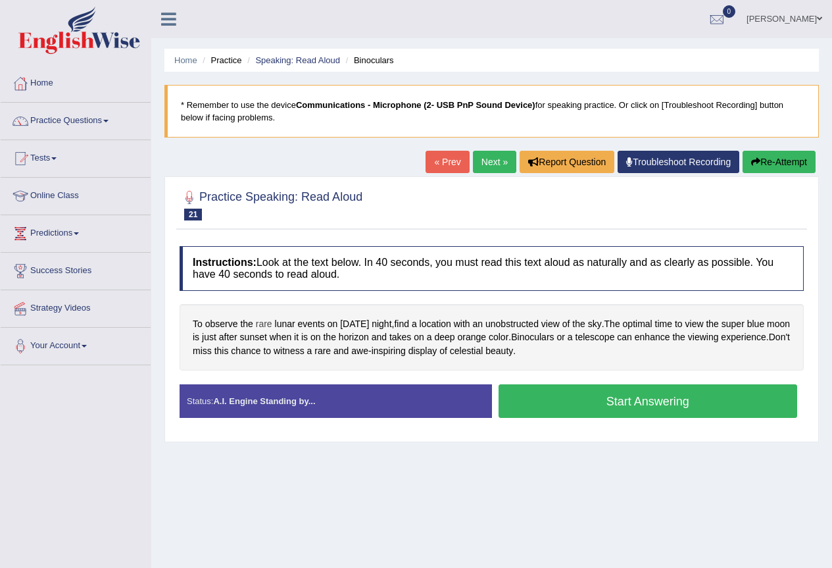
click at [260, 325] on span "rare" at bounding box center [264, 324] width 16 height 14
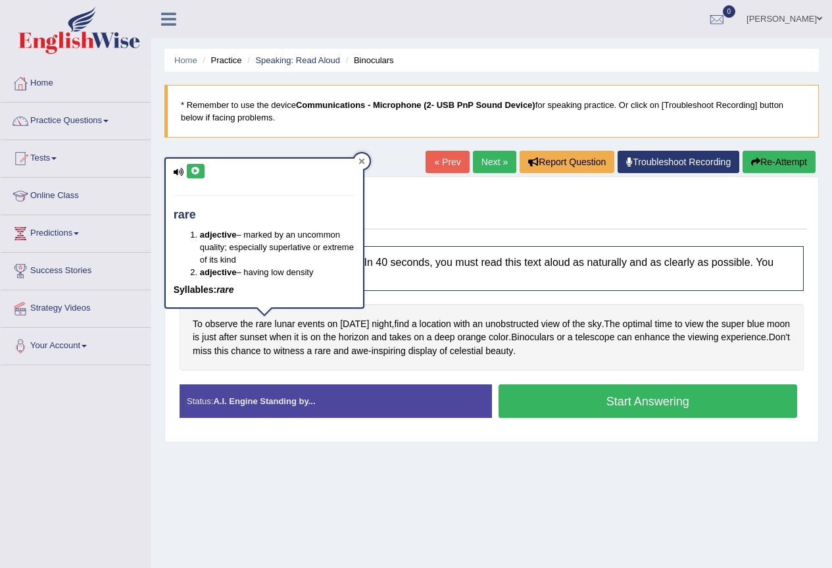
click at [366, 161] on div at bounding box center [362, 161] width 16 height 16
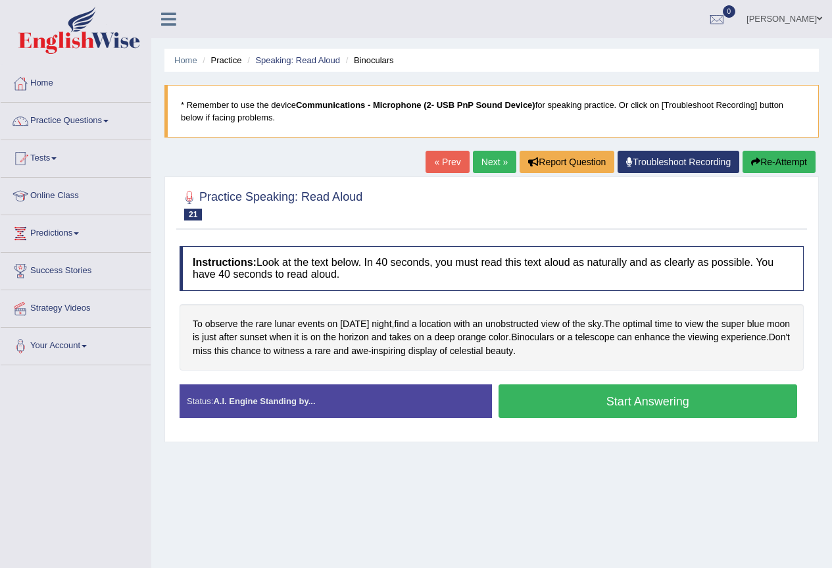
click at [550, 400] on button "Start Answering" at bounding box center [647, 401] width 299 height 34
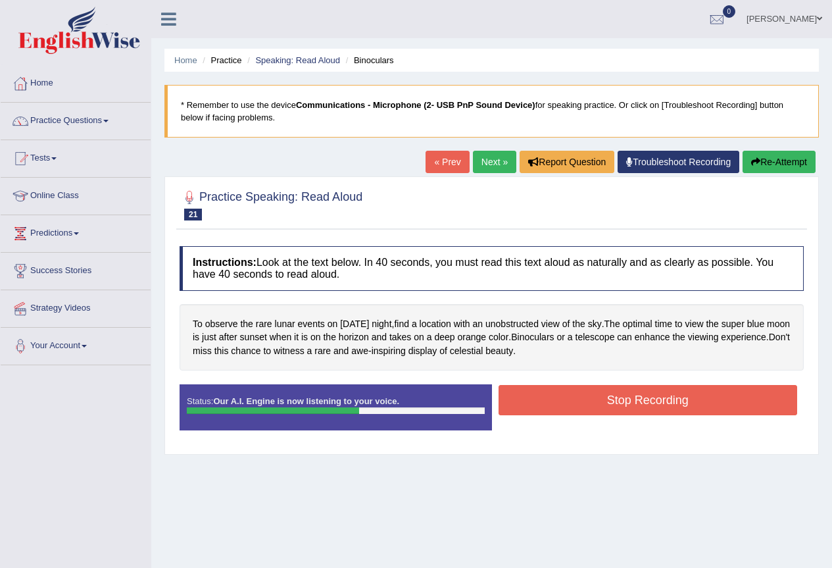
click at [588, 401] on button "Stop Recording" at bounding box center [647, 400] width 299 height 30
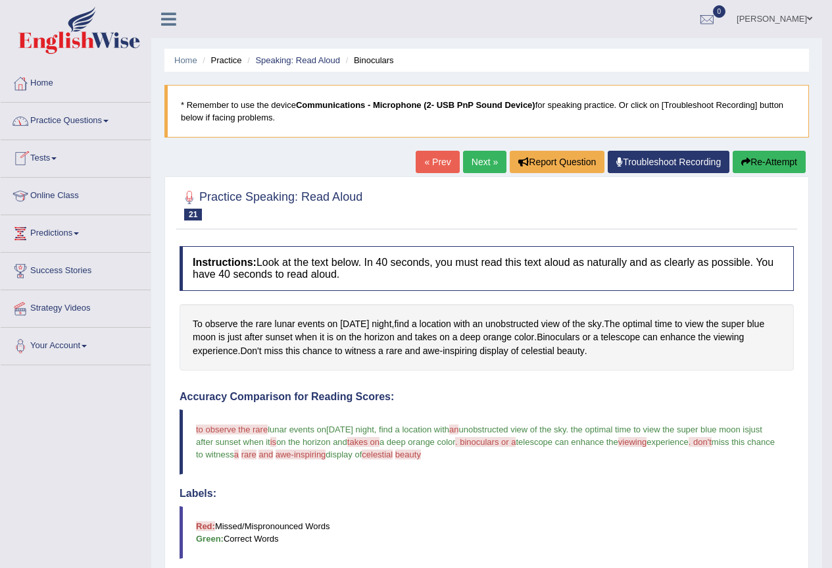
click at [72, 126] on link "Practice Questions" at bounding box center [76, 119] width 150 height 33
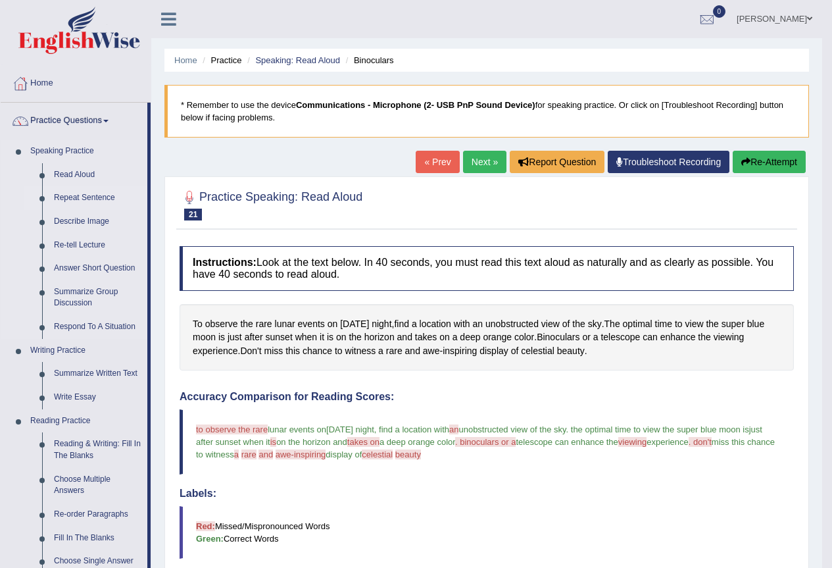
click at [77, 201] on link "Repeat Sentence" at bounding box center [97, 198] width 99 height 24
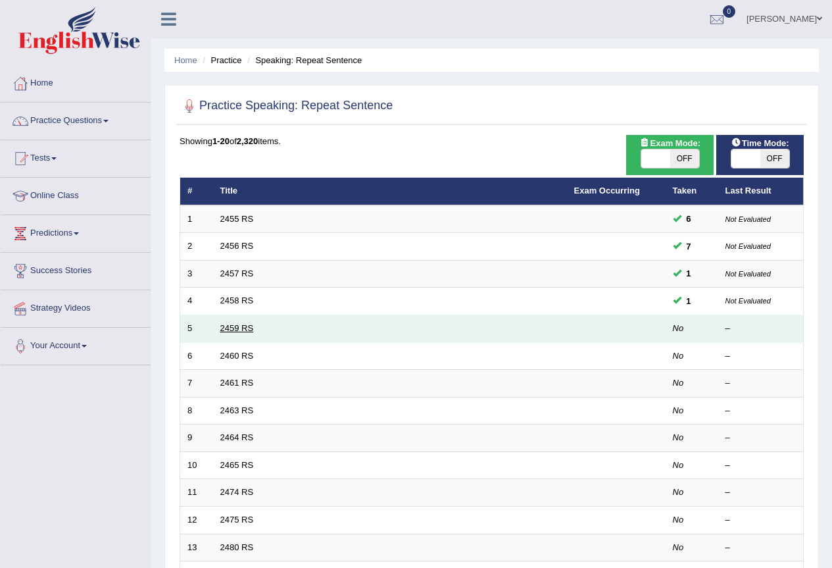
click at [233, 327] on link "2459 RS" at bounding box center [237, 328] width 34 height 10
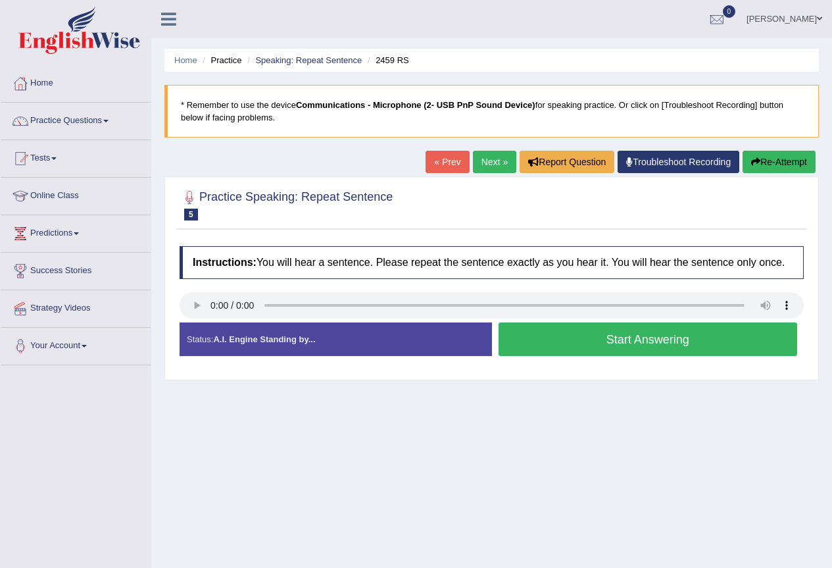
click at [602, 346] on button "Start Answering" at bounding box center [647, 339] width 299 height 34
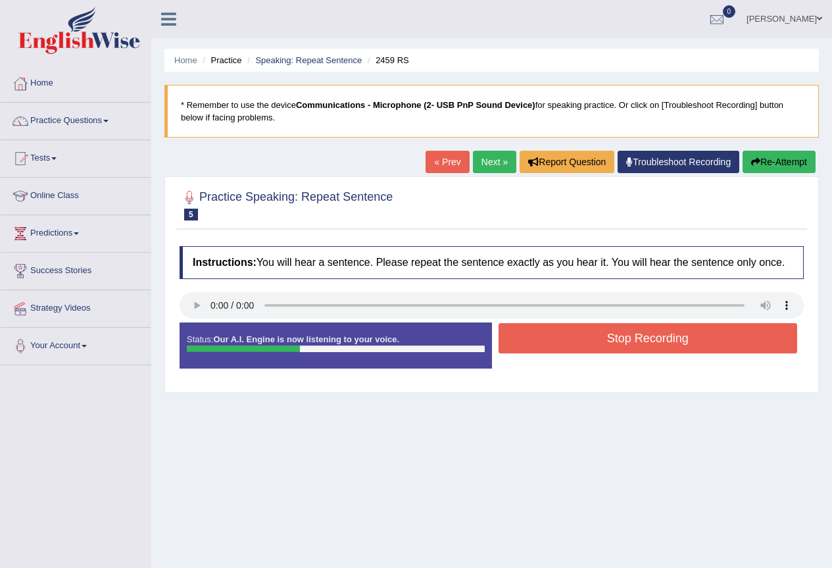
click at [602, 346] on button "Stop Recording" at bounding box center [647, 338] width 299 height 30
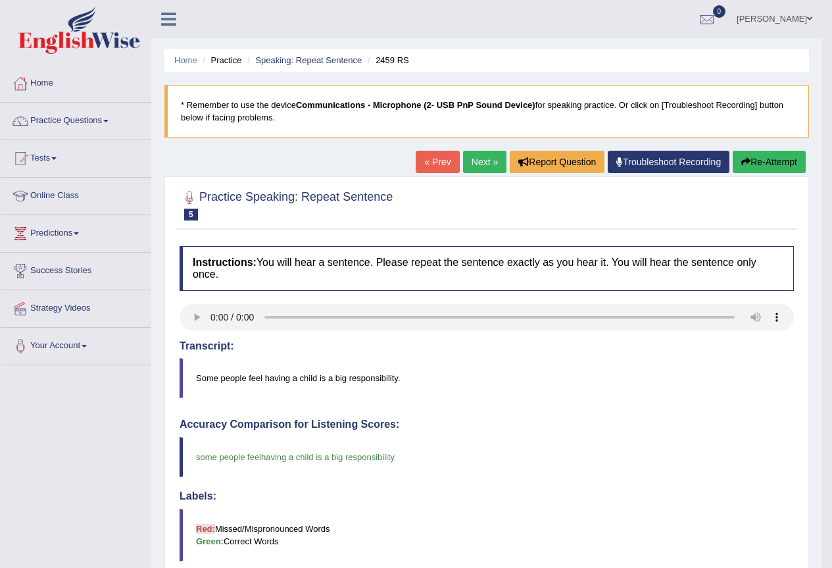
click at [481, 162] on link "Next »" at bounding box center [484, 162] width 43 height 22
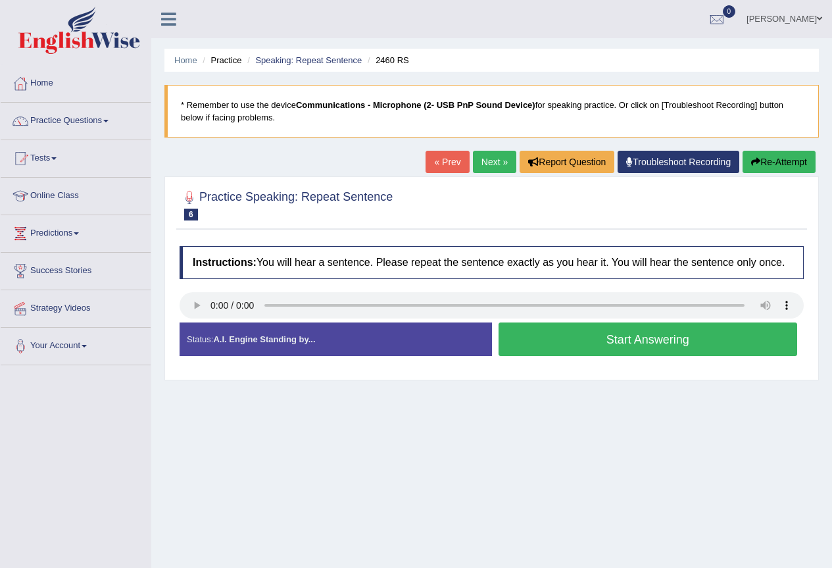
click at [546, 343] on button "Start Answering" at bounding box center [647, 339] width 299 height 34
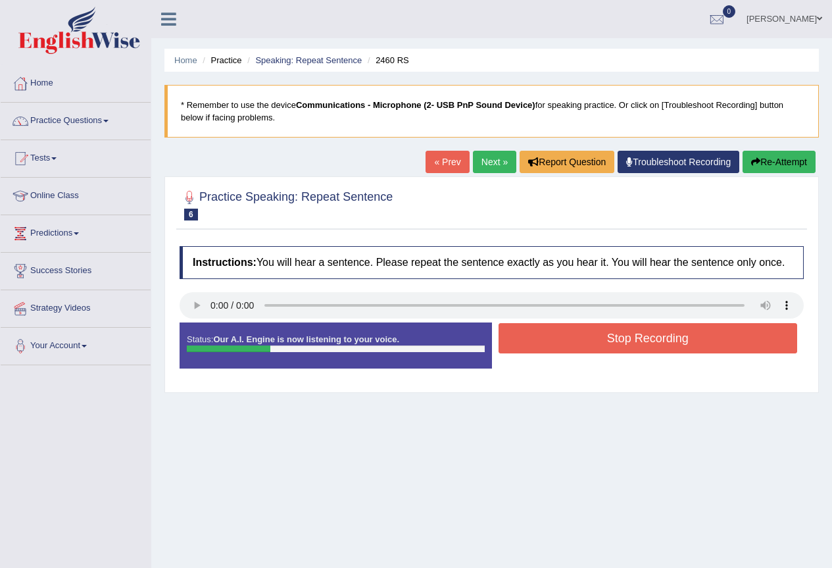
click at [514, 345] on button "Stop Recording" at bounding box center [647, 338] width 299 height 30
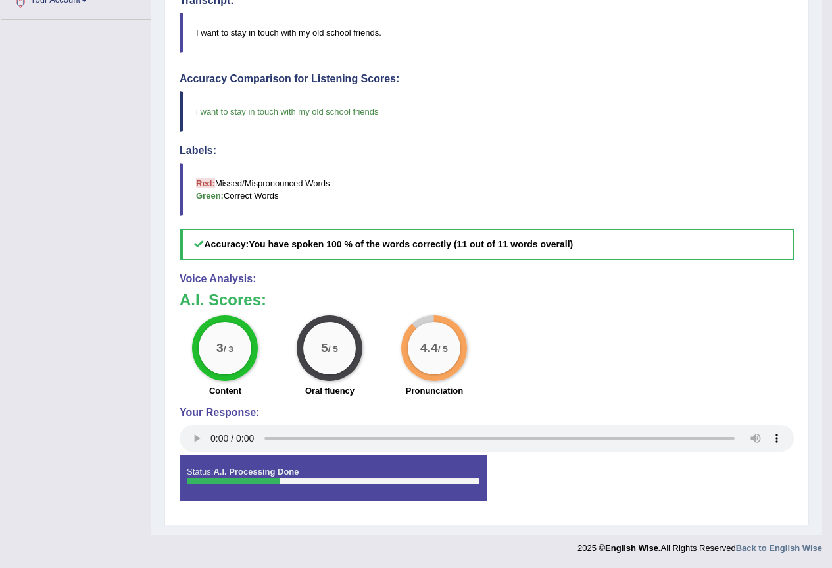
scroll to position [82, 0]
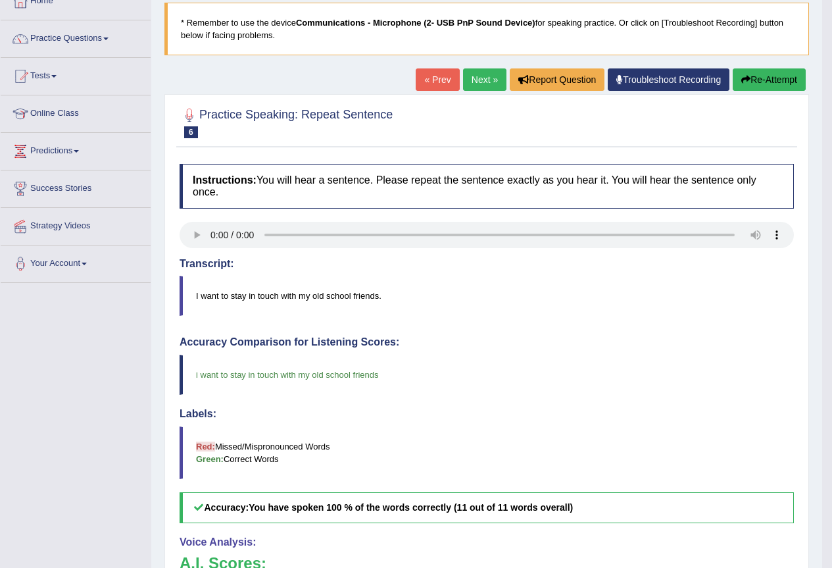
click at [483, 80] on link "Next »" at bounding box center [484, 79] width 43 height 22
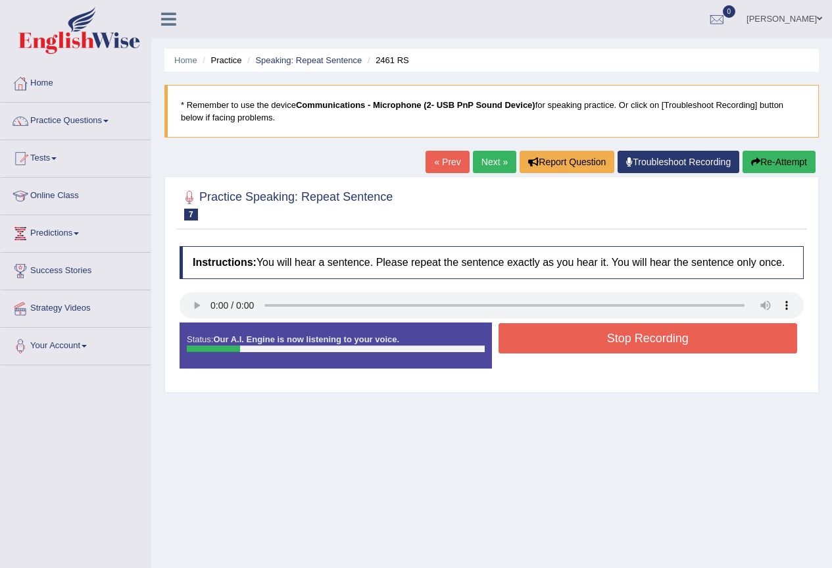
click at [792, 161] on button "Re-Attempt" at bounding box center [778, 162] width 73 height 22
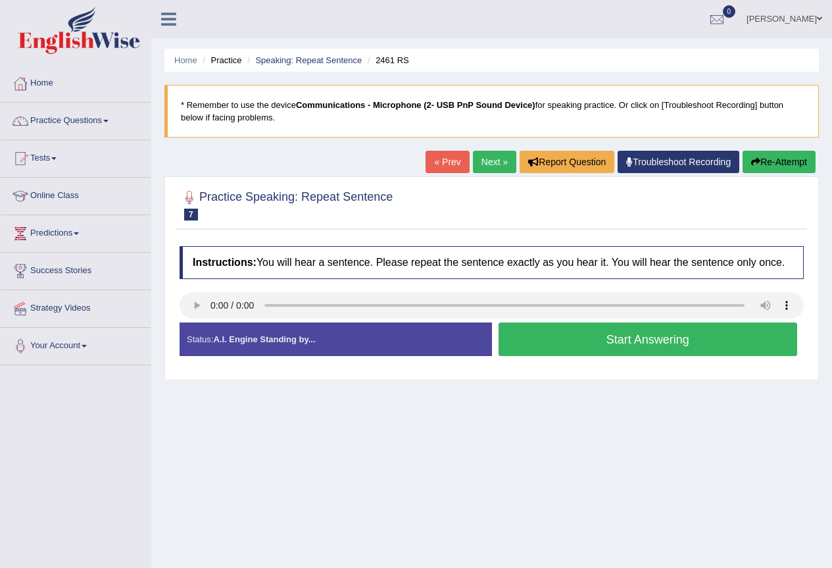
click at [521, 346] on button "Start Answering" at bounding box center [647, 339] width 299 height 34
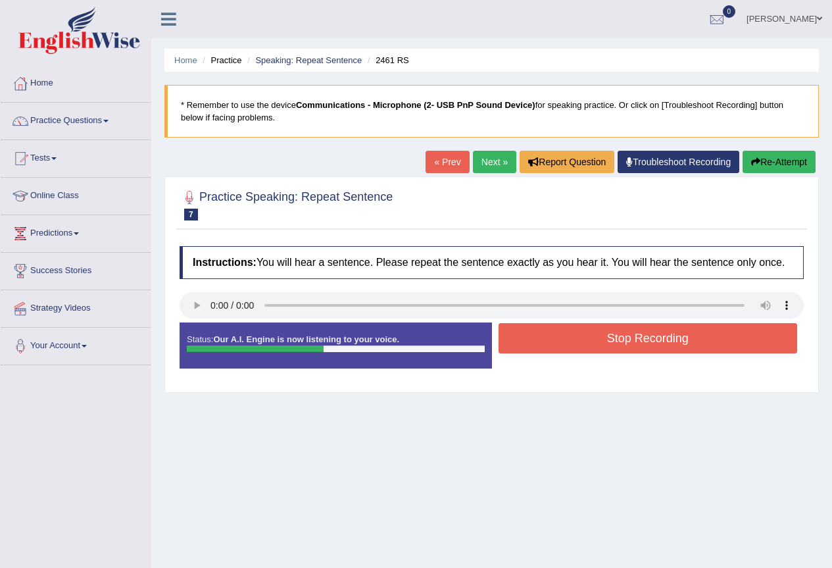
click at [516, 343] on button "Stop Recording" at bounding box center [647, 338] width 299 height 30
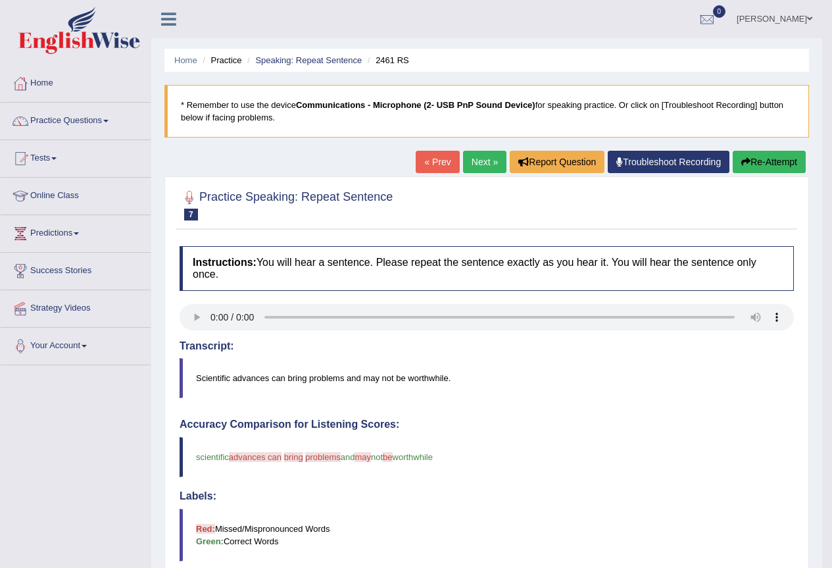
click at [471, 154] on link "Next »" at bounding box center [484, 162] width 43 height 22
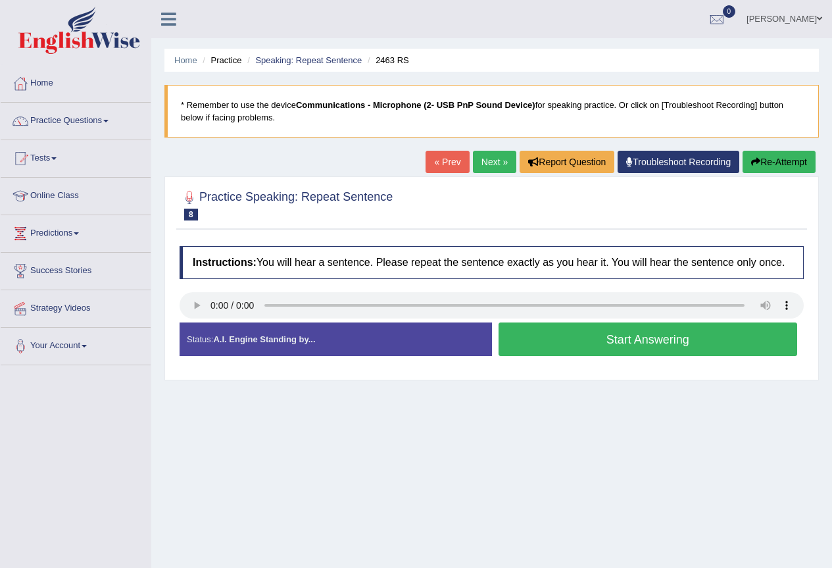
click at [491, 159] on link "Next »" at bounding box center [494, 162] width 43 height 22
click at [510, 339] on button "Start Answering" at bounding box center [647, 339] width 299 height 34
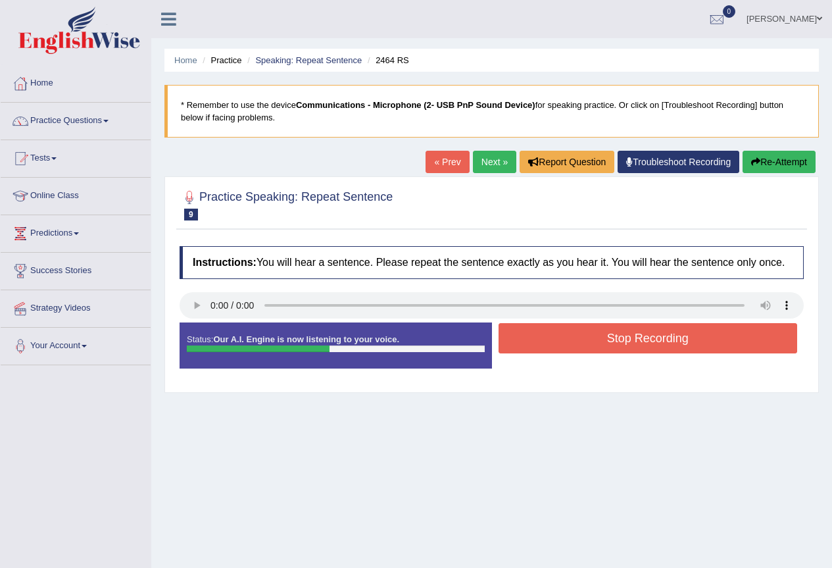
click at [524, 347] on button "Stop Recording" at bounding box center [647, 338] width 299 height 30
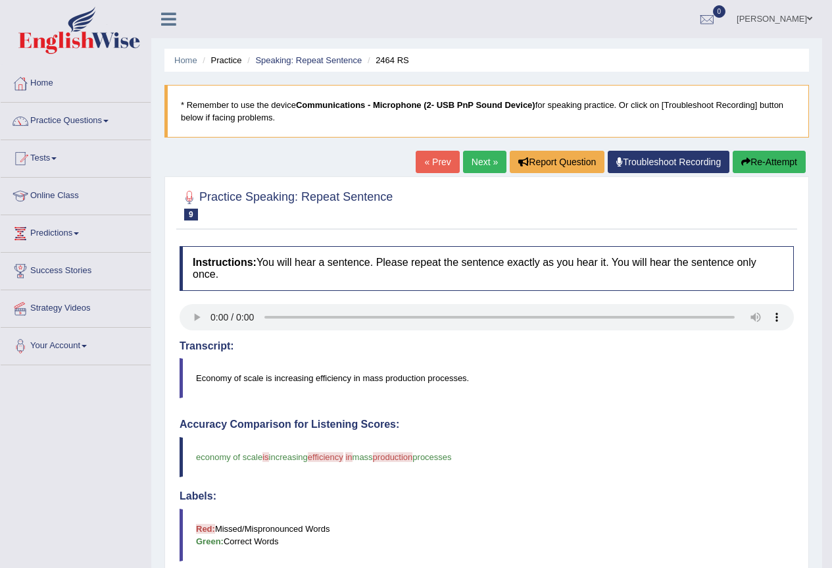
click at [463, 160] on link "Next »" at bounding box center [484, 162] width 43 height 22
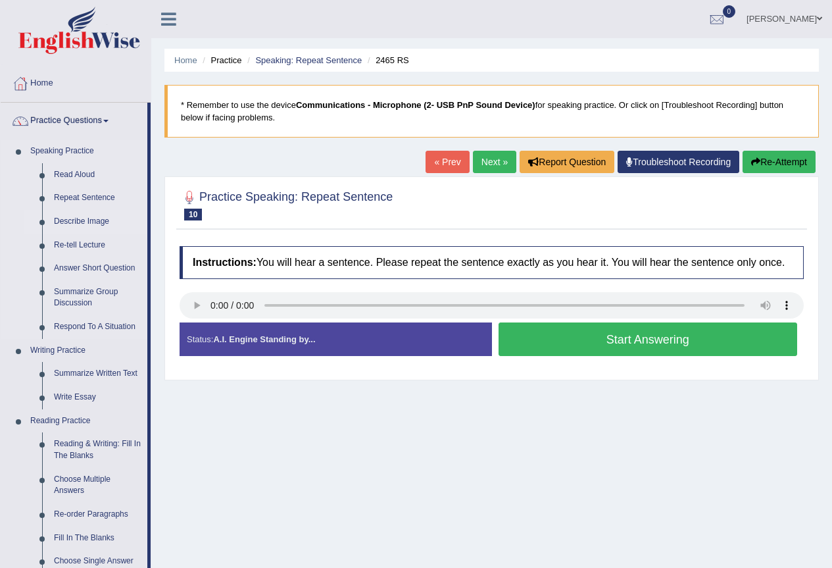
click at [91, 219] on link "Describe Image" at bounding box center [97, 222] width 99 height 24
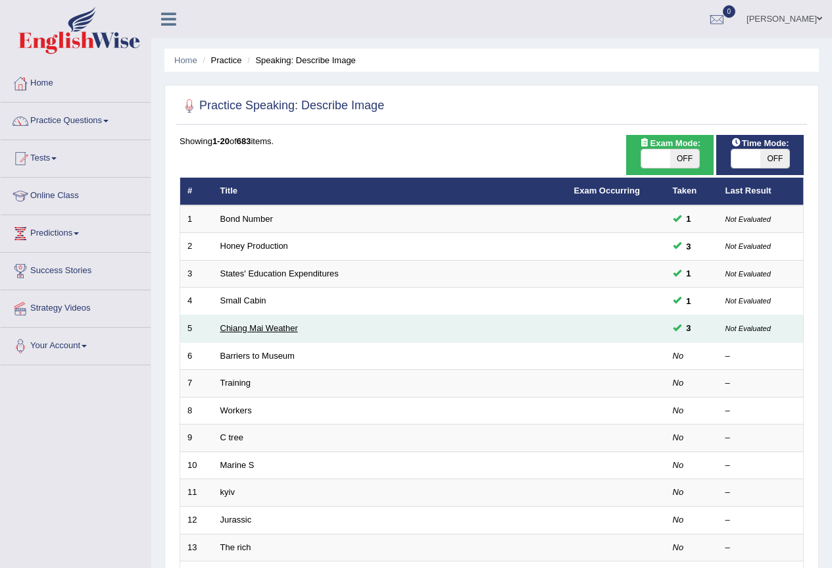
click at [244, 329] on link "Chiang Mai Weather" at bounding box center [259, 328] width 78 height 10
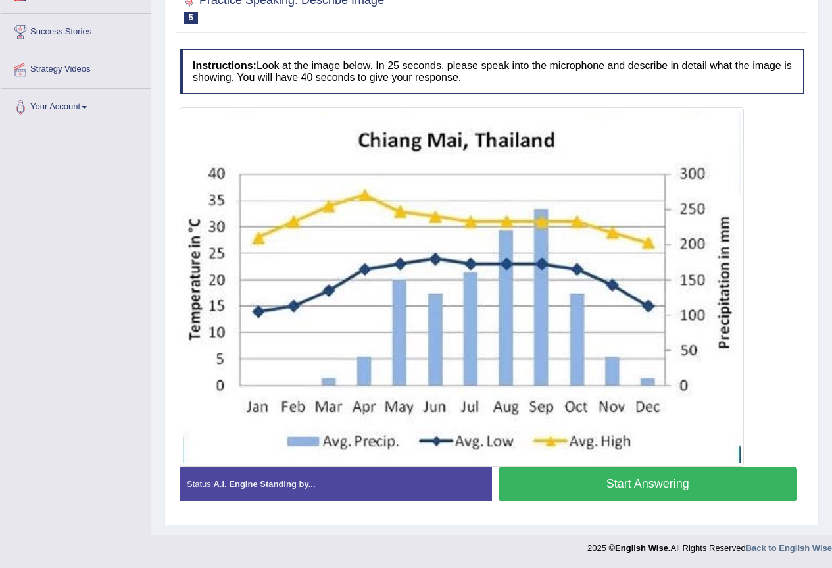
click at [566, 484] on button "Start Answering" at bounding box center [647, 484] width 299 height 34
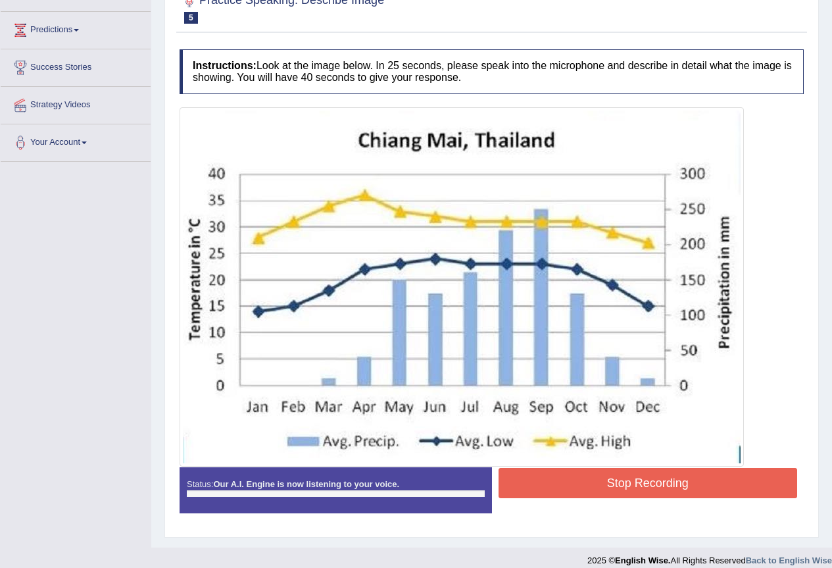
scroll to position [216, 0]
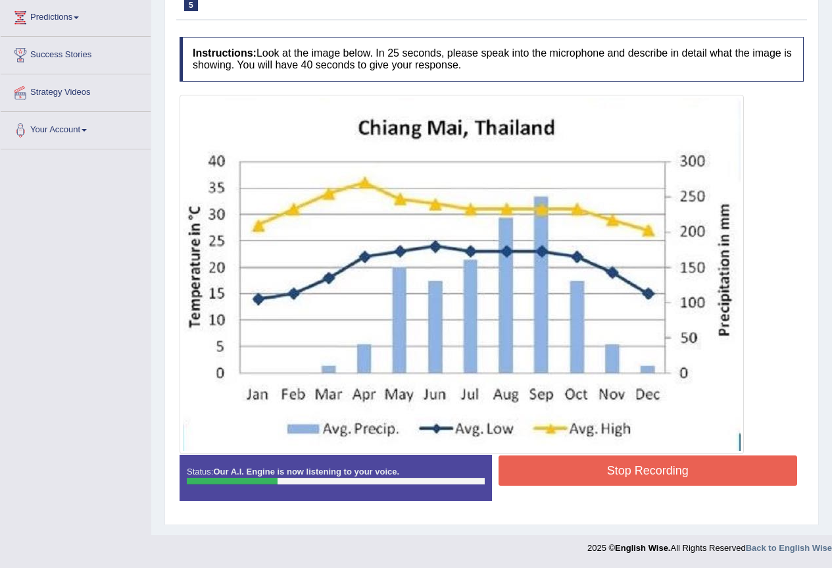
click at [518, 468] on button "Stop Recording" at bounding box center [647, 470] width 299 height 30
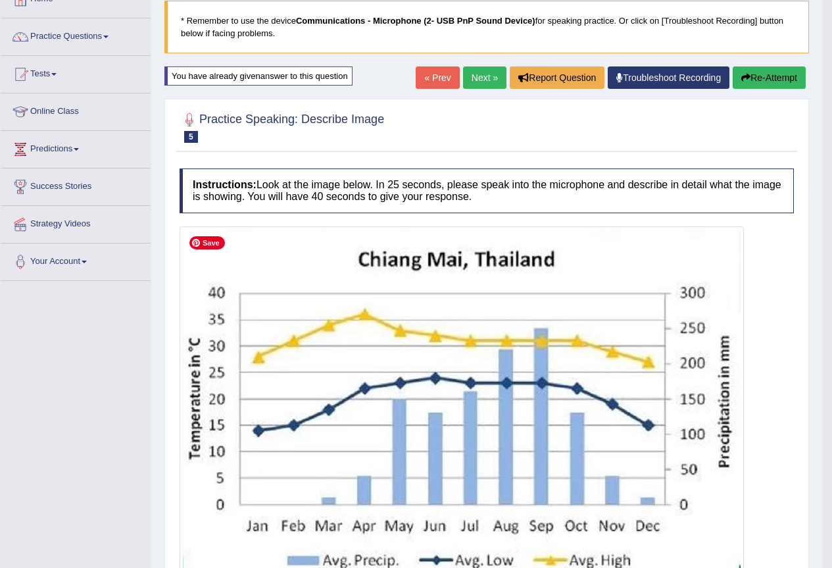
scroll to position [18, 0]
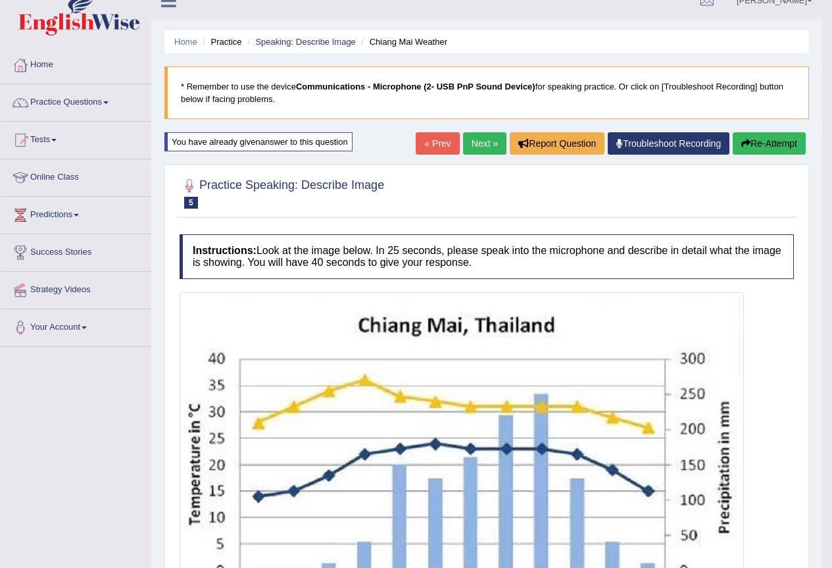
click at [761, 143] on button "Re-Attempt" at bounding box center [769, 143] width 73 height 22
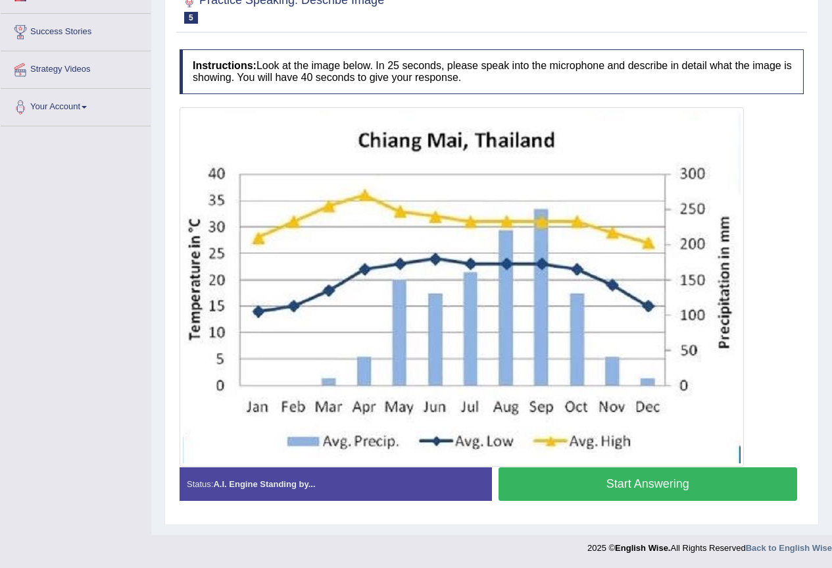
click at [543, 478] on button "Start Answering" at bounding box center [647, 484] width 299 height 34
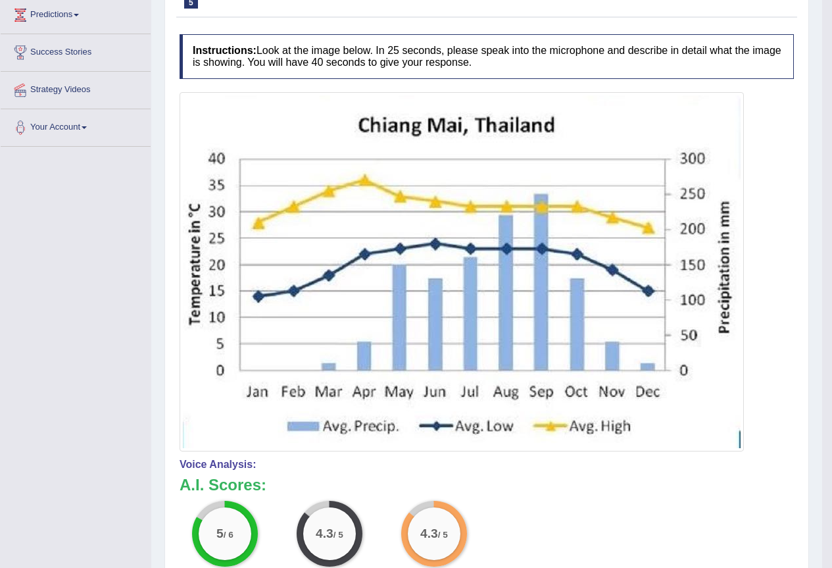
scroll to position [153, 0]
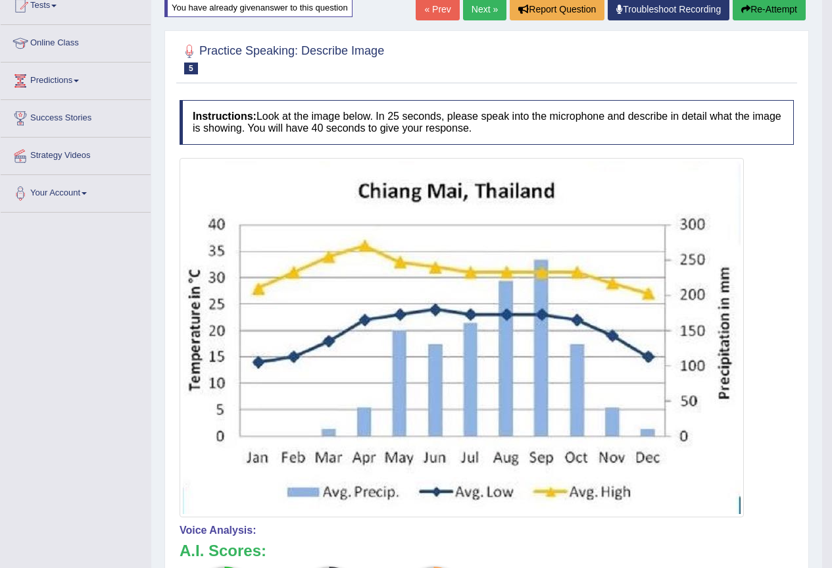
click at [482, 11] on link "Next »" at bounding box center [484, 9] width 43 height 22
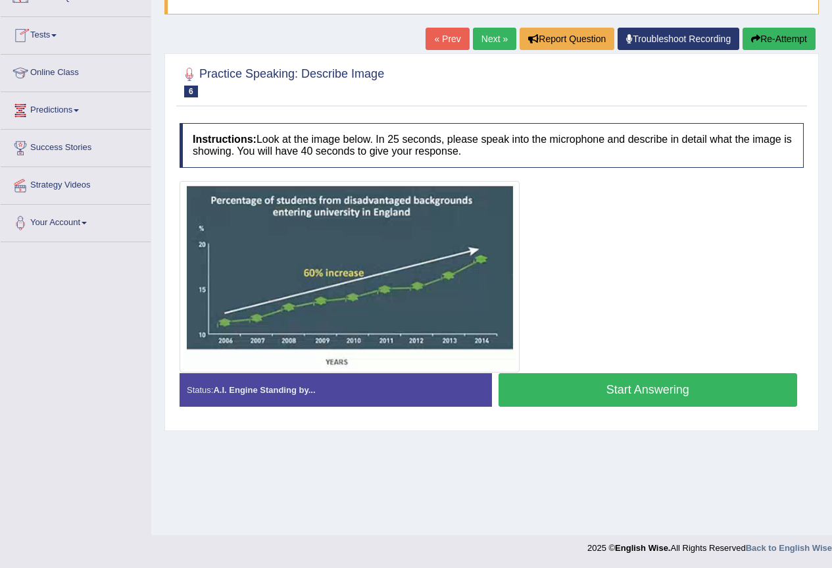
click at [60, 68] on link "Online Class" at bounding box center [76, 71] width 150 height 33
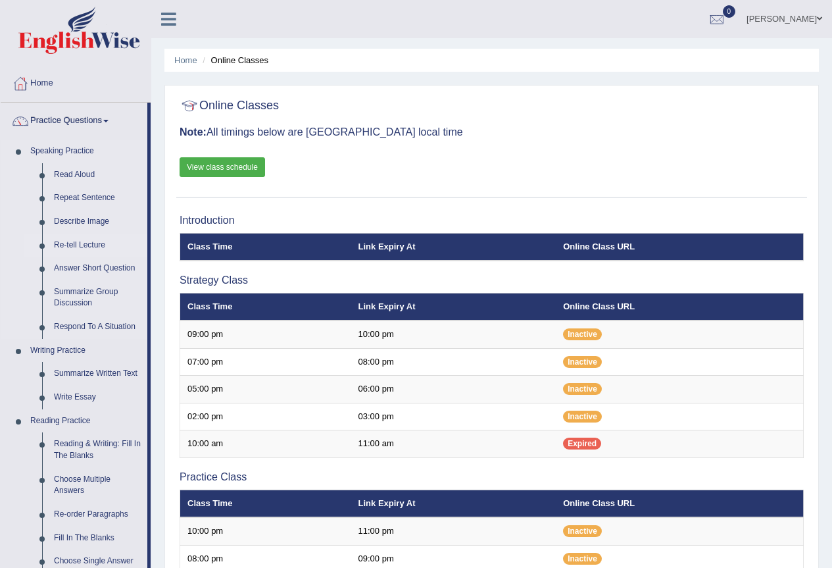
click at [94, 245] on link "Re-tell Lecture" at bounding box center [97, 245] width 99 height 24
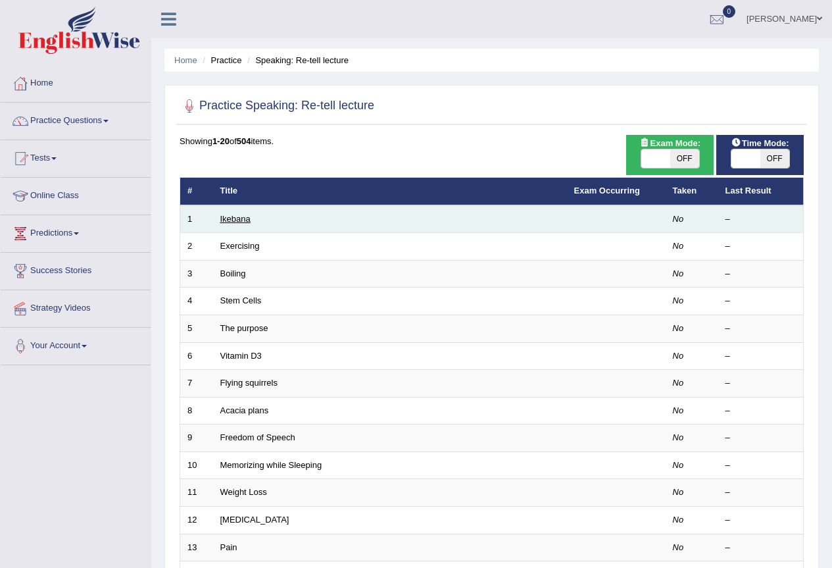
click at [233, 220] on link "Ikebana" at bounding box center [235, 219] width 30 height 10
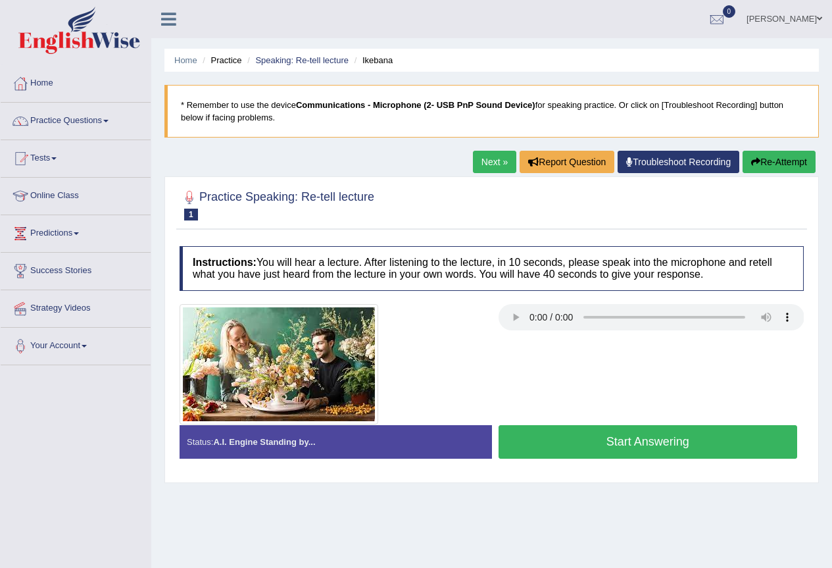
click at [601, 430] on button "Start Answering" at bounding box center [647, 442] width 299 height 34
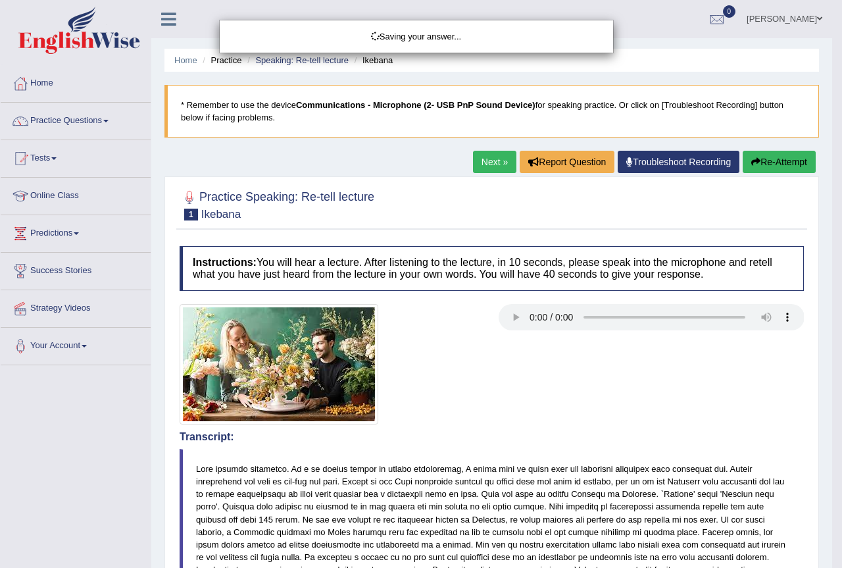
click at [570, 443] on div "Saving your answer..." at bounding box center [421, 284] width 842 height 568
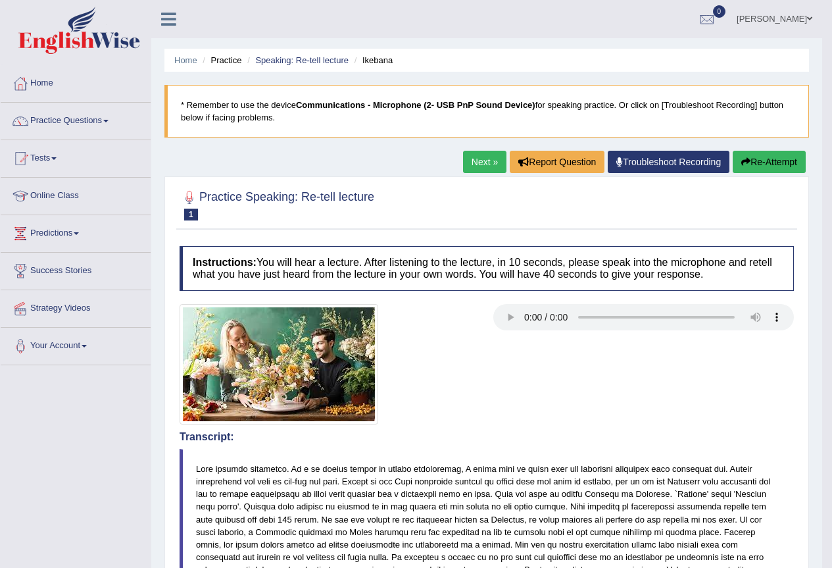
click at [479, 160] on link "Next »" at bounding box center [484, 162] width 43 height 22
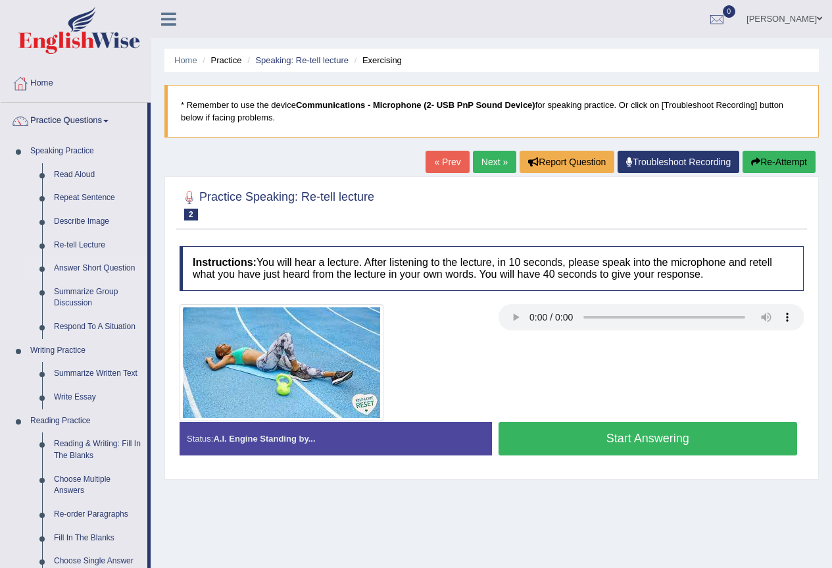
click at [96, 266] on link "Answer Short Question" at bounding box center [97, 268] width 99 height 24
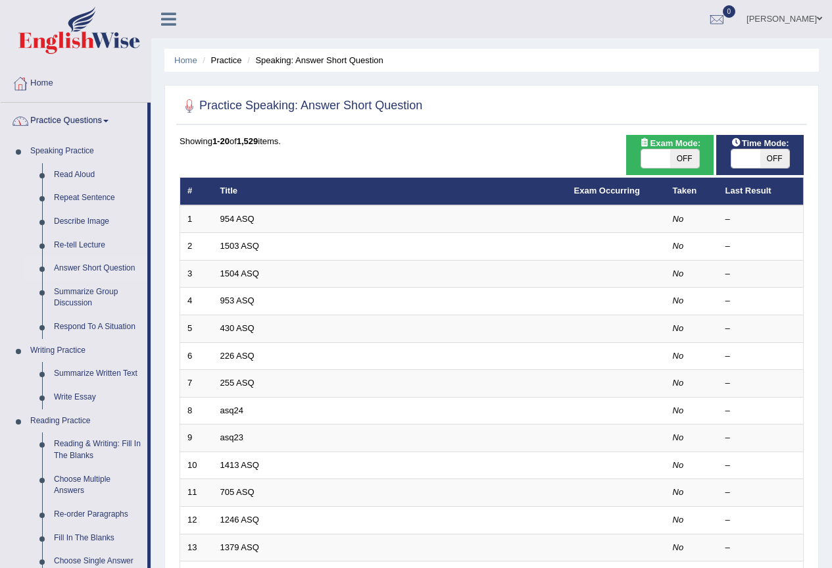
click at [50, 74] on link "Home" at bounding box center [76, 81] width 150 height 33
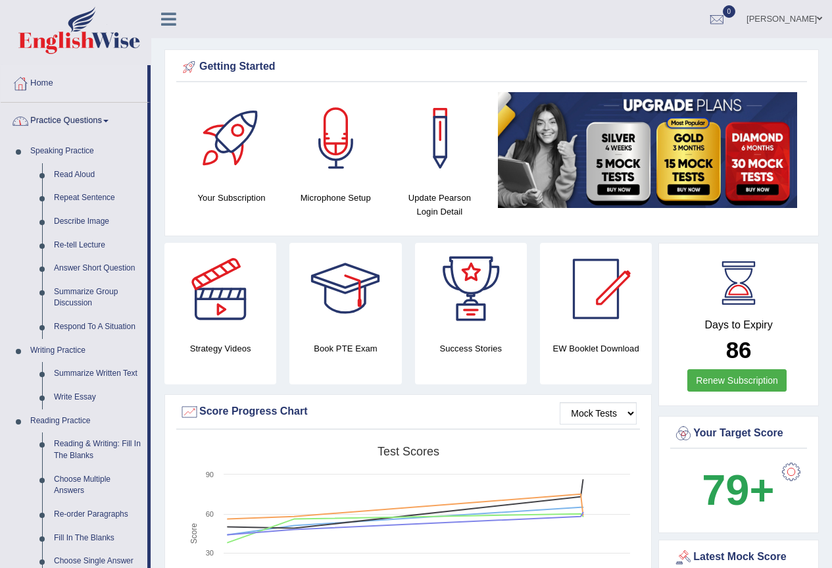
click at [55, 124] on link "Practice Questions" at bounding box center [74, 119] width 147 height 33
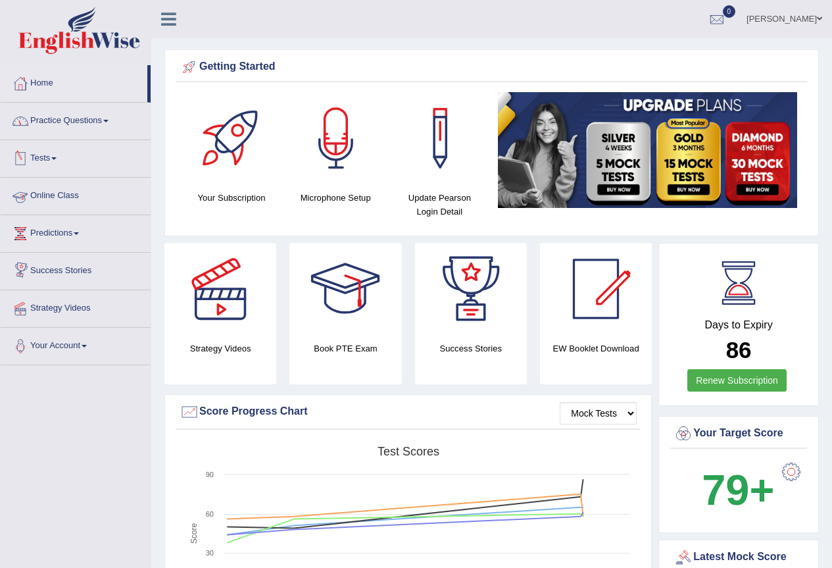
click at [54, 149] on link "Tests" at bounding box center [76, 156] width 150 height 33
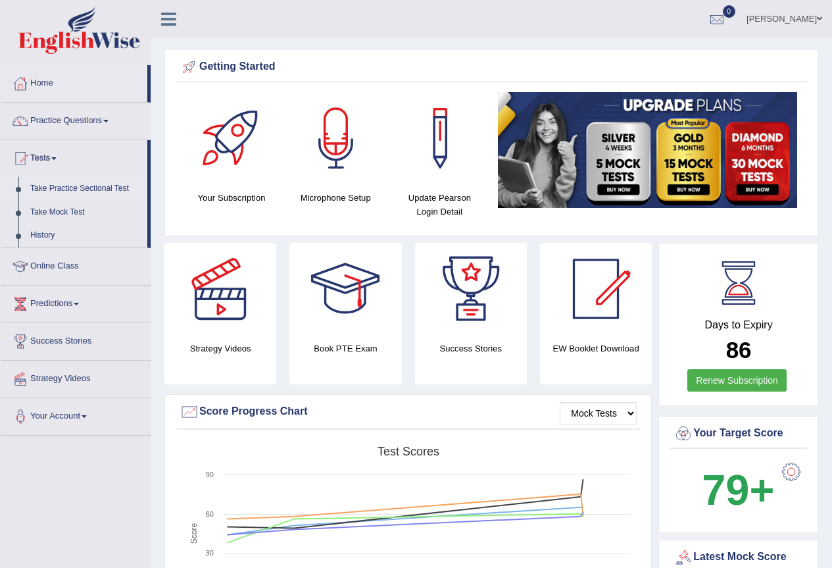
click at [114, 189] on link "Take Practice Sectional Test" at bounding box center [85, 189] width 123 height 24
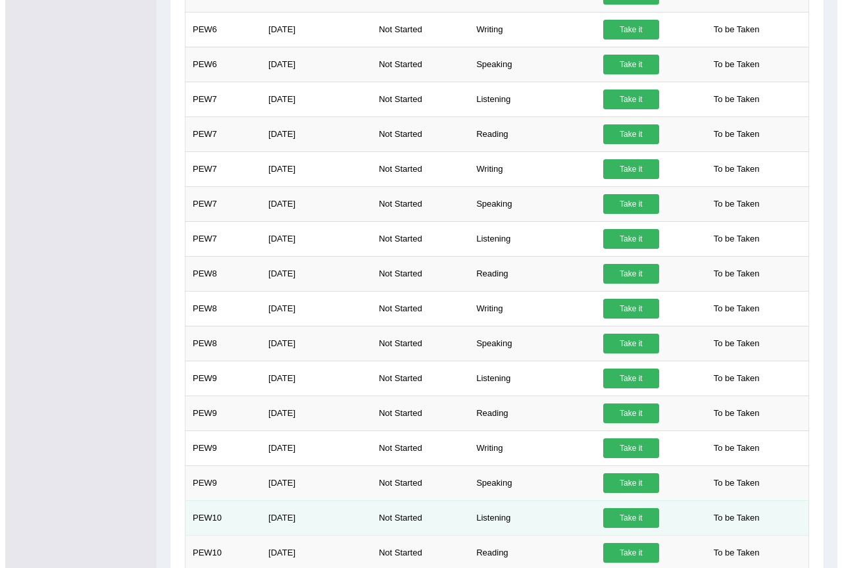
scroll to position [936, 0]
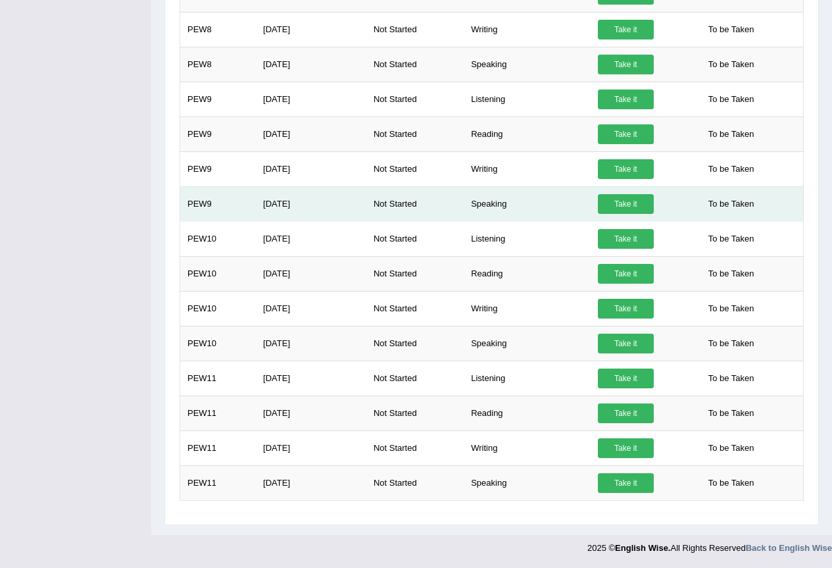
click at [629, 208] on link "Take it" at bounding box center [626, 204] width 56 height 20
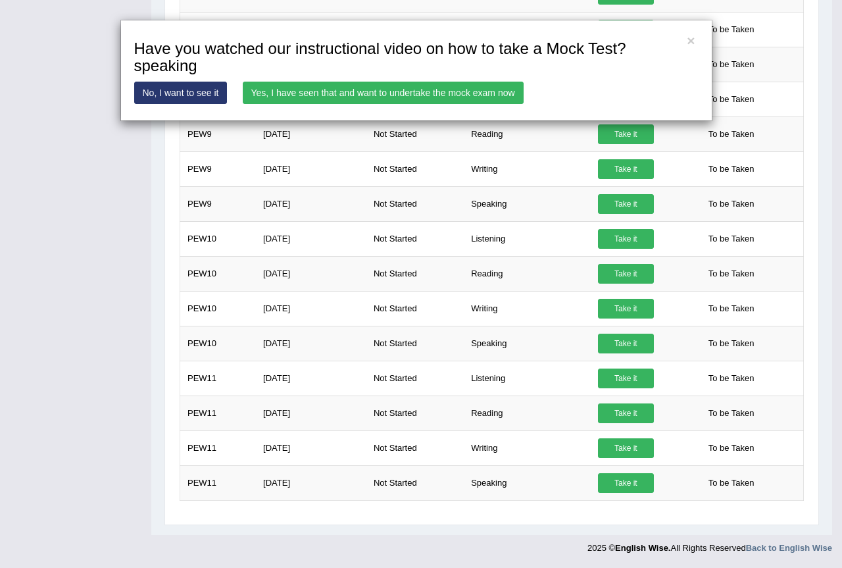
click at [325, 90] on link "Yes, I have seen that and want to undertake the mock exam now" at bounding box center [383, 93] width 281 height 22
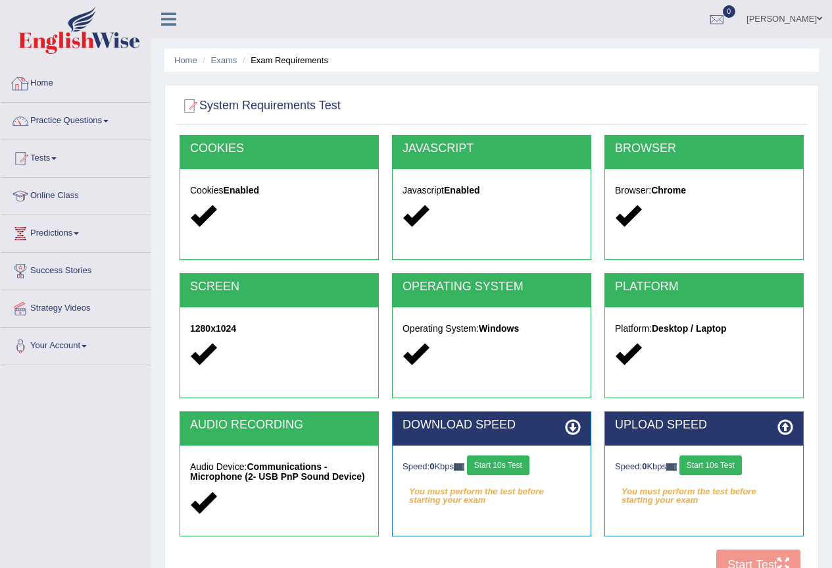
scroll to position [123, 0]
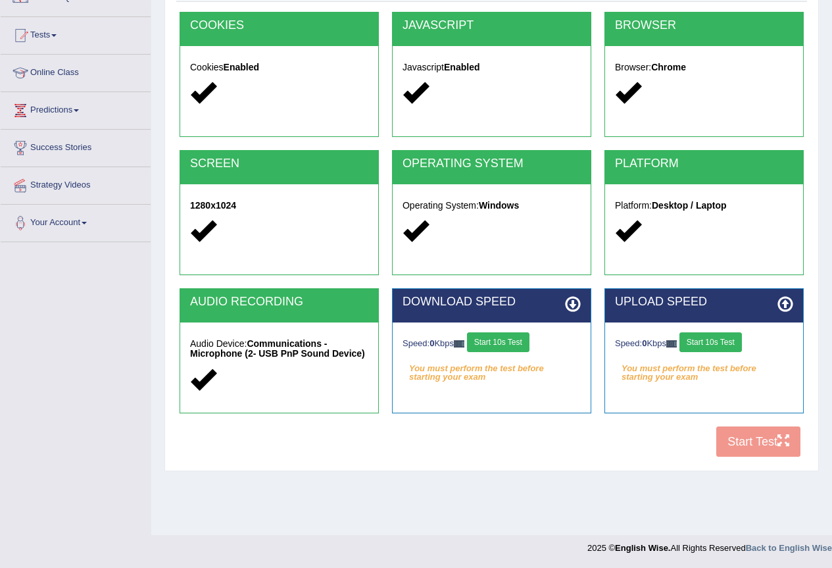
click at [501, 339] on button "Start 10s Test" at bounding box center [498, 342] width 62 height 20
click at [716, 347] on button "Start 10s Test" at bounding box center [710, 342] width 62 height 20
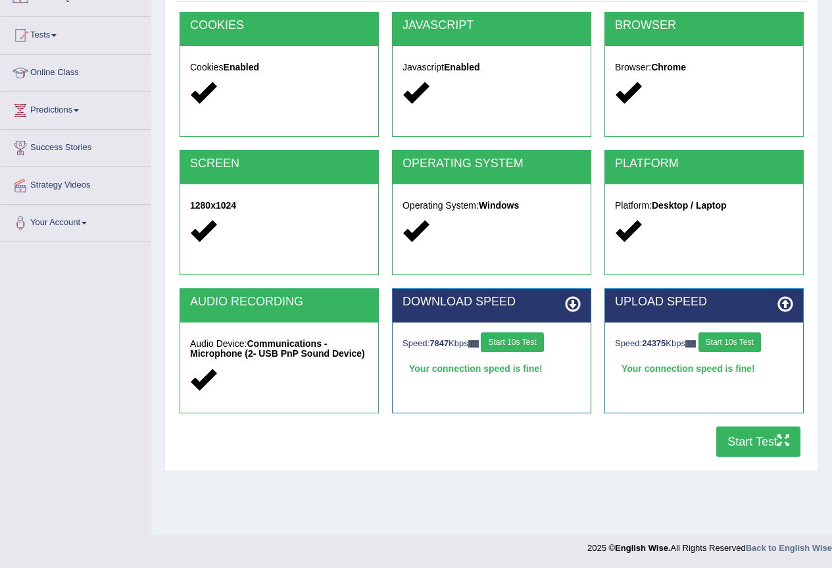
click at [754, 445] on button "Start Test" at bounding box center [758, 441] width 84 height 30
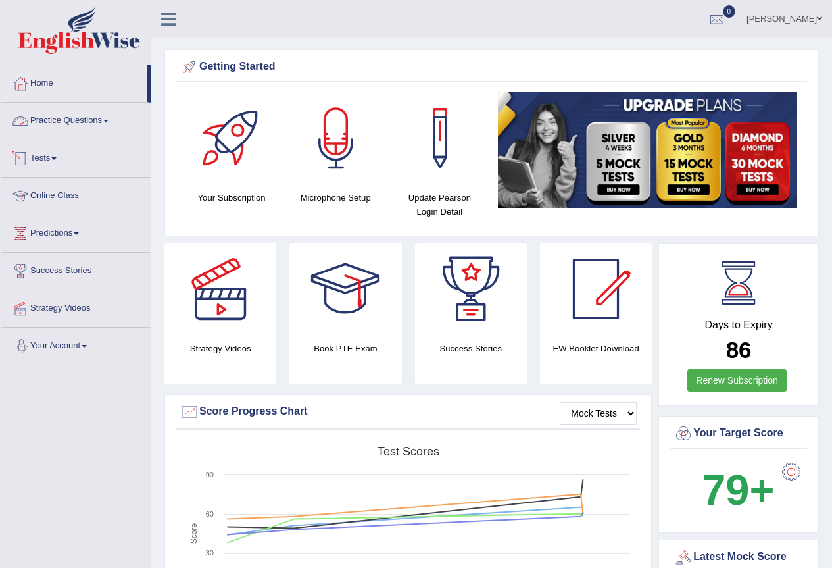
click at [60, 158] on link "Tests" at bounding box center [76, 156] width 150 height 33
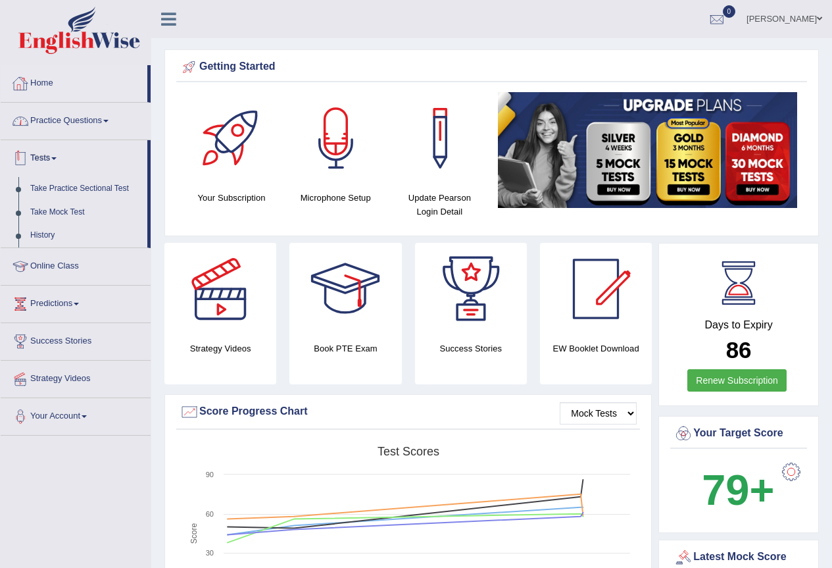
click at [47, 85] on link "Home" at bounding box center [74, 81] width 147 height 33
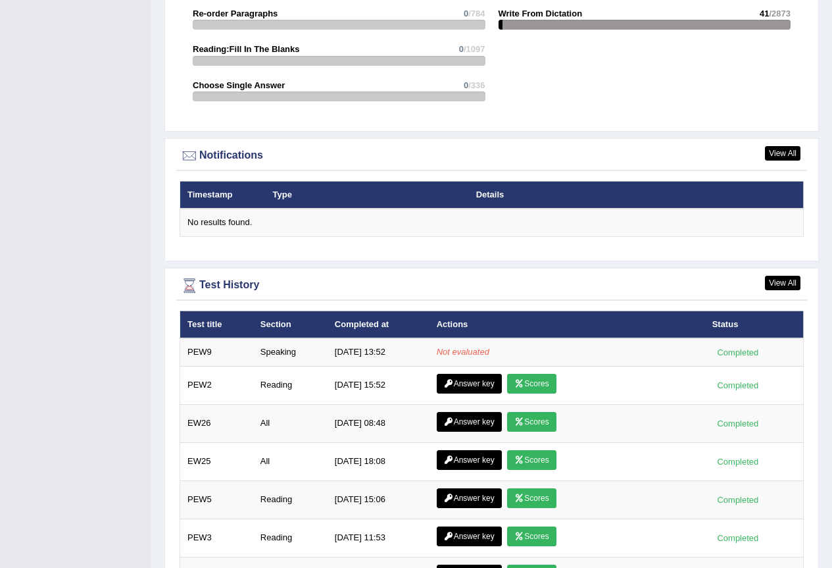
scroll to position [1593, 0]
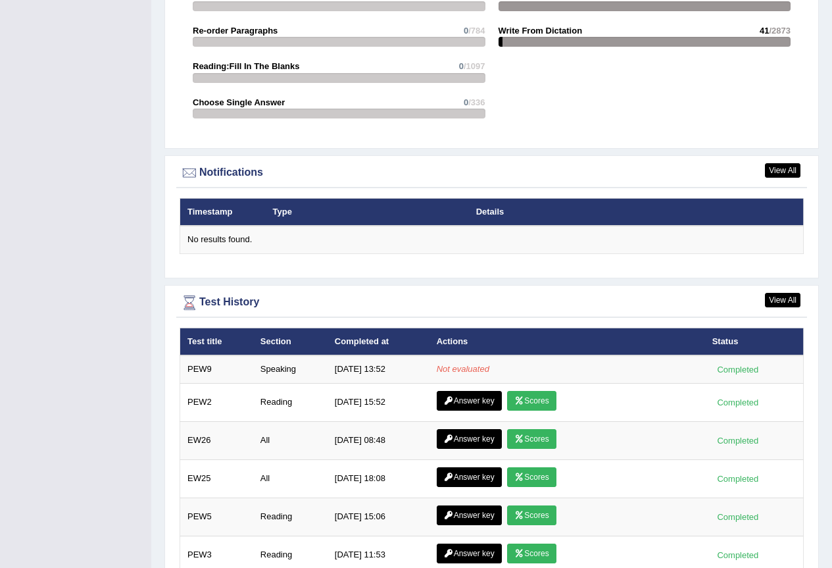
scroll to position [1593, 0]
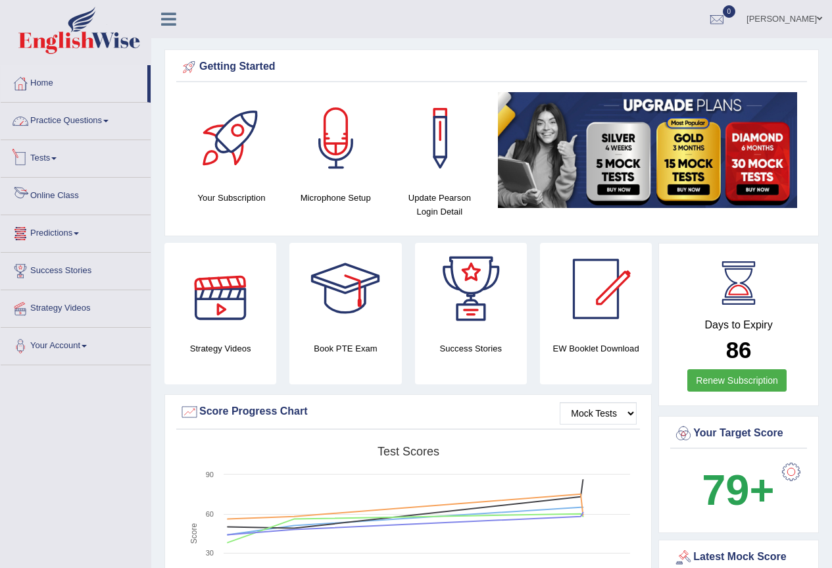
click at [80, 113] on link "Practice Questions" at bounding box center [76, 119] width 150 height 33
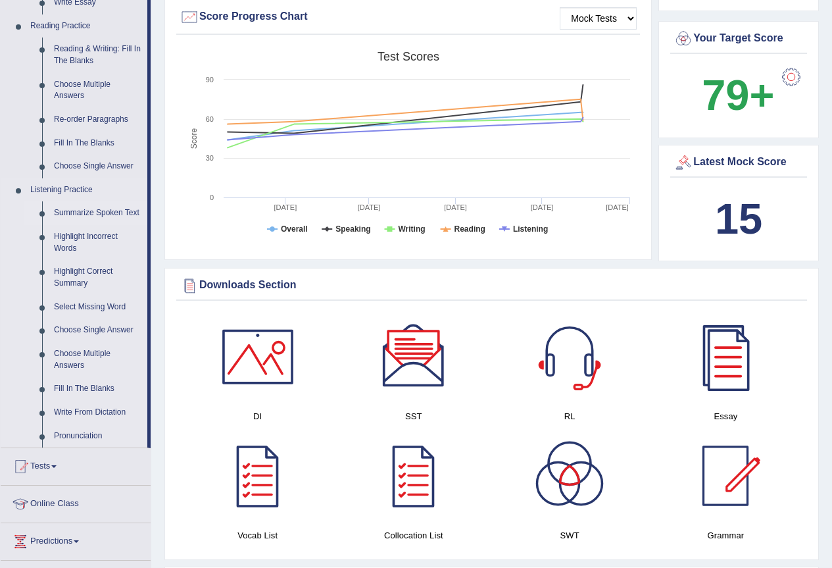
scroll to position [526, 0]
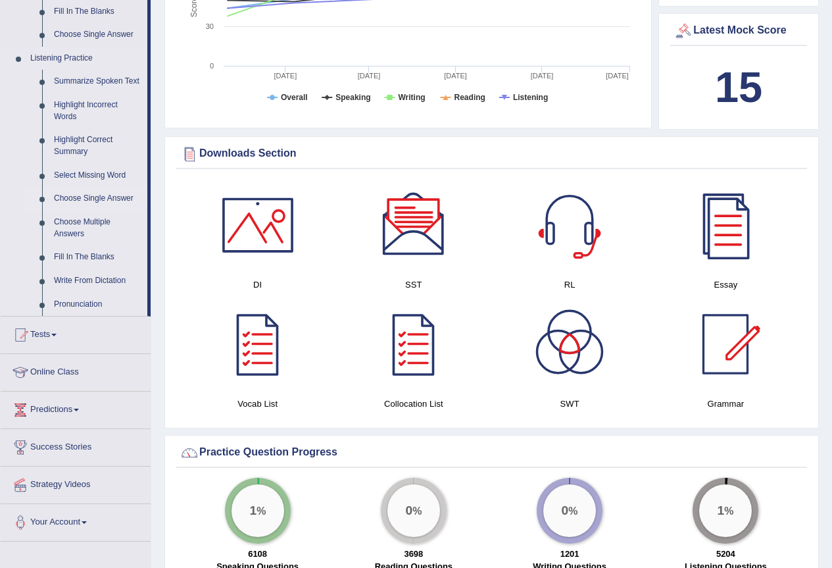
drag, startPoint x: 149, startPoint y: 258, endPoint x: 150, endPoint y: 193, distance: 65.1
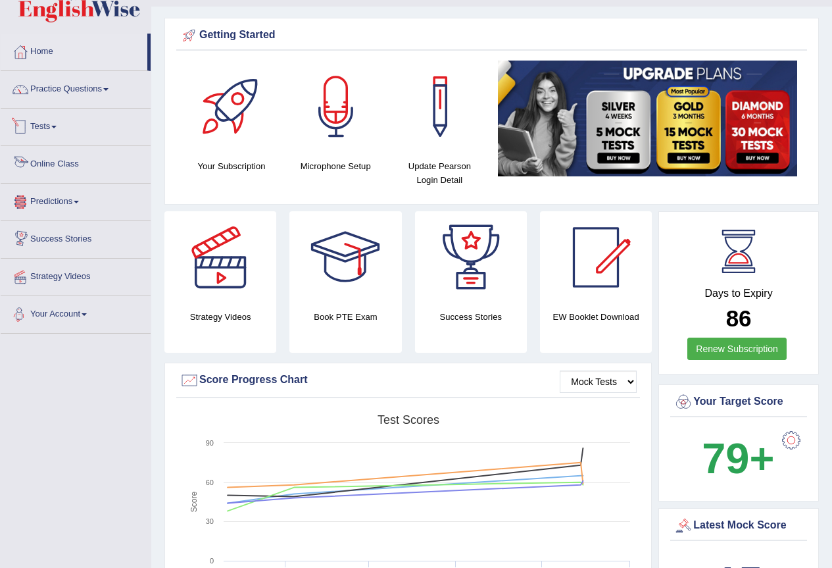
scroll to position [0, 0]
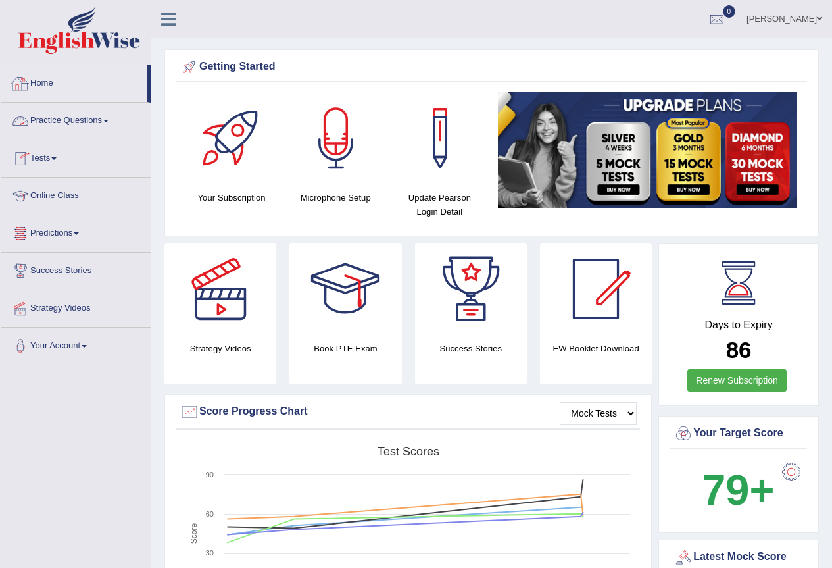
click at [56, 77] on link "Home" at bounding box center [74, 81] width 147 height 33
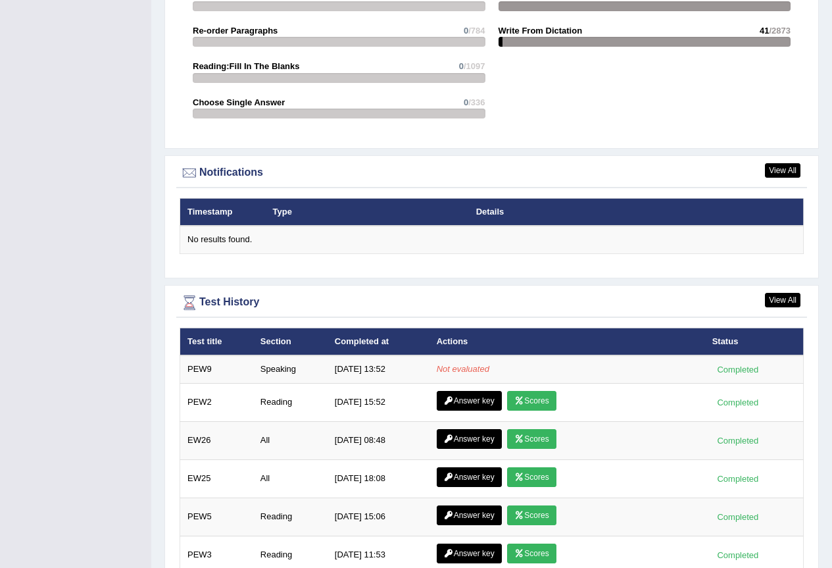
scroll to position [1593, 0]
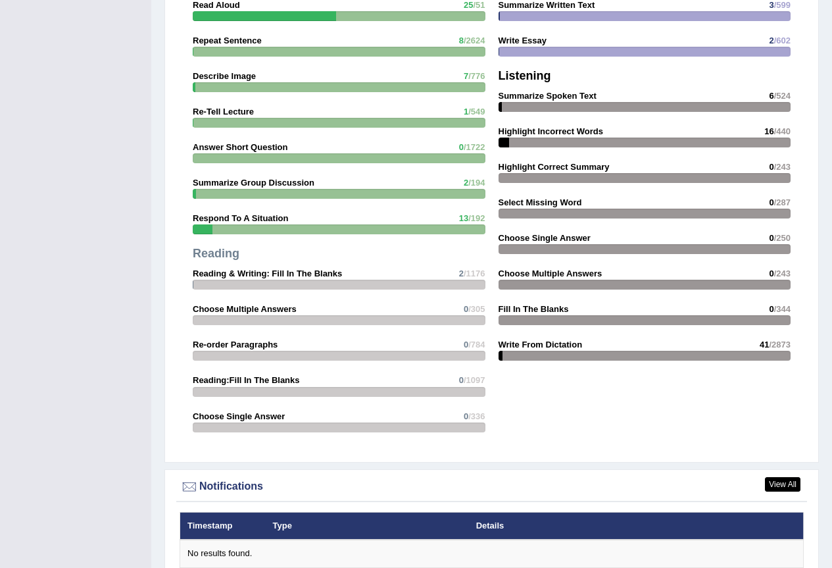
scroll to position [1528, 0]
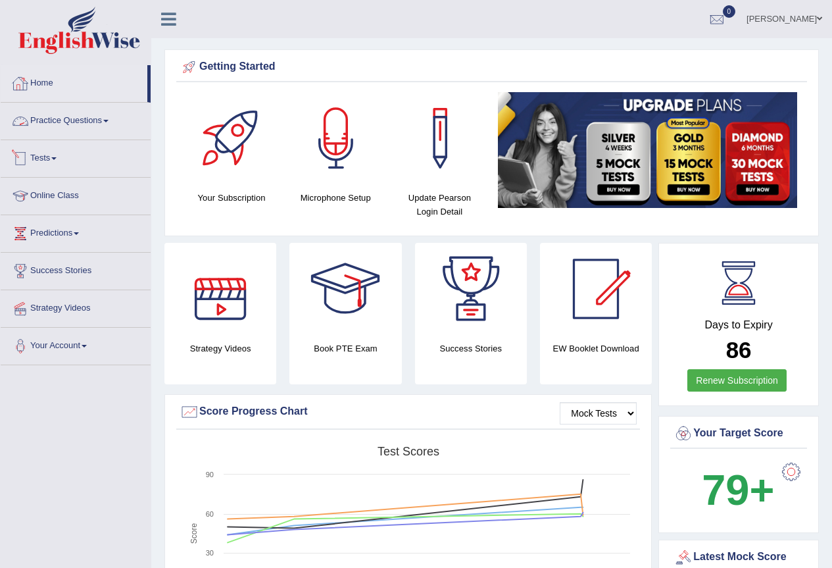
click at [37, 91] on link "Home" at bounding box center [74, 81] width 147 height 33
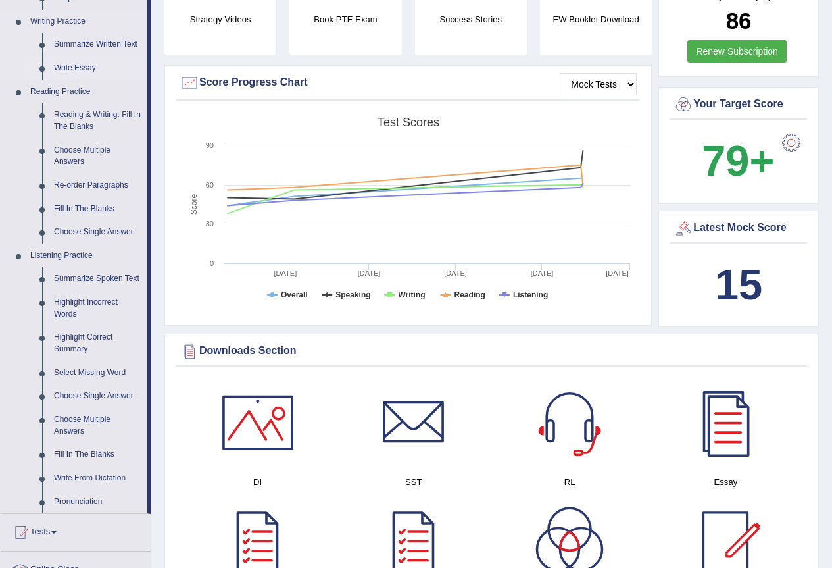
scroll to position [263, 0]
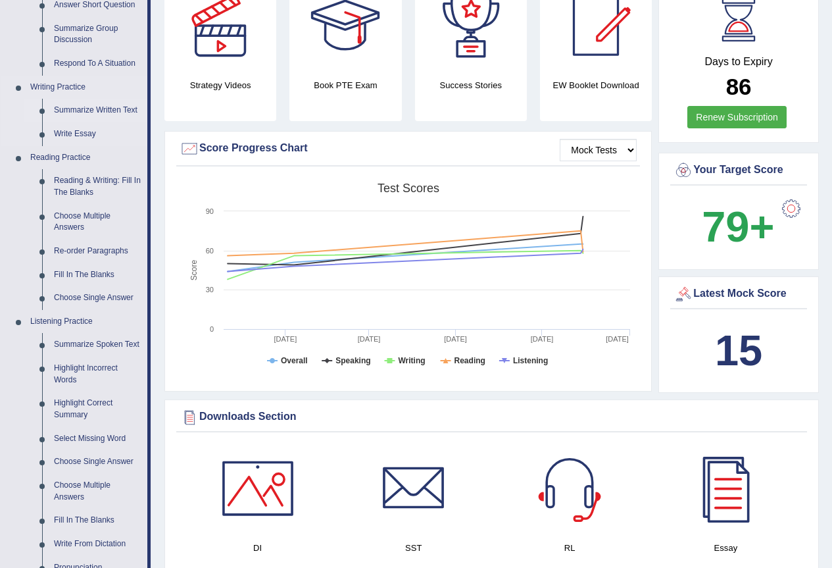
click at [104, 107] on link "Summarize Written Text" at bounding box center [97, 111] width 99 height 24
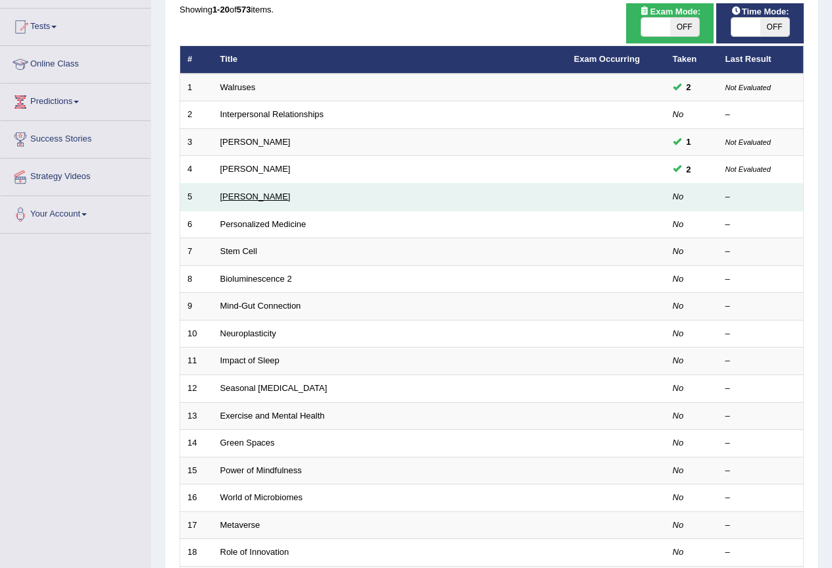
click at [270, 195] on link "[PERSON_NAME]" at bounding box center [255, 196] width 70 height 10
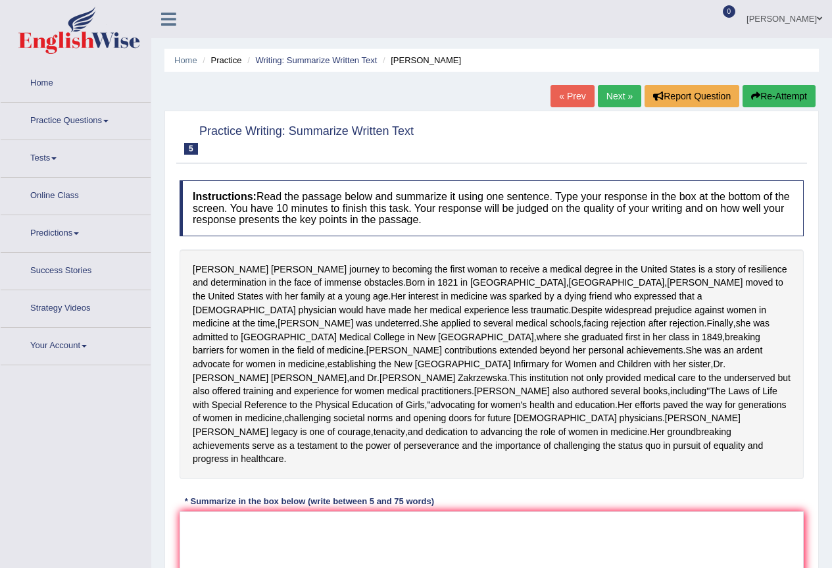
click at [48, 85] on link "Home" at bounding box center [76, 81] width 150 height 33
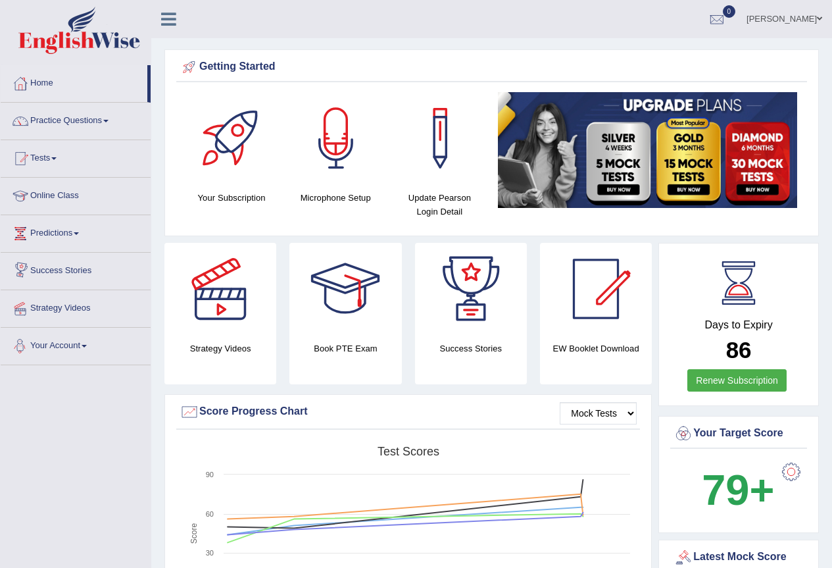
click at [94, 351] on link "Your Account" at bounding box center [76, 343] width 150 height 33
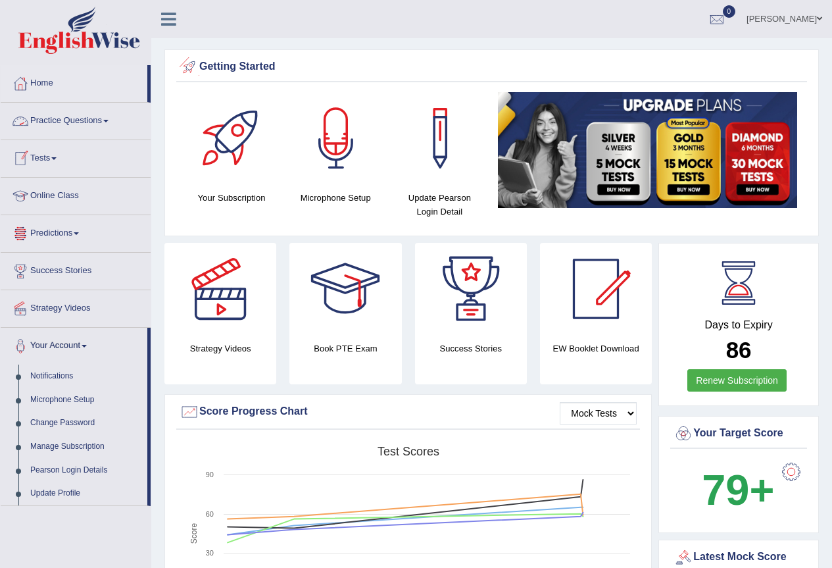
click at [178, 19] on link at bounding box center [168, 18] width 35 height 20
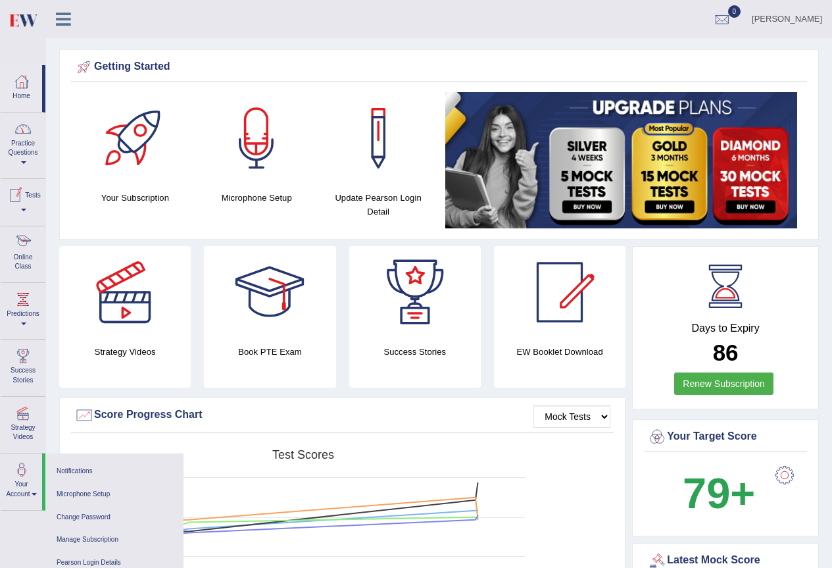
click at [30, 256] on link "Online Class" at bounding box center [23, 252] width 45 height 52
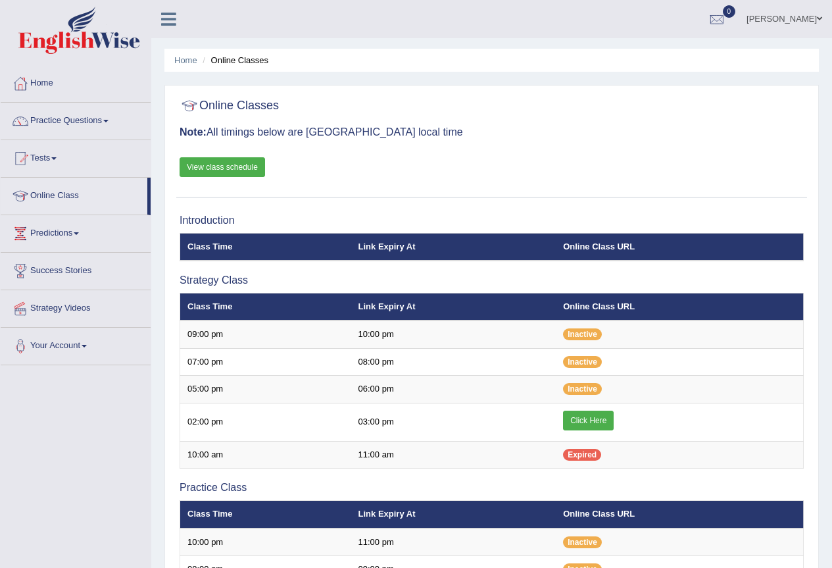
click at [58, 83] on link "Home" at bounding box center [76, 81] width 150 height 33
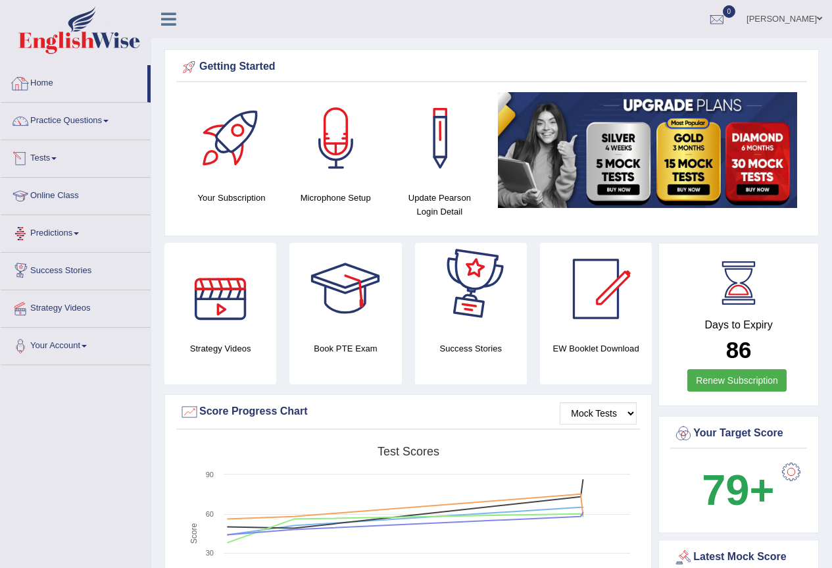
click at [58, 80] on link "Home" at bounding box center [74, 81] width 147 height 33
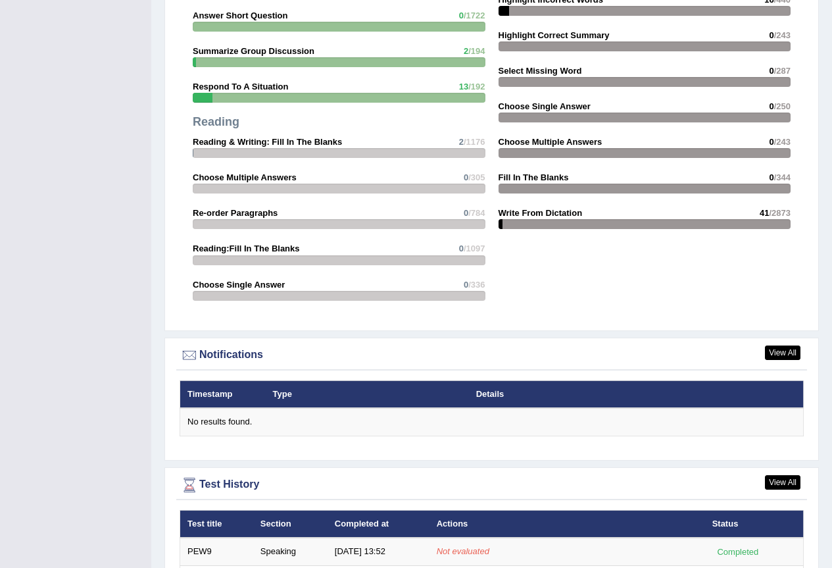
scroll to position [1593, 0]
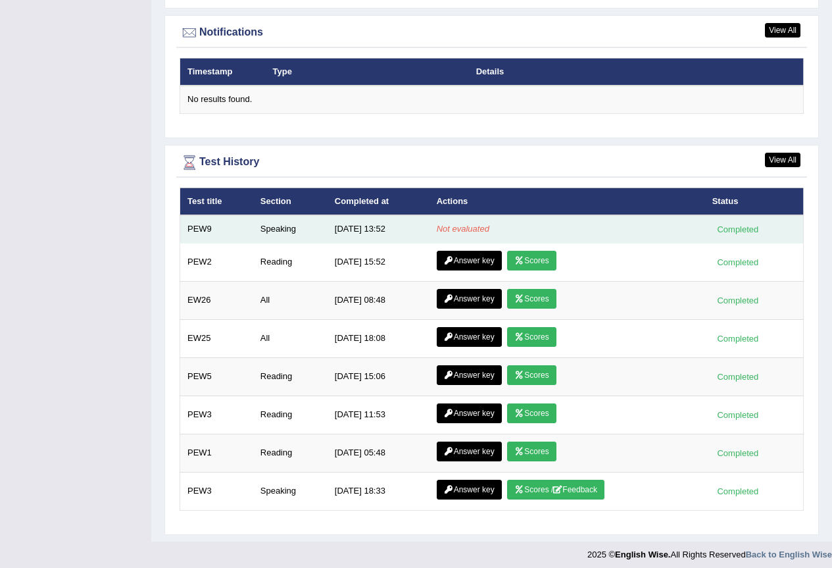
scroll to position [1593, 0]
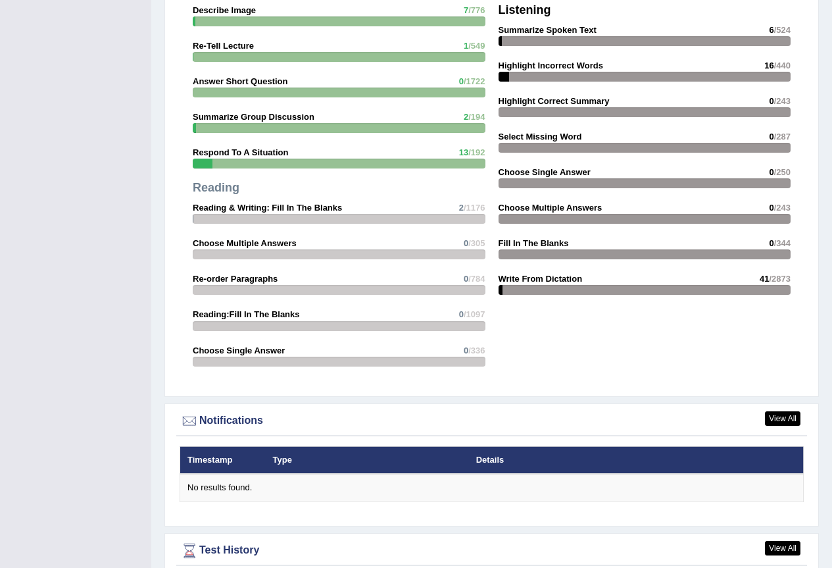
scroll to position [870, 0]
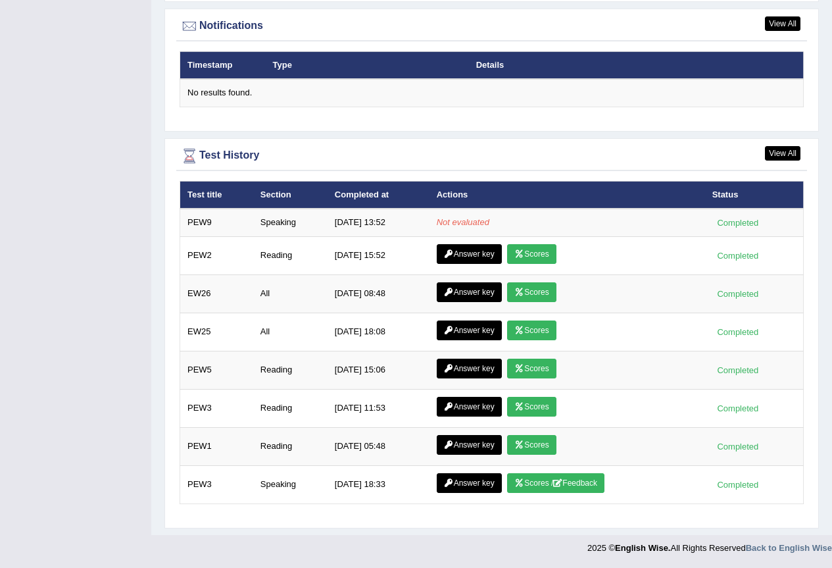
scroll to position [1528, 0]
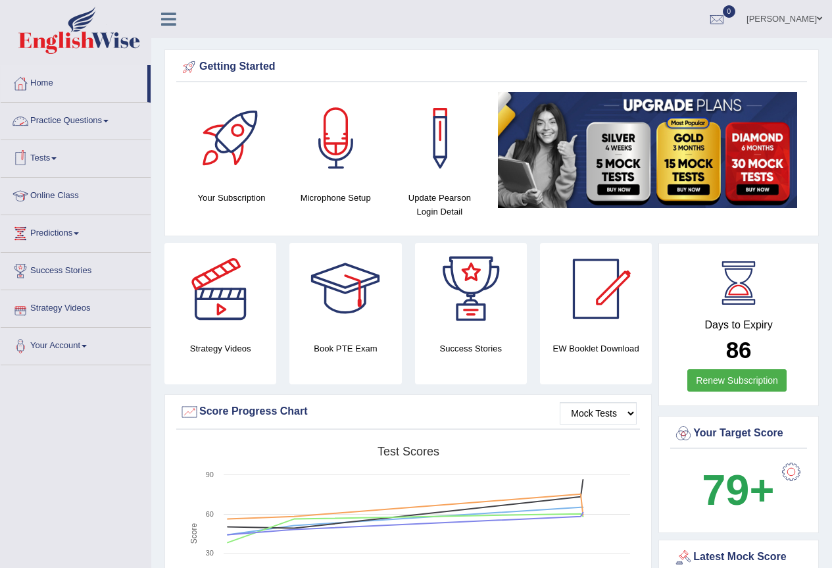
click at [52, 118] on link "Practice Questions" at bounding box center [76, 119] width 150 height 33
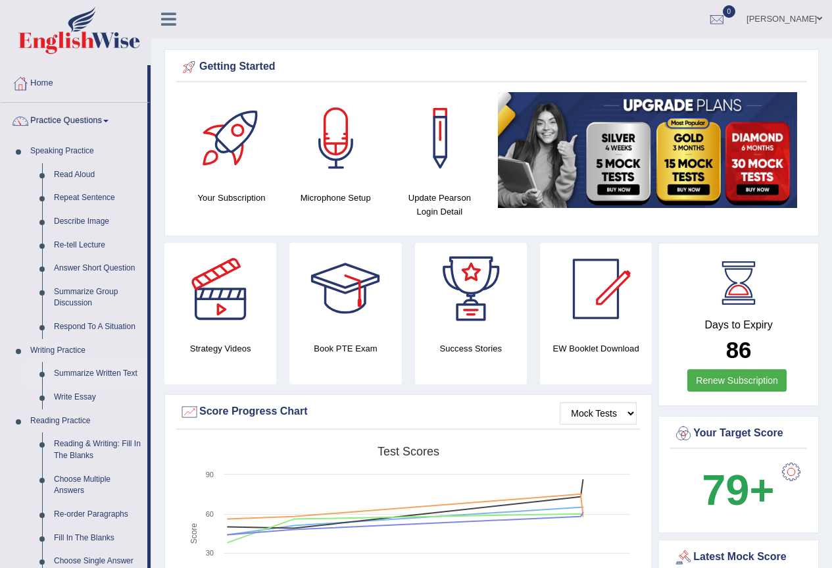
click at [86, 372] on link "Summarize Written Text" at bounding box center [97, 374] width 99 height 24
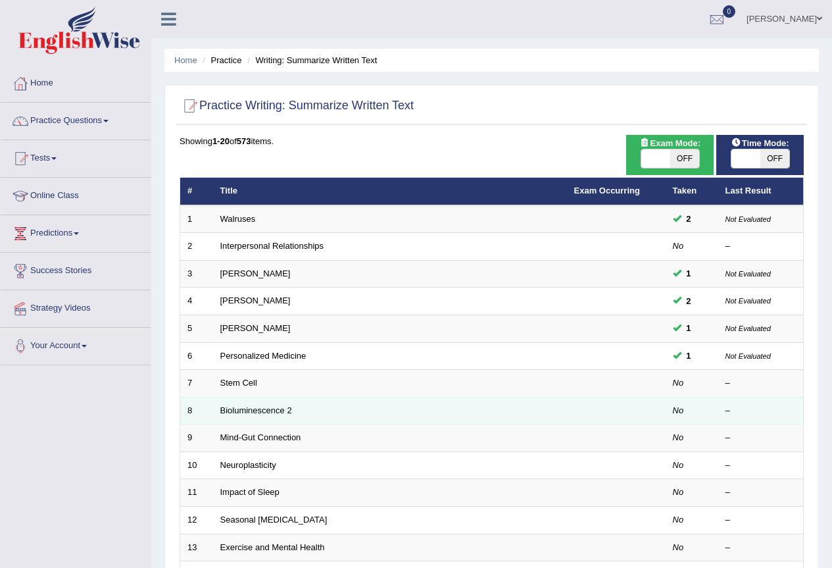
scroll to position [66, 0]
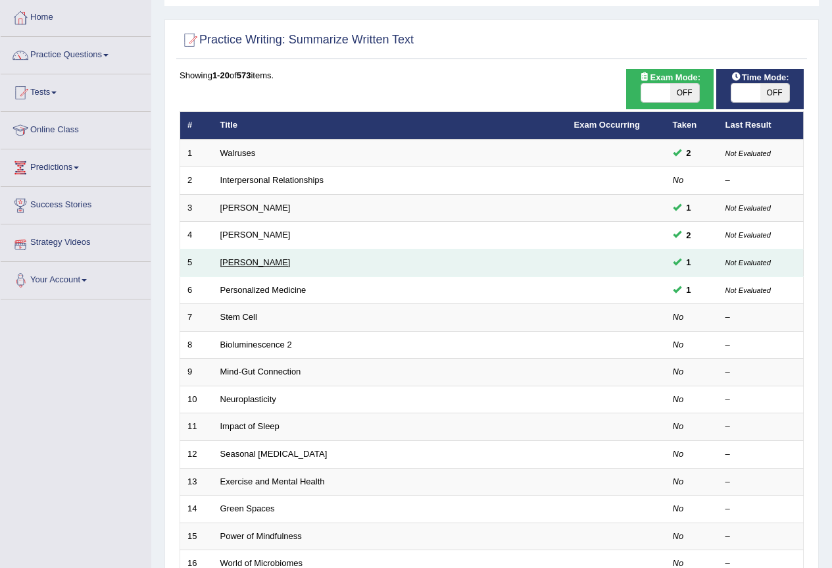
click at [279, 258] on link "Elizabeth Blackwell" at bounding box center [255, 262] width 70 height 10
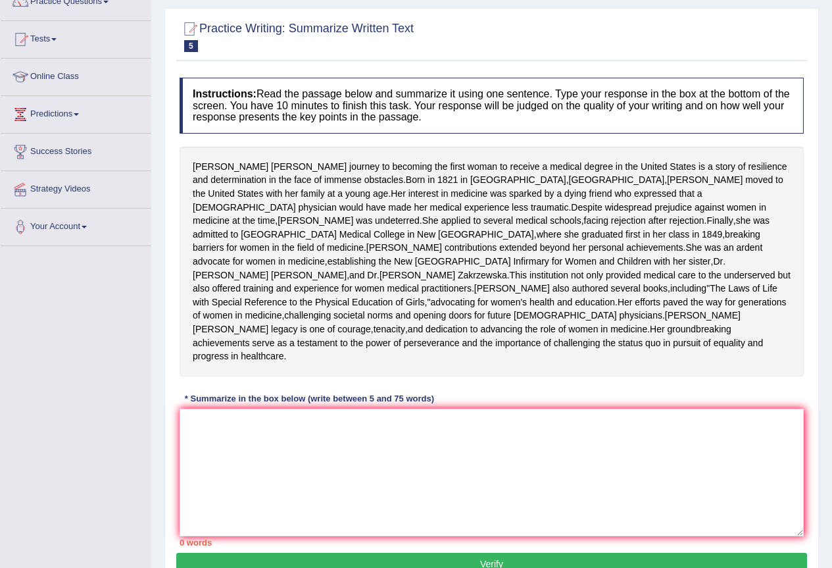
scroll to position [53, 0]
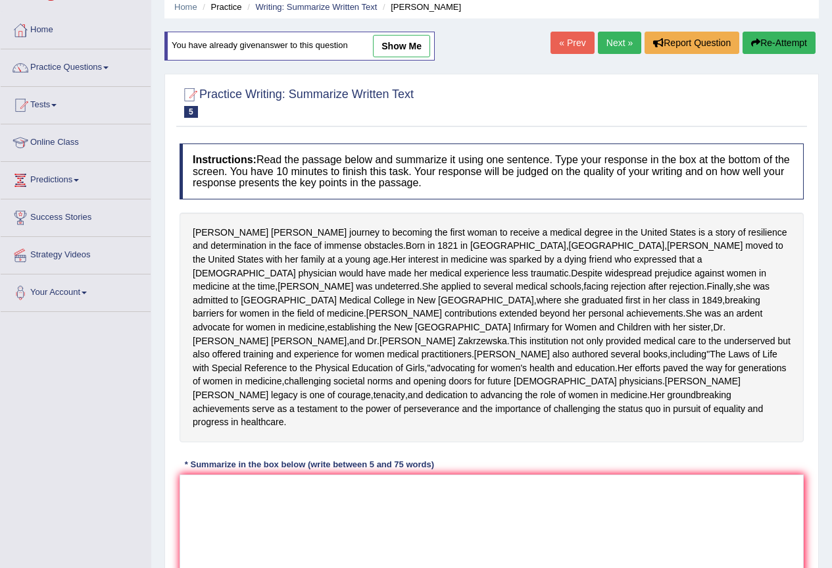
click at [395, 47] on link "show me" at bounding box center [401, 46] width 57 height 22
type textarea "The passage outlines Elizabeth Blackwell's medical career, explaining that desp…"
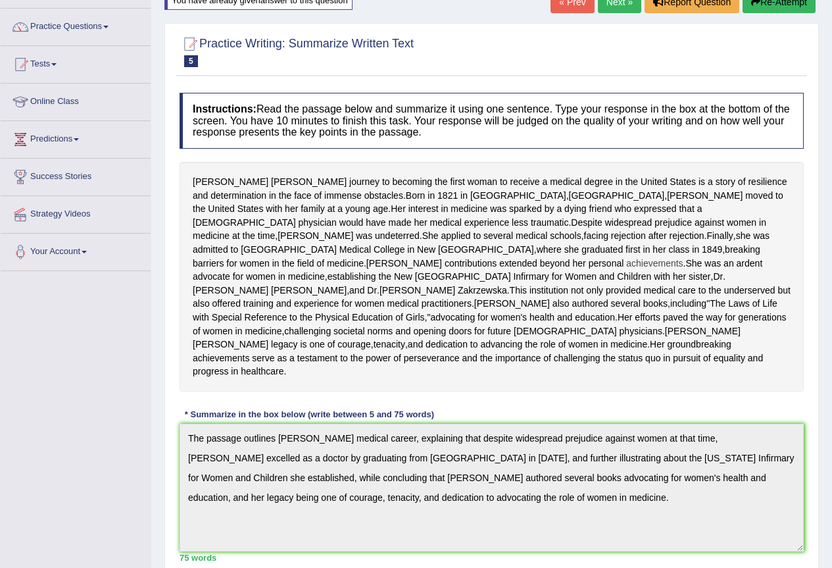
scroll to position [28, 0]
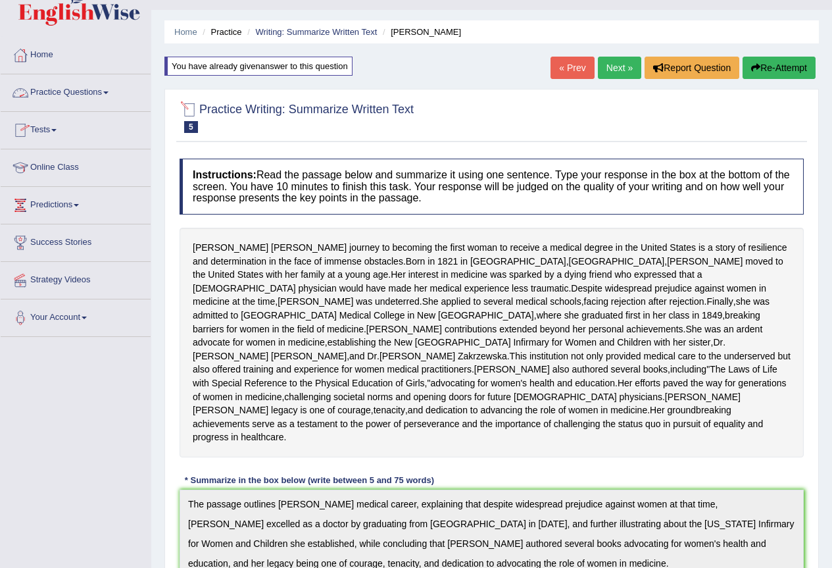
click at [608, 64] on link "Next »" at bounding box center [619, 68] width 43 height 22
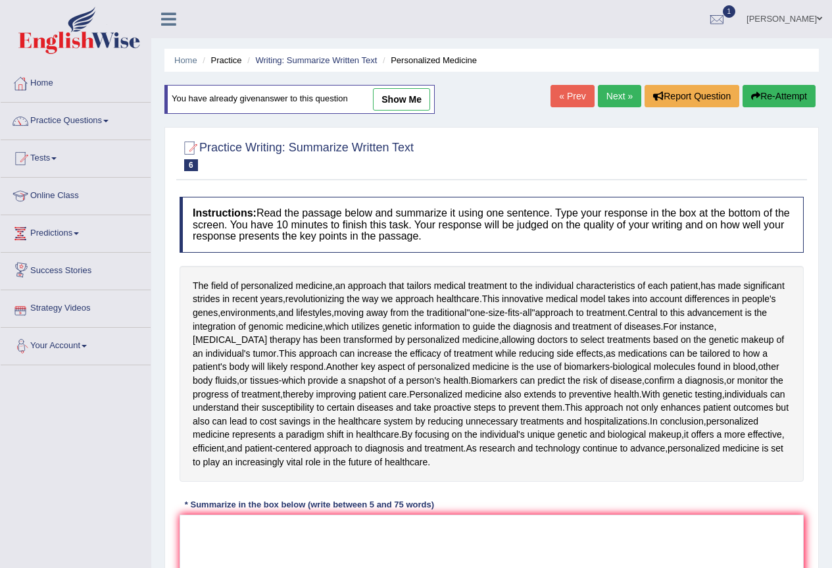
click at [408, 99] on link "show me" at bounding box center [401, 99] width 57 height 22
type textarea "The passage outlines the field of personalized medicine, explaining that this i…"
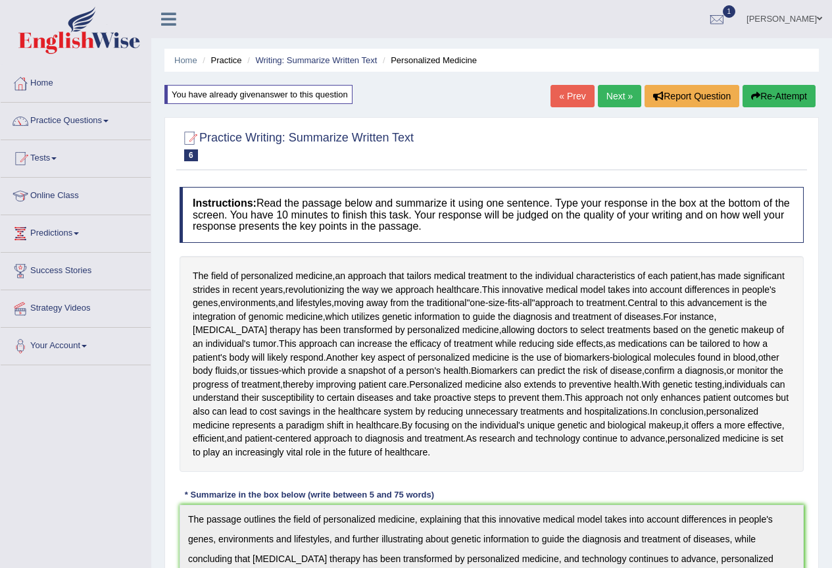
click at [614, 96] on link "Next »" at bounding box center [619, 96] width 43 height 22
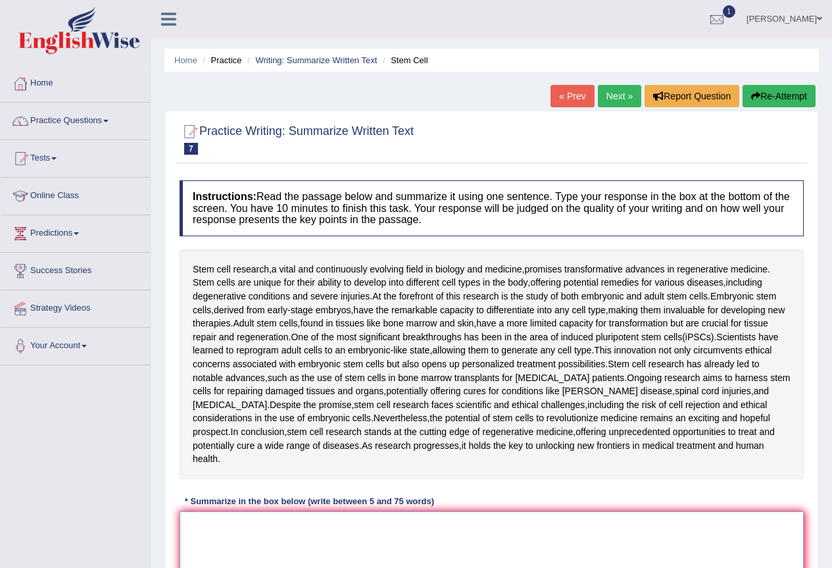
click at [248, 527] on textarea at bounding box center [492, 575] width 624 height 128
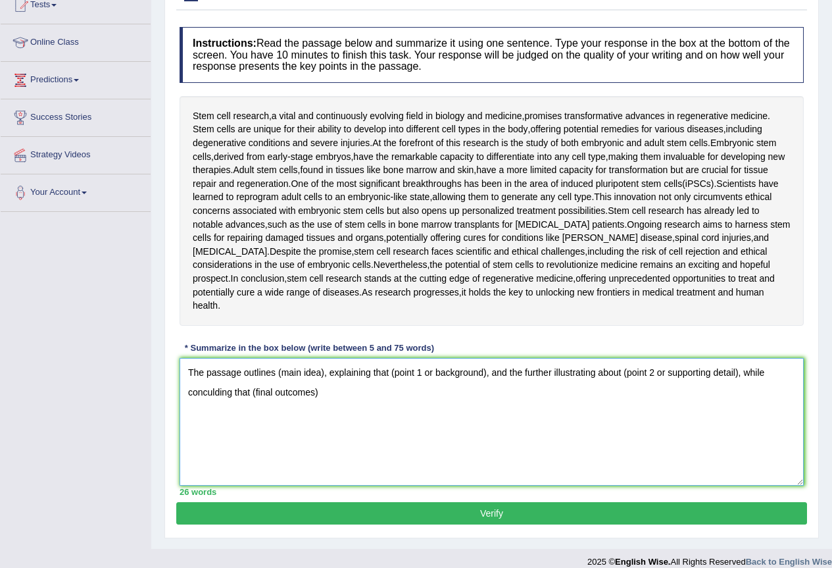
drag, startPoint x: 325, startPoint y: 358, endPoint x: 278, endPoint y: 362, distance: 46.9
click at [278, 362] on textarea "The passage outlines (main idea), explaining that (point 1 or background), and …" at bounding box center [492, 422] width 624 height 128
drag, startPoint x: 550, startPoint y: 362, endPoint x: 645, endPoint y: 349, distance: 96.2
click at [645, 358] on textarea "The passage outlines evolving field of stem cells in biology and medicine, expl…" at bounding box center [492, 422] width 624 height 128
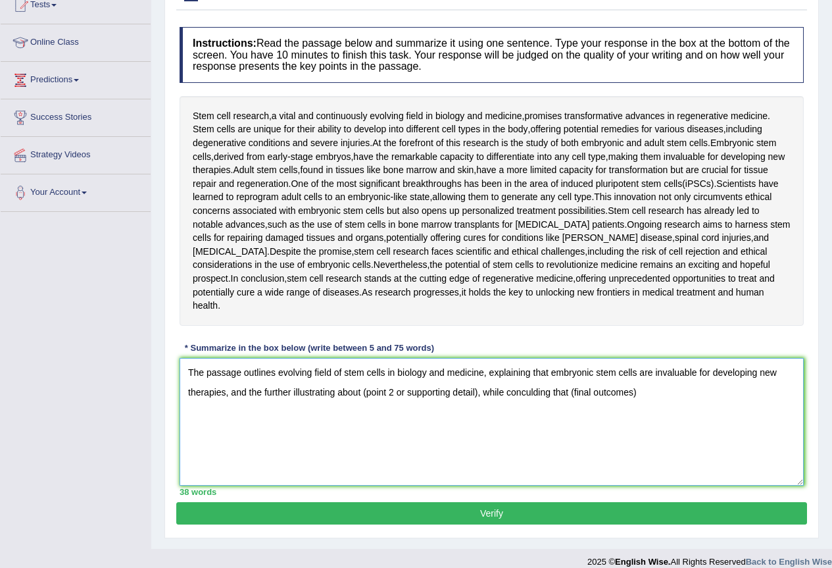
drag, startPoint x: 362, startPoint y: 383, endPoint x: 477, endPoint y: 373, distance: 115.5
click at [477, 373] on textarea "The passage outlines evolving field of stem cells in biology and medicine, expl…" at bounding box center [492, 422] width 624 height 128
drag, startPoint x: 466, startPoint y: 381, endPoint x: 362, endPoint y: 385, distance: 104.0
click at [362, 385] on textarea "The passage outlines evolving field of stem cells in biology and medicine, expl…" at bounding box center [492, 422] width 624 height 128
drag, startPoint x: 363, startPoint y: 410, endPoint x: 765, endPoint y: 370, distance: 404.5
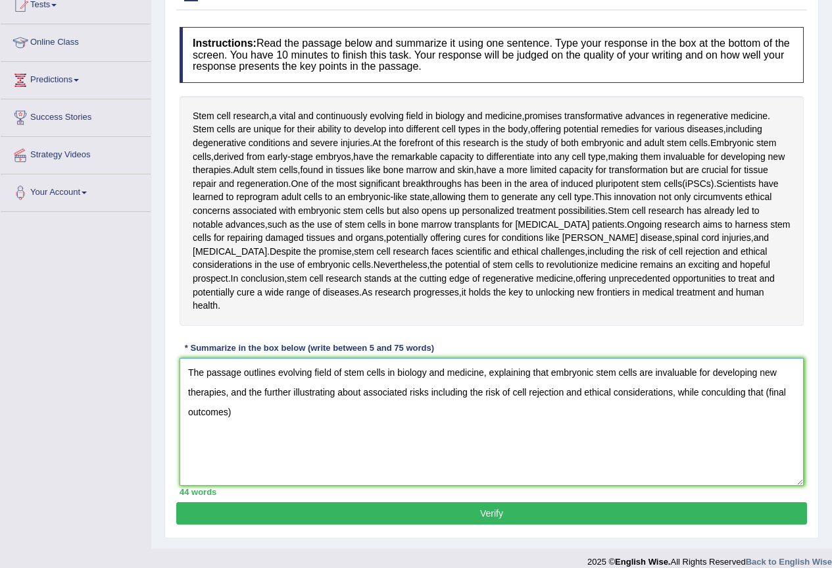
click at [765, 370] on textarea "The passage outlines evolving field of stem cells in biology and medicine, expl…" at bounding box center [492, 422] width 624 height 128
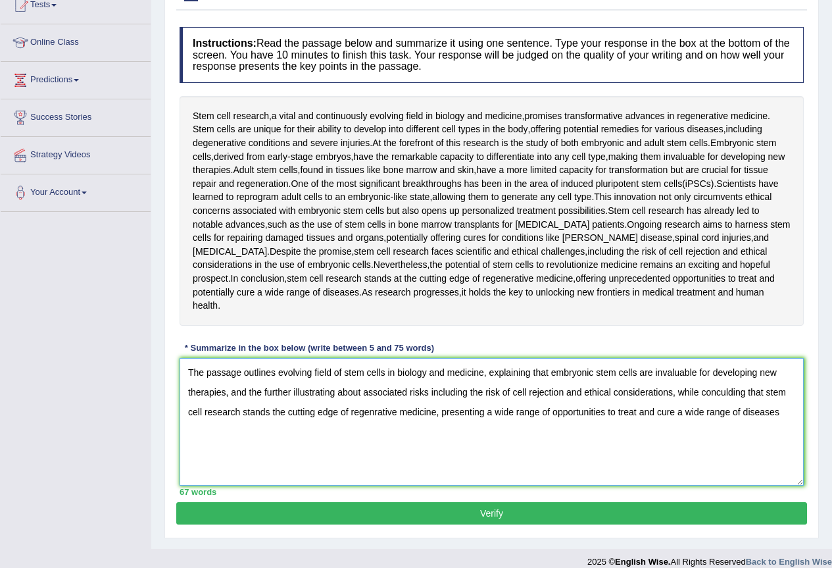
drag, startPoint x: 243, startPoint y: 398, endPoint x: 766, endPoint y: 385, distance: 523.0
click at [766, 385] on textarea "The passage outlines evolving field of stem cells in biology and medicine, expl…" at bounding box center [492, 422] width 624 height 128
click at [394, 422] on textarea "The passage outlines evolving field of stem cells in biology and medicine, expl…" at bounding box center [492, 422] width 624 height 128
type textarea "The passage outlines evolving field of stem cells in biology and medicine, expl…"
click at [582, 502] on button "Verify" at bounding box center [491, 513] width 631 height 22
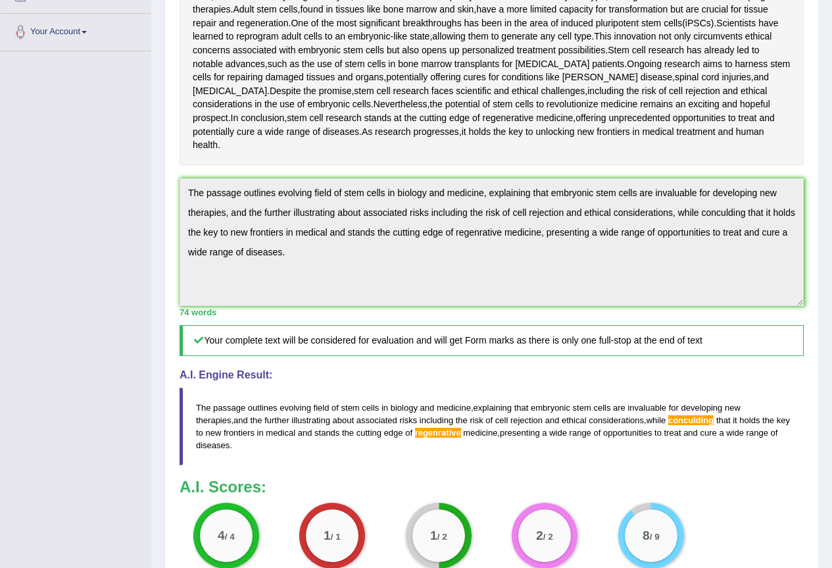
scroll to position [447, 0]
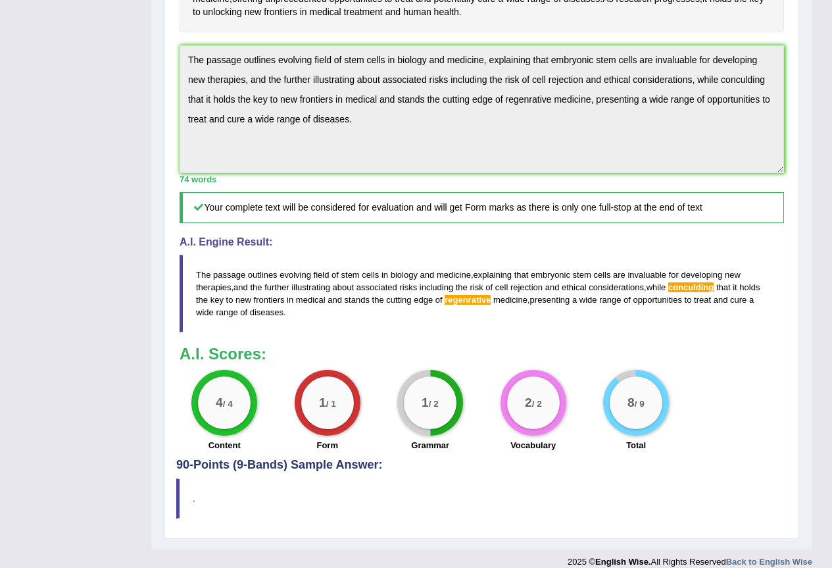
click at [465, 294] on blockquote "The passage outlines evolving field of stem cells in biology and medicine , exp…" at bounding box center [482, 293] width 604 height 78
drag, startPoint x: 290, startPoint y: 310, endPoint x: 206, endPoint y: 272, distance: 92.4
click at [206, 272] on blockquote "The passage outlines evolving field of stem cells in biology and medicine , exp…" at bounding box center [482, 293] width 604 height 78
drag, startPoint x: 193, startPoint y: 268, endPoint x: 261, endPoint y: 286, distance: 70.7
click at [258, 284] on blockquote "The passage outlines evolving field of stem cells in biology and medicine , exp…" at bounding box center [482, 293] width 604 height 78
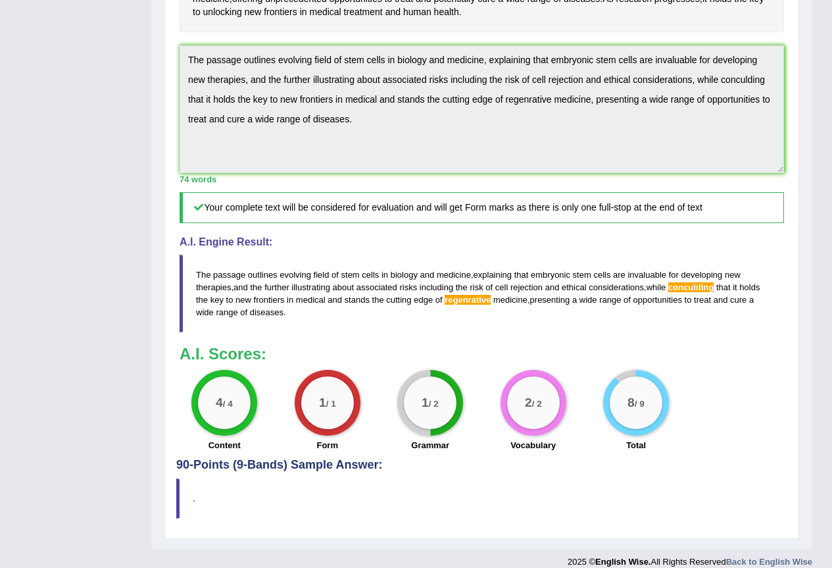
drag, startPoint x: 281, startPoint y: 310, endPoint x: 192, endPoint y: 239, distance: 113.3
click at [198, 247] on div "A.I. Engine Result: The passage outlines evolving field of stem cells in biolog…" at bounding box center [482, 284] width 604 height 96
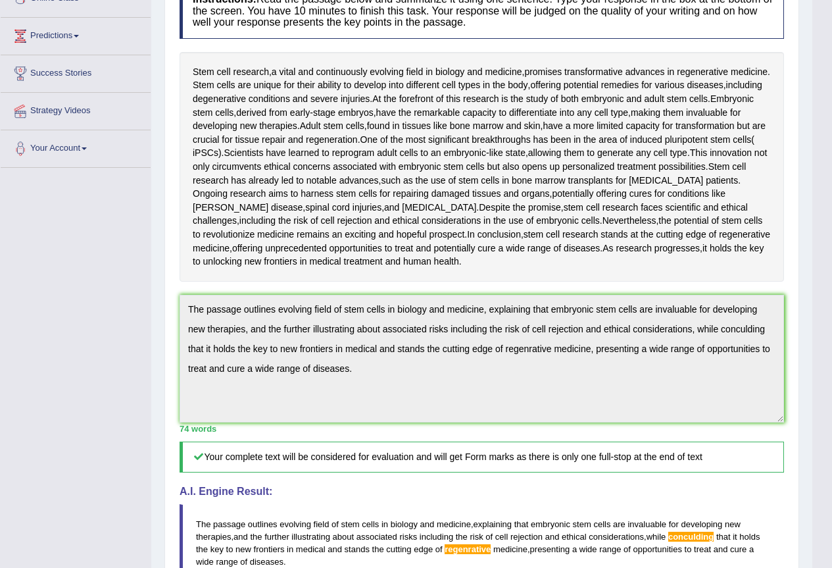
scroll to position [0, 0]
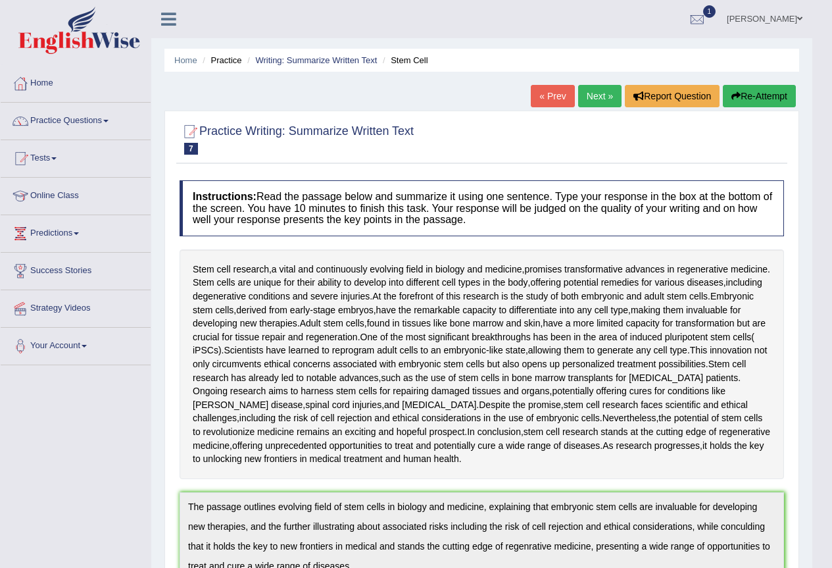
click at [750, 97] on button "Re-Attempt" at bounding box center [759, 96] width 73 height 22
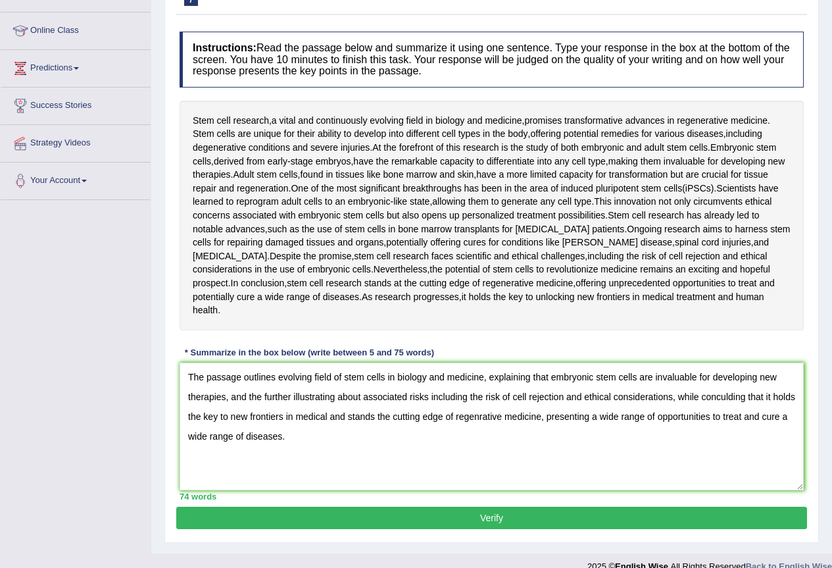
click at [727, 385] on textarea "The passage outlines evolving field of stem cells in biology and medicine, expl…" at bounding box center [492, 426] width 624 height 128
click at [479, 406] on textarea "The passage outlines evolving field of stem cells in biology and medicine, expl…" at bounding box center [492, 426] width 624 height 128
type textarea "The passage outlines evolving field of stem cells in biology and medicine, expl…"
click at [666, 506] on button "Verify" at bounding box center [491, 517] width 631 height 22
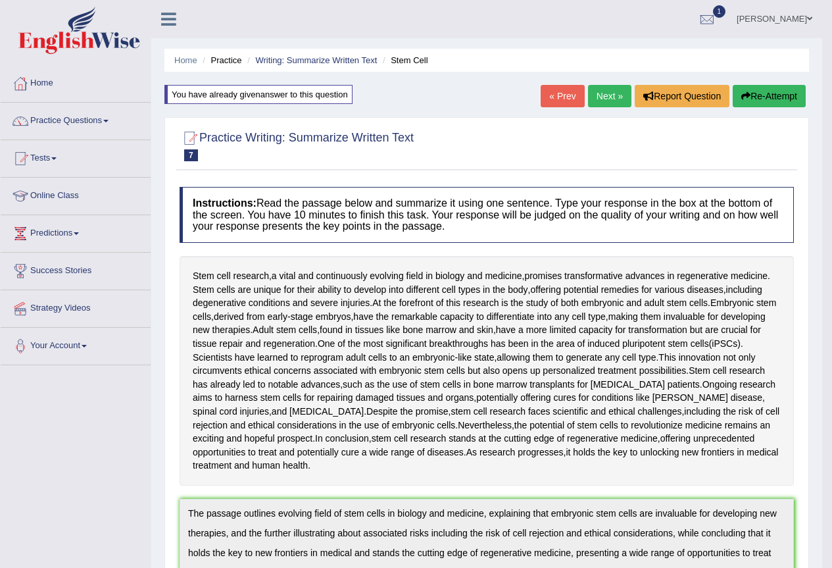
click at [604, 99] on link "Next »" at bounding box center [609, 96] width 43 height 22
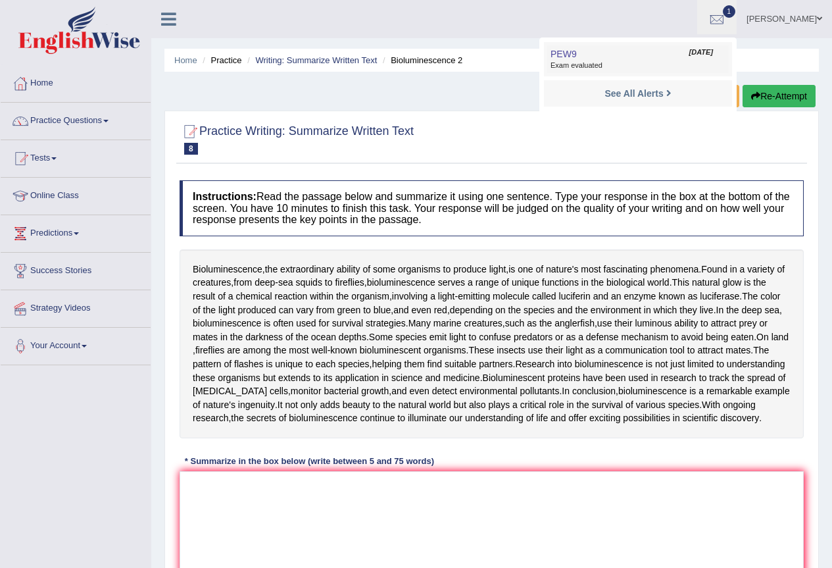
click at [654, 53] on link "PEW9 Sep 1, 2025 Exam evaluated" at bounding box center [637, 59] width 181 height 28
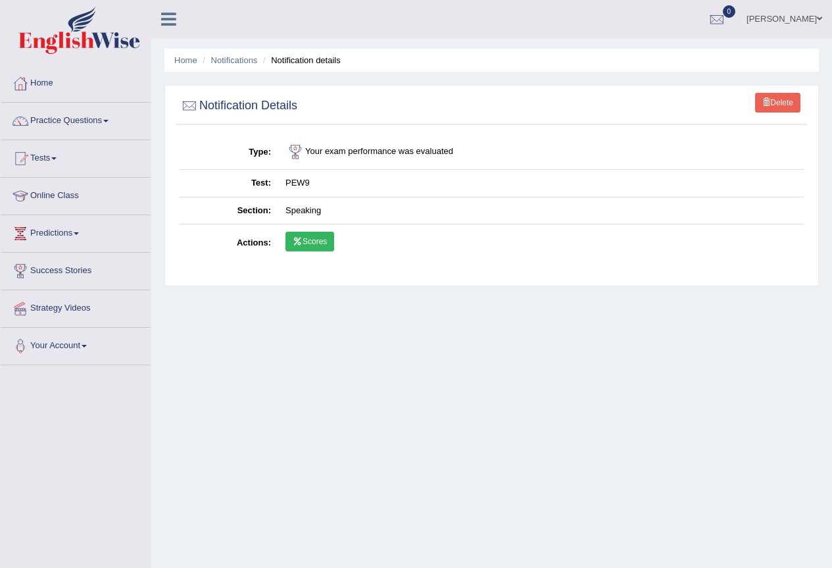
click at [317, 243] on link "Scores" at bounding box center [309, 241] width 49 height 20
click at [43, 89] on link "Home" at bounding box center [76, 81] width 150 height 33
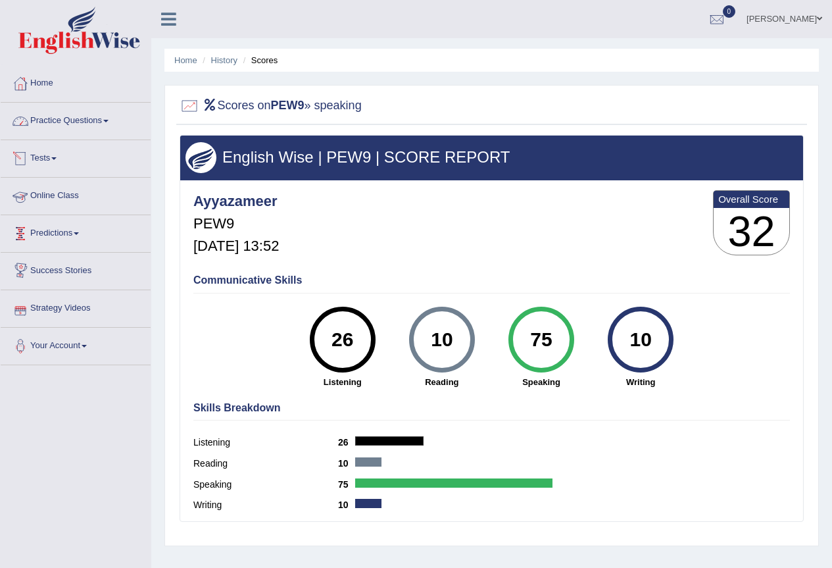
click at [104, 125] on link "Practice Questions" at bounding box center [76, 119] width 150 height 33
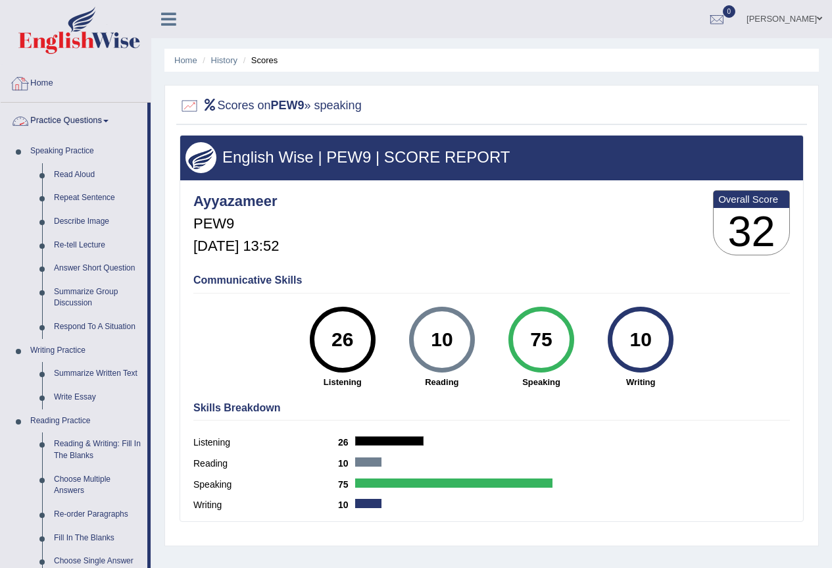
click at [57, 88] on link "Home" at bounding box center [76, 81] width 150 height 33
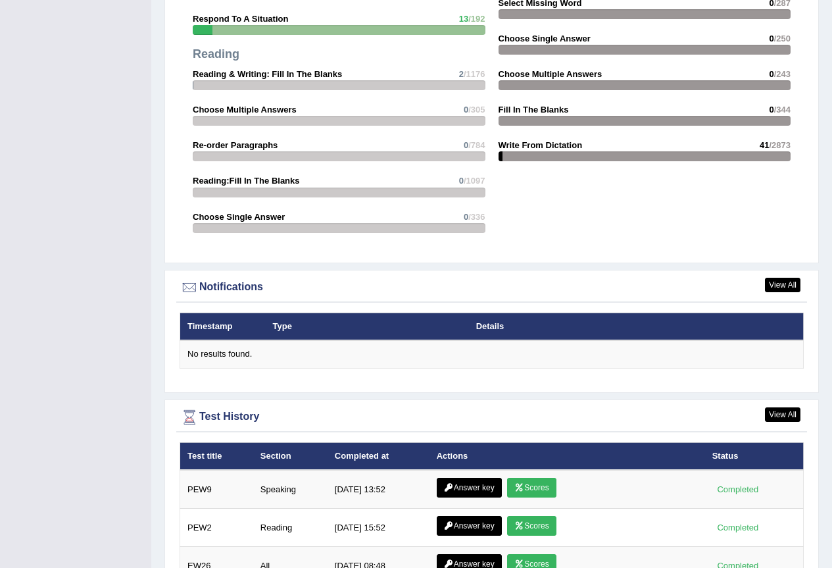
scroll to position [1604, 0]
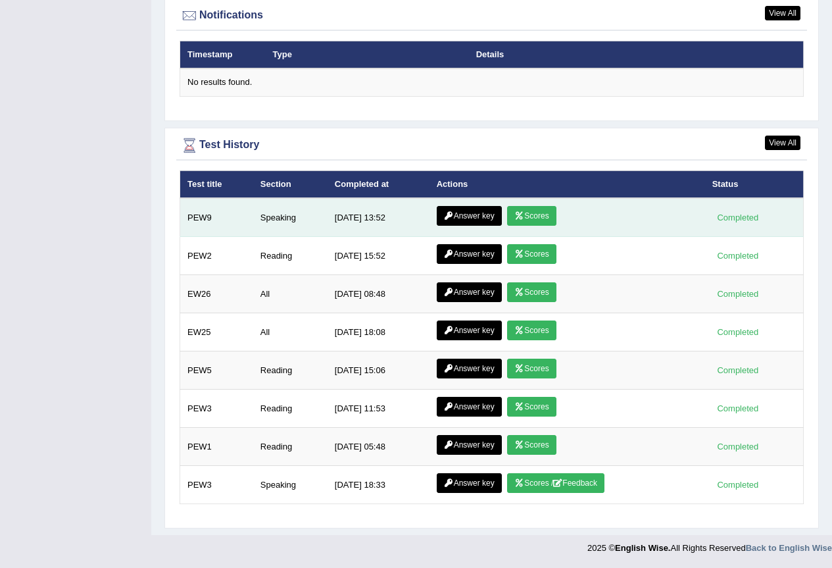
click at [456, 214] on link "Answer key" at bounding box center [469, 216] width 65 height 20
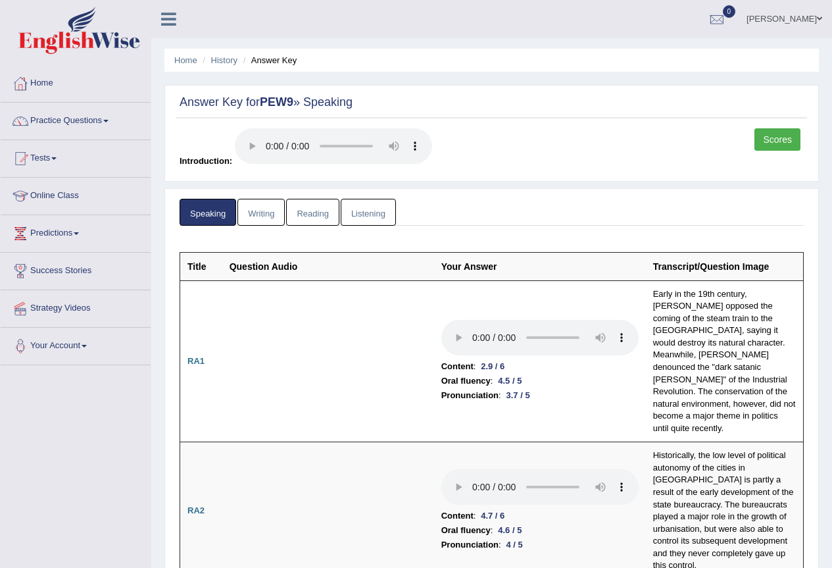
click at [268, 211] on link "Writing" at bounding box center [260, 212] width 47 height 27
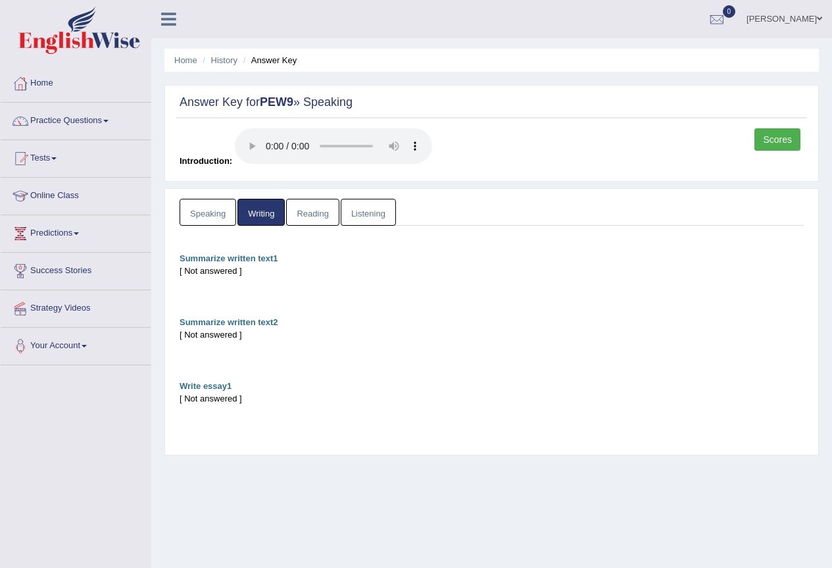
click at [221, 213] on link "Speaking" at bounding box center [208, 212] width 57 height 27
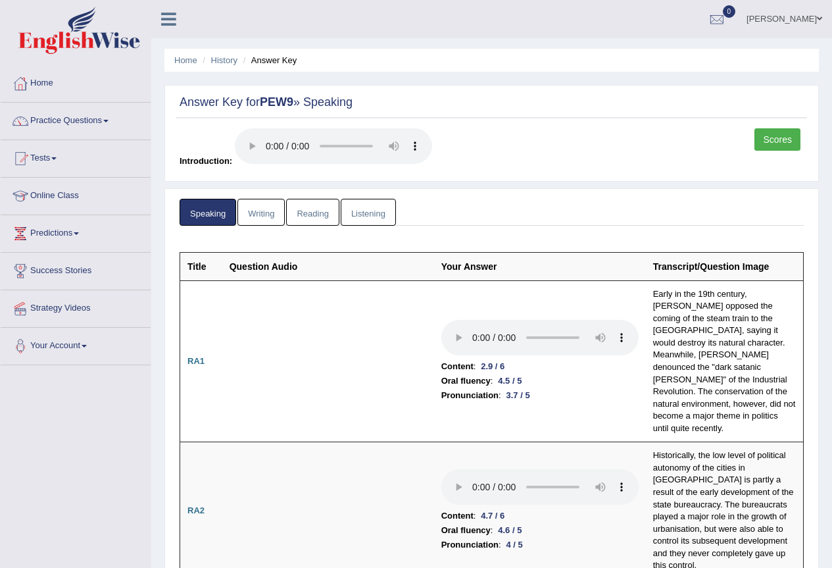
click at [375, 217] on link "Listening" at bounding box center [368, 212] width 55 height 27
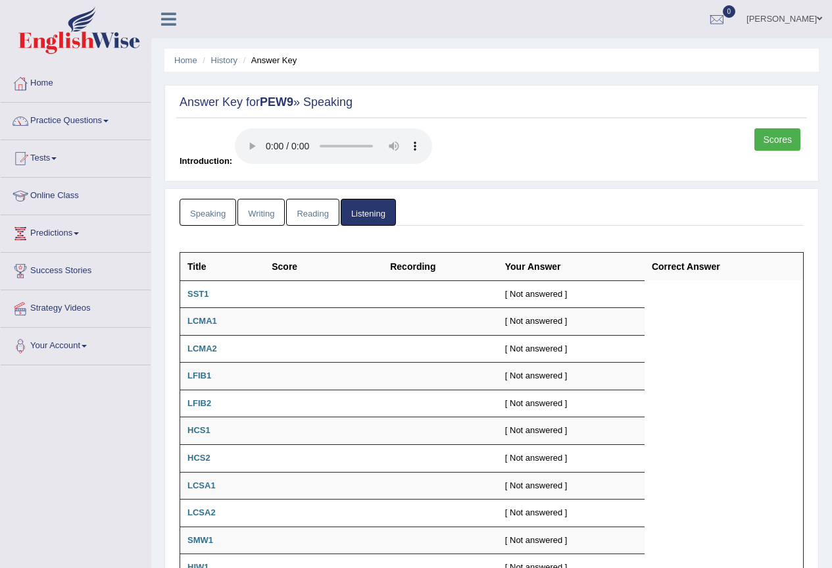
click at [307, 214] on link "Reading" at bounding box center [312, 212] width 53 height 27
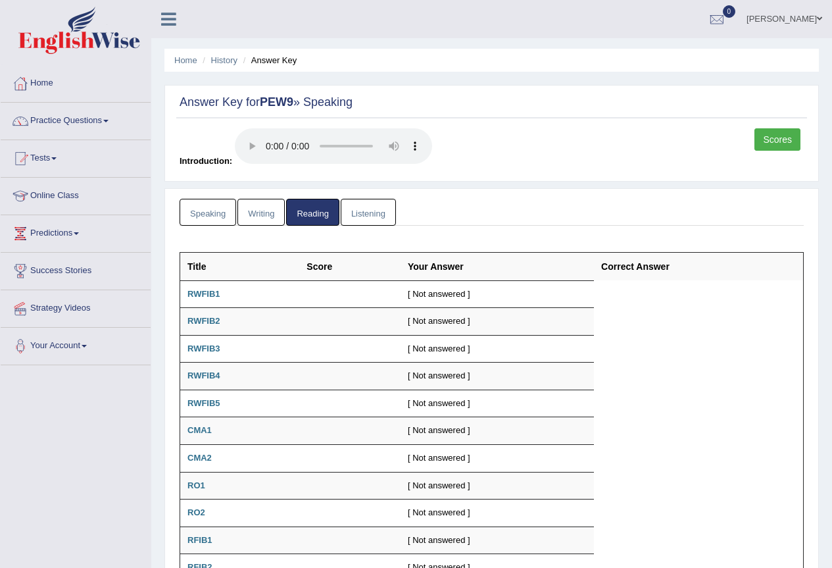
click at [269, 212] on link "Writing" at bounding box center [260, 212] width 47 height 27
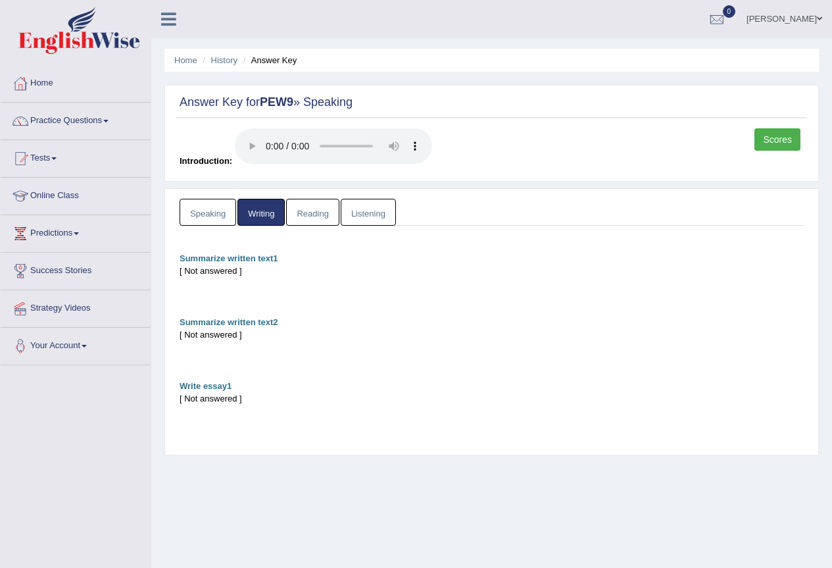
click at [218, 212] on link "Speaking" at bounding box center [208, 212] width 57 height 27
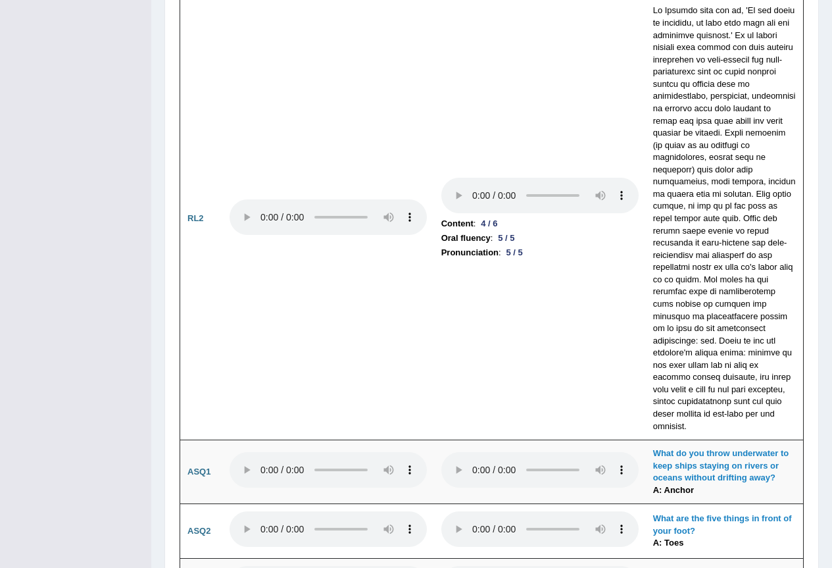
scroll to position [2565, 0]
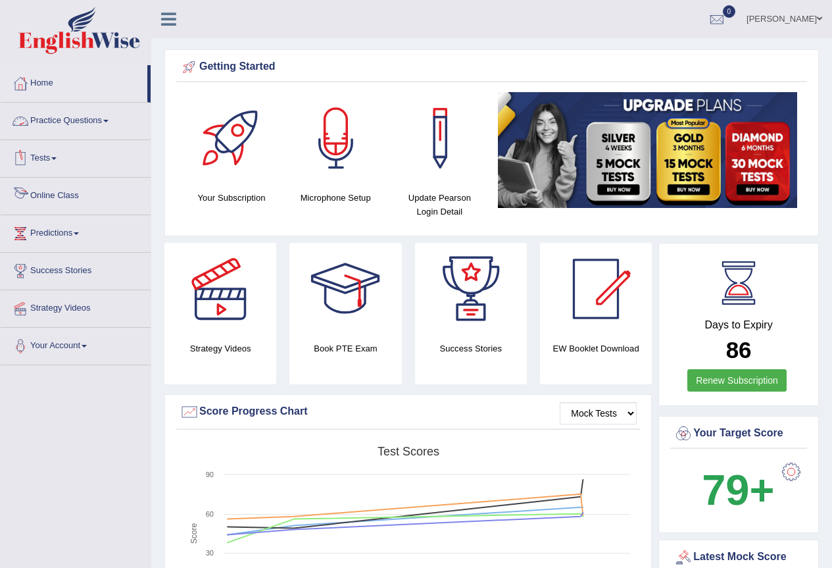
click at [86, 122] on link "Practice Questions" at bounding box center [76, 119] width 150 height 33
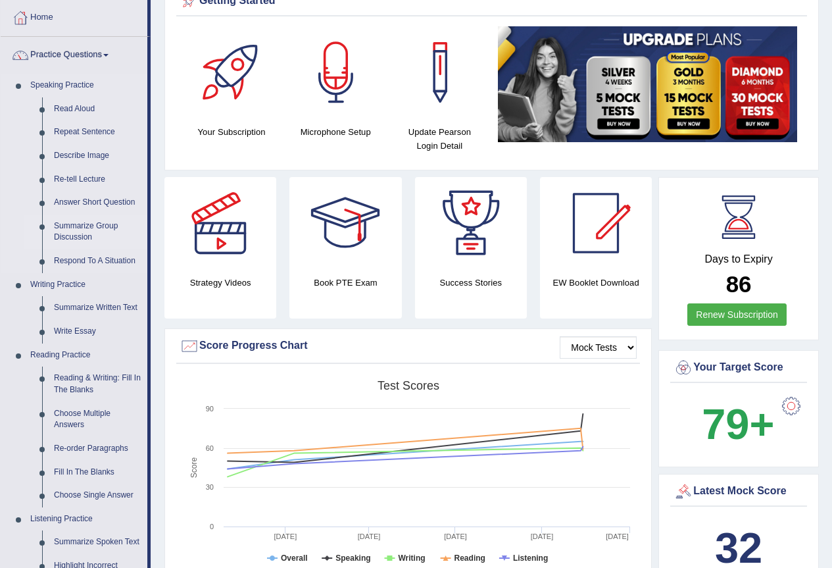
scroll to position [197, 0]
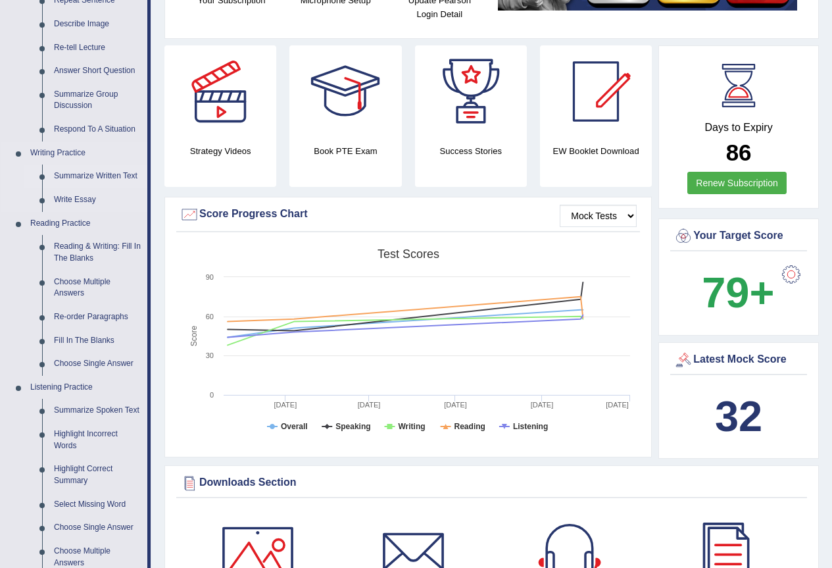
click at [112, 173] on link "Summarize Written Text" at bounding box center [97, 176] width 99 height 24
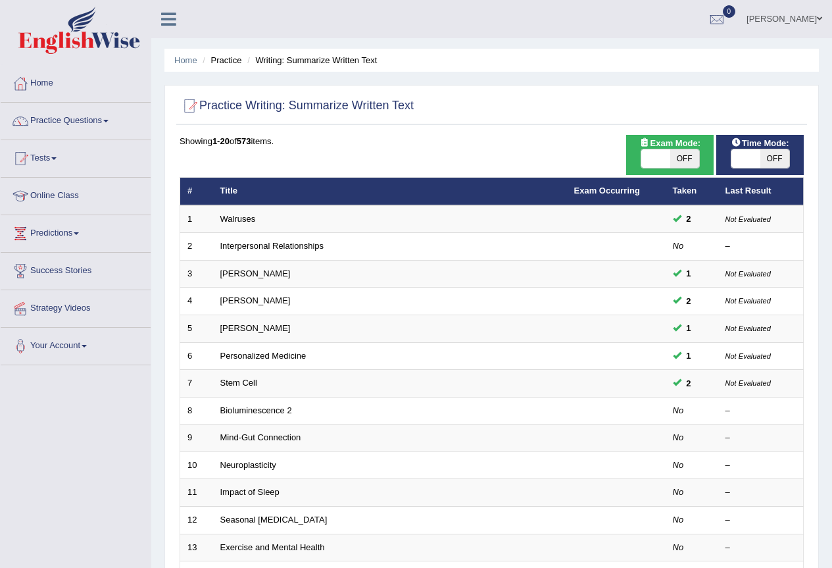
scroll to position [197, 0]
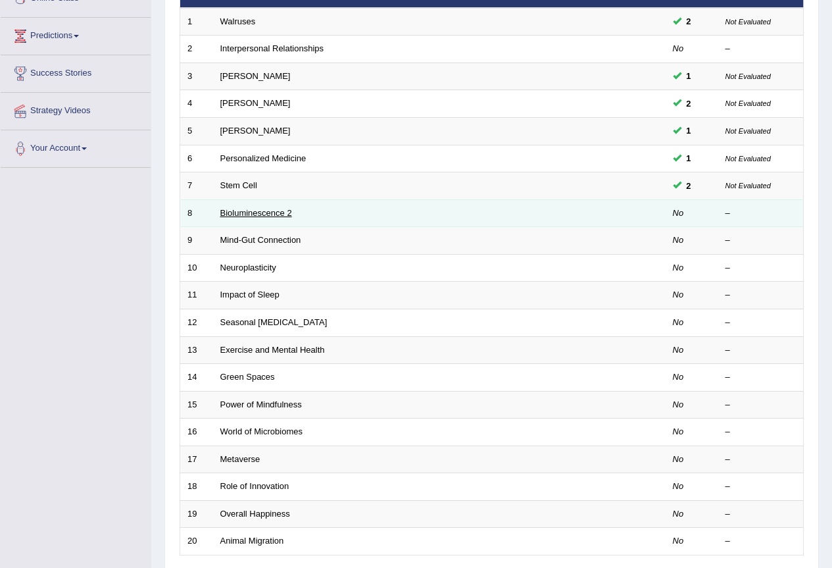
click at [257, 217] on link "Bioluminescence 2" at bounding box center [256, 213] width 72 height 10
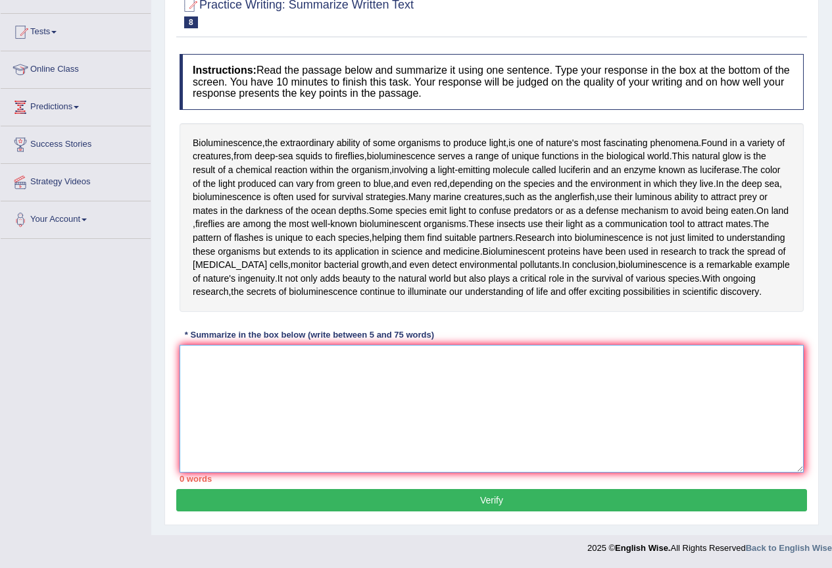
click at [302, 360] on textarea at bounding box center [492, 409] width 624 height 128
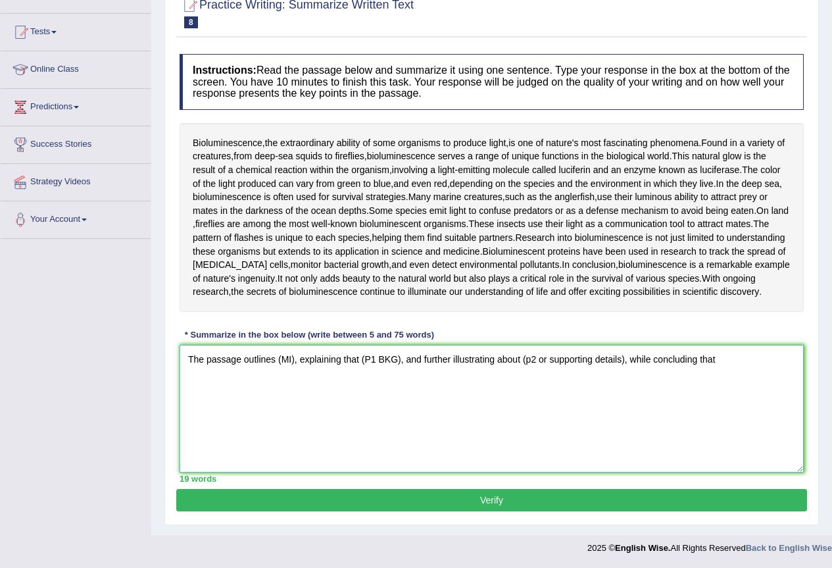
drag, startPoint x: 705, startPoint y: 366, endPoint x: 0, endPoint y: 321, distance: 706.4
click at [0, 321] on div "Toggle navigation Home Practice Questions Speaking Practice Read Aloud Repeat S…" at bounding box center [416, 217] width 832 height 687
click at [275, 358] on textarea "The passage outlines, explaining that, and further illustrating about, while co…" at bounding box center [492, 409] width 624 height 128
click at [368, 361] on textarea "The passage outlines bioluminescence and fascinating phenomena, explaining that…" at bounding box center [492, 409] width 624 height 128
click at [518, 362] on textarea "The passage outlines bioluminescence and nature's most fascinating phenomena, e…" at bounding box center [492, 409] width 624 height 128
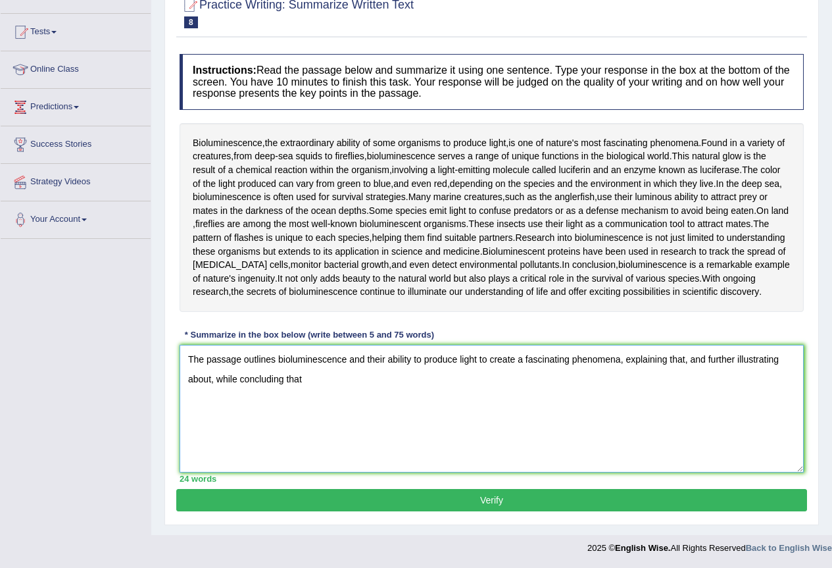
click at [687, 362] on textarea "The passage outlines bioluminescence and their ability to produce light to crea…" at bounding box center [492, 409] width 624 height 128
click at [685, 361] on textarea "The passage outlines bioluminescence and their ability to produce light to crea…" at bounding box center [492, 409] width 624 height 128
click at [767, 382] on textarea "The passage outlines bioluminescence and their ability to produce light to crea…" at bounding box center [492, 409] width 624 height 128
click at [666, 381] on textarea "The passage outlines bioluminescence and their ability to produce light to crea…" at bounding box center [492, 409] width 624 height 128
click at [669, 384] on textarea "The passage outlines bioluminescence and their ability to produce light to crea…" at bounding box center [492, 409] width 624 height 128
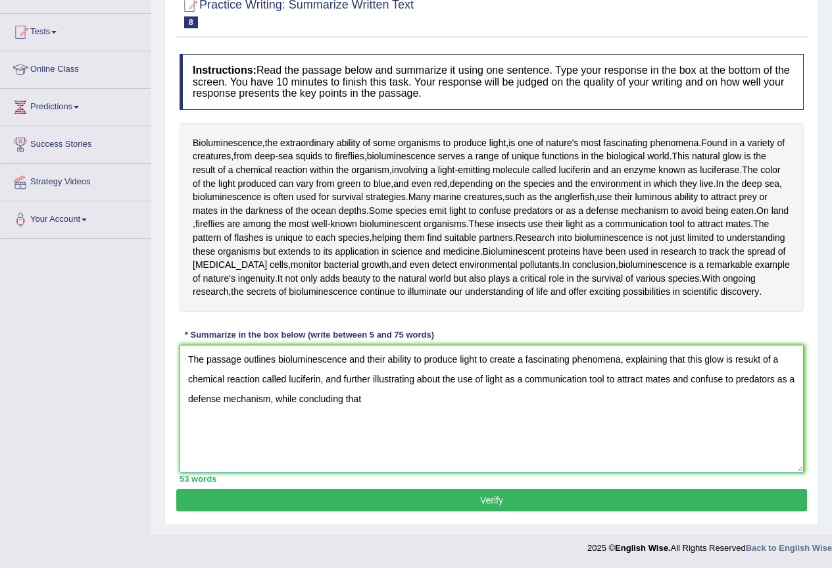
click at [388, 398] on textarea "The passage outlines bioluminescence and their ability to produce light to crea…" at bounding box center [492, 409] width 624 height 128
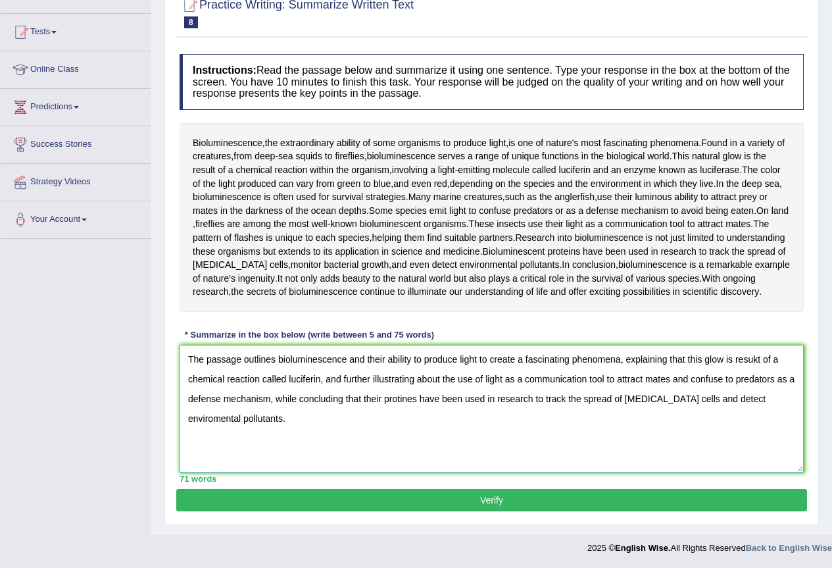
click at [758, 357] on textarea "The passage outlines bioluminescence and their ability to produce light to crea…" at bounding box center [492, 409] width 624 height 128
type textarea "The passage outlines bioluminescence and their ability to produce light to crea…"
click at [301, 498] on button "Verify" at bounding box center [491, 500] width 631 height 22
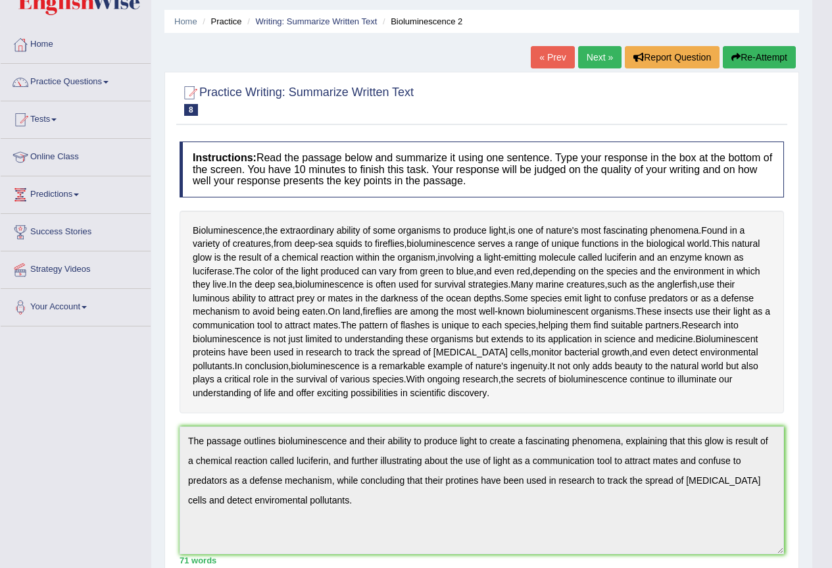
scroll to position [236, 0]
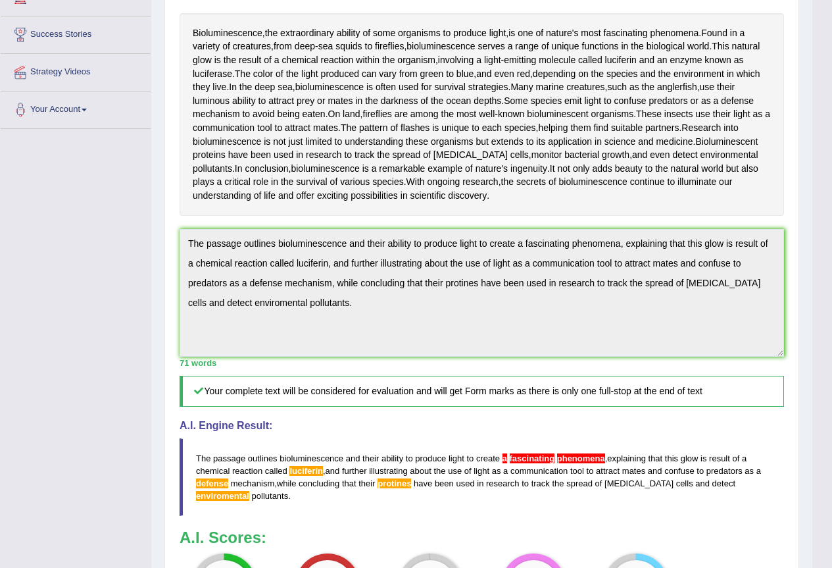
click at [457, 372] on div "Instructions: Read the passage below and summarize it using one sentence. Type …" at bounding box center [481, 290] width 611 height 704
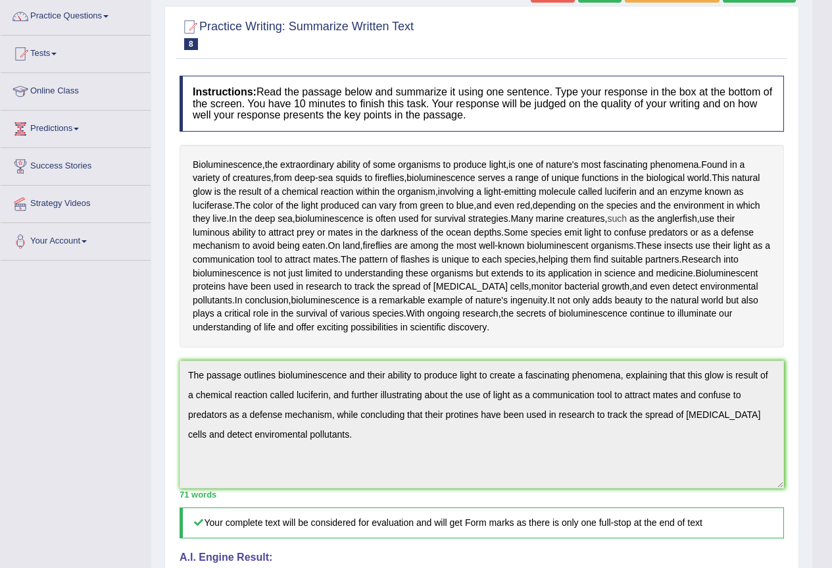
scroll to position [39, 0]
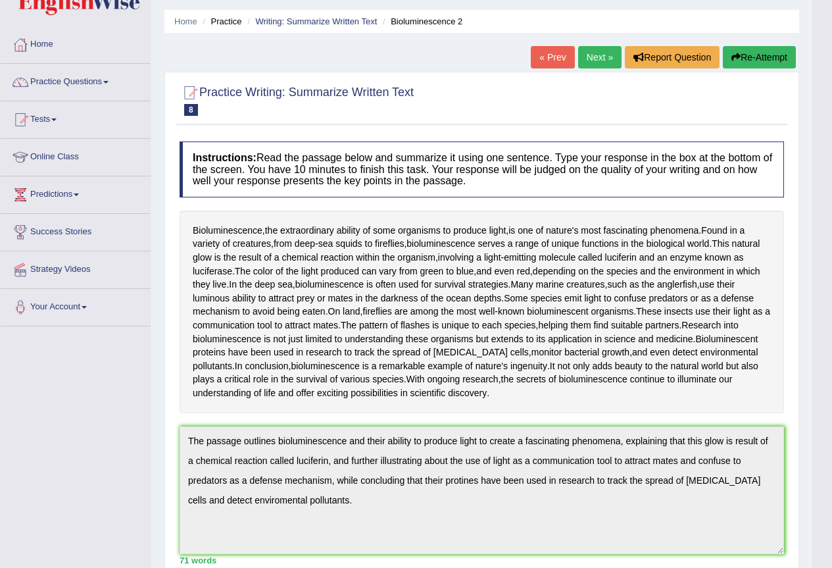
click at [753, 64] on button "Re-Attempt" at bounding box center [759, 57] width 73 height 22
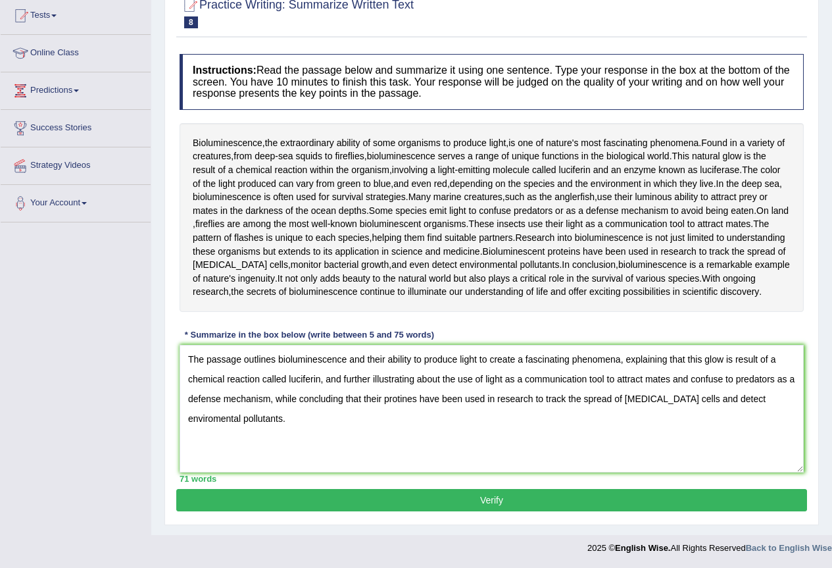
click at [523, 373] on textarea "The passage outlines bioluminescence and their ability to produce light to crea…" at bounding box center [492, 409] width 624 height 128
click at [604, 432] on textarea "The passage outlines bioluminescence and their ability to produce light to crea…" at bounding box center [492, 409] width 624 height 128
drag, startPoint x: 338, startPoint y: 438, endPoint x: 216, endPoint y: 365, distance: 141.9
click at [185, 366] on textarea "The passage outlines bioluminescence and their ability to produce light to crea…" at bounding box center [492, 409] width 624 height 128
type textarea "The passage outlines bioluminescence and their ability to produce light to crea…"
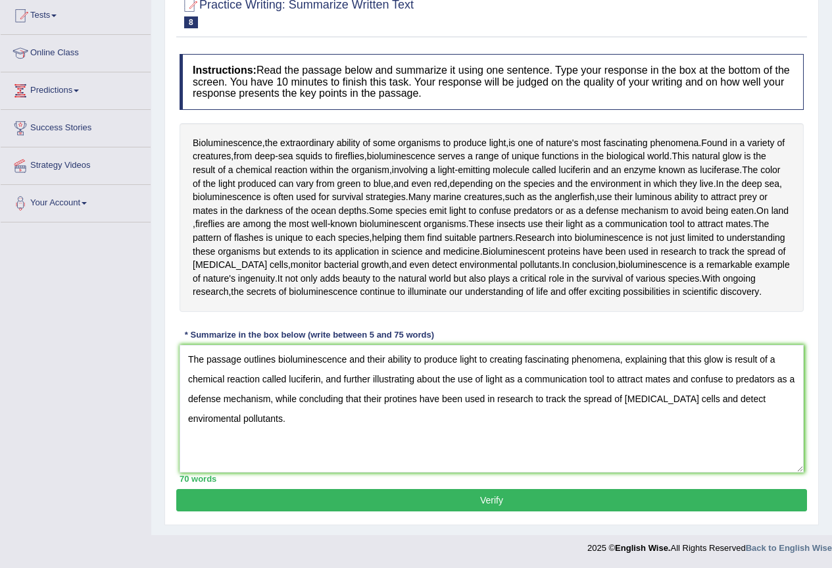
click at [402, 505] on button "Verify" at bounding box center [491, 500] width 631 height 22
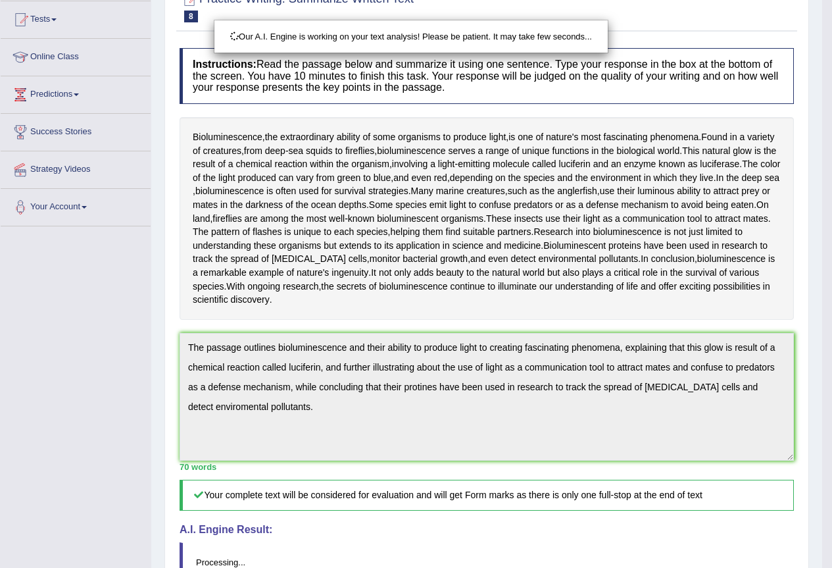
scroll to position [293, 0]
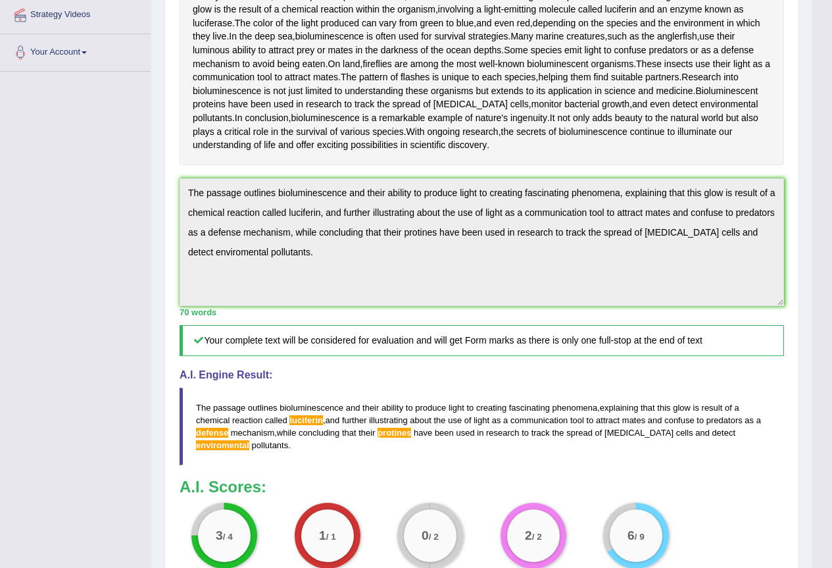
click at [461, 400] on blockquote "The passage outlines bioluminescence and their ability to produce light to crea…" at bounding box center [482, 426] width 604 height 78
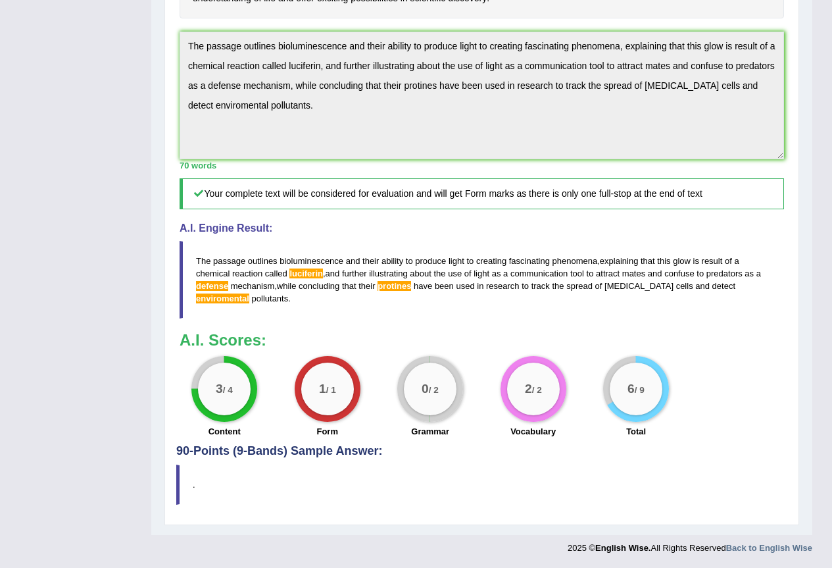
scroll to position [374, 0]
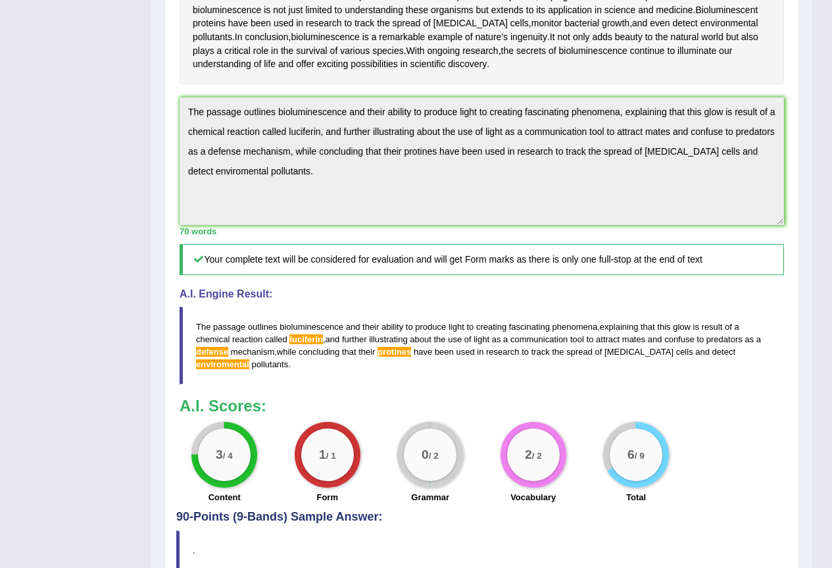
click at [402, 343] on span "illustrating" at bounding box center [388, 339] width 39 height 10
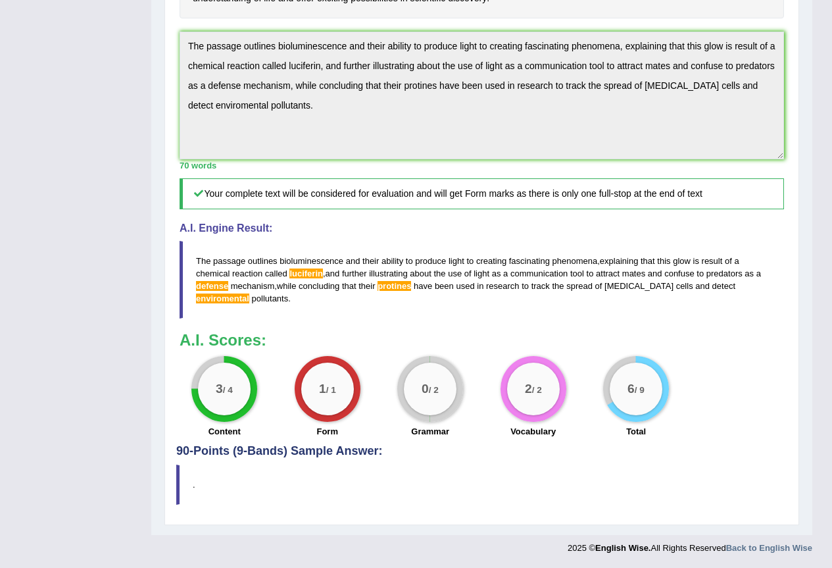
scroll to position [0, 0]
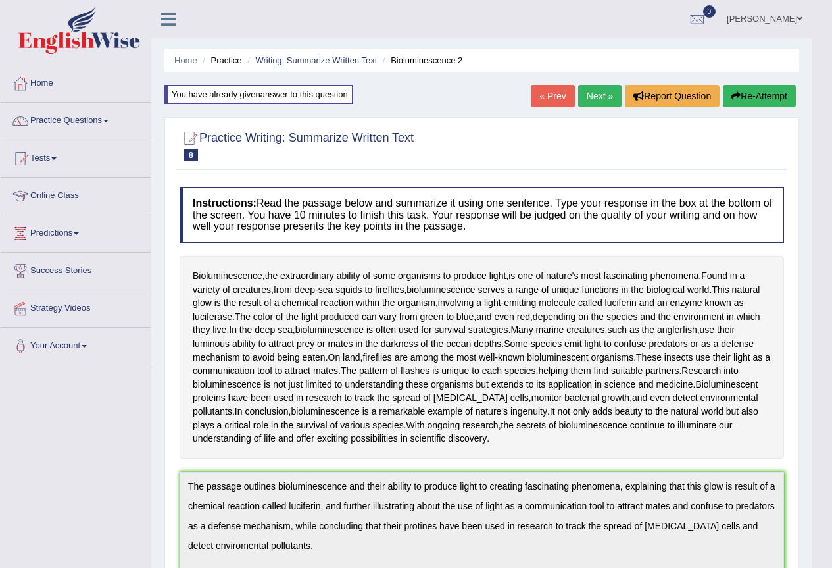
click at [756, 99] on button "Re-Attempt" at bounding box center [759, 96] width 73 height 22
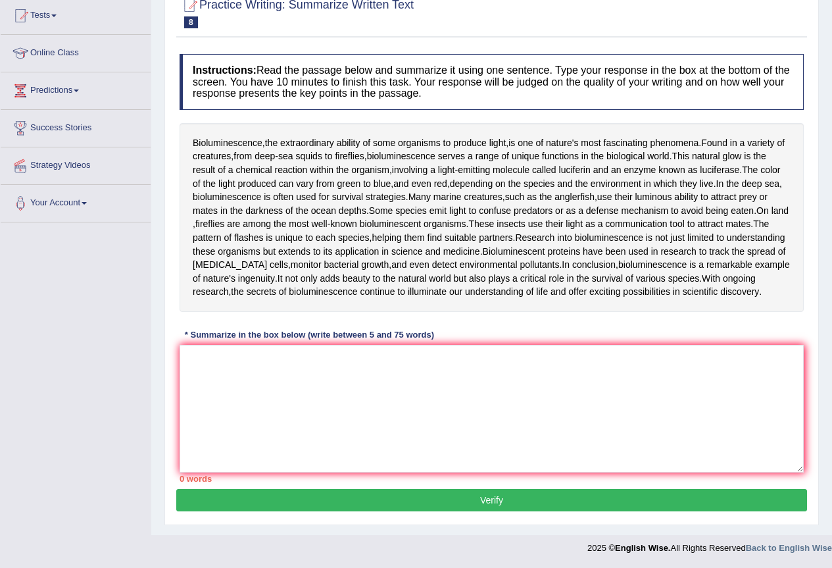
scroll to position [154, 0]
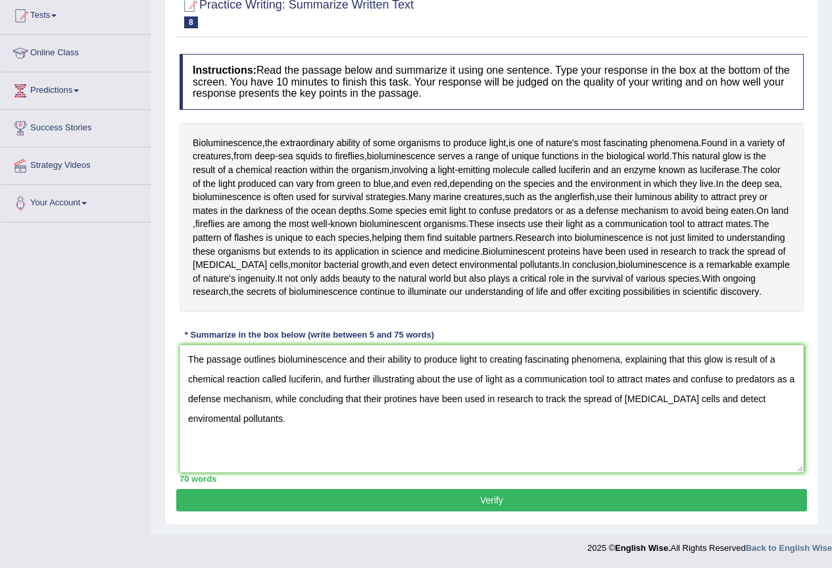
click at [744, 405] on textarea "The passage outlines bioluminescence and their ability to produce light to crea…" at bounding box center [492, 409] width 624 height 128
drag, startPoint x: 381, startPoint y: 407, endPoint x: 363, endPoint y: 406, distance: 17.8
click at [363, 406] on textarea "The passage outlines bioluminescence and their ability to produce light to crea…" at bounding box center [492, 409] width 624 height 128
drag, startPoint x: 349, startPoint y: 359, endPoint x: 280, endPoint y: 360, distance: 68.4
click at [280, 360] on textarea "The passage outlines bioluminescence and their ability to produce light to crea…" at bounding box center [492, 409] width 624 height 128
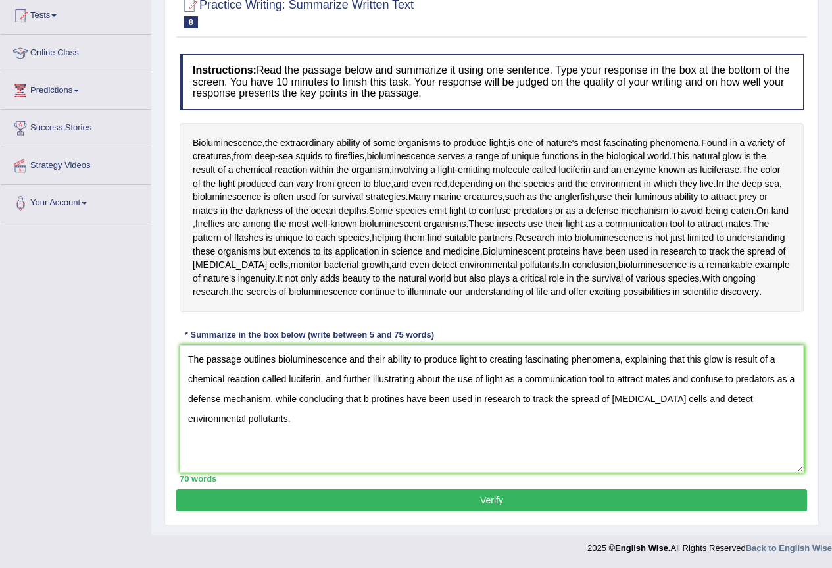
click at [364, 400] on textarea "The passage outlines bioluminescence and their ability to produce light to crea…" at bounding box center [492, 409] width 624 height 128
type textarea "The passage outlines bioluminescence and their ability to produce light to crea…"
click at [375, 496] on button "Verify" at bounding box center [491, 500] width 631 height 22
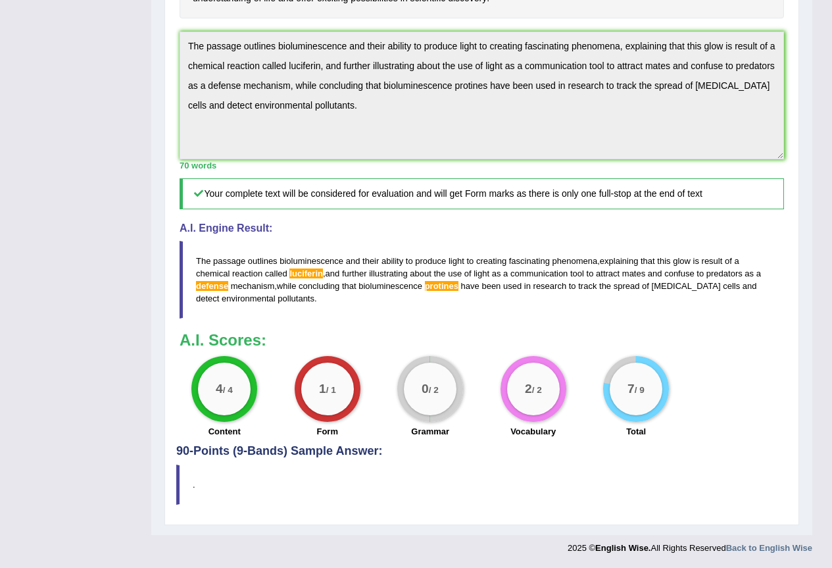
scroll to position [177, 0]
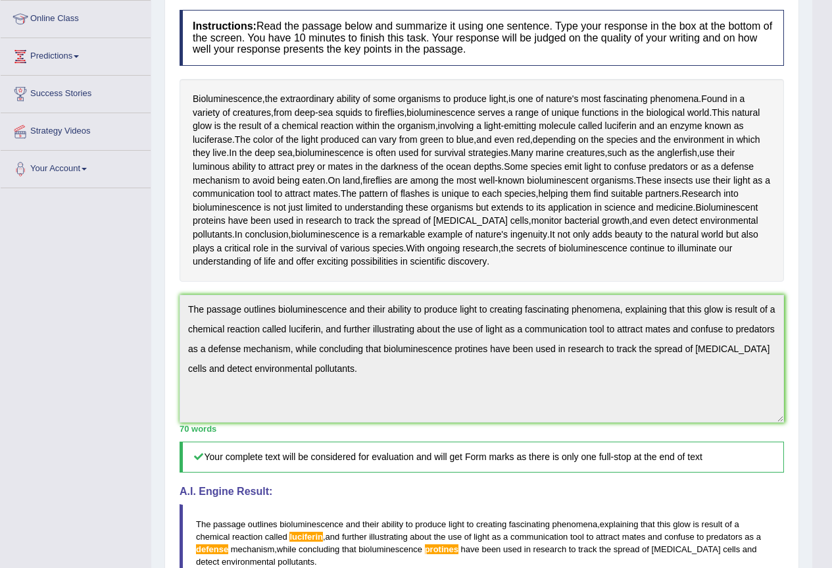
click at [174, 304] on div "Practice Writing: Summarize Written Text 8 Bioluminescence 2 Instructions: Read…" at bounding box center [481, 364] width 635 height 848
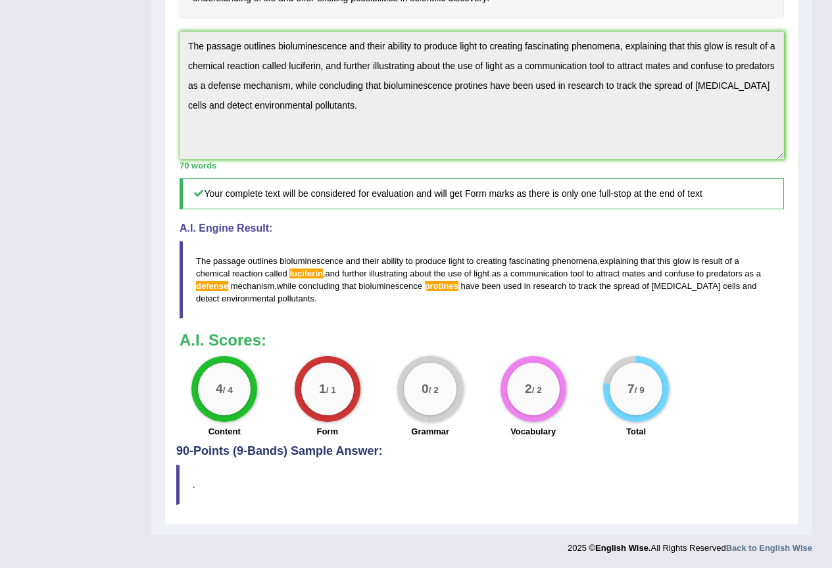
scroll to position [0, 0]
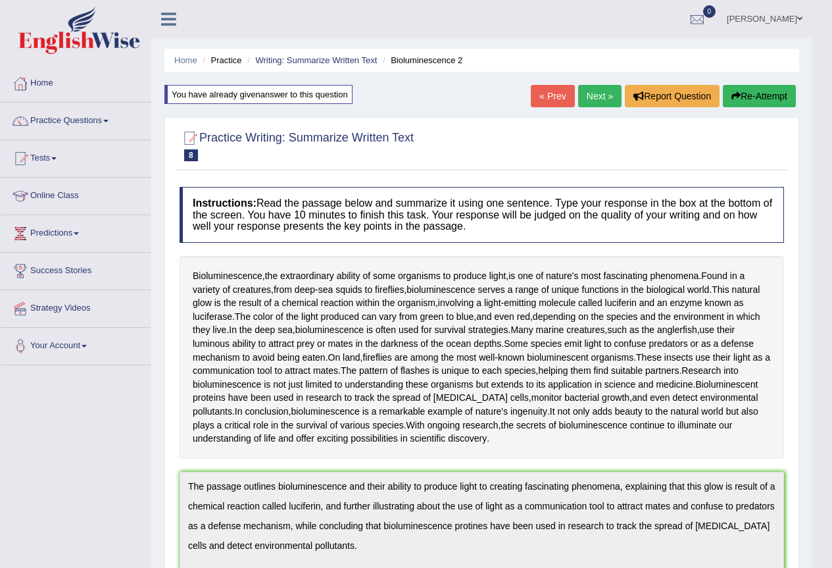
click at [738, 102] on button "Re-Attempt" at bounding box center [759, 96] width 73 height 22
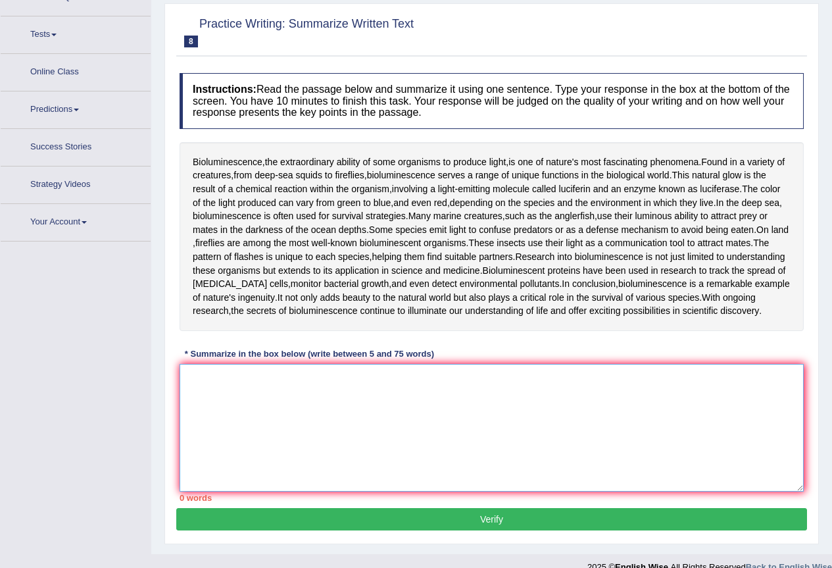
click at [331, 422] on textarea at bounding box center [492, 428] width 624 height 128
paste textarea "The passage outlines bioluminescence and their ability to produce light to crea…"
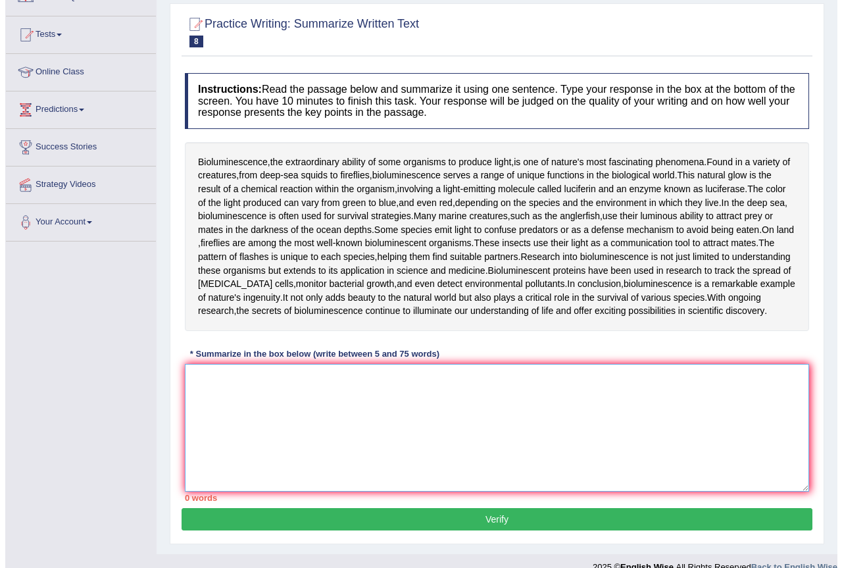
scroll to position [0, 0]
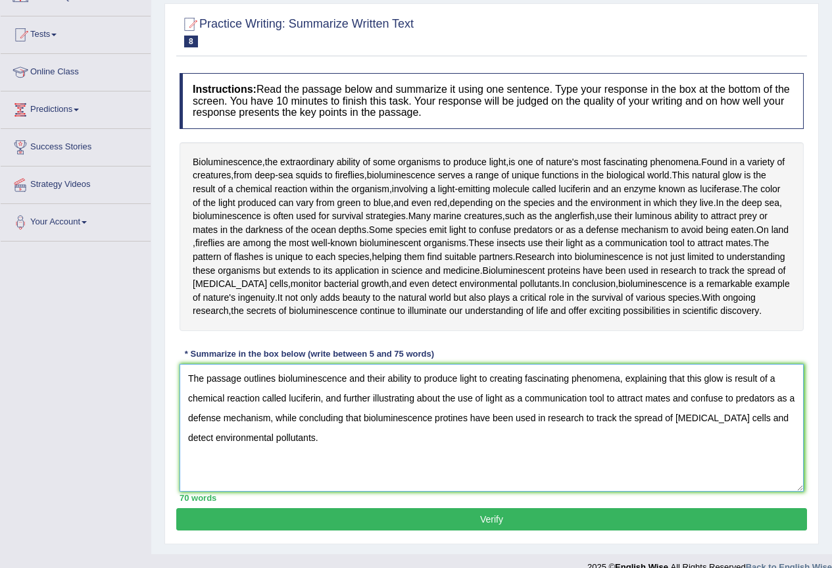
drag, startPoint x: 287, startPoint y: 411, endPoint x: 263, endPoint y: 410, distance: 23.7
click at [263, 410] on textarea "The passage outlines bioluminescence and their ability to produce light to crea…" at bounding box center [492, 428] width 624 height 128
type textarea "The passage outlines bioluminescence and their ability to produce light to crea…"
click at [371, 530] on button "Verify" at bounding box center [491, 519] width 631 height 22
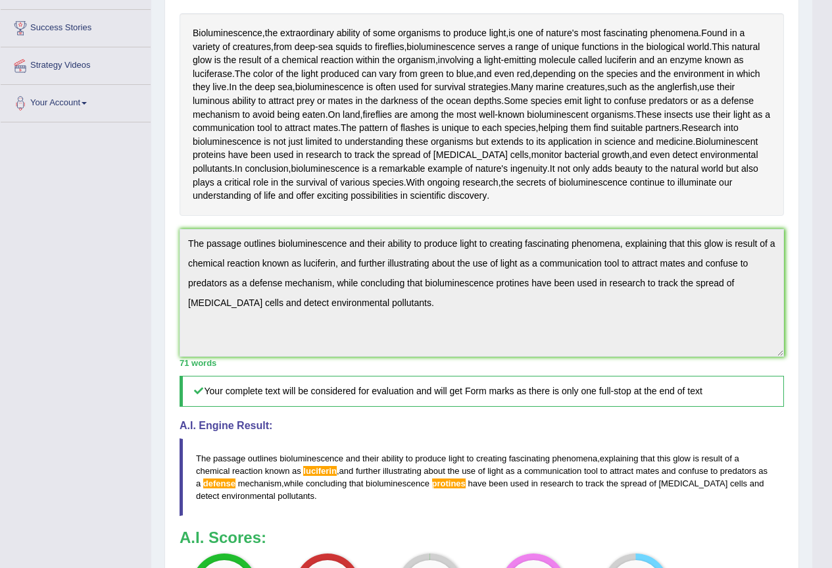
scroll to position [308, 0]
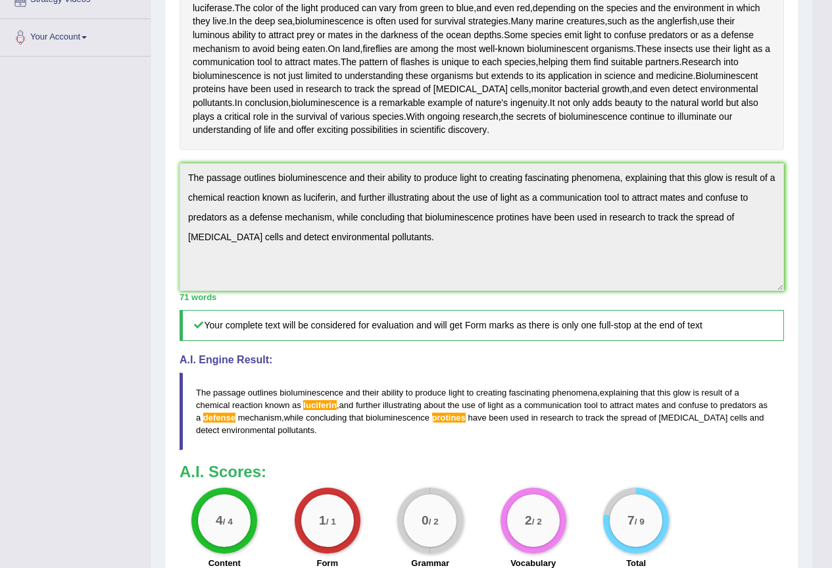
click at [225, 420] on span "defense" at bounding box center [219, 417] width 32 height 10
click at [178, 168] on div "Instructions: Read the passage below and summarize it using one sentence. Type …" at bounding box center [481, 224] width 611 height 704
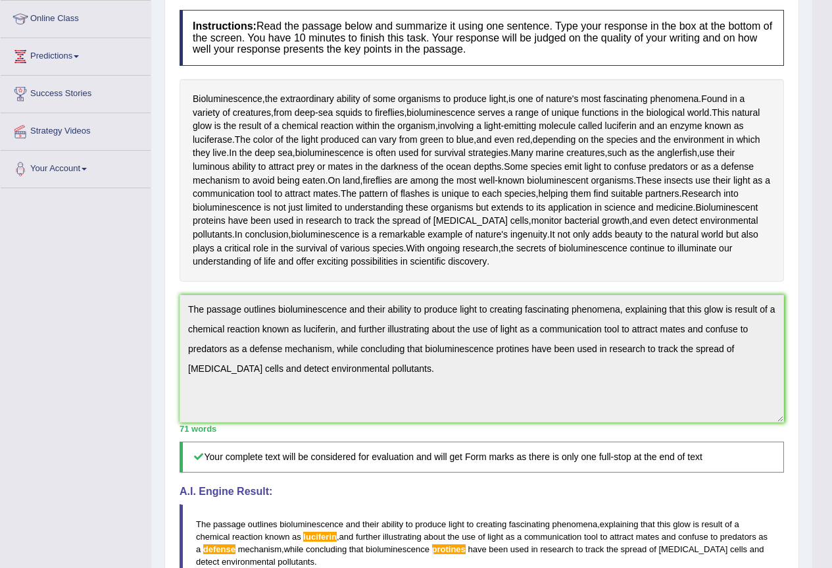
scroll to position [45, 0]
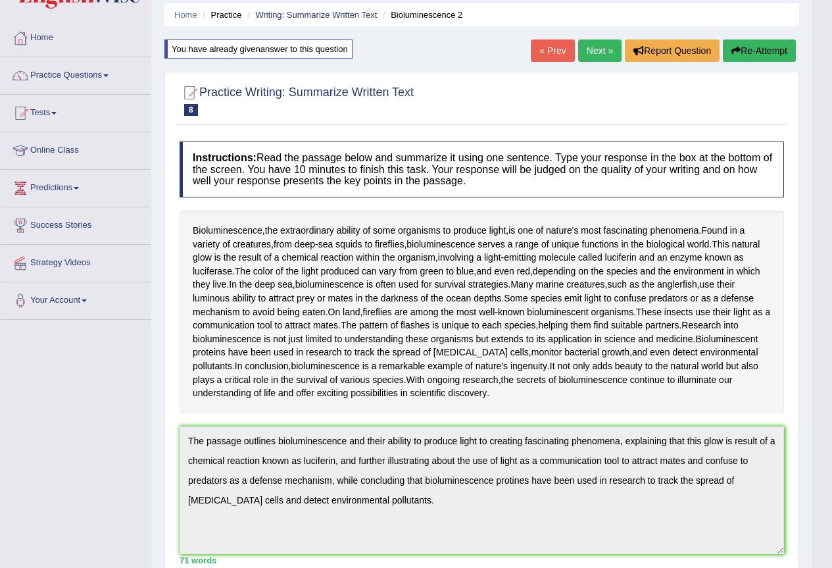
click at [602, 53] on link "Next »" at bounding box center [599, 50] width 43 height 22
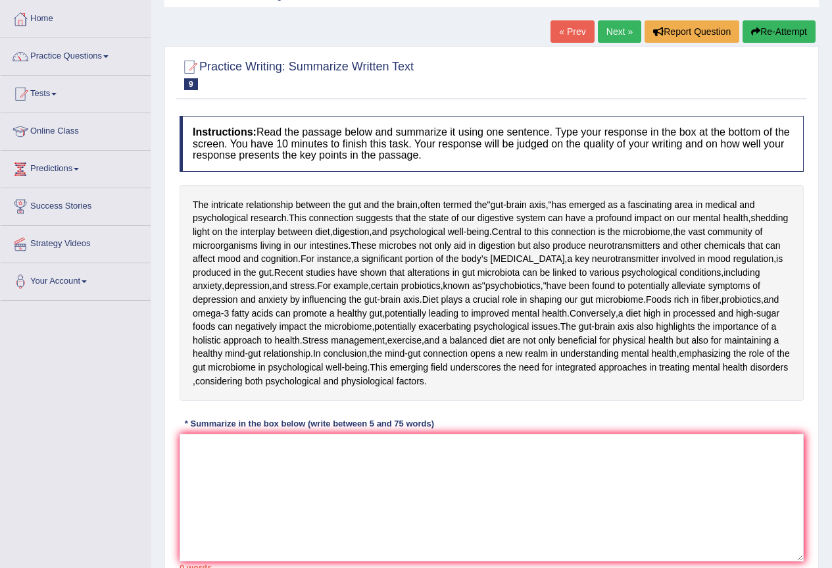
scroll to position [262, 0]
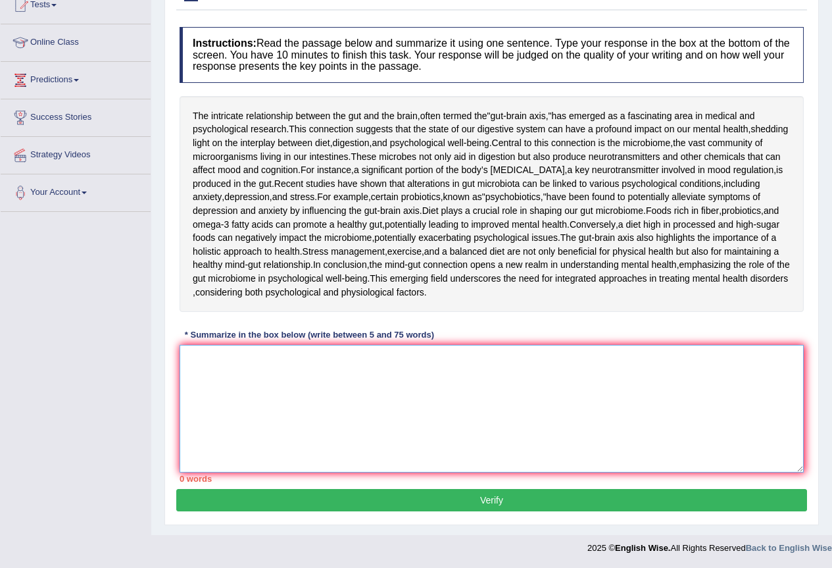
click at [326, 366] on textarea at bounding box center [492, 409] width 624 height 128
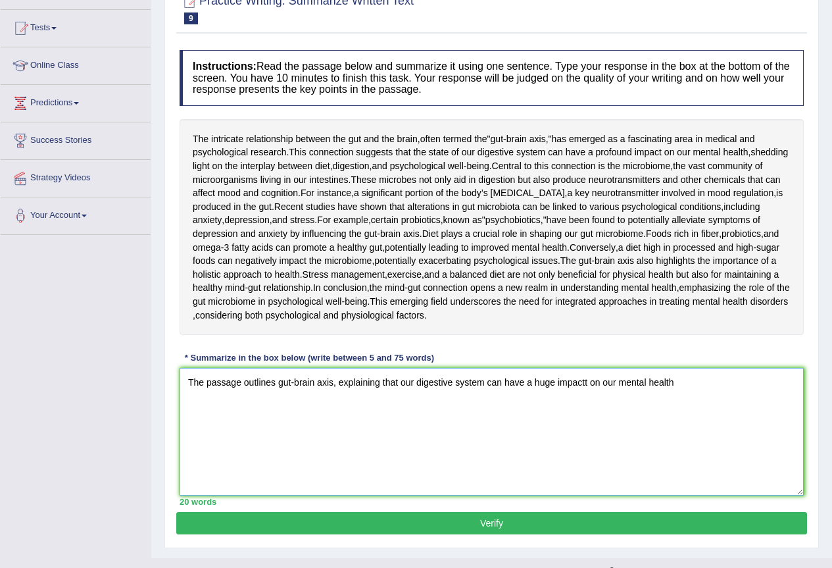
click at [584, 493] on textarea "The passage outlines gut-brain axis, explaining that our digestive system can h…" at bounding box center [492, 432] width 624 height 128
click at [726, 495] on textarea "The passage outlines gut-brain axis, explaining that our digestive system can h…" at bounding box center [492, 432] width 624 height 128
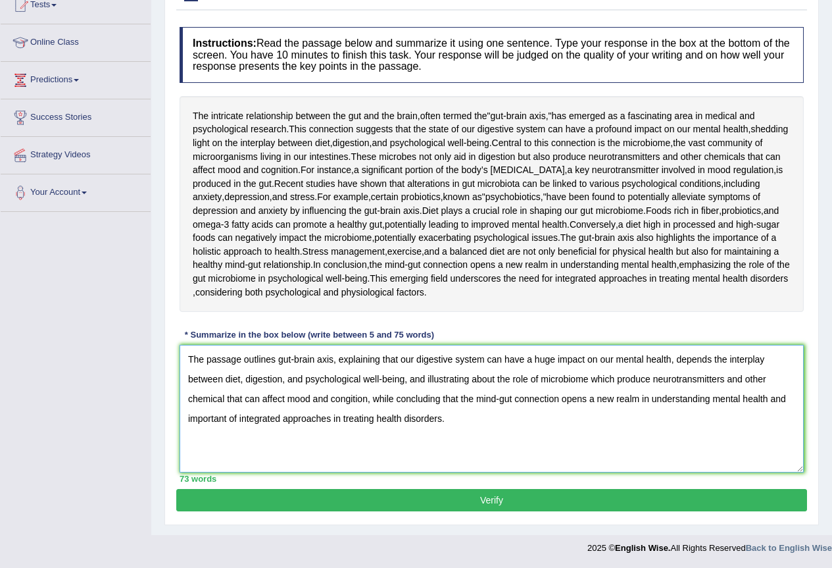
drag, startPoint x: 504, startPoint y: 420, endPoint x: 198, endPoint y: 352, distance: 313.1
click at [158, 352] on div "Home Practice Writing: Summarize Written Text Mind-Gut Connection « Prev Next »…" at bounding box center [491, 191] width 681 height 688
click at [557, 420] on textarea "The passage outlines gut-brain axis, explaining that our digestive system can h…" at bounding box center [492, 409] width 624 height 128
click at [649, 376] on textarea "The passage outlines gut-brain axis, explaining that our digestive system can h…" at bounding box center [492, 409] width 624 height 128
type textarea "The passage outlines gut-brain axis, explaining that our digestive system can h…"
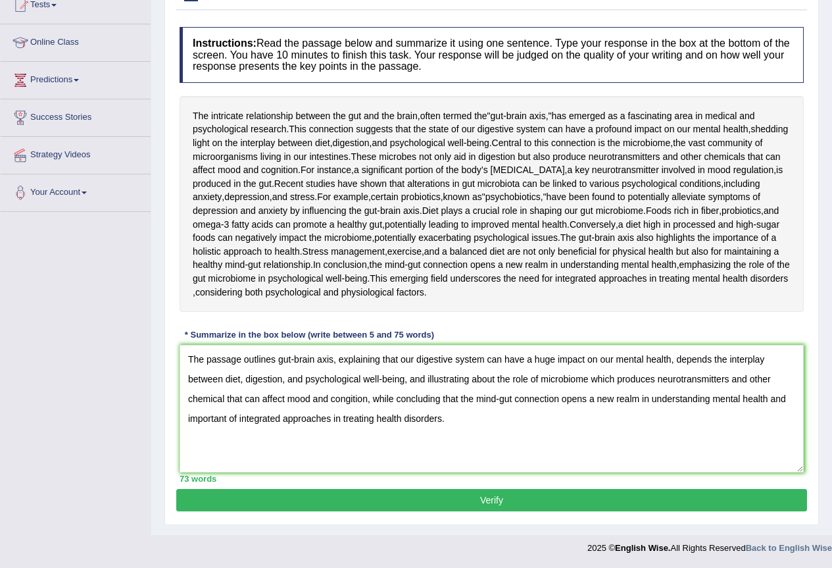
click at [611, 509] on button "Verify" at bounding box center [491, 500] width 631 height 22
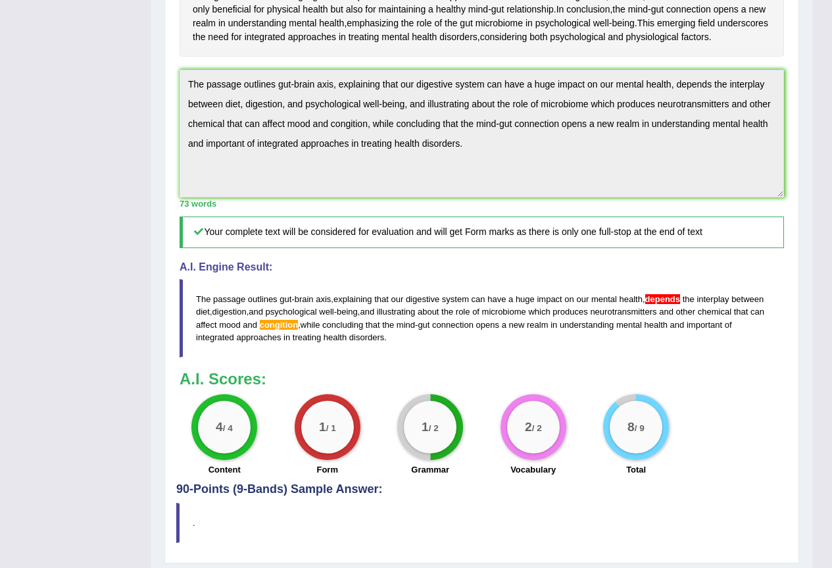
scroll to position [555, 0]
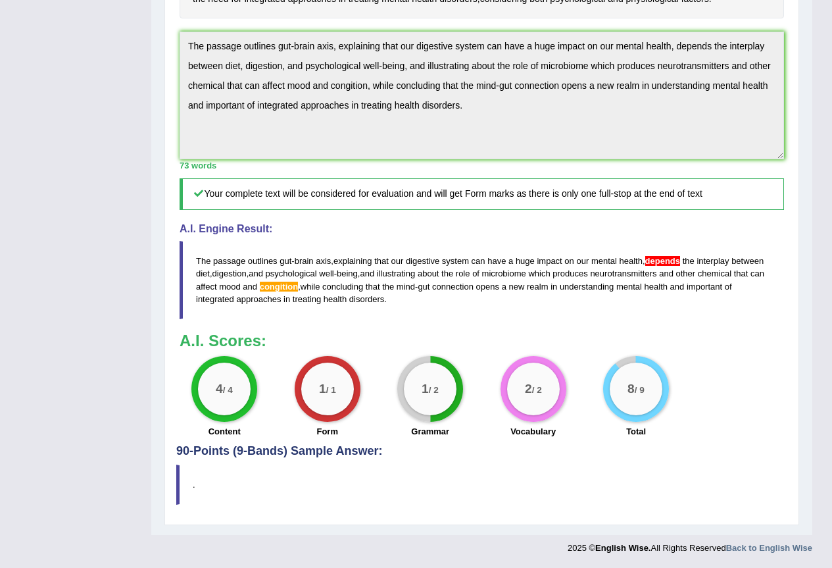
click at [147, 33] on div "Toggle navigation Home Practice Questions Speaking Practice Read Aloud Repeat S…" at bounding box center [406, 56] width 812 height 1007
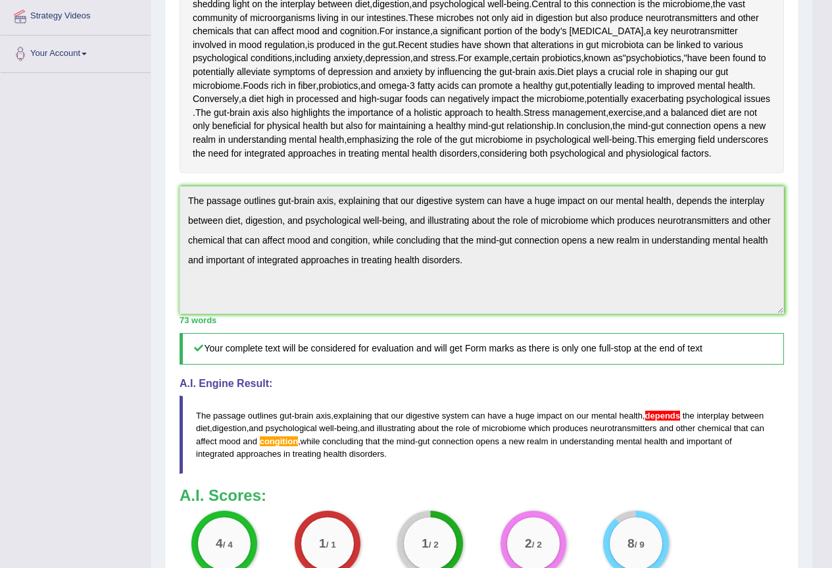
scroll to position [95, 0]
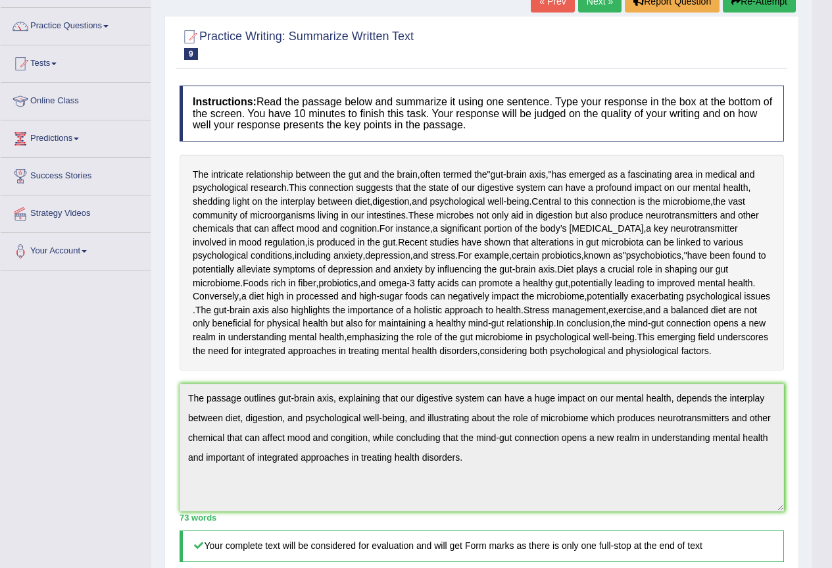
click at [750, 5] on button "Re-Attempt" at bounding box center [759, 1] width 73 height 22
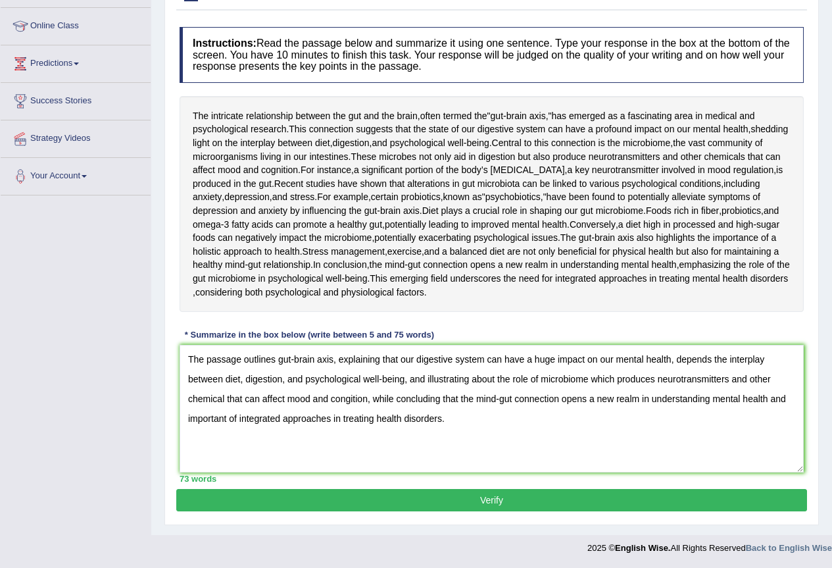
click at [713, 356] on textarea "The passage outlines gut-brain axis, explaining that our digestive system can h…" at bounding box center [492, 409] width 624 height 128
click at [677, 364] on textarea "The passage outlines gut-brain axis, explaining that our digestive system can h…" at bounding box center [492, 409] width 624 height 128
type textarea "The passage outlines gut-brain axis, explaining that our digestive system can h…"
click at [362, 507] on button "Verify" at bounding box center [491, 500] width 631 height 22
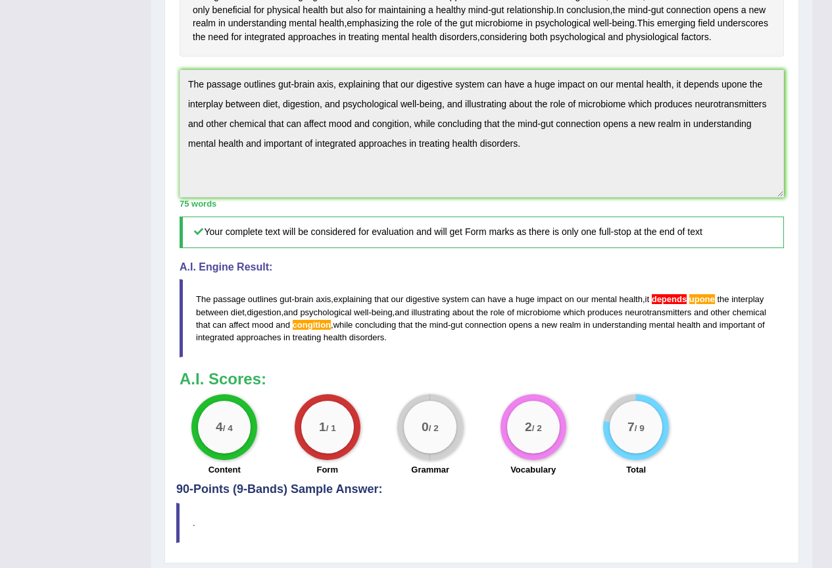
scroll to position [349, 0]
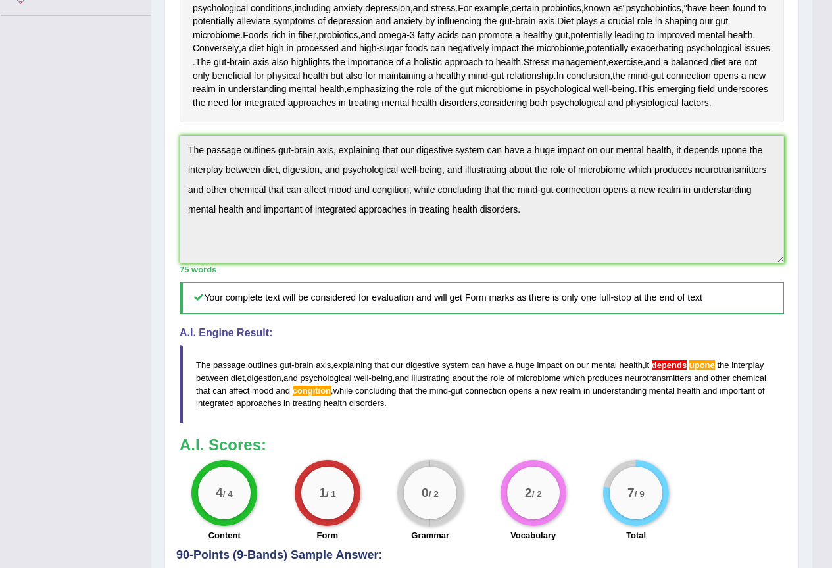
click at [152, 248] on div "Home Practice Writing: Summarize Written Text Mind-Gut Connection You have alre…" at bounding box center [481, 145] width 661 height 988
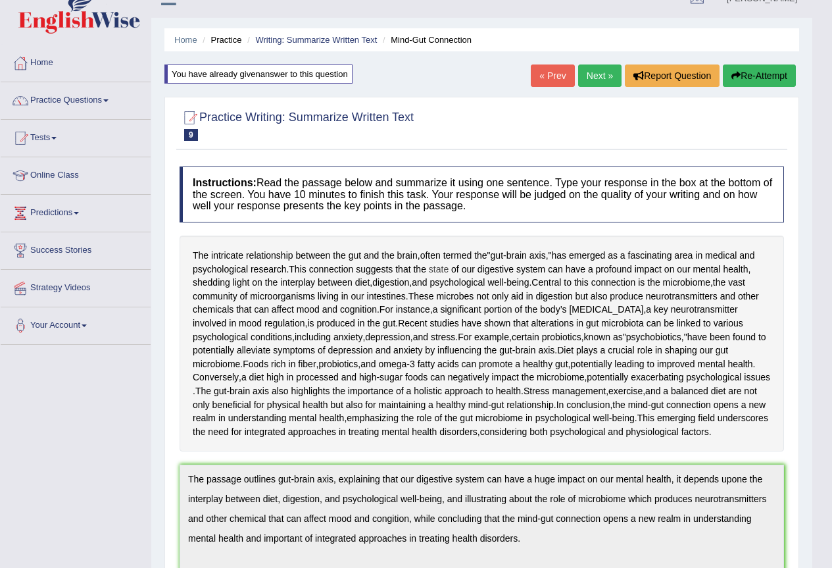
scroll to position [0, 0]
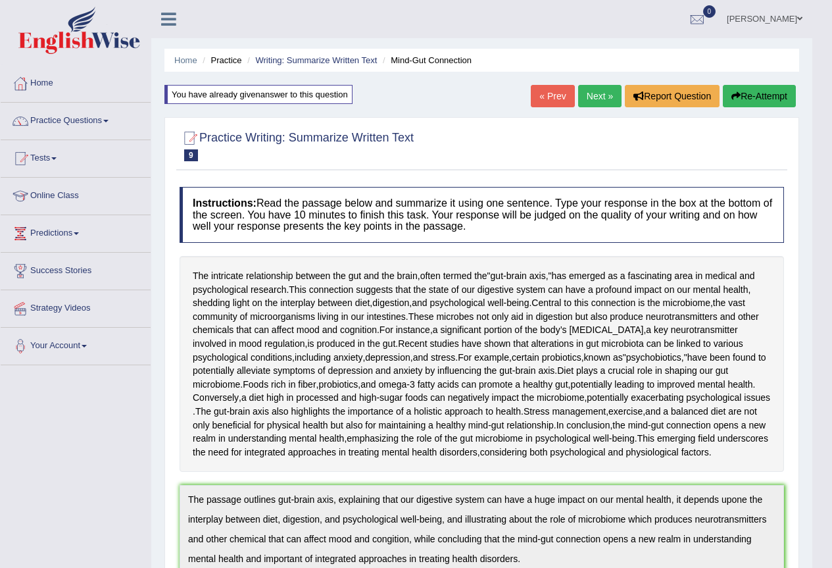
click at [772, 97] on button "Re-Attempt" at bounding box center [759, 96] width 73 height 22
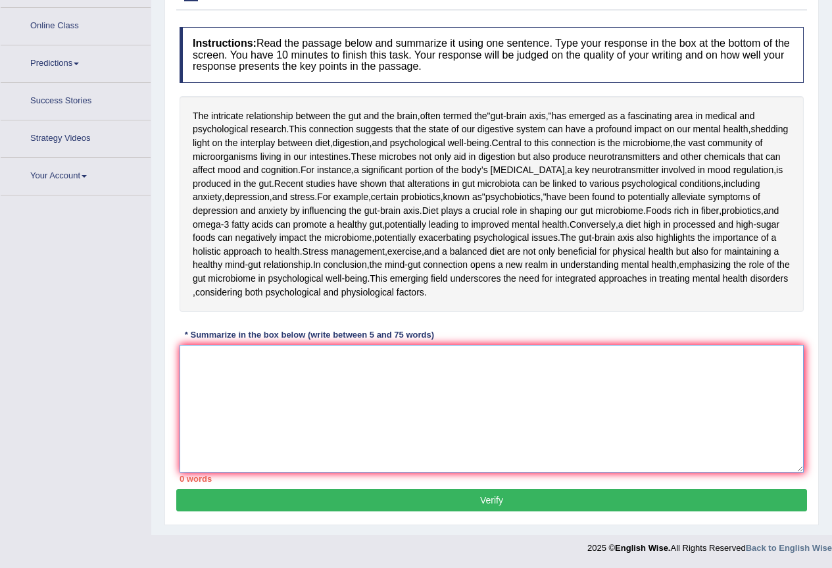
click at [347, 347] on textarea at bounding box center [492, 409] width 624 height 128
paste textarea "The passage outlines gut-brain axis, explaining that our digestive system can h…"
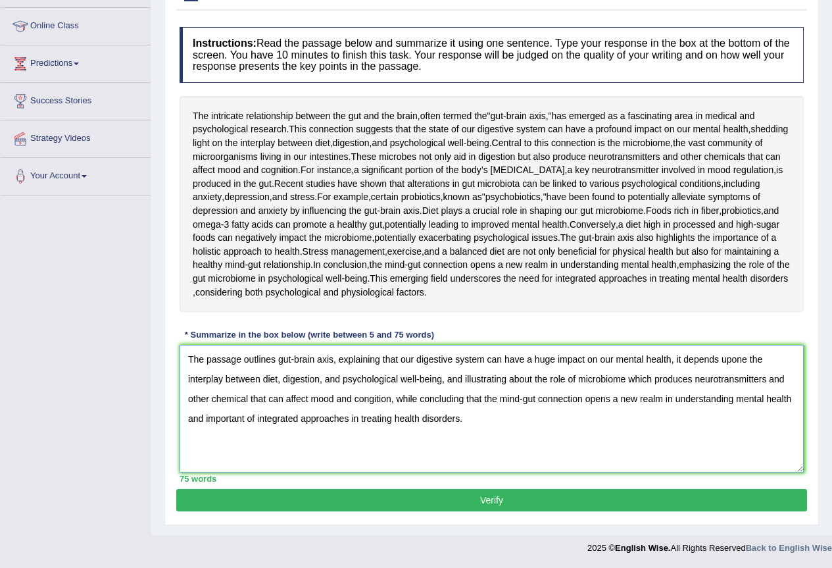
drag, startPoint x: 747, startPoint y: 354, endPoint x: 685, endPoint y: 355, distance: 61.8
click at [685, 355] on textarea "The passage outlines gut-brain axis, explaining that our digestive system can h…" at bounding box center [492, 409] width 624 height 128
drag, startPoint x: 763, startPoint y: 358, endPoint x: 684, endPoint y: 359, distance: 78.9
click at [684, 359] on textarea "The passage outlines gut-brain axis, explaining that our digestive system can h…" at bounding box center [492, 409] width 624 height 128
type textarea "The passage outlines gut-brain axis, explaining that our digestive system can h…"
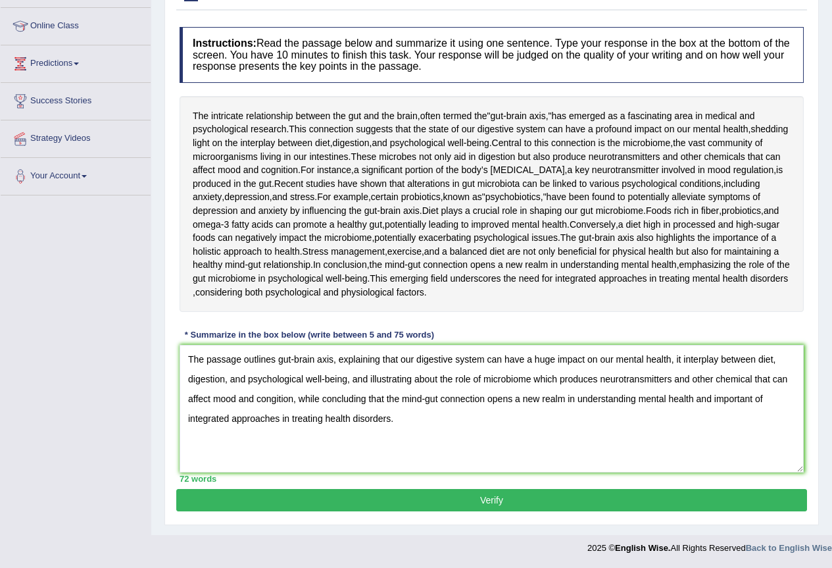
click at [306, 506] on button "Verify" at bounding box center [491, 500] width 631 height 22
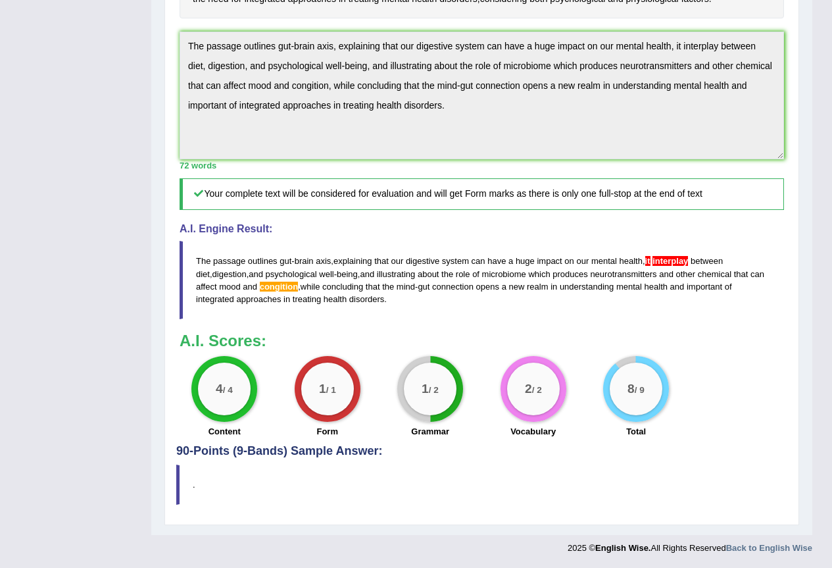
scroll to position [430, 0]
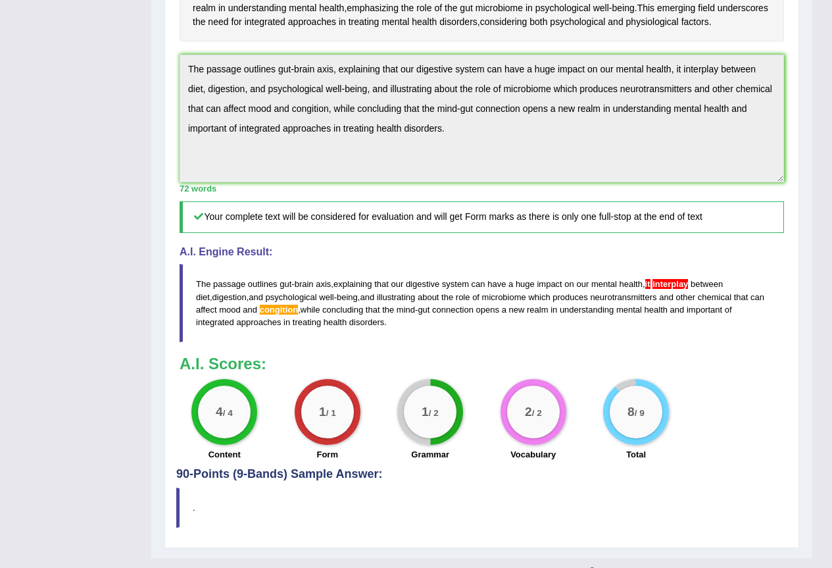
click at [147, 186] on div "Toggle navigation Home Practice Questions Speaking Practice Read Aloud Repeat S…" at bounding box center [406, 77] width 812 height 1014
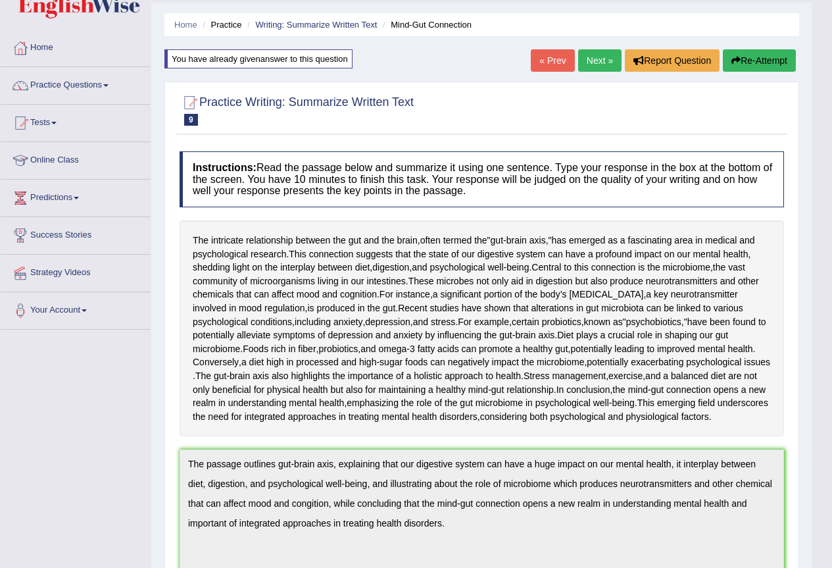
click at [728, 66] on button "Re-Attempt" at bounding box center [759, 60] width 73 height 22
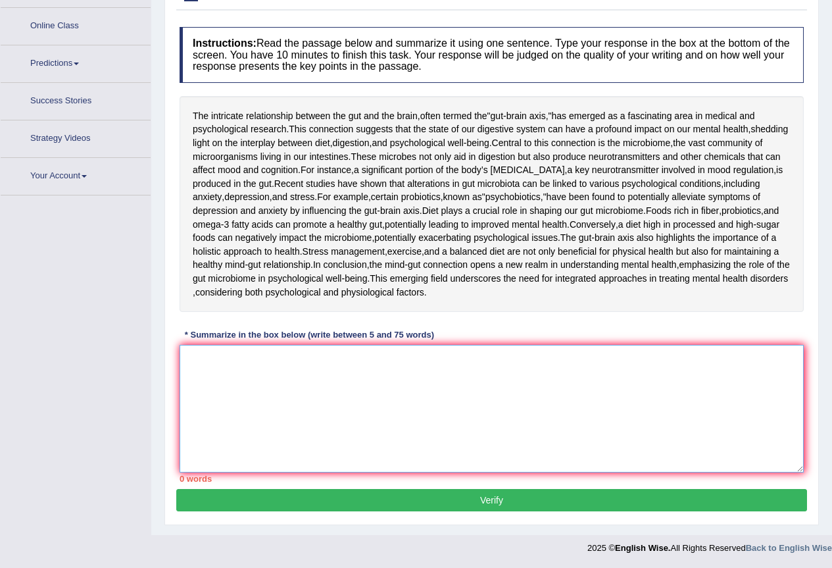
click at [288, 388] on textarea at bounding box center [492, 409] width 624 height 128
paste textarea "The passage outlines gut-brain axis, explaining that our digestive system can h…"
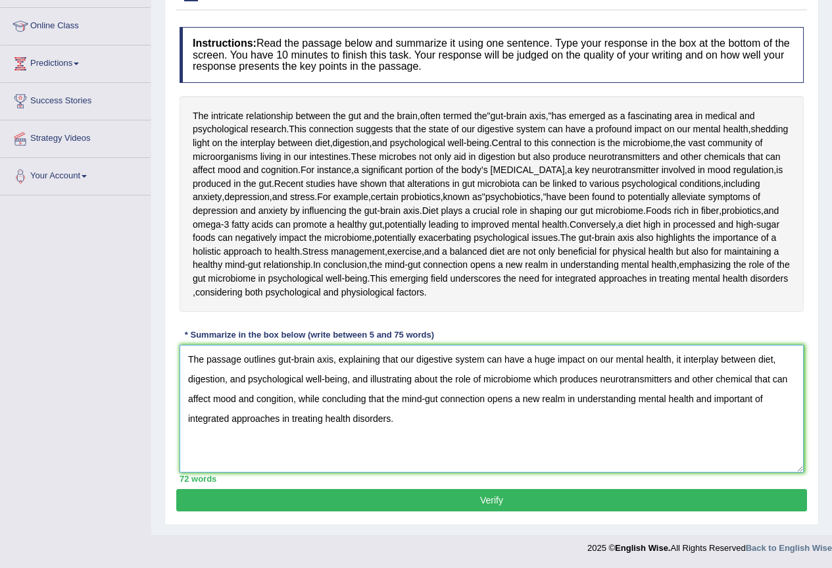
drag, startPoint x: 717, startPoint y: 360, endPoint x: 675, endPoint y: 360, distance: 42.1
click at [675, 360] on textarea "The passage outlines gut-brain axis, explaining that our digestive system can h…" at bounding box center [492, 409] width 624 height 128
click at [683, 360] on textarea "The passage outlines gut-brain axis, explaining that our digestive system can h…" at bounding box center [492, 409] width 624 height 128
type textarea "The passage outlines gut-brain axis, explaining that our digestive system can h…"
drag, startPoint x: 592, startPoint y: 495, endPoint x: 582, endPoint y: 491, distance: 10.6
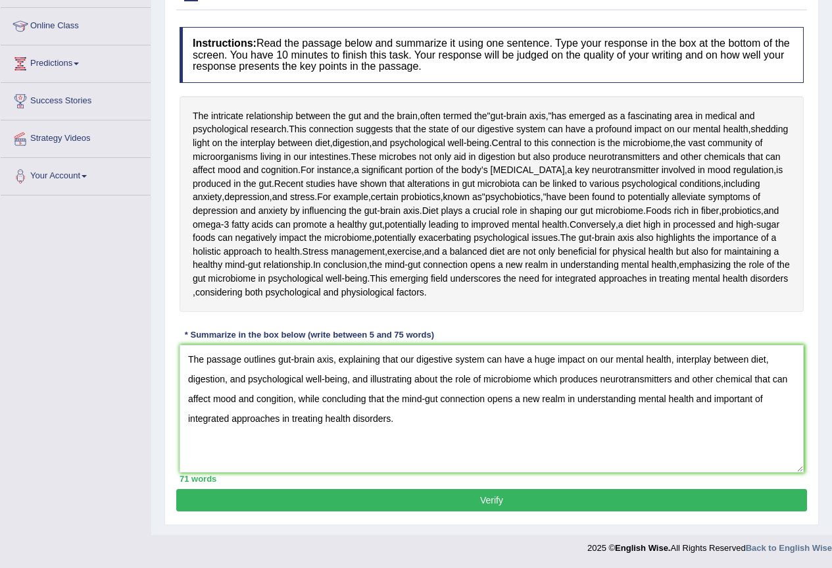
click at [591, 495] on button "Verify" at bounding box center [491, 500] width 631 height 22
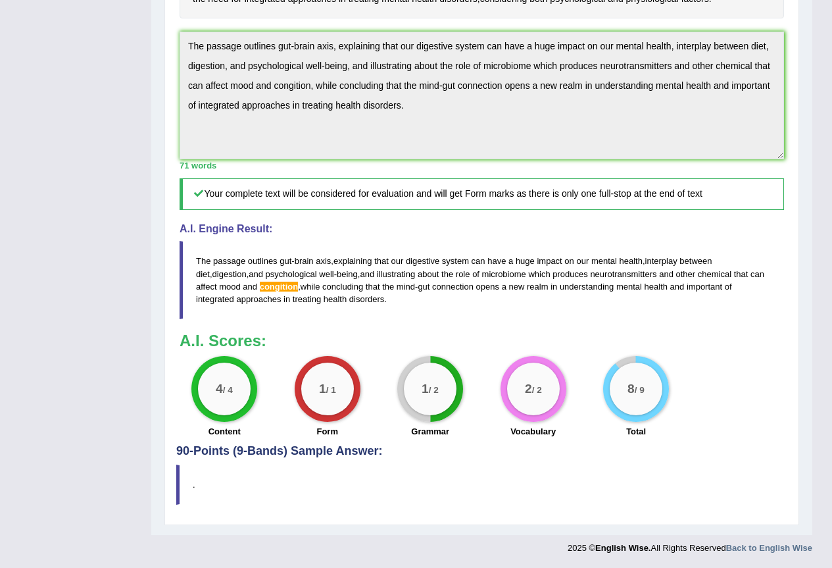
scroll to position [167, 0]
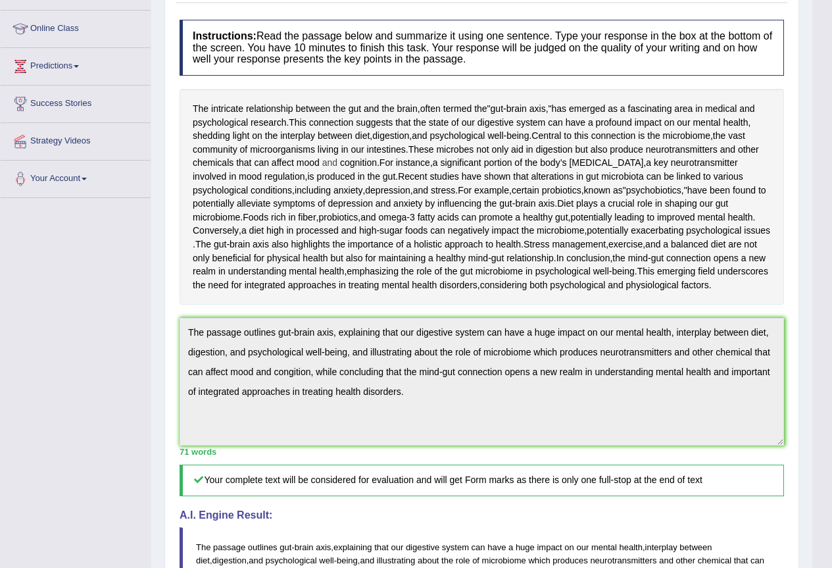
drag, startPoint x: 602, startPoint y: 177, endPoint x: 560, endPoint y: 181, distance: 42.9
click at [377, 170] on span "cognition" at bounding box center [358, 163] width 37 height 14
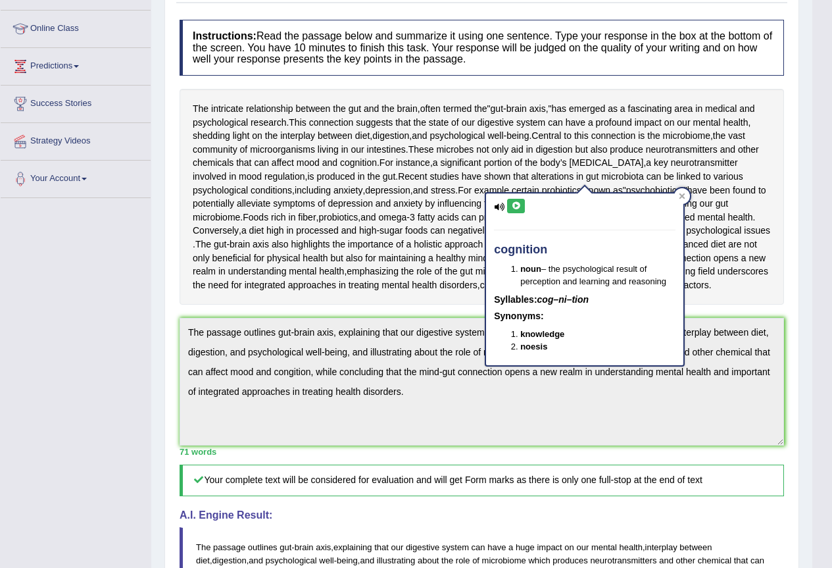
scroll to position [233, 0]
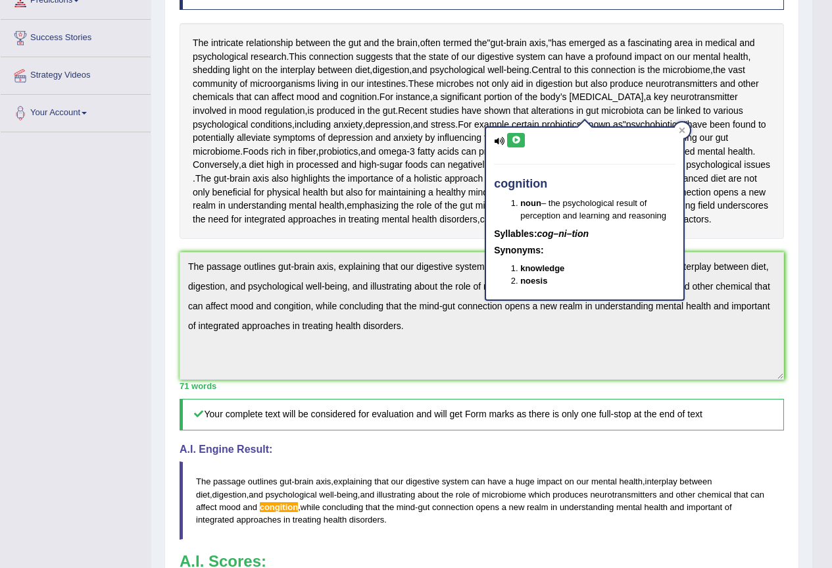
drag, startPoint x: 544, startPoint y: 186, endPoint x: 496, endPoint y: 185, distance: 48.0
click at [496, 185] on h4 "cognition" at bounding box center [584, 184] width 181 height 13
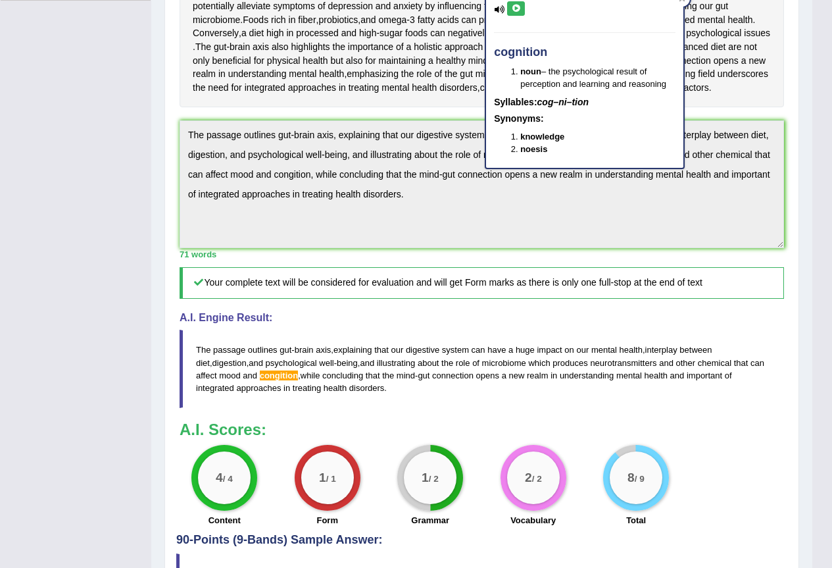
scroll to position [430, 0]
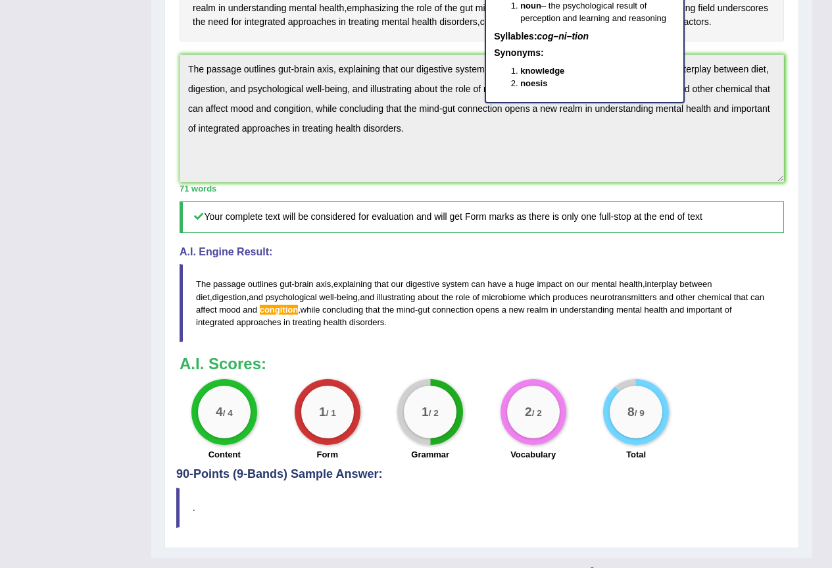
click at [320, 314] on span "while" at bounding box center [311, 309] width 20 height 10
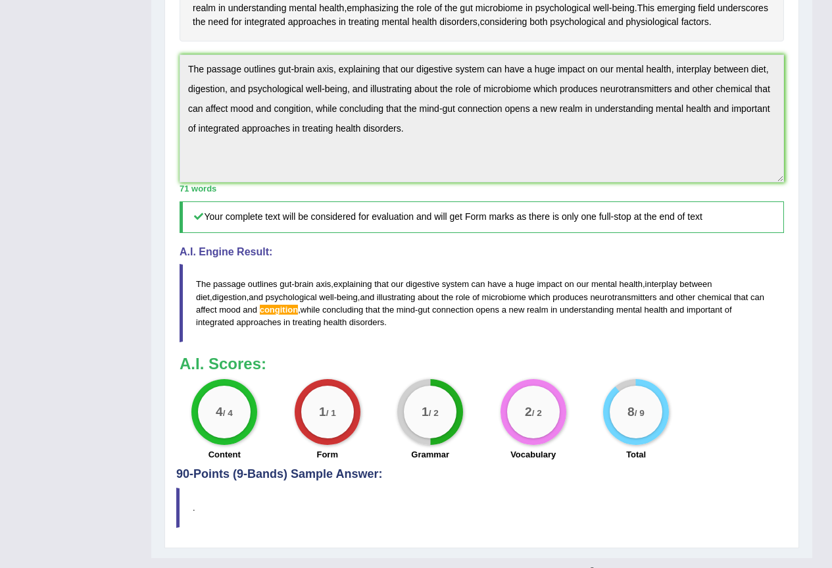
scroll to position [101, 0]
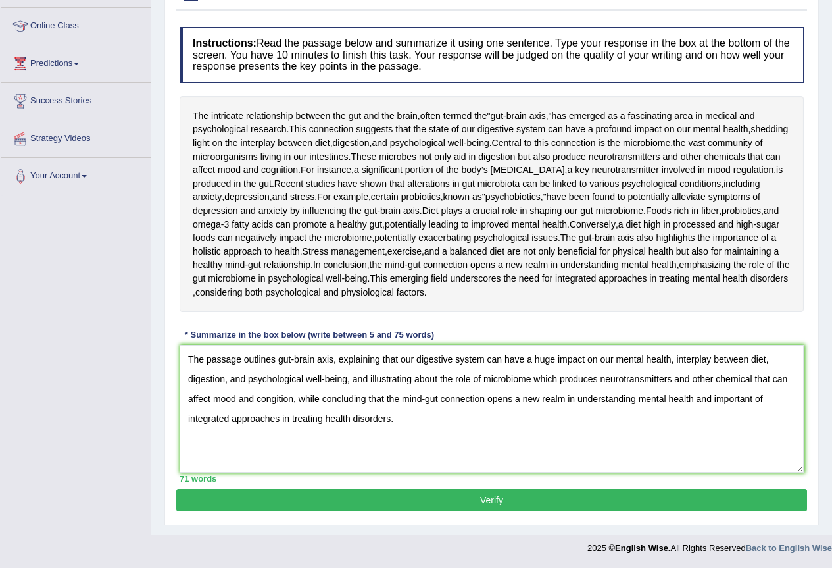
click at [272, 396] on textarea "The passage outlines gut-brain axis, explaining that our digestive system can h…" at bounding box center [492, 409] width 624 height 128
type textarea "The passage outlines gut-brain axis, explaining that our digestive system can h…"
click at [352, 504] on button "Verify" at bounding box center [491, 500] width 631 height 22
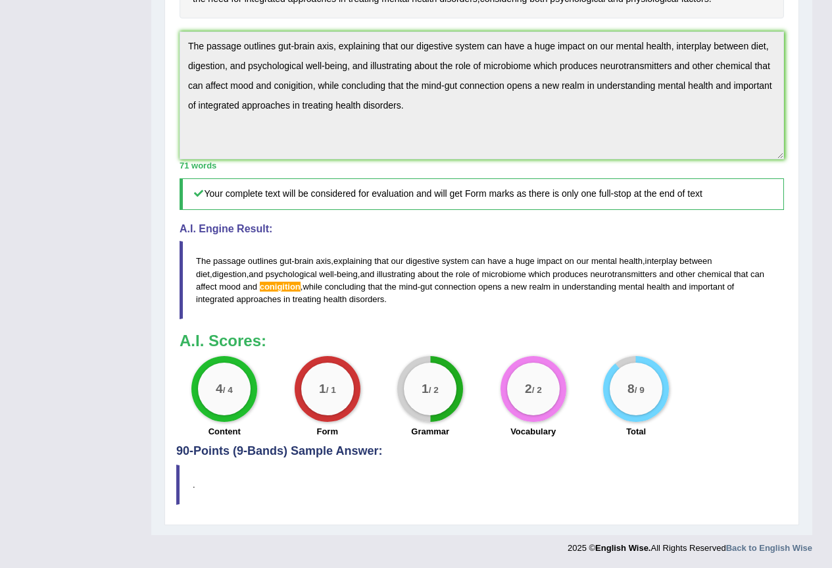
scroll to position [233, 0]
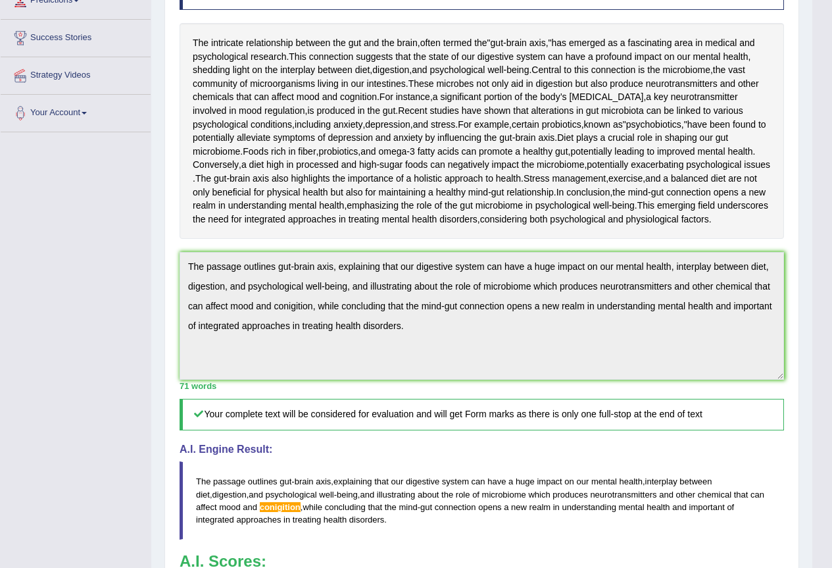
click at [146, 379] on div "Toggle navigation Home Practice Questions Speaking Practice Read Aloud Repeat S…" at bounding box center [406, 274] width 812 height 1014
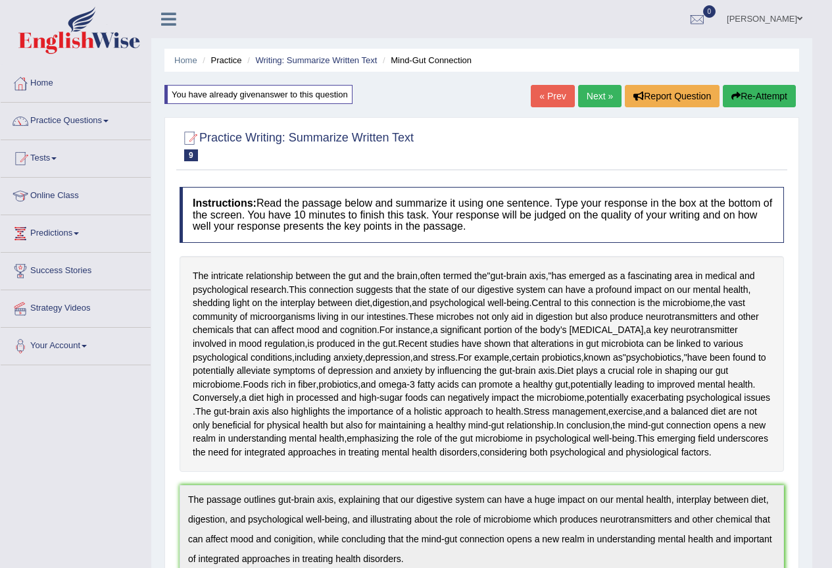
click at [753, 85] on button "Re-Attempt" at bounding box center [759, 96] width 73 height 22
click at [746, 96] on button "Re-Attempt" at bounding box center [759, 96] width 73 height 22
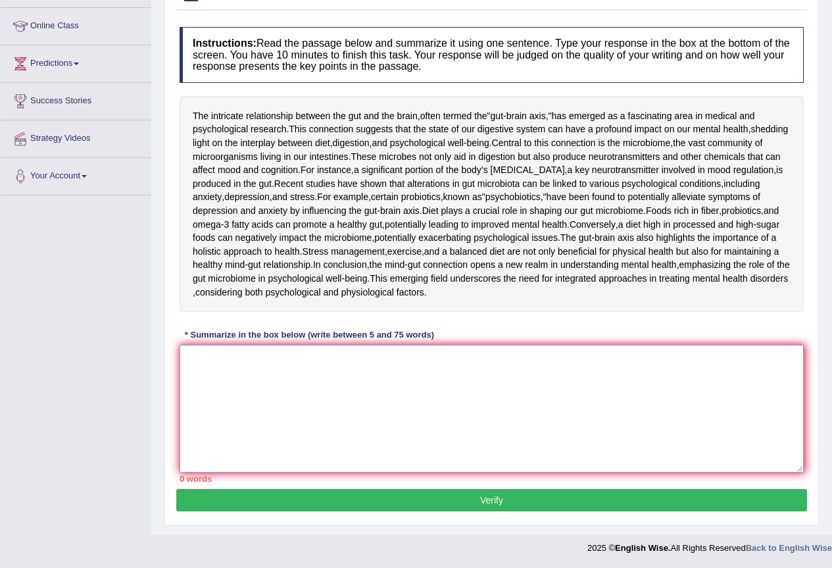
click at [289, 412] on textarea at bounding box center [492, 409] width 624 height 128
paste textarea "The passage outlines gut-brain axis, explaining that our digestive system can h…"
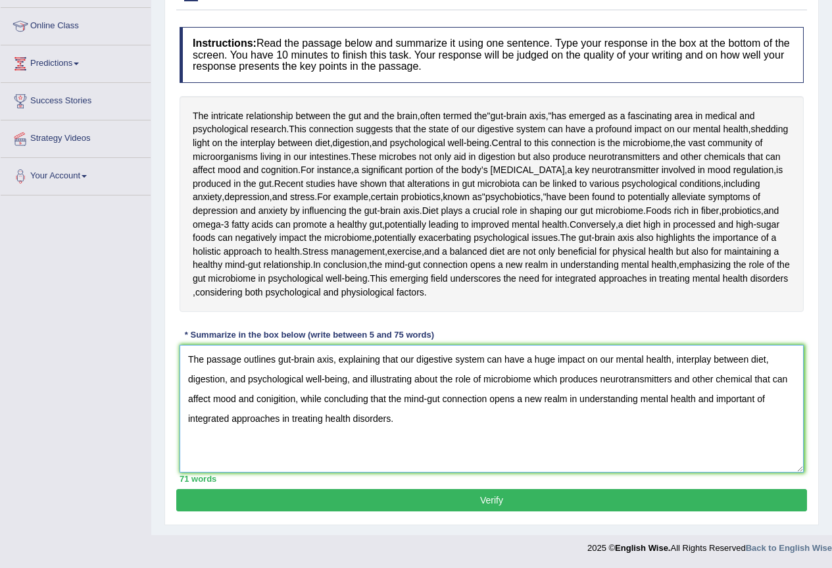
drag, startPoint x: 292, startPoint y: 395, endPoint x: 260, endPoint y: 396, distance: 31.6
click at [259, 396] on textarea "The passage outlines gut-brain axis, explaining that our digestive system can h…" at bounding box center [492, 409] width 624 height 128
drag, startPoint x: 295, startPoint y: 398, endPoint x: 258, endPoint y: 397, distance: 36.2
click at [258, 397] on textarea "The passage outlines gut-brain axis, explaining that our digestive system can h…" at bounding box center [492, 409] width 624 height 128
type textarea "The passage outlines gut-brain axis, explaining that our digestive system can h…"
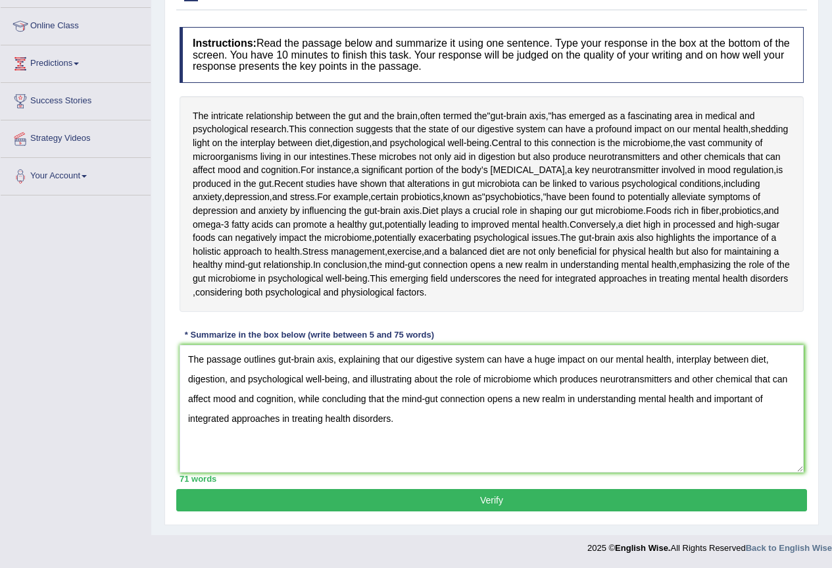
click at [266, 496] on button "Verify" at bounding box center [491, 500] width 631 height 22
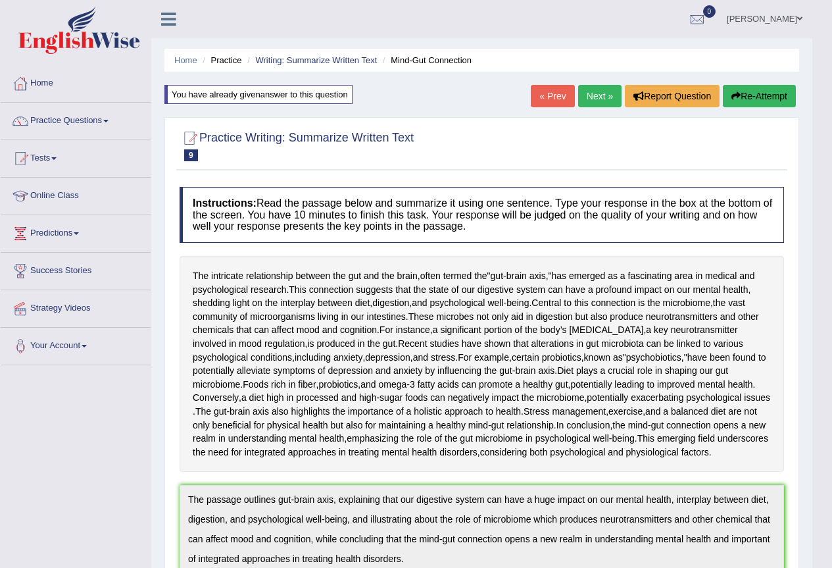
click at [587, 91] on link "Next »" at bounding box center [599, 96] width 43 height 22
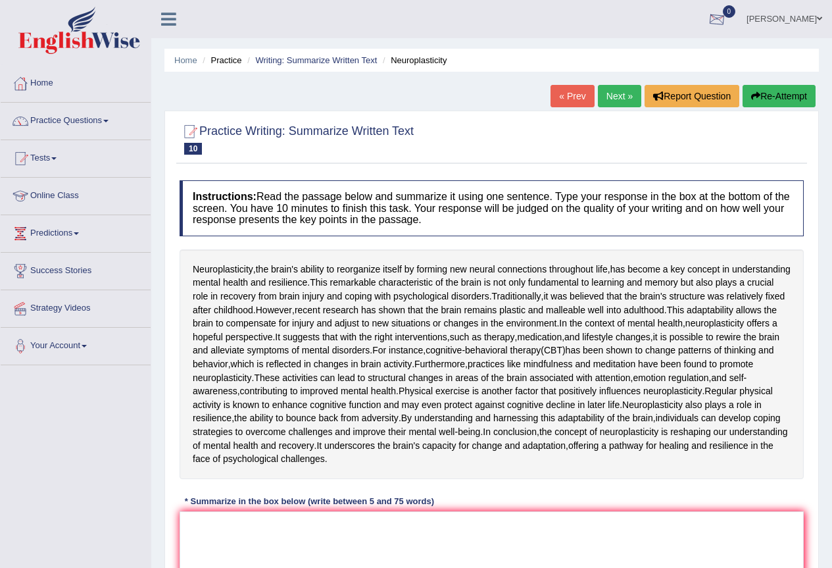
click at [796, 14] on link "[PERSON_NAME]" at bounding box center [784, 17] width 95 height 34
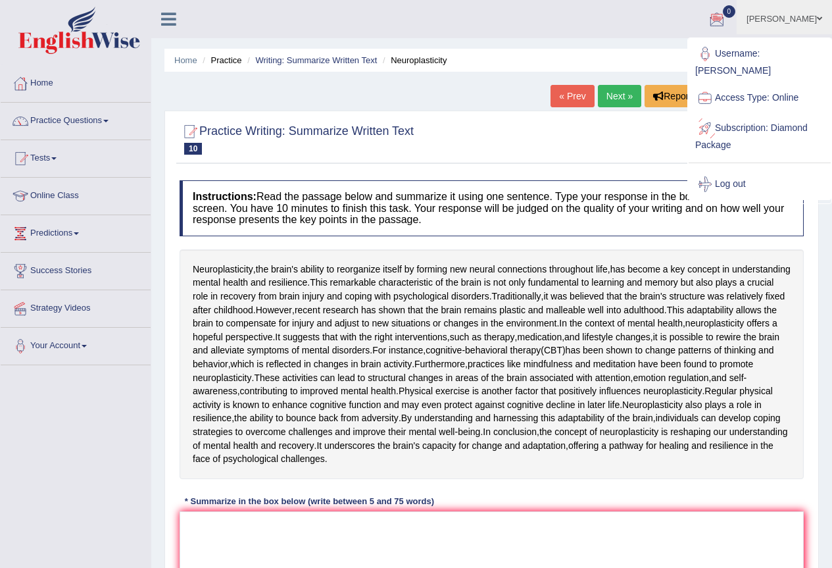
click at [755, 113] on link "Subscription: Diamond Package" at bounding box center [760, 135] width 142 height 44
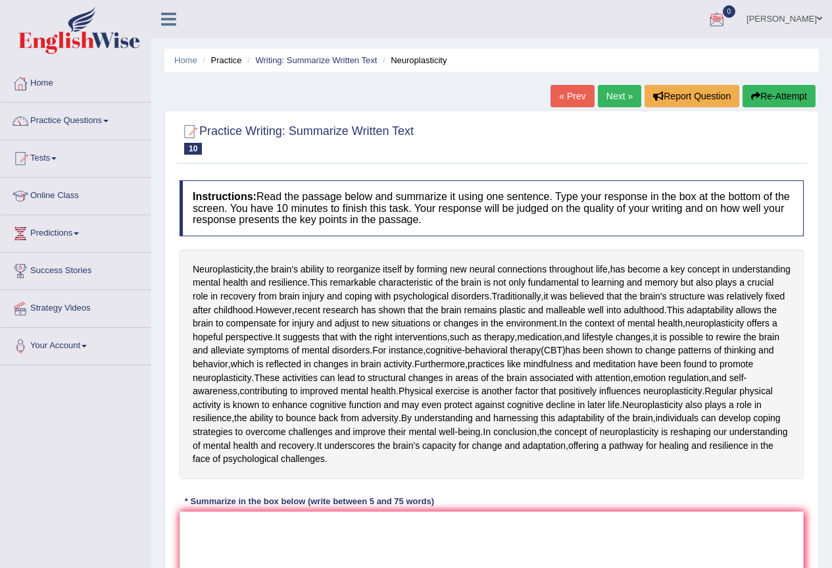
click at [808, 17] on link "[PERSON_NAME]" at bounding box center [784, 17] width 95 height 34
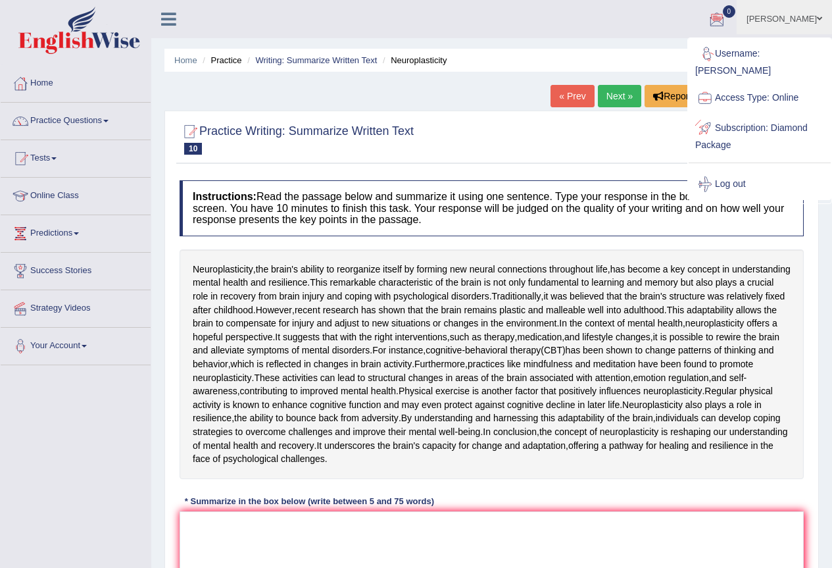
click at [704, 118] on div at bounding box center [705, 128] width 20 height 20
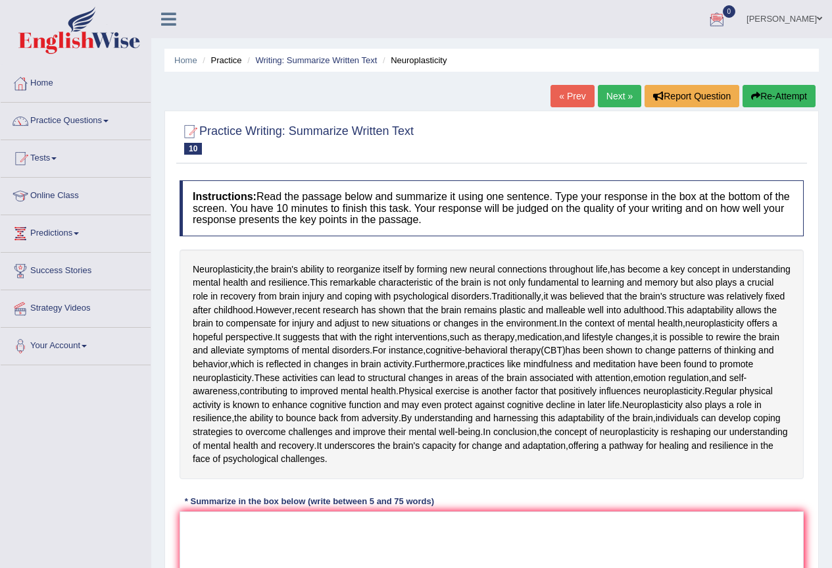
click at [810, 14] on link "[PERSON_NAME]" at bounding box center [784, 17] width 95 height 34
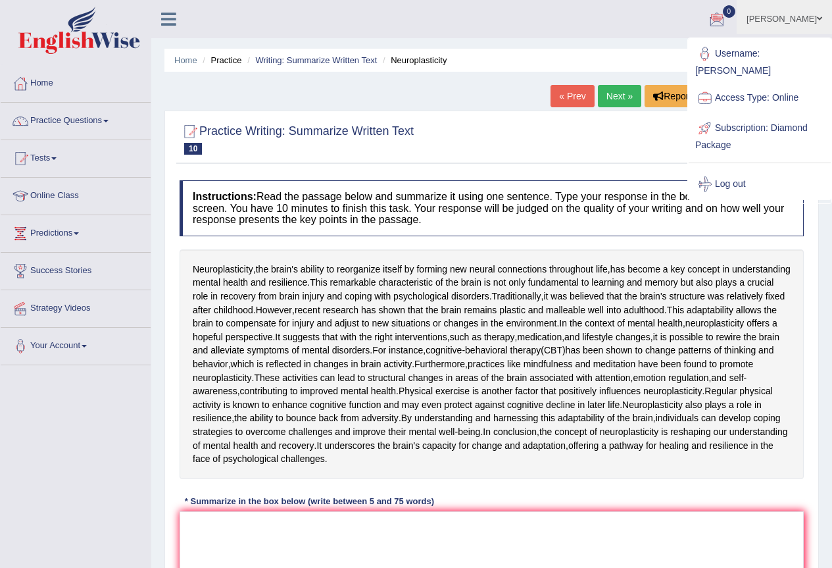
click at [737, 114] on link "Subscription: Diamond Package" at bounding box center [760, 135] width 142 height 44
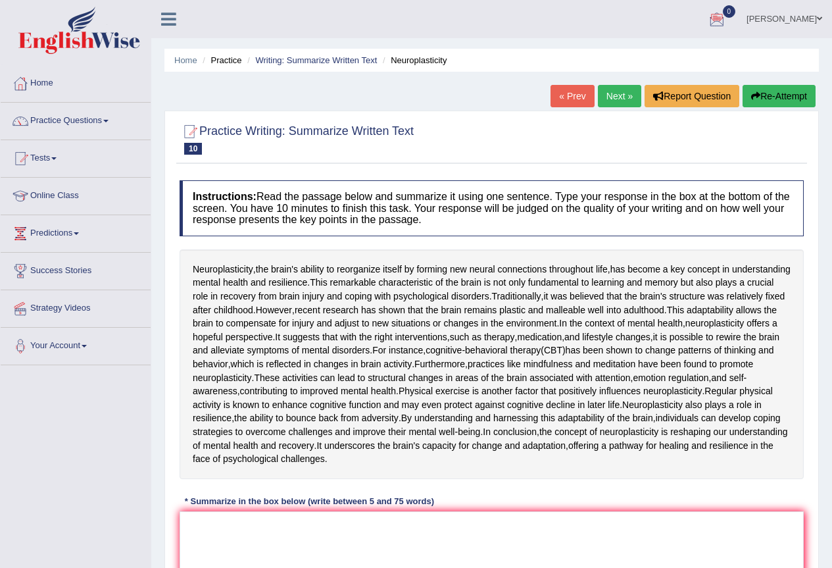
click at [816, 14] on link "[PERSON_NAME]" at bounding box center [784, 17] width 95 height 34
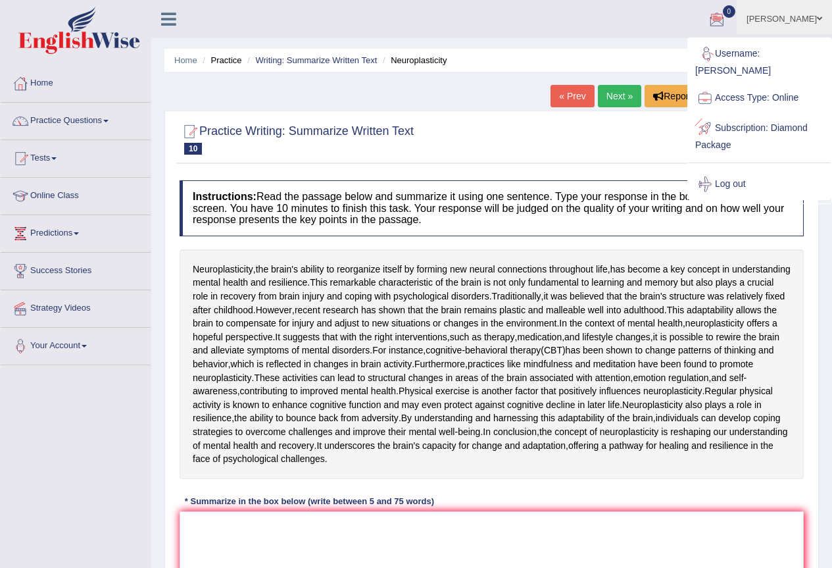
click at [710, 133] on link "Subscription: Diamond Package" at bounding box center [760, 135] width 142 height 44
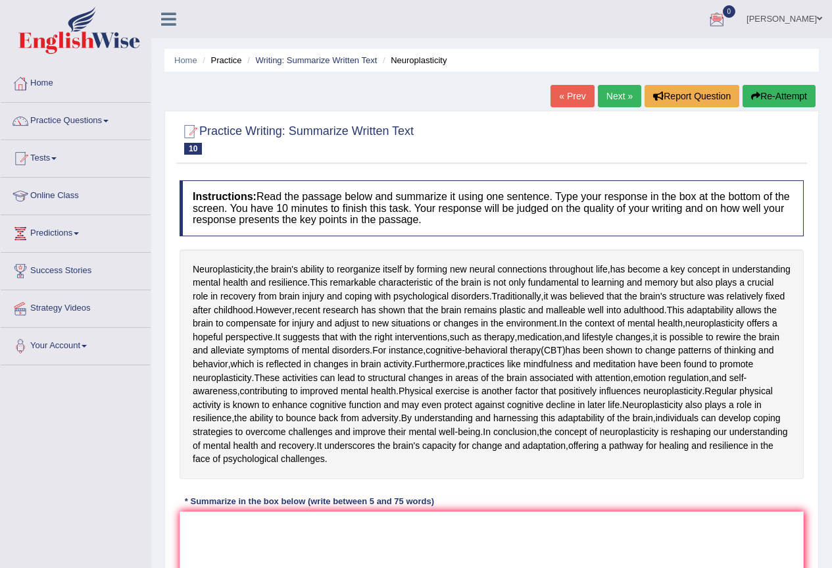
click at [810, 20] on link "[PERSON_NAME]" at bounding box center [784, 17] width 95 height 34
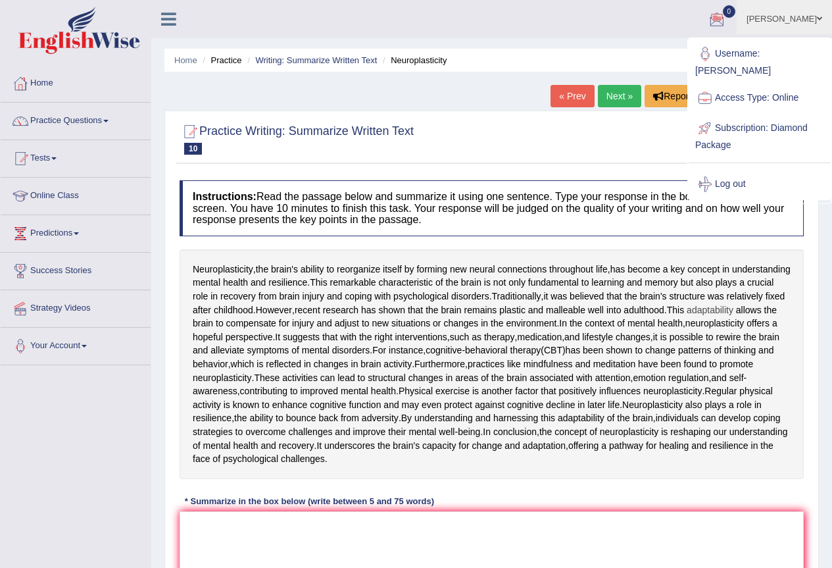
click at [687, 317] on span "adaptability" at bounding box center [710, 310] width 47 height 14
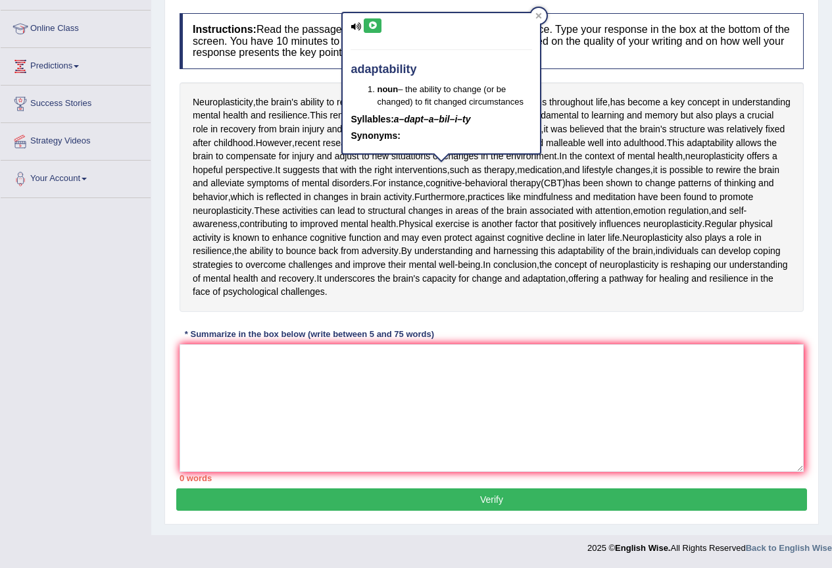
scroll to position [132, 0]
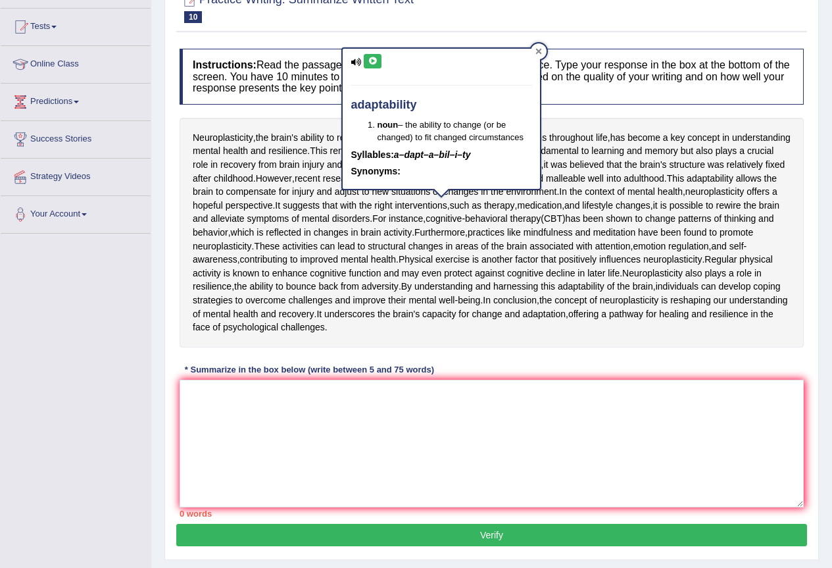
click at [539, 54] on div at bounding box center [539, 51] width 16 height 16
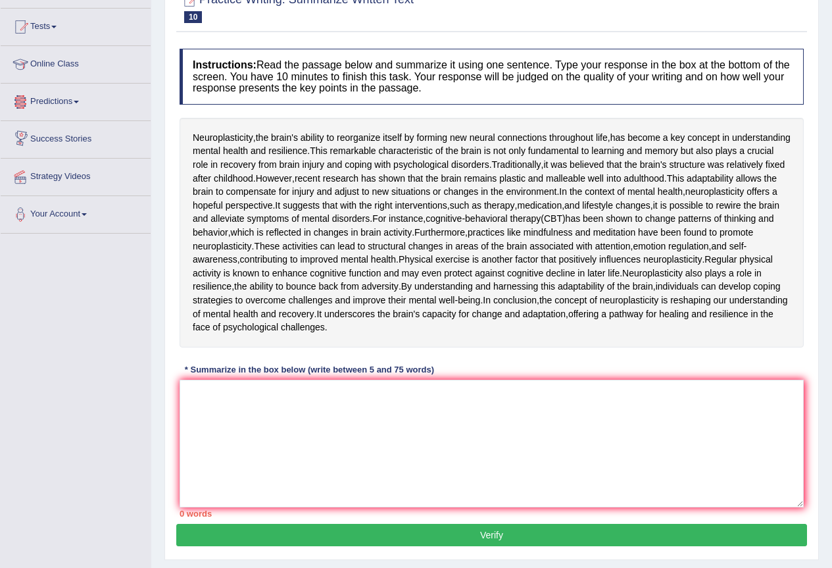
click at [77, 97] on link "Predictions" at bounding box center [76, 100] width 150 height 33
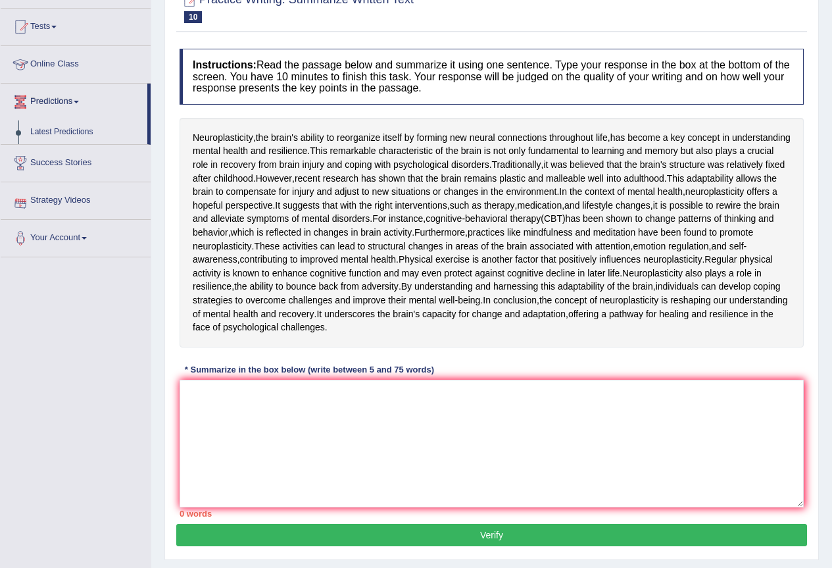
click at [75, 62] on link "Online Class" at bounding box center [76, 62] width 150 height 33
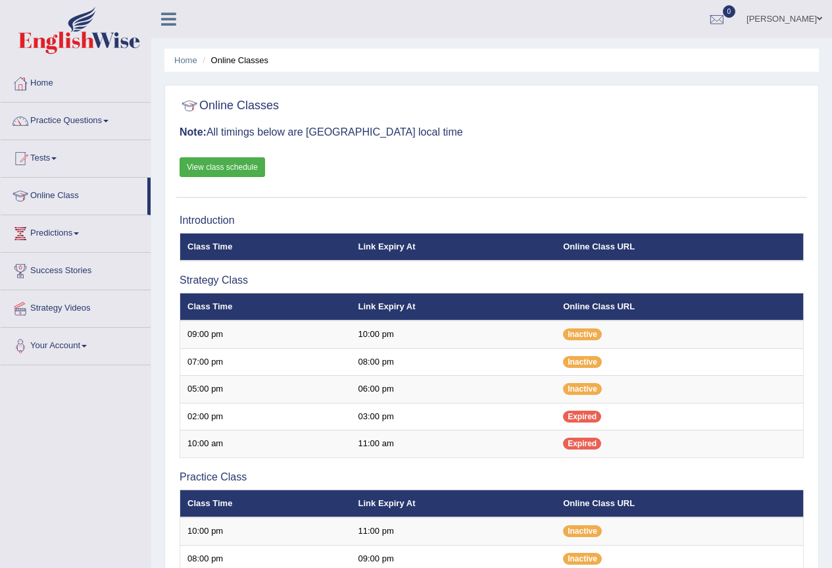
click at [224, 170] on link "View class schedule" at bounding box center [222, 167] width 85 height 20
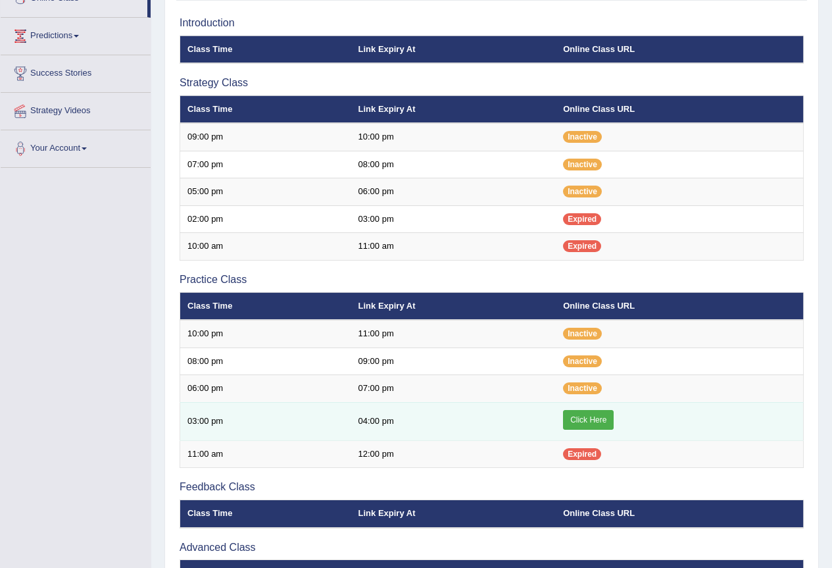
click at [579, 418] on link "Click Here" at bounding box center [588, 420] width 51 height 20
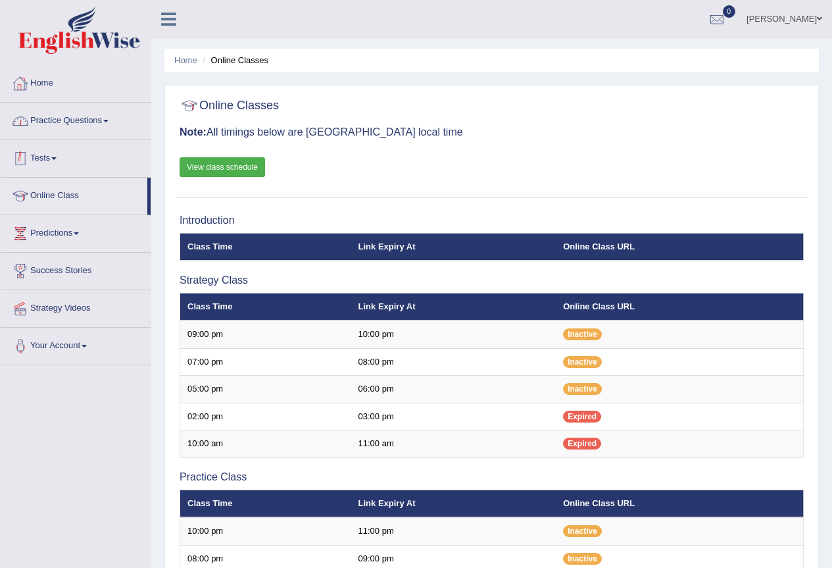
click at [42, 87] on link "Home" at bounding box center [76, 81] width 150 height 33
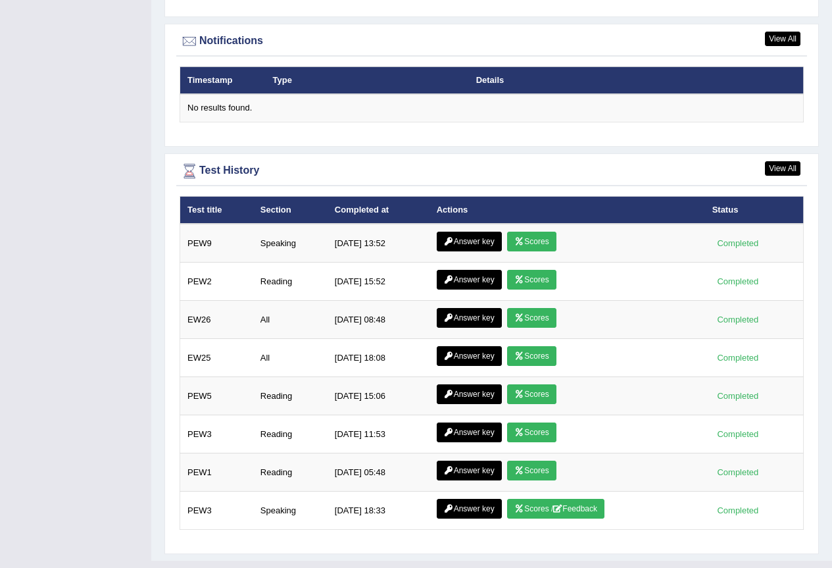
scroll to position [1604, 0]
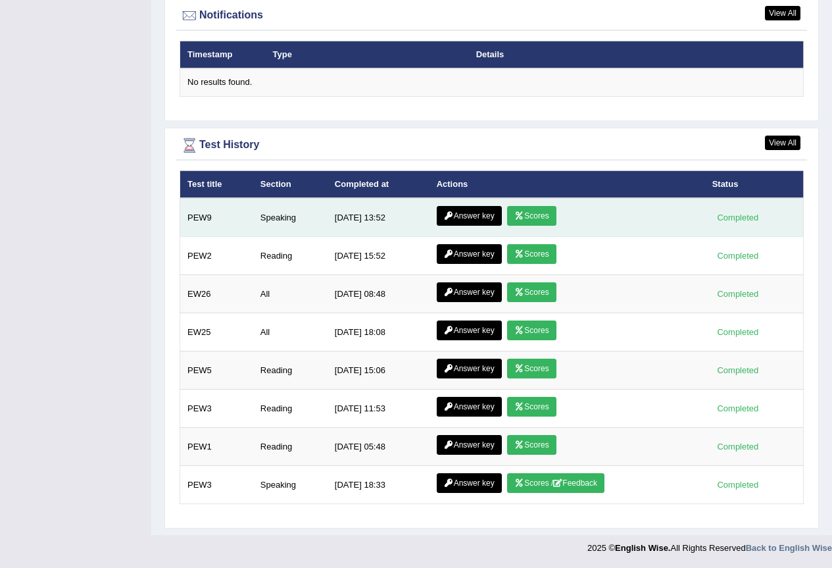
click at [454, 212] on link "Answer key" at bounding box center [469, 216] width 65 height 20
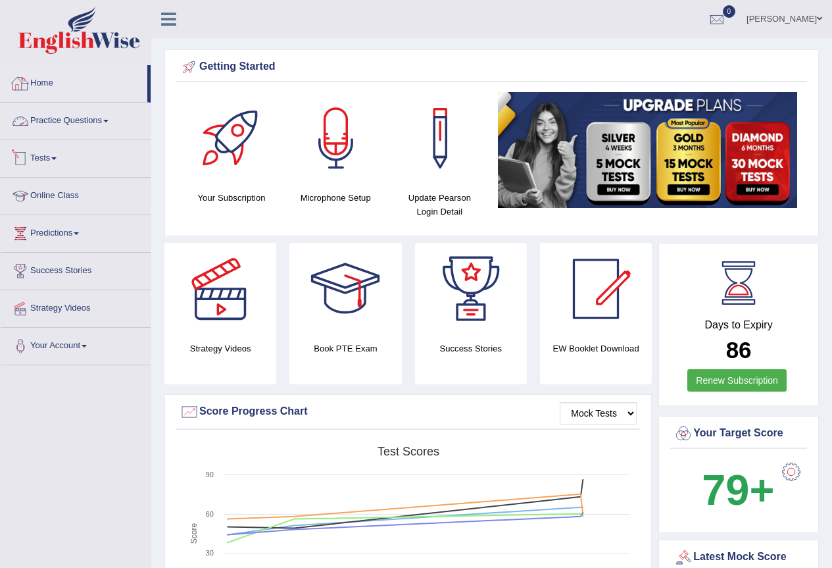
click at [78, 122] on link "Practice Questions" at bounding box center [76, 119] width 150 height 33
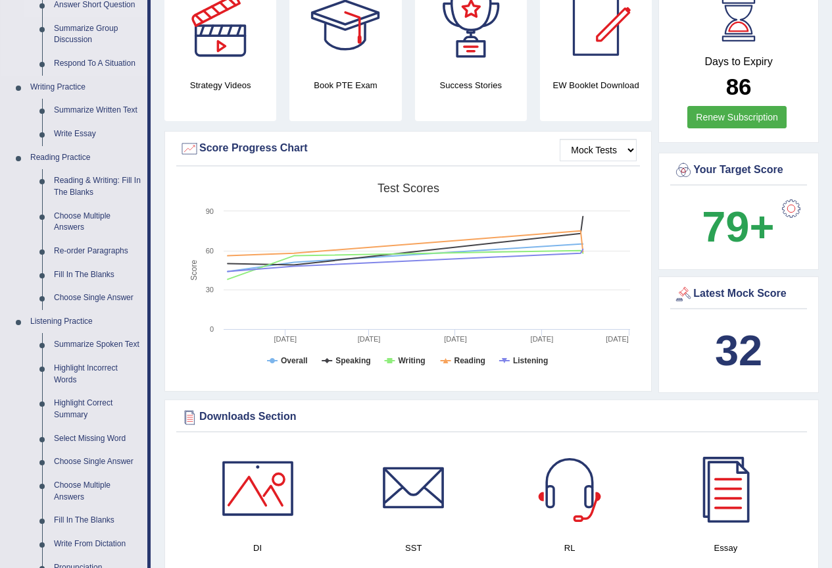
scroll to position [329, 0]
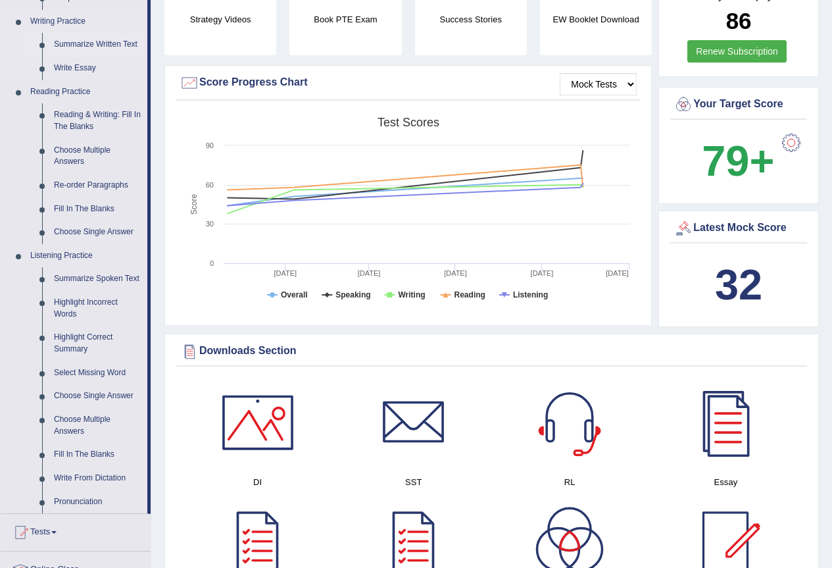
click at [122, 41] on link "Summarize Written Text" at bounding box center [97, 45] width 99 height 24
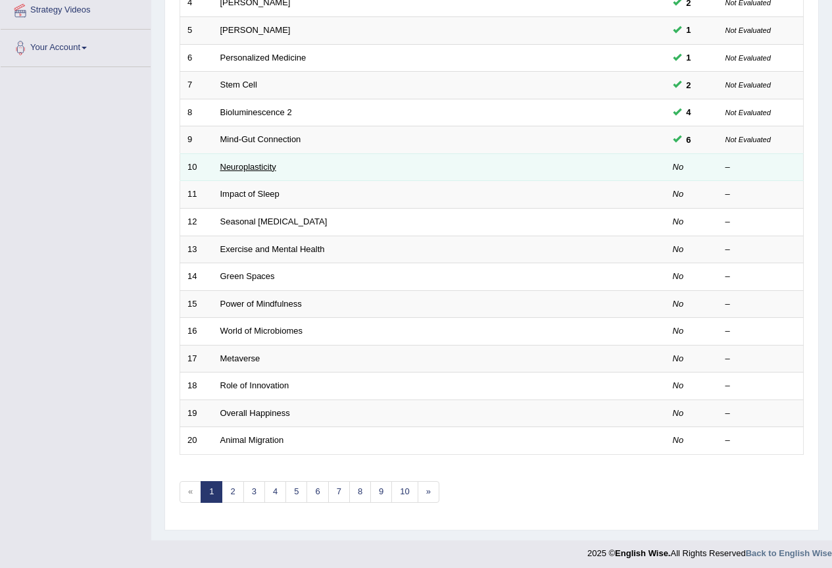
click at [272, 164] on link "Neuroplasticity" at bounding box center [248, 167] width 56 height 10
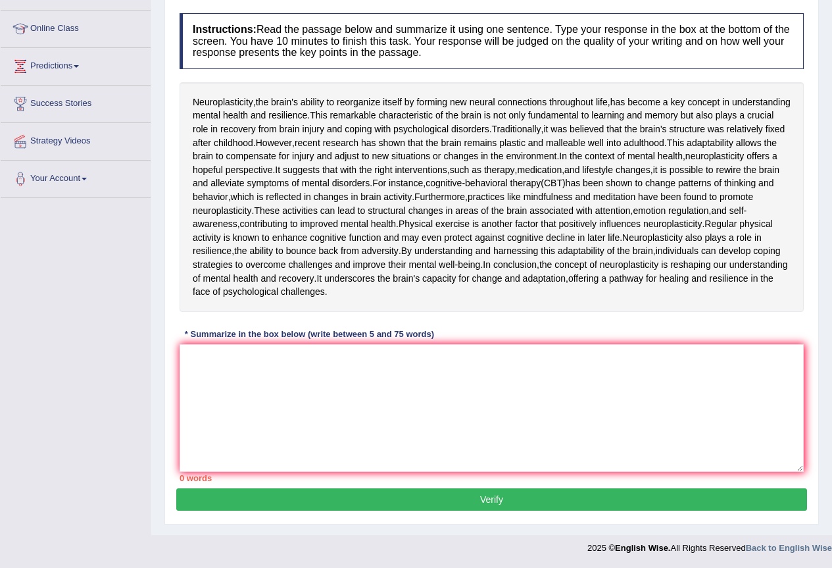
scroll to position [197, 0]
click at [382, 472] on textarea at bounding box center [492, 408] width 624 height 128
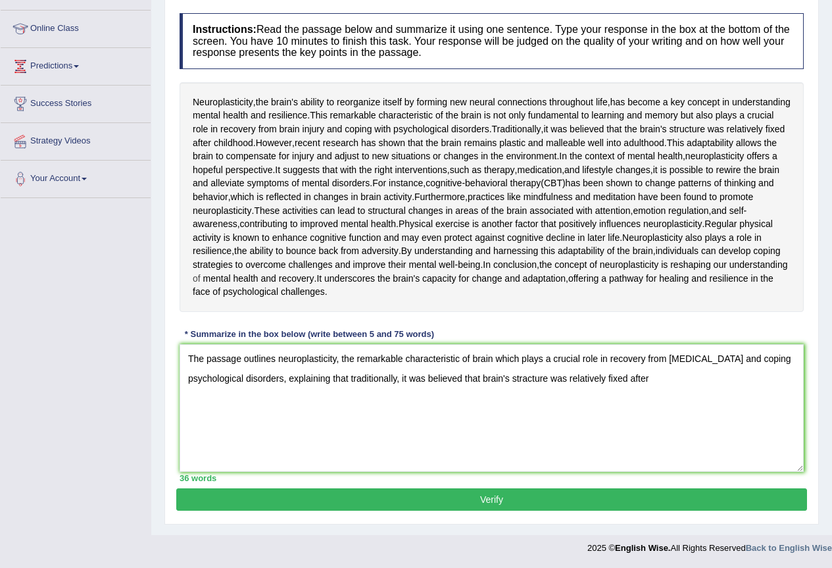
drag, startPoint x: 652, startPoint y: 364, endPoint x: 505, endPoint y: 361, distance: 147.3
click at [505, 312] on div "Neuroplasticity , the brain's ability to reorganize itself by forming new neura…" at bounding box center [492, 197] width 624 height 230
click at [648, 312] on div "Neuroplasticity , the brain's ability to reorganize itself by forming new neura…" at bounding box center [492, 197] width 624 height 230
drag, startPoint x: 634, startPoint y: 466, endPoint x: 351, endPoint y: 470, distance: 282.8
click at [351, 470] on textarea "The passage outlines neuroplasticity, the remarkable characteristic of brain wh…" at bounding box center [492, 408] width 624 height 128
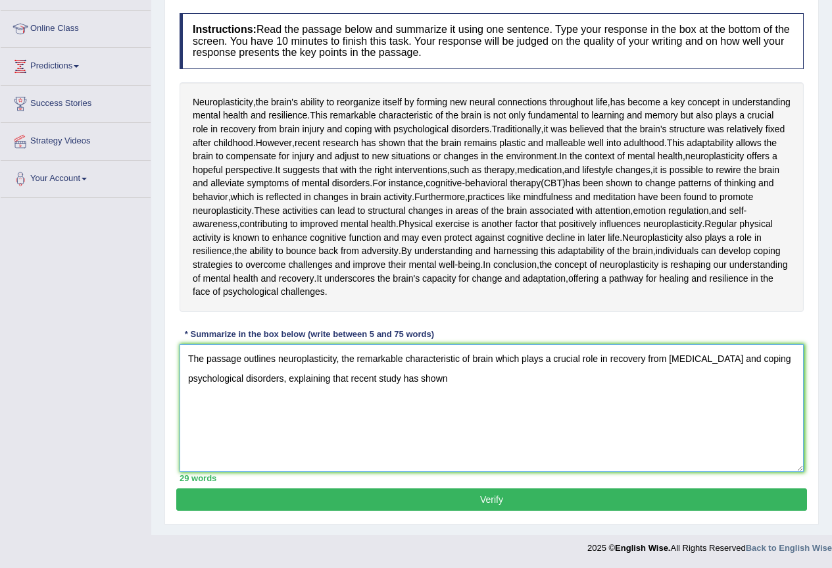
drag, startPoint x: 400, startPoint y: 458, endPoint x: 378, endPoint y: 458, distance: 21.7
click at [378, 458] on textarea "The passage outlines neuroplasticity, the remarkable characteristic of brain wh…" at bounding box center [492, 408] width 624 height 128
click at [472, 457] on textarea "The passage outlines neuroplasticity, the remarkable characteristic of brain wh…" at bounding box center [492, 408] width 624 height 128
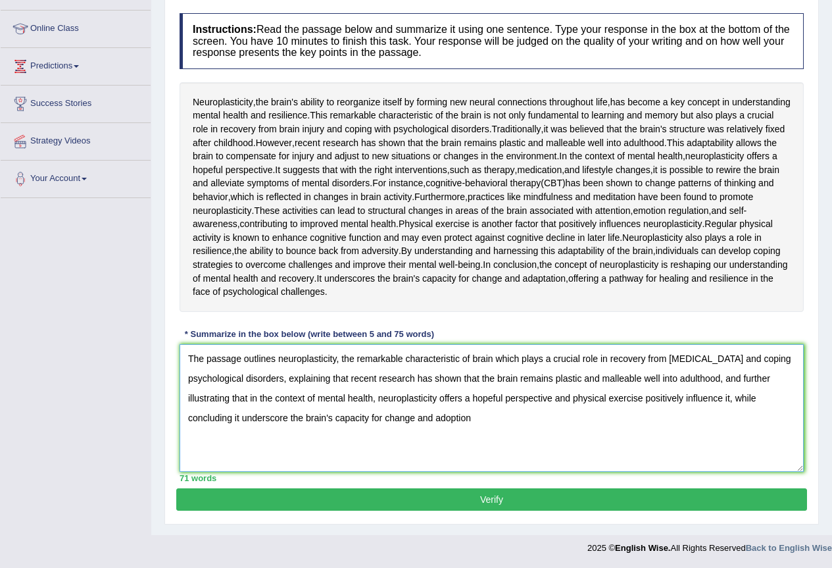
drag, startPoint x: 527, startPoint y: 488, endPoint x: 232, endPoint y: 504, distance: 295.7
click at [232, 472] on textarea "The passage outlines neuroplasticity, the remarkable characteristic of brain wh…" at bounding box center [492, 408] width 624 height 128
click at [279, 472] on textarea "The passage outlines neuroplasticity, the remarkable characteristic of brain wh…" at bounding box center [492, 408] width 624 height 128
click at [485, 472] on textarea "The passage outlines neuroplasticity, the remarkable characteristic of brain wh…" at bounding box center [492, 408] width 624 height 128
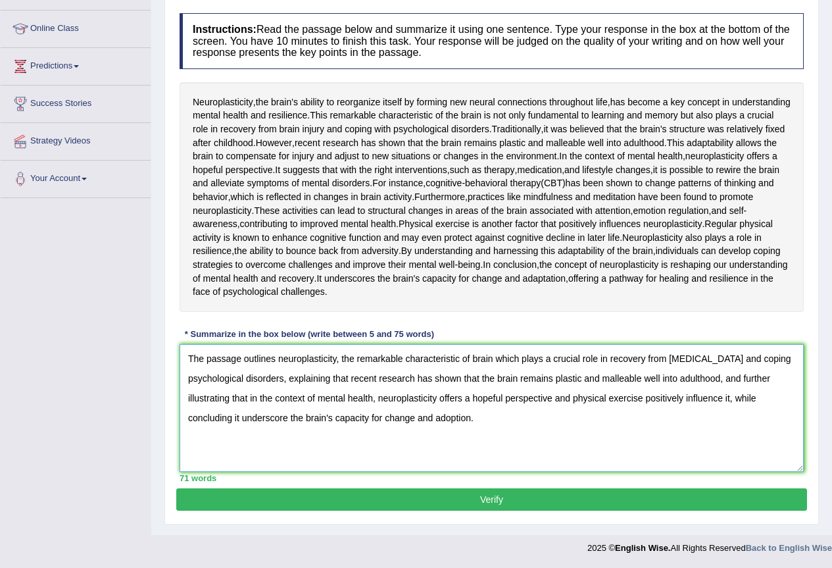
type textarea "The passage outlines neuroplasticity, the remarkable characteristic of brain wh…"
click at [423, 502] on button "Verify" at bounding box center [491, 499] width 631 height 22
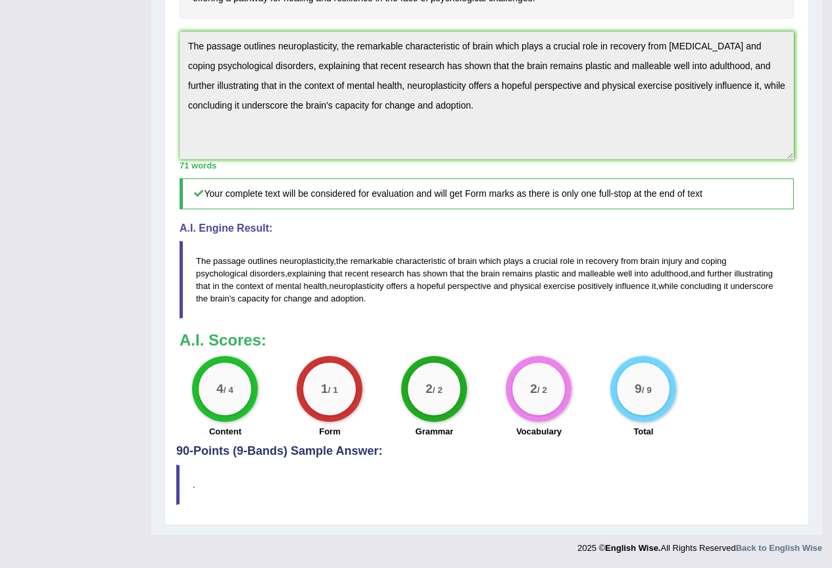
scroll to position [569, 0]
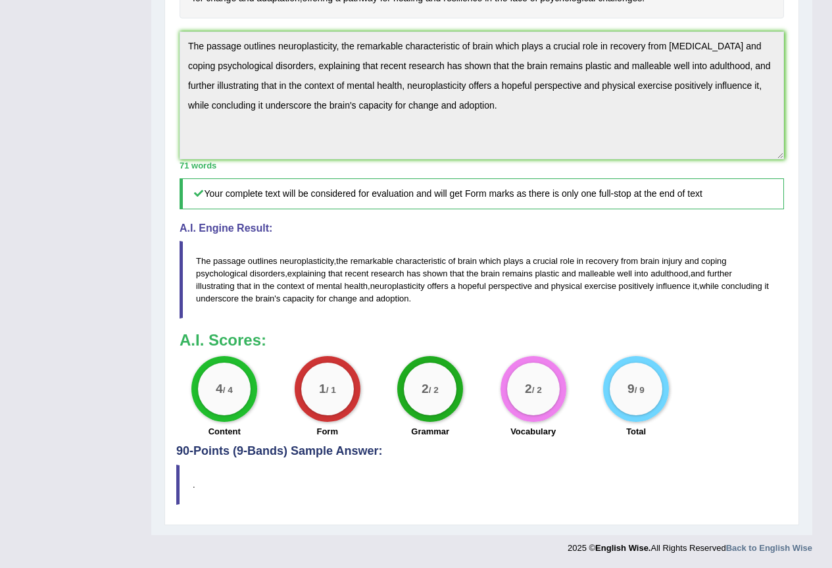
click at [648, 238] on div "A.I. Engine Result: The passage outlines neuroplasticity , the remarkable chara…" at bounding box center [482, 270] width 604 height 96
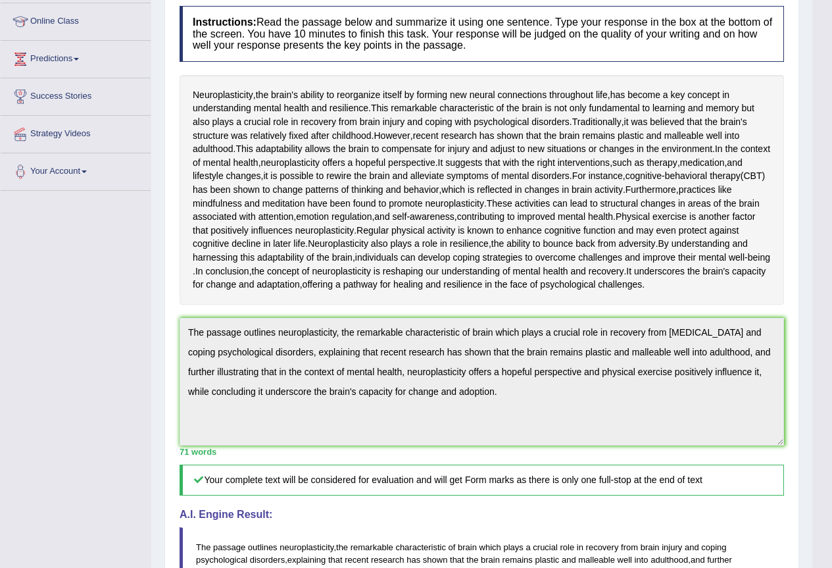
scroll to position [0, 0]
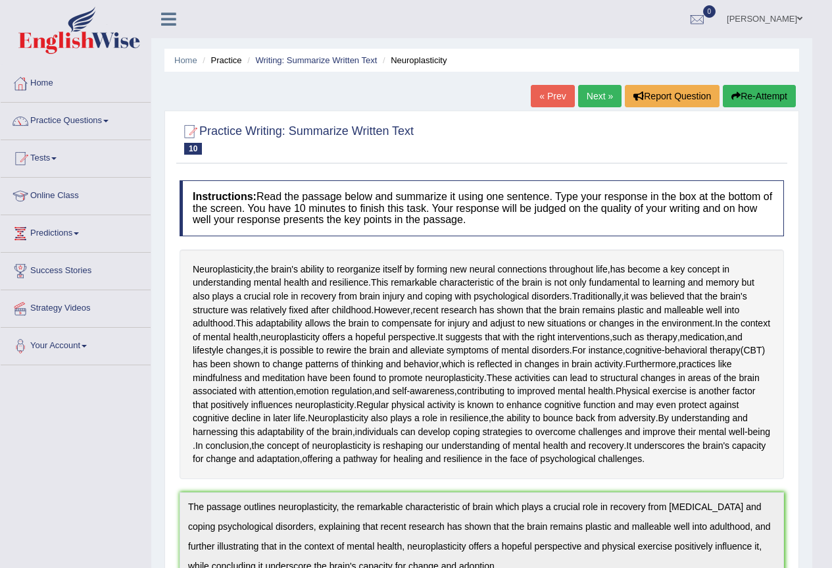
click at [598, 93] on link "Next »" at bounding box center [599, 96] width 43 height 22
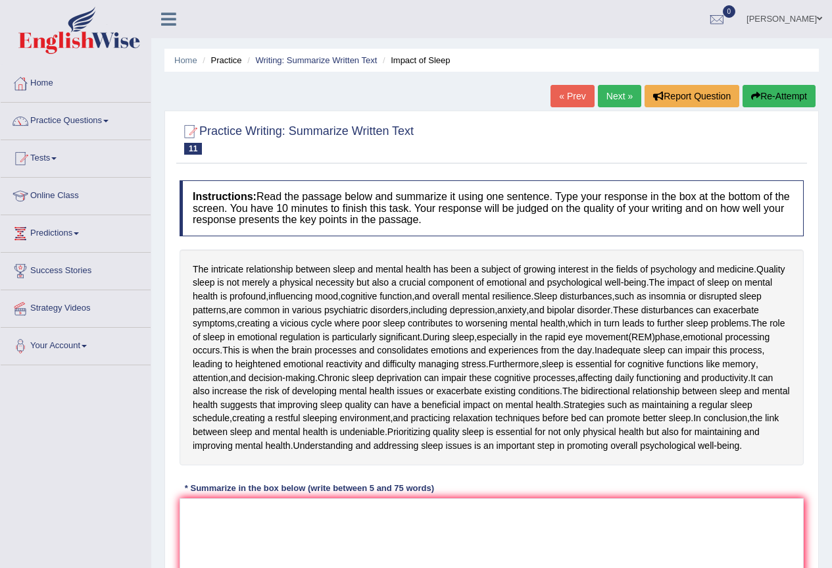
click at [600, 97] on link "Next »" at bounding box center [619, 96] width 43 height 22
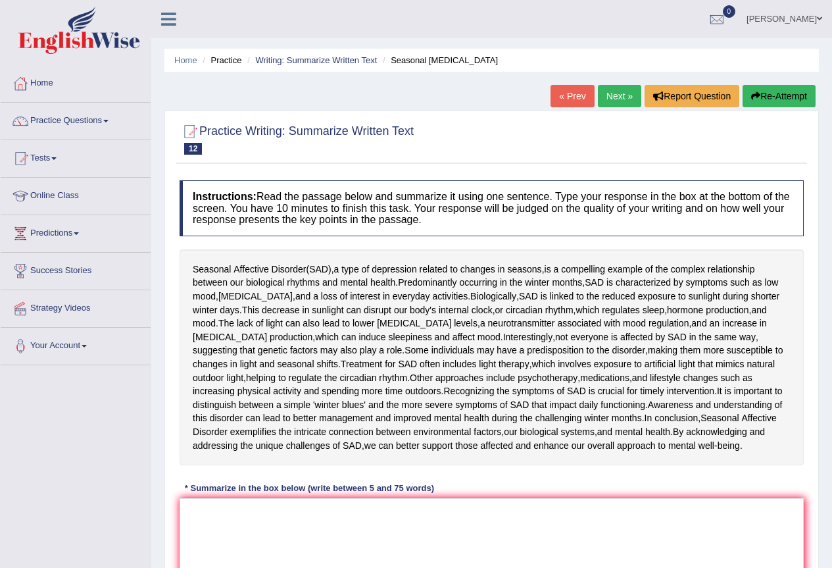
click at [623, 93] on link "Next »" at bounding box center [619, 96] width 43 height 22
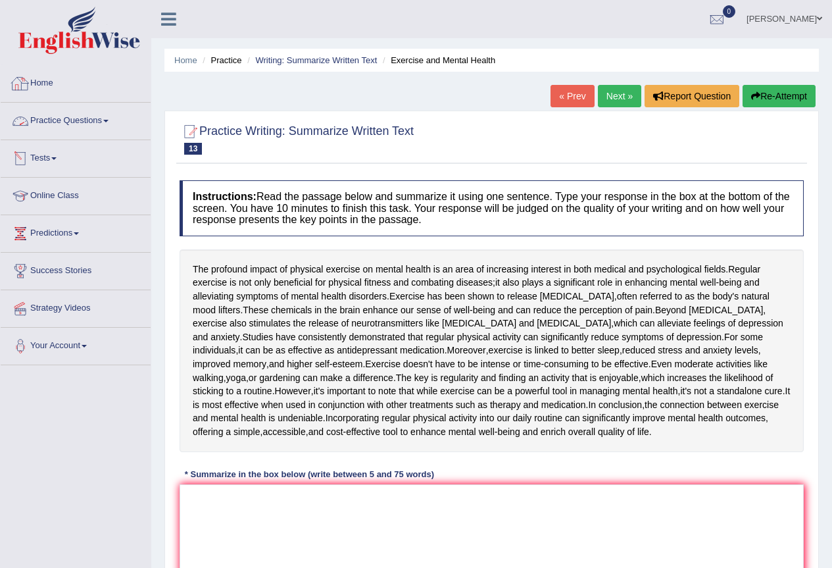
click at [51, 86] on link "Home" at bounding box center [76, 81] width 150 height 33
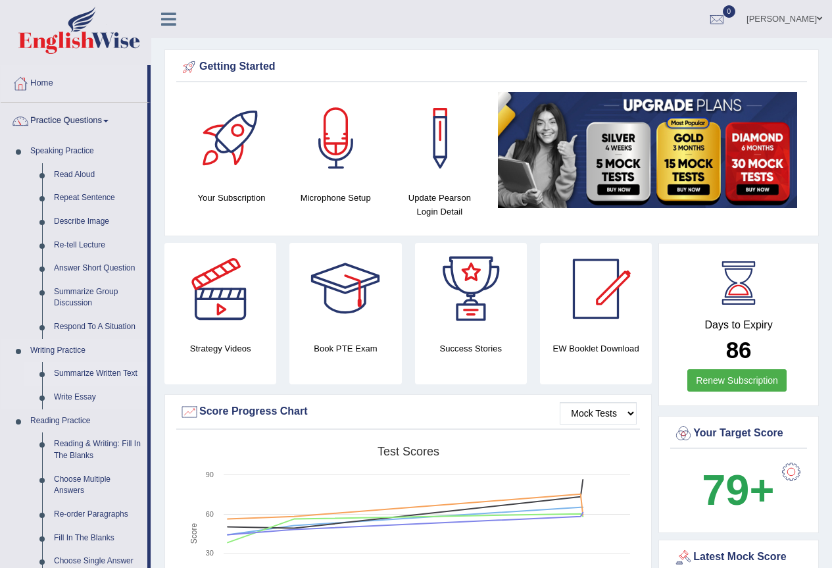
click at [82, 376] on link "Summarize Written Text" at bounding box center [97, 374] width 99 height 24
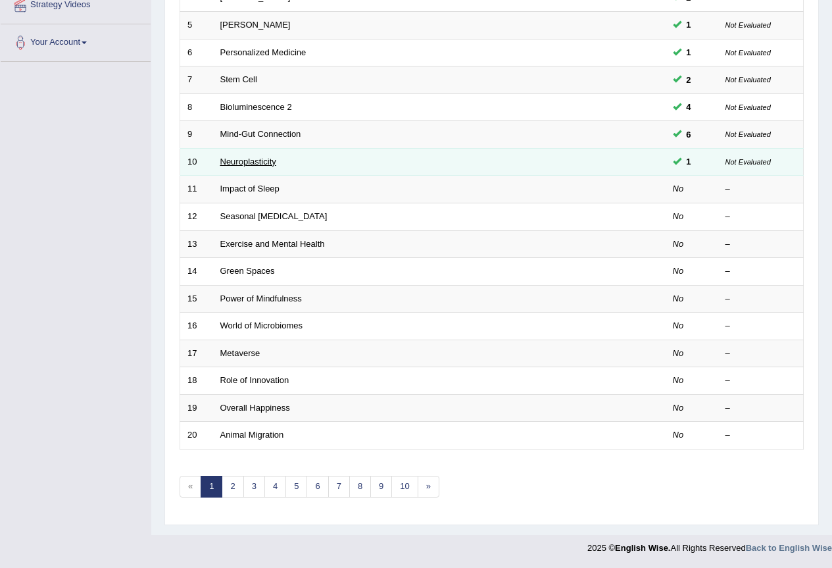
click at [243, 161] on link "Neuroplasticity" at bounding box center [248, 162] width 56 height 10
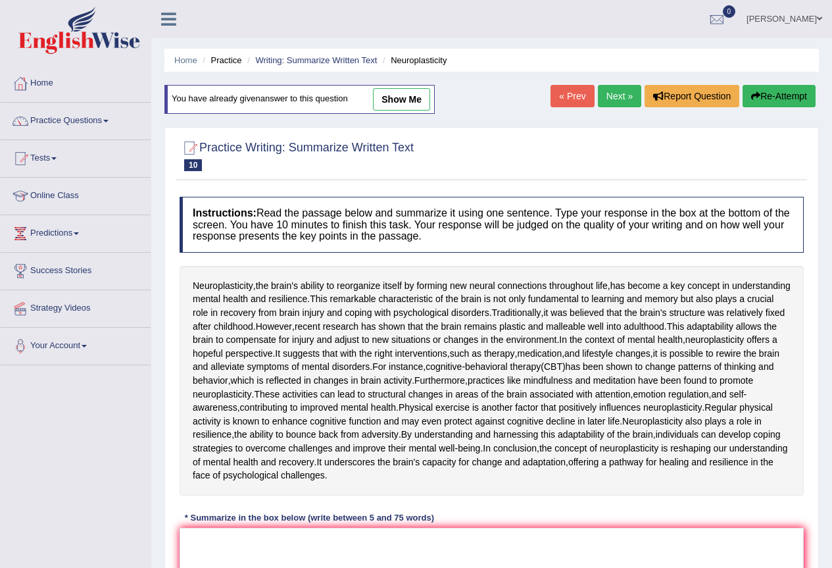
click at [416, 101] on link "show me" at bounding box center [401, 99] width 57 height 22
type textarea "The passage outlines neuroplasticity, the remarkable characteristic of brain wh…"
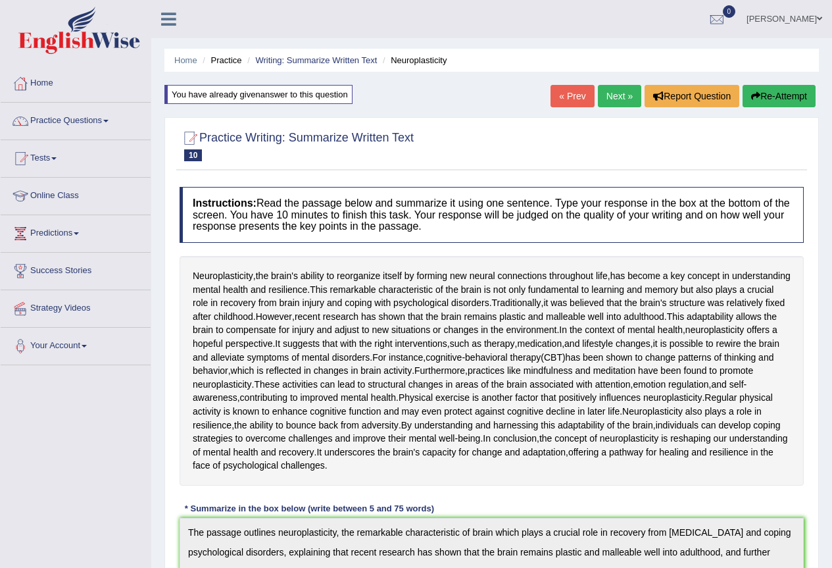
click at [610, 101] on link "Next »" at bounding box center [619, 96] width 43 height 22
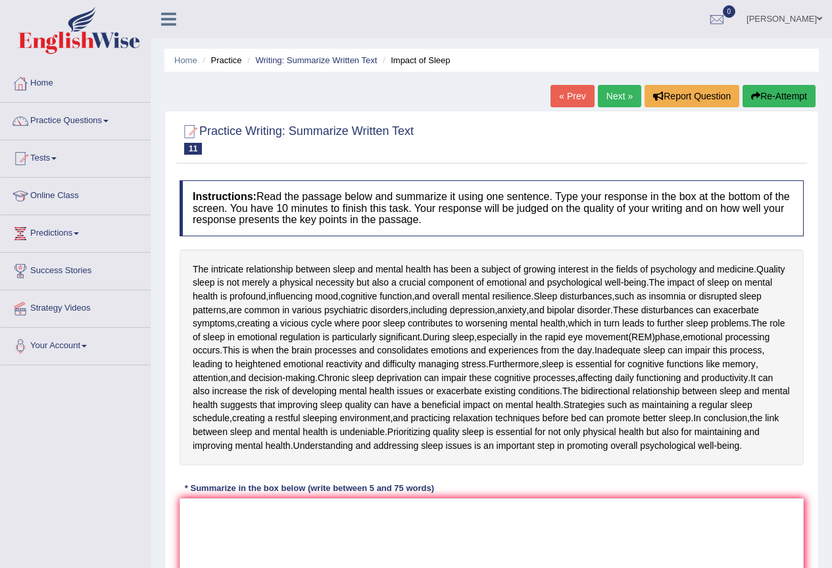
click at [248, 498] on textarea at bounding box center [492, 562] width 624 height 128
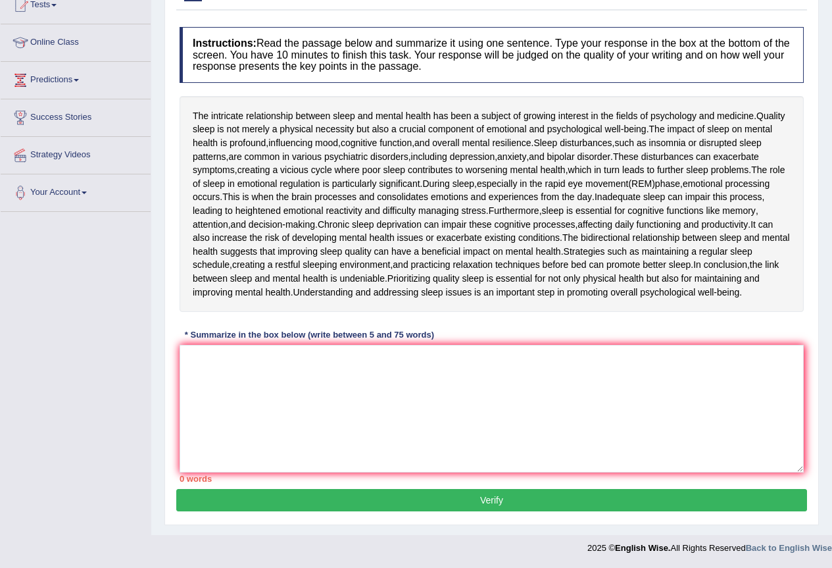
scroll to position [167, 0]
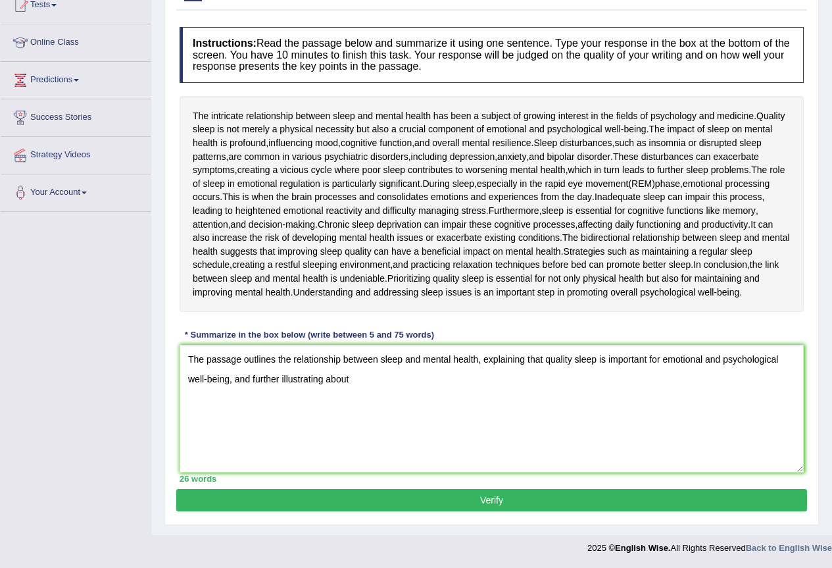
click at [230, 383] on textarea "The passage outlines the relationship between sleep and mental health, explaini…" at bounding box center [492, 409] width 624 height 128
click at [619, 386] on textarea "The passage outlines the relationship between sleep and mental health, explaini…" at bounding box center [492, 409] width 624 height 128
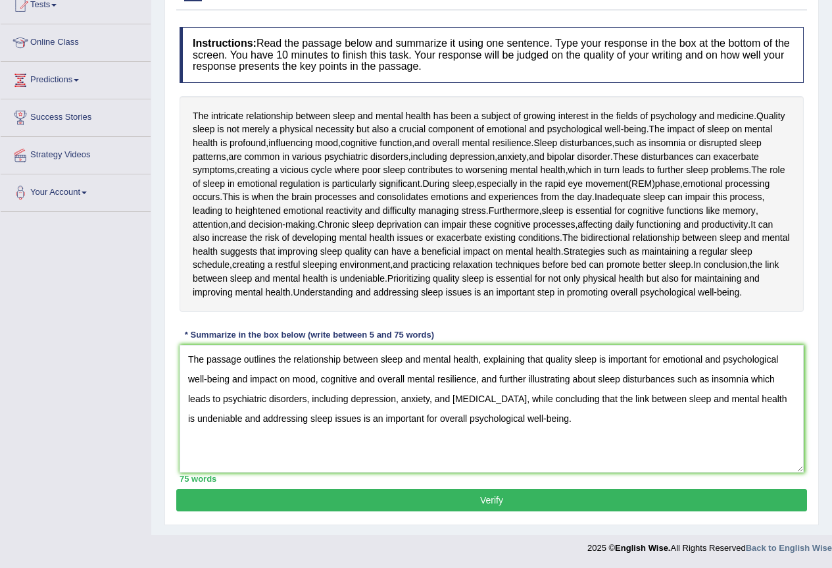
drag, startPoint x: 646, startPoint y: 356, endPoint x: 609, endPoint y: 356, distance: 36.8
click at [609, 356] on textarea "The passage outlines the relationship between sleep and mental health, explaini…" at bounding box center [492, 409] width 624 height 128
type textarea "The passage outlines the relationship between sleep and mental health, explaini…"
click at [571, 495] on button "Verify" at bounding box center [491, 500] width 631 height 22
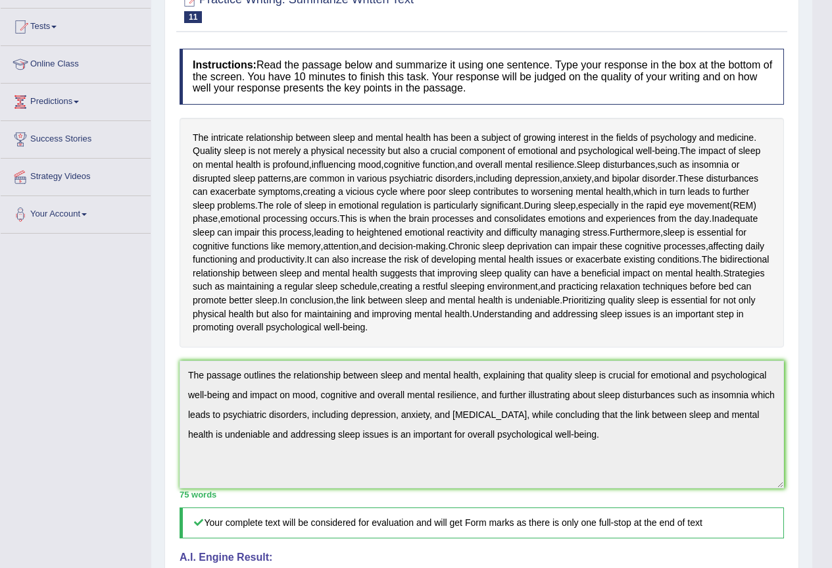
scroll to position [0, 0]
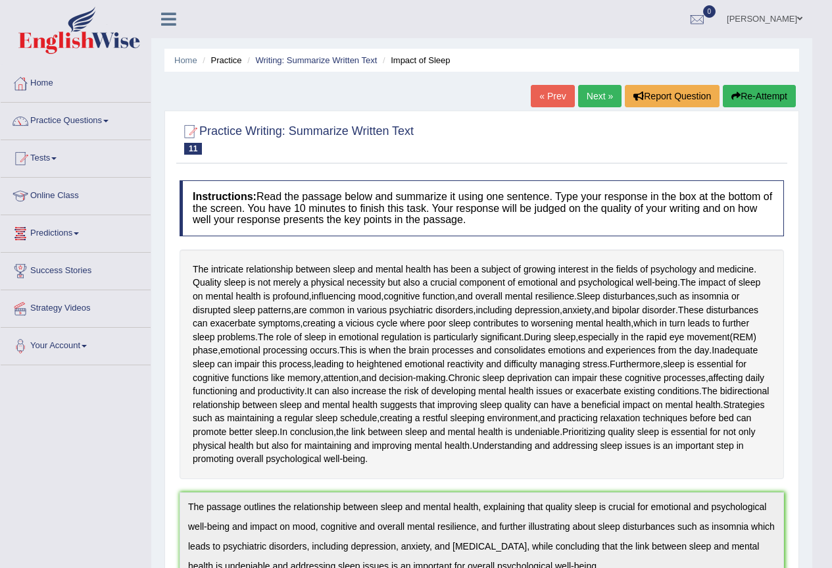
click at [59, 119] on link "Practice Questions" at bounding box center [76, 119] width 150 height 33
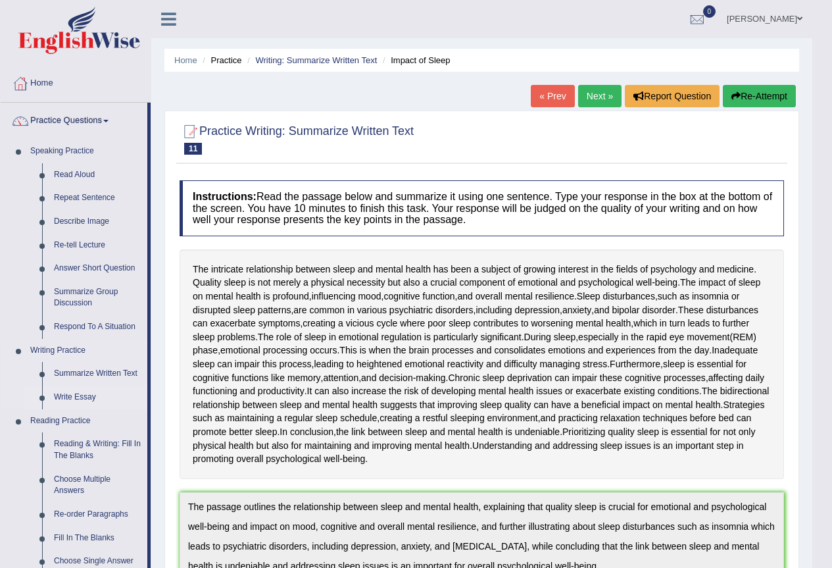
click at [86, 394] on link "Write Essay" at bounding box center [97, 397] width 99 height 24
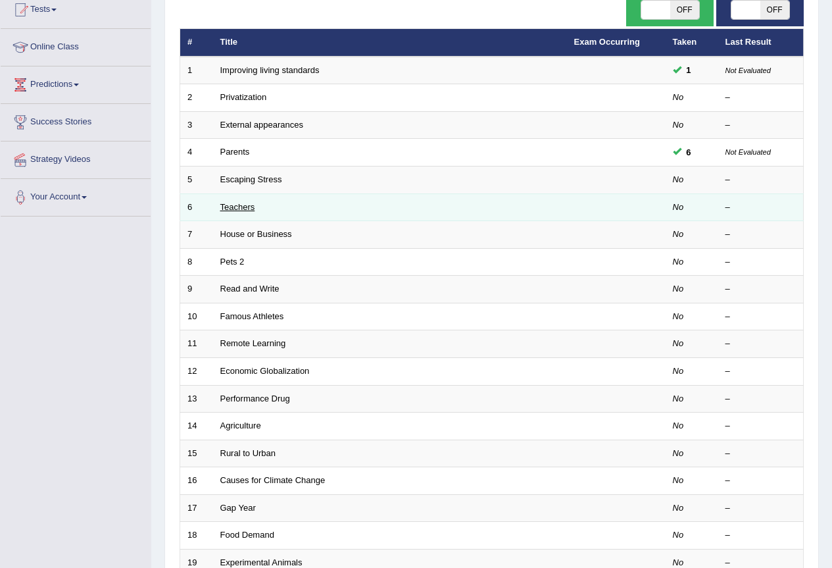
click at [233, 203] on link "Teachers" at bounding box center [237, 207] width 35 height 10
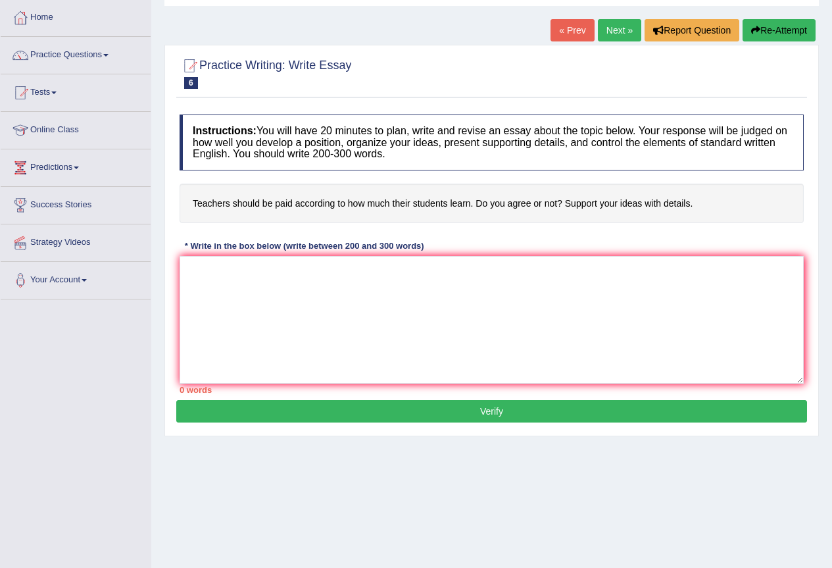
scroll to position [123, 0]
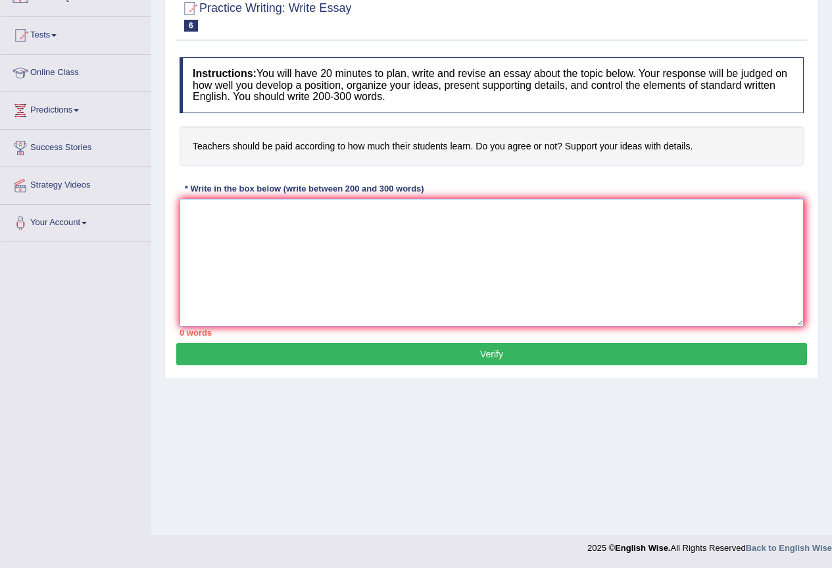
click at [423, 277] on textarea at bounding box center [492, 263] width 624 height 128
drag, startPoint x: 310, startPoint y: 213, endPoint x: 300, endPoint y: 214, distance: 10.5
click at [300, 214] on textarea "The increasing influence of ET has ignited numerous discussion. This matter is …" at bounding box center [492, 263] width 624 height 128
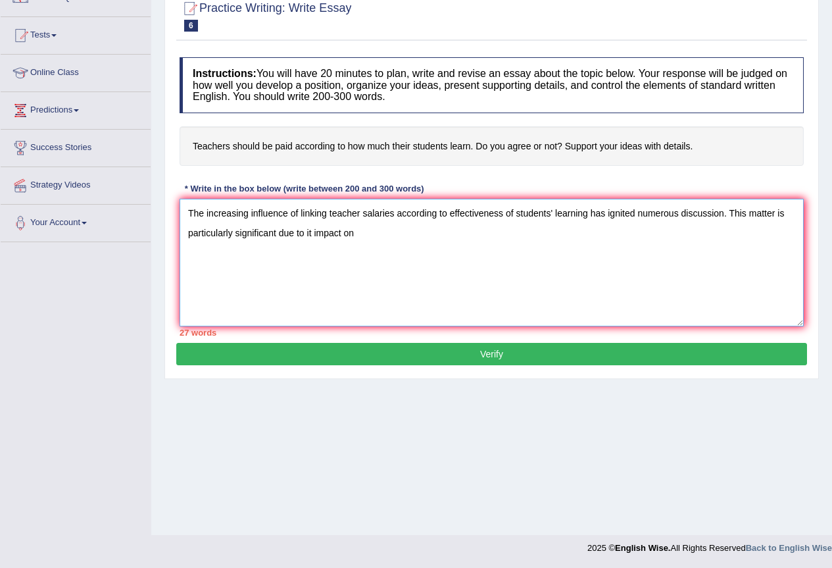
click at [372, 244] on textarea "The increasing influence of linking teacher salaries according to effectiveness…" at bounding box center [492, 263] width 624 height 128
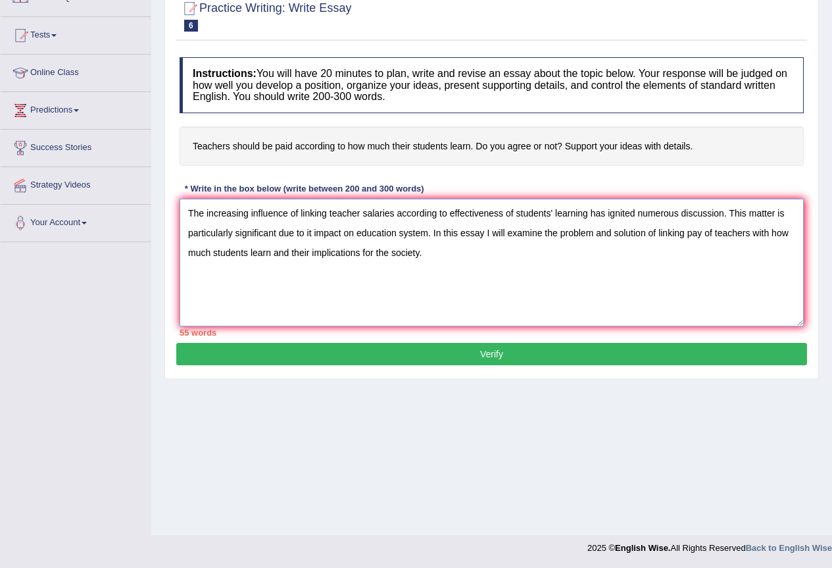
click at [360, 213] on textarea "The increasing influence of linking teacher salaries according to effectiveness…" at bounding box center [492, 263] width 624 height 128
drag, startPoint x: 329, startPoint y: 215, endPoint x: 301, endPoint y: 215, distance: 28.3
click at [301, 215] on textarea "The increasing influence of linking teachers' salaries according to effectivene…" at bounding box center [492, 263] width 624 height 128
click at [450, 244] on textarea "The increasing influence of paying teachers' salaries according to effectivenes…" at bounding box center [492, 263] width 624 height 128
type textarea "The increasing influence of paying teachers' salaries according to effectivenes…"
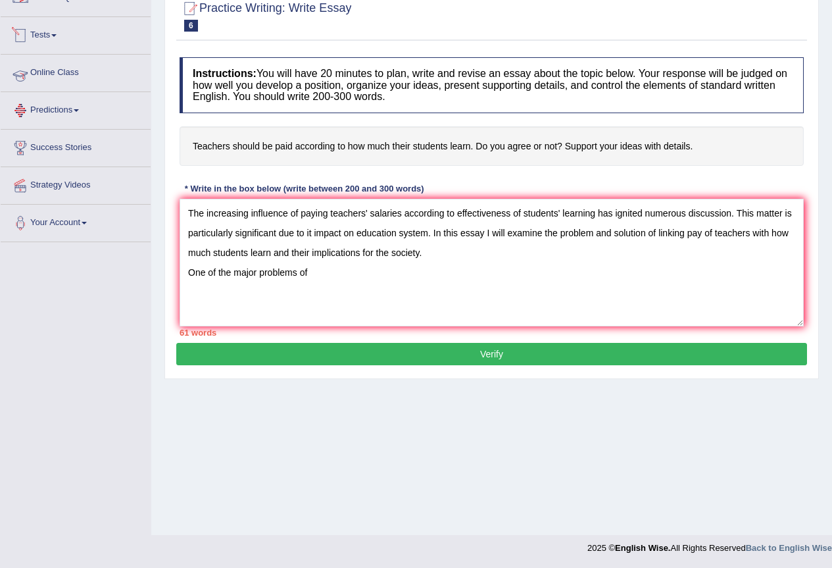
click at [64, 72] on link "Online Class" at bounding box center [76, 71] width 150 height 33
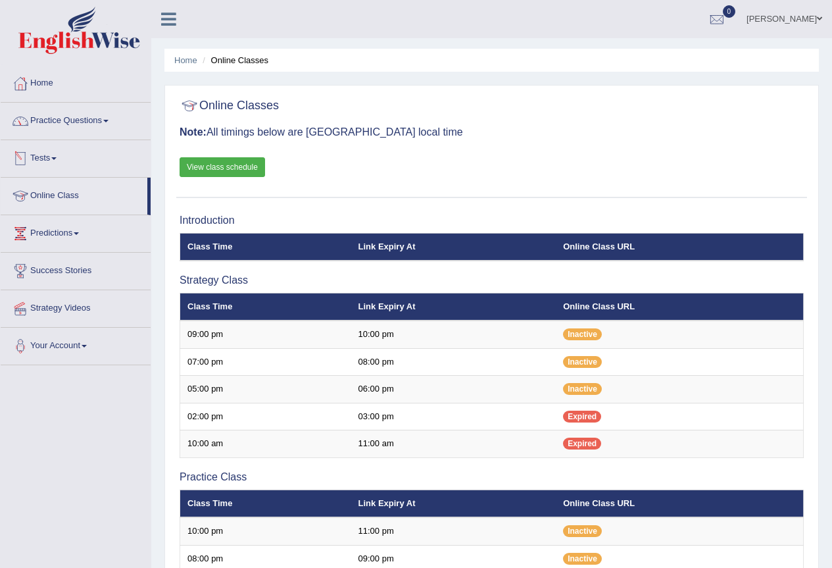
click at [82, 118] on link "Practice Questions" at bounding box center [76, 119] width 150 height 33
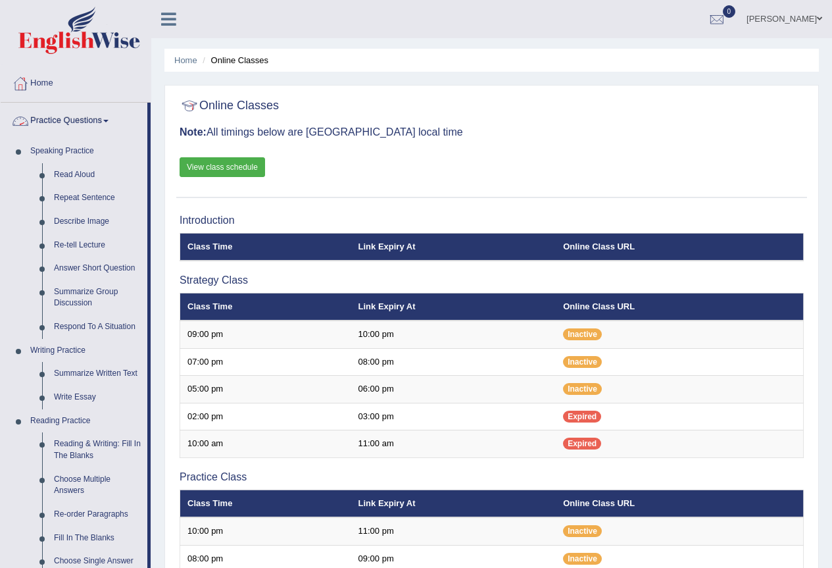
click at [79, 114] on link "Practice Questions" at bounding box center [74, 119] width 147 height 33
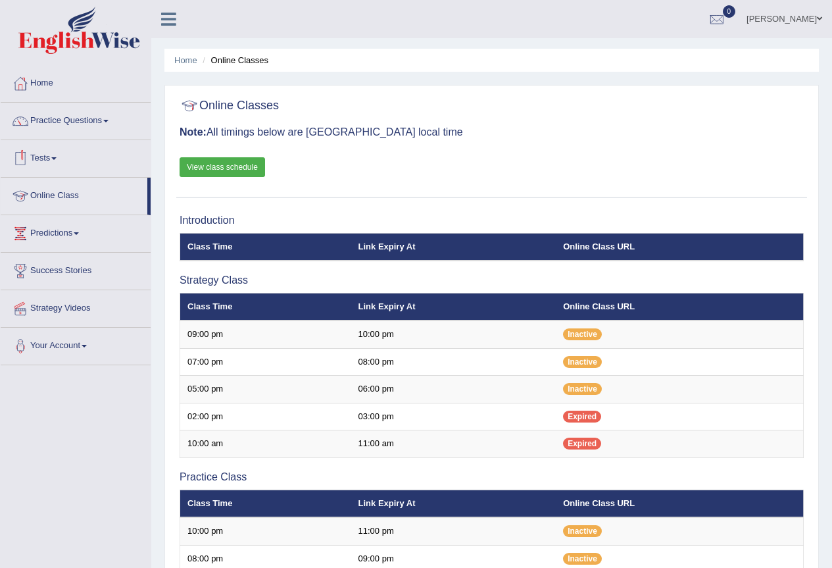
click at [54, 163] on link "Tests" at bounding box center [76, 156] width 150 height 33
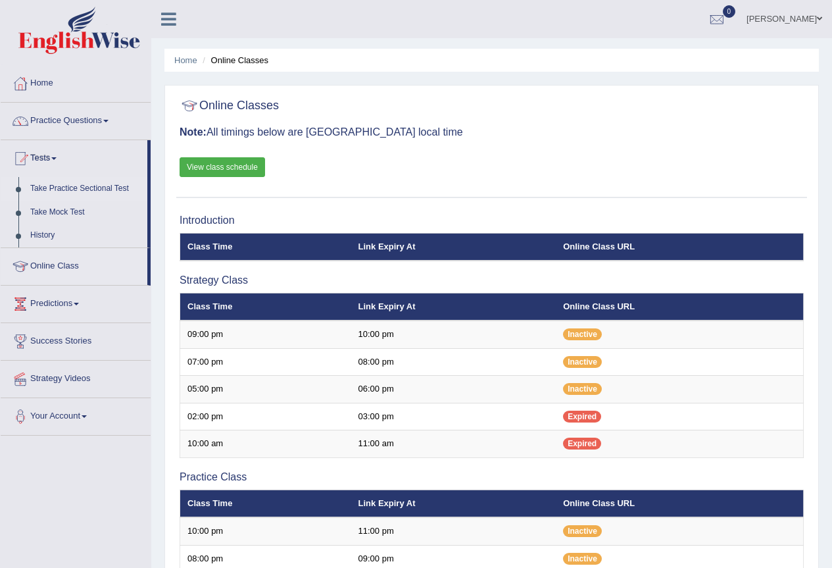
click at [99, 186] on link "Take Practice Sectional Test" at bounding box center [85, 189] width 123 height 24
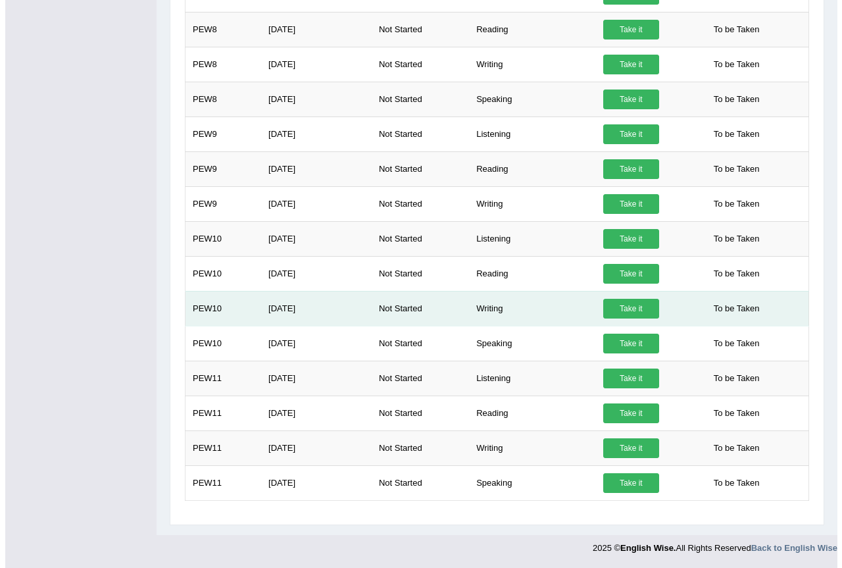
scroll to position [704, 0]
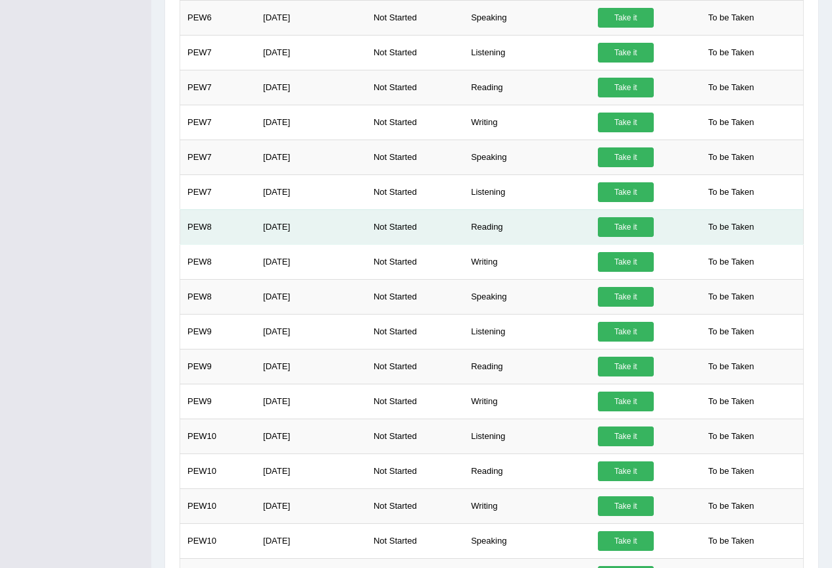
click at [614, 231] on link "Take it" at bounding box center [626, 227] width 56 height 20
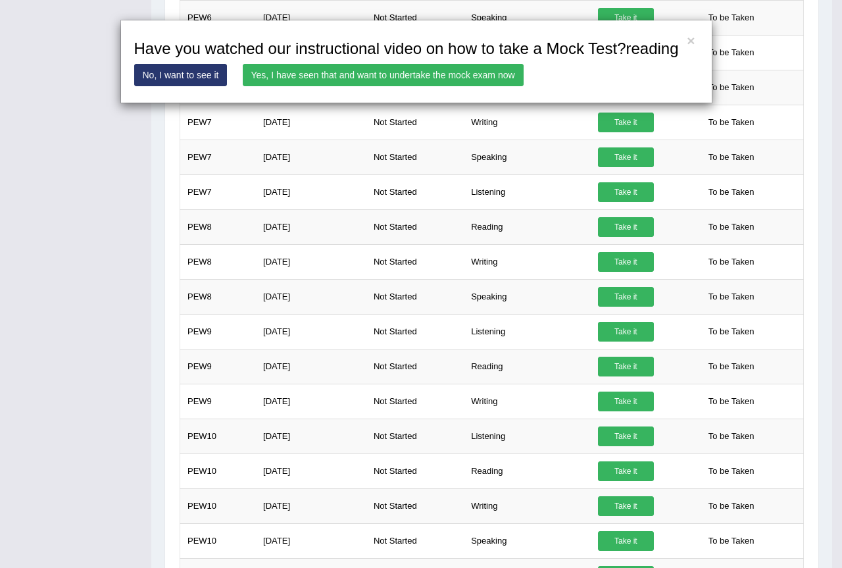
click at [326, 70] on link "Yes, I have seen that and want to undertake the mock exam now" at bounding box center [383, 75] width 281 height 22
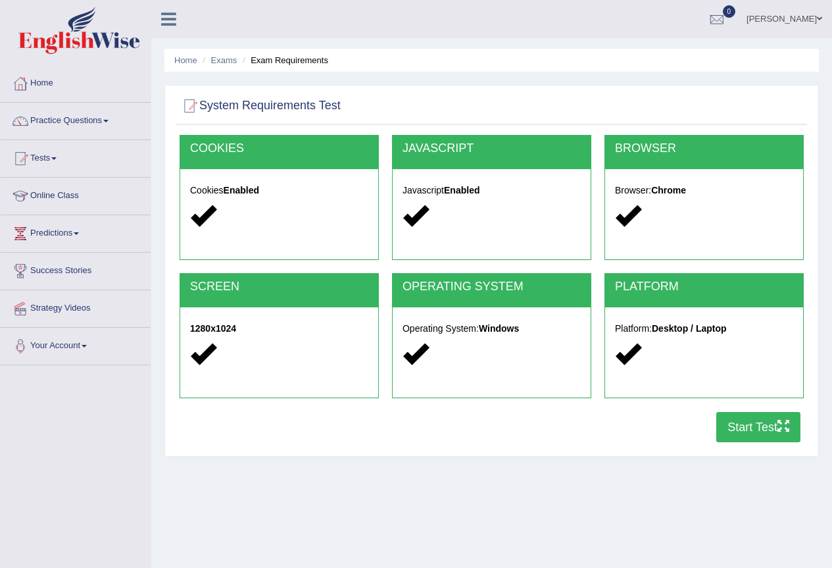
click at [738, 437] on button "Start Test" at bounding box center [758, 427] width 84 height 30
click at [44, 86] on link "Home" at bounding box center [76, 81] width 150 height 33
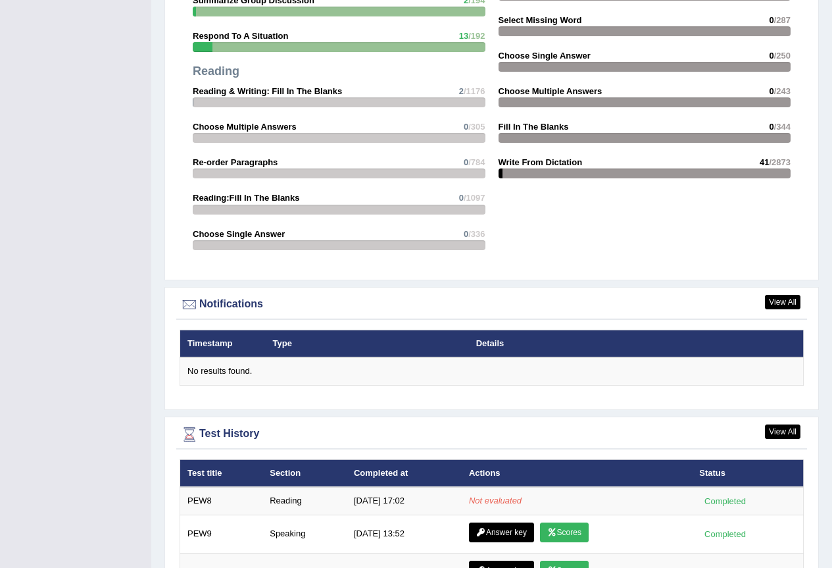
scroll to position [1593, 0]
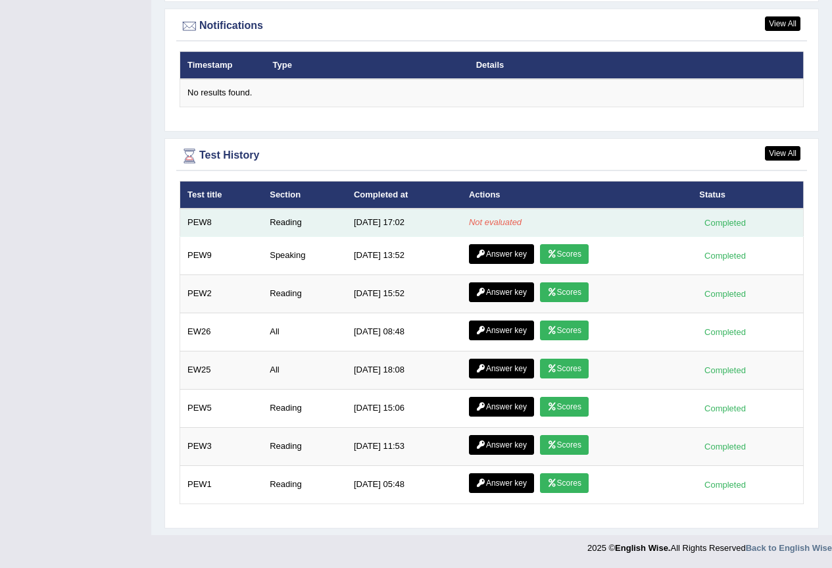
click at [608, 224] on td "Not evaluated" at bounding box center [577, 222] width 230 height 28
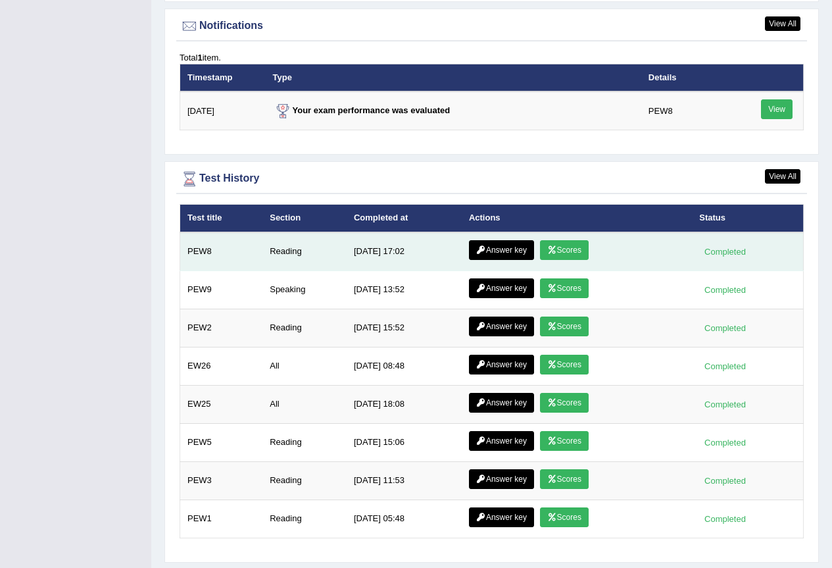
click at [483, 254] on link "Answer key" at bounding box center [501, 250] width 65 height 20
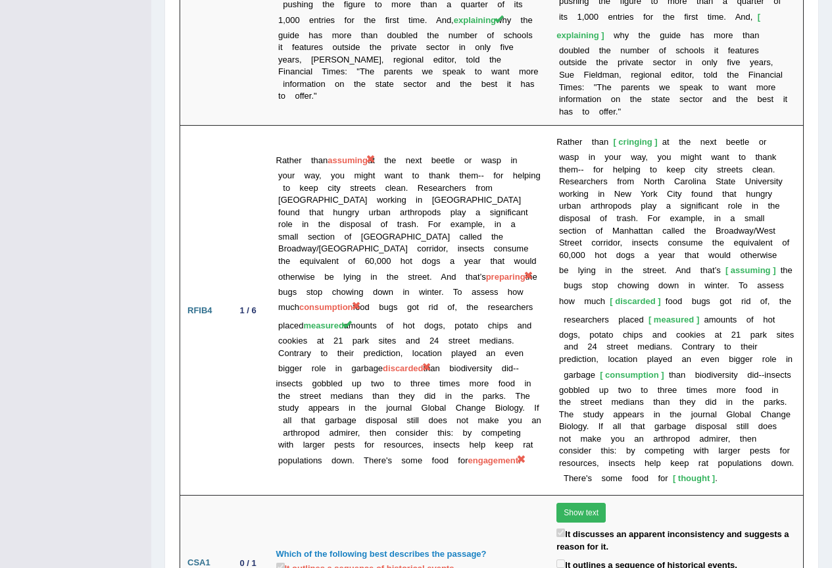
scroll to position [3077, 0]
